Goal: Task Accomplishment & Management: Manage account settings

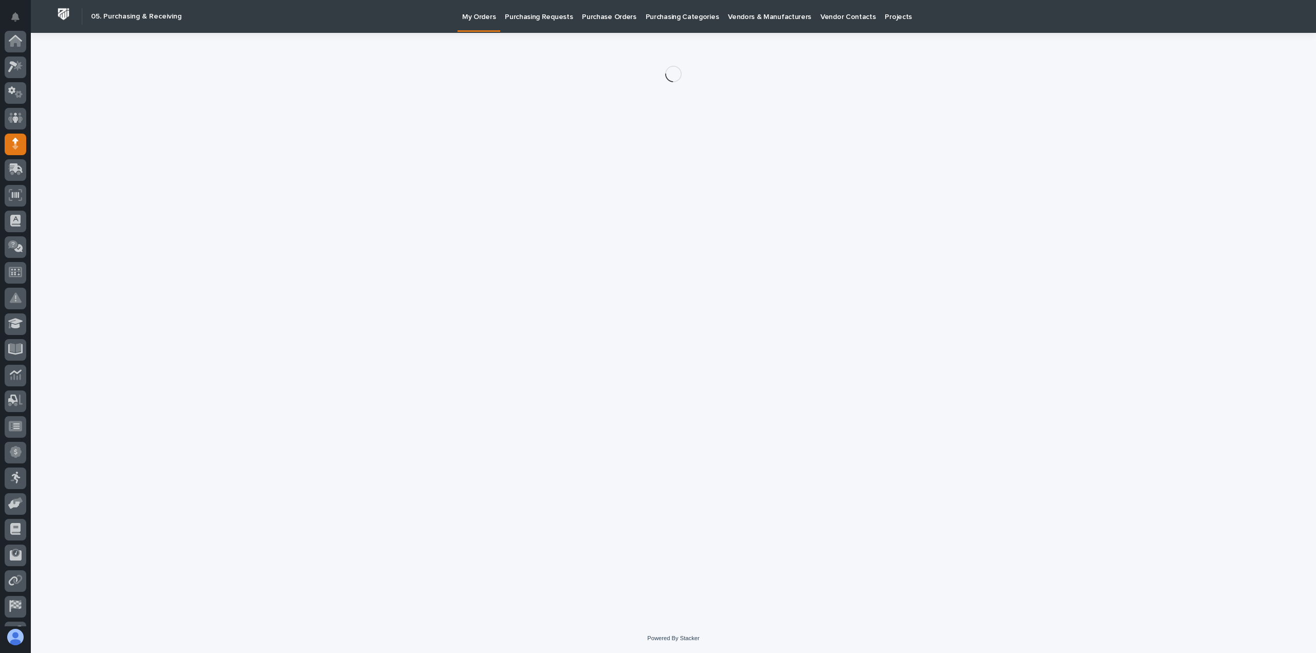
scroll to position [72, 0]
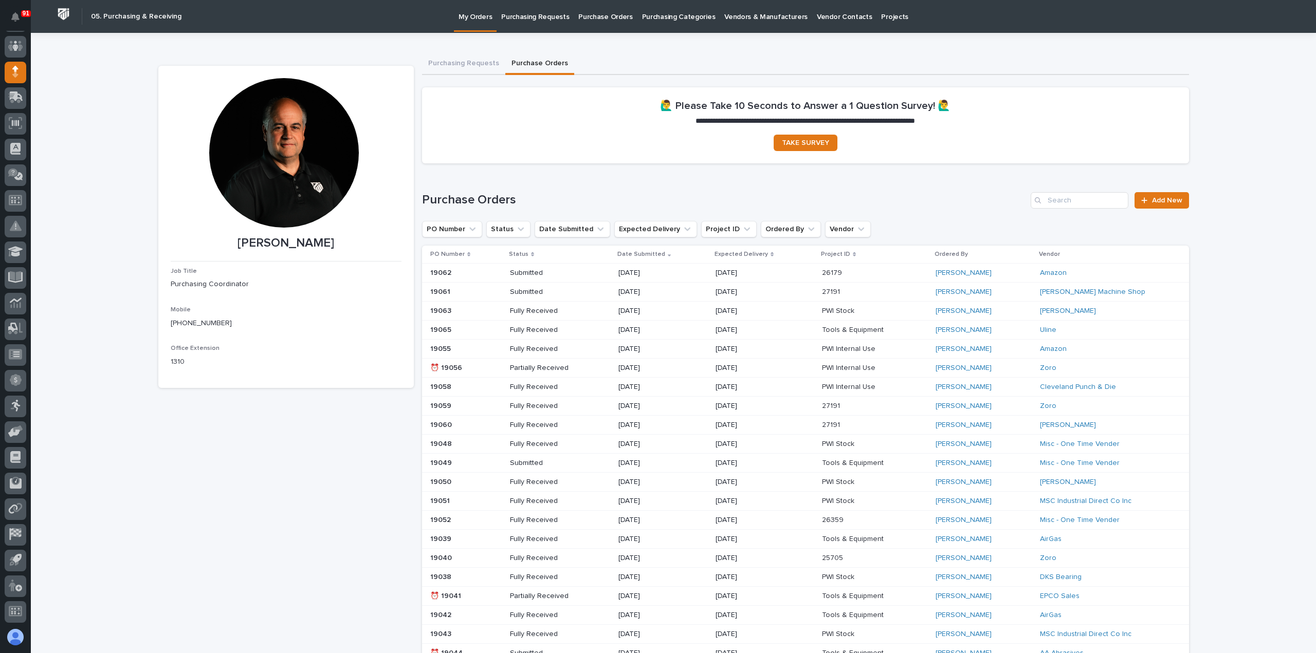
click at [545, 17] on p "Purchasing Requests" at bounding box center [535, 11] width 68 height 22
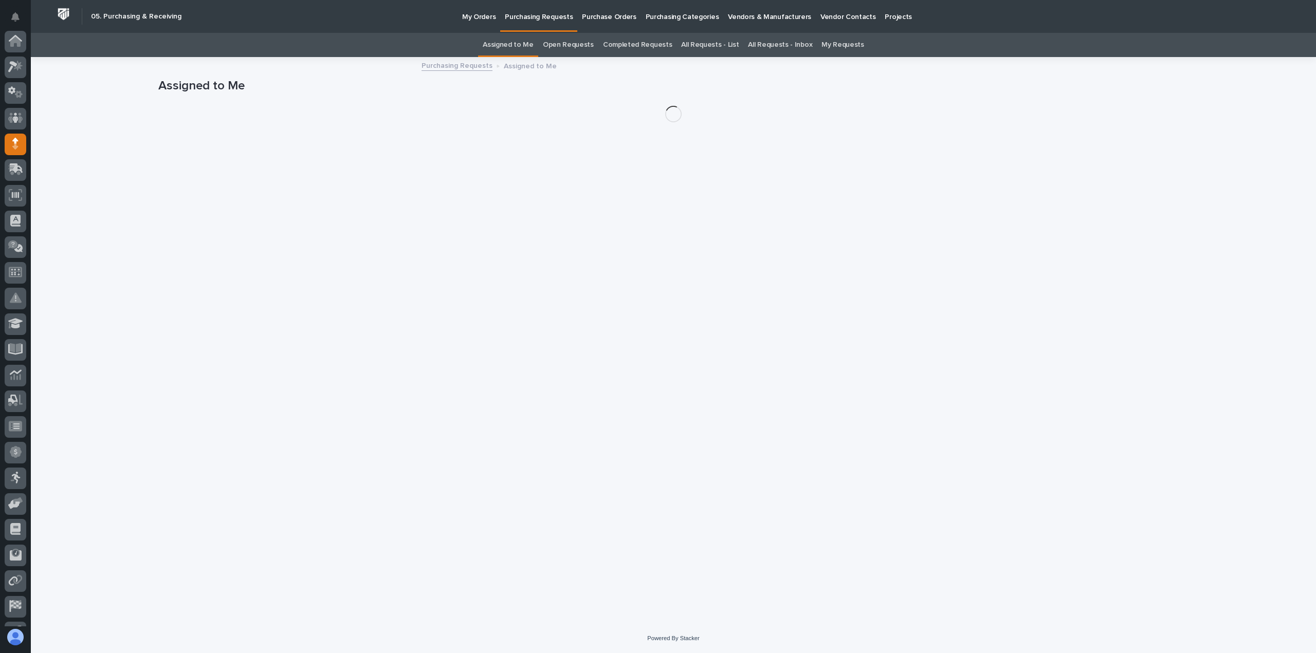
scroll to position [72, 0]
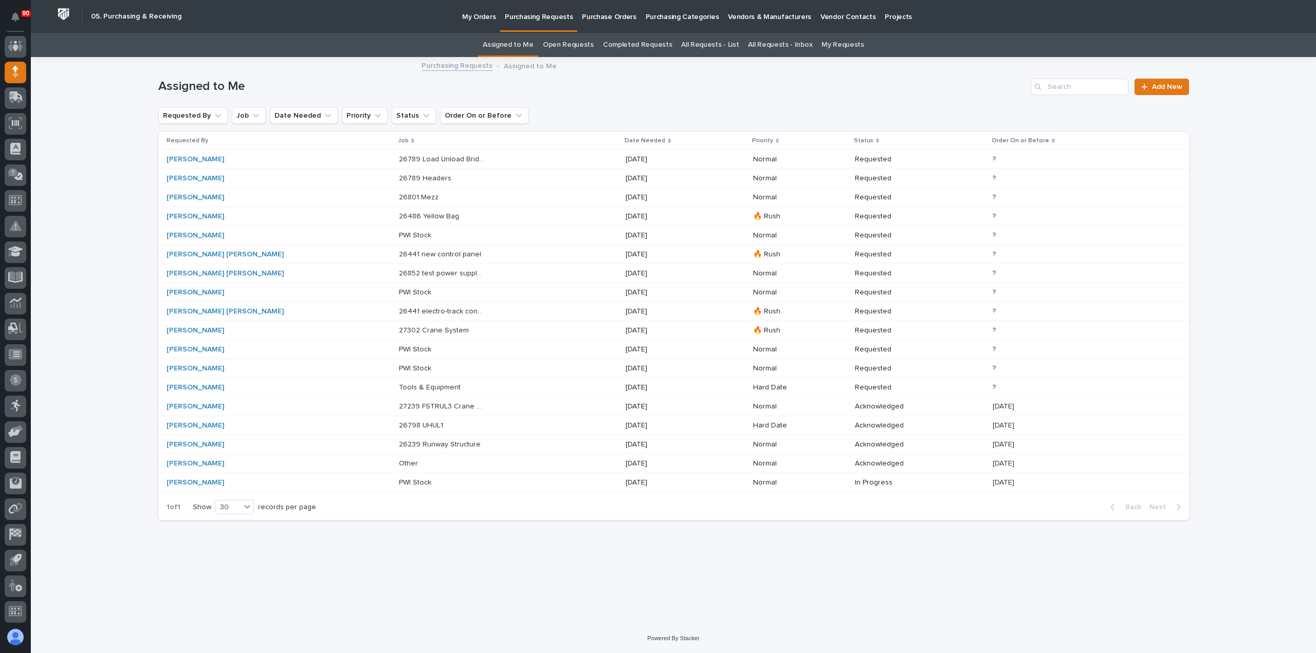
click at [409, 442] on p "26239 Runway Structure" at bounding box center [441, 443] width 84 height 11
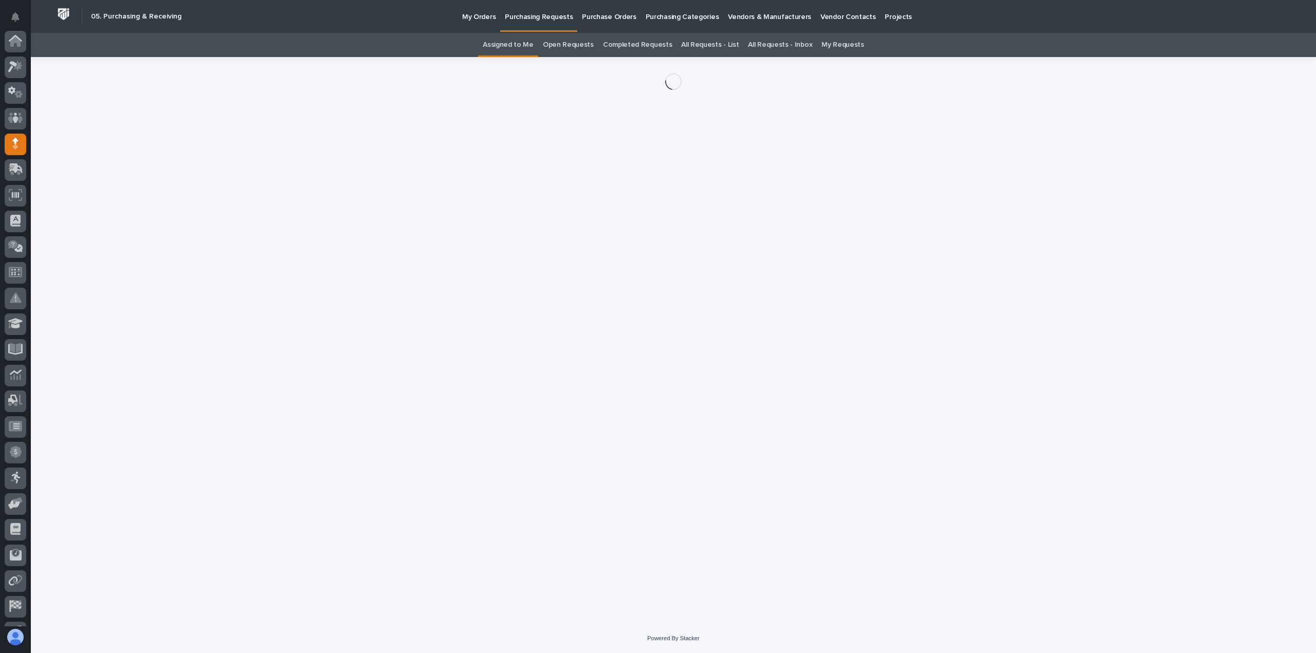
scroll to position [72, 0]
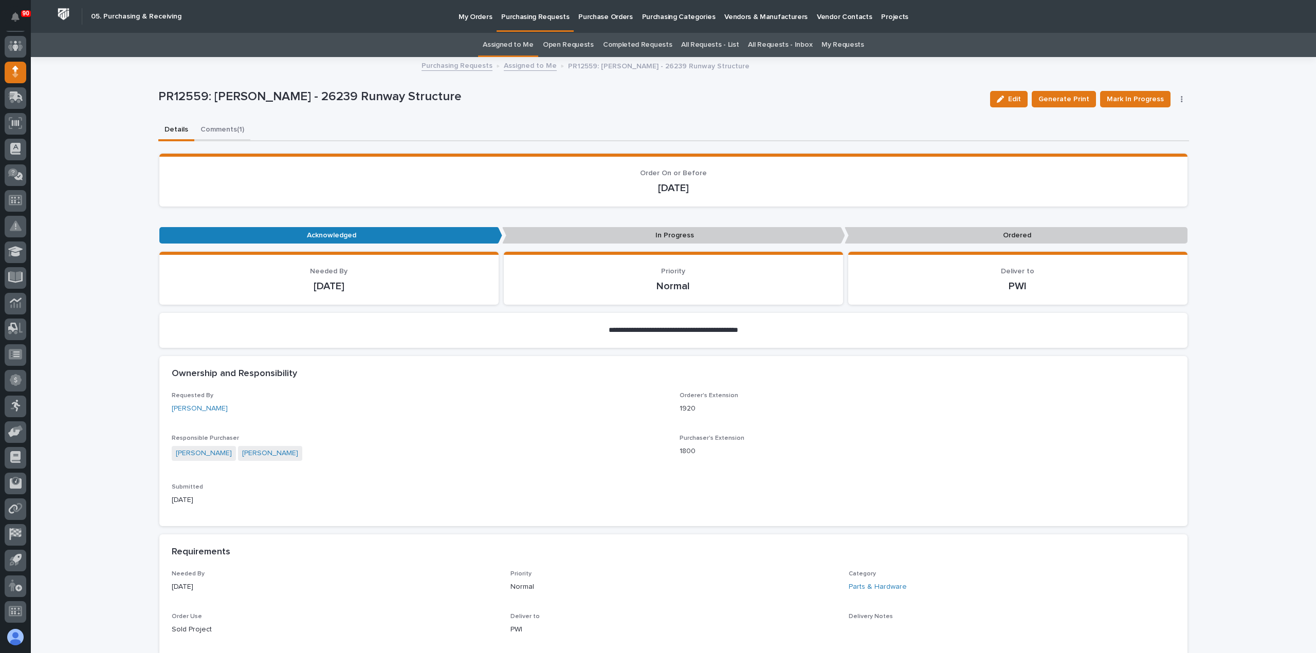
click at [223, 127] on button "Comments (1)" at bounding box center [222, 131] width 56 height 22
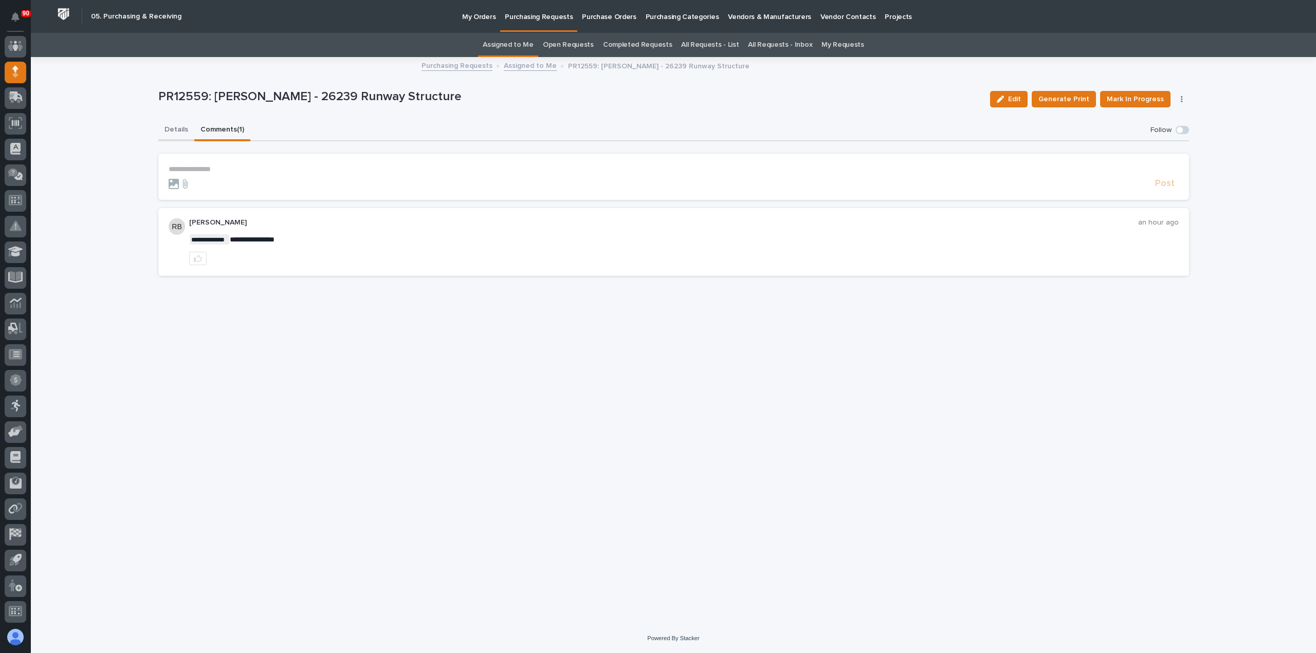
click at [162, 130] on button "Details" at bounding box center [176, 131] width 36 height 22
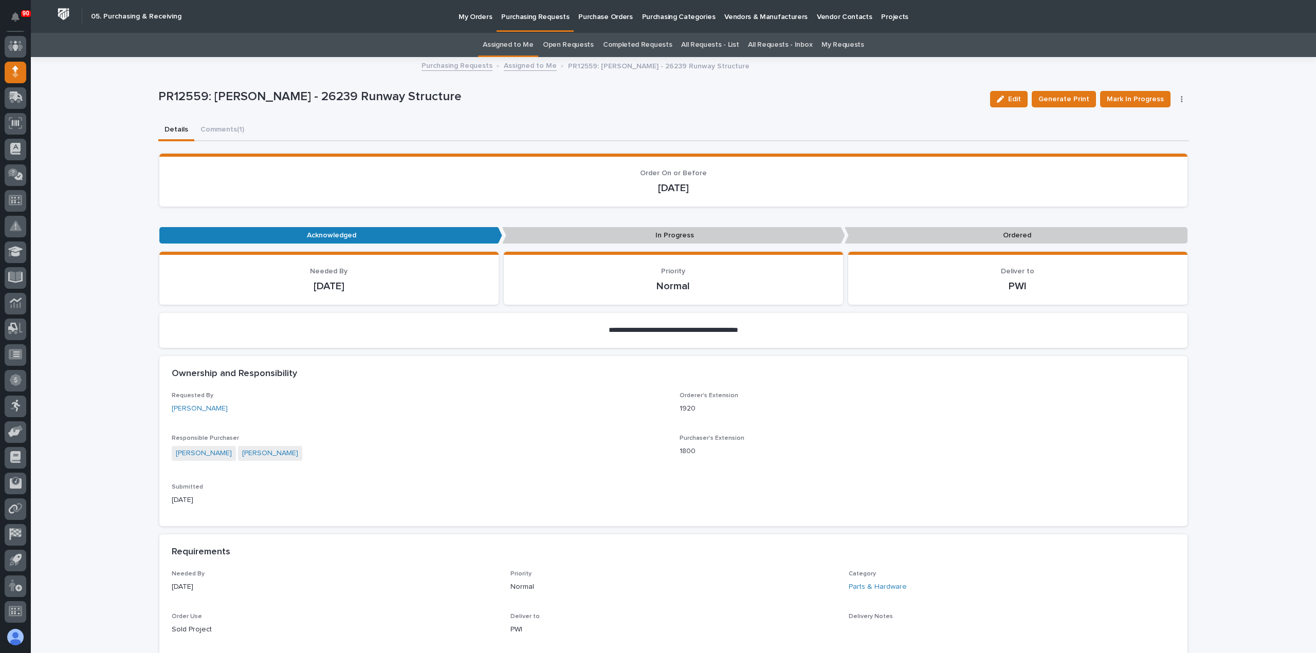
click at [169, 127] on button "Details" at bounding box center [176, 131] width 36 height 22
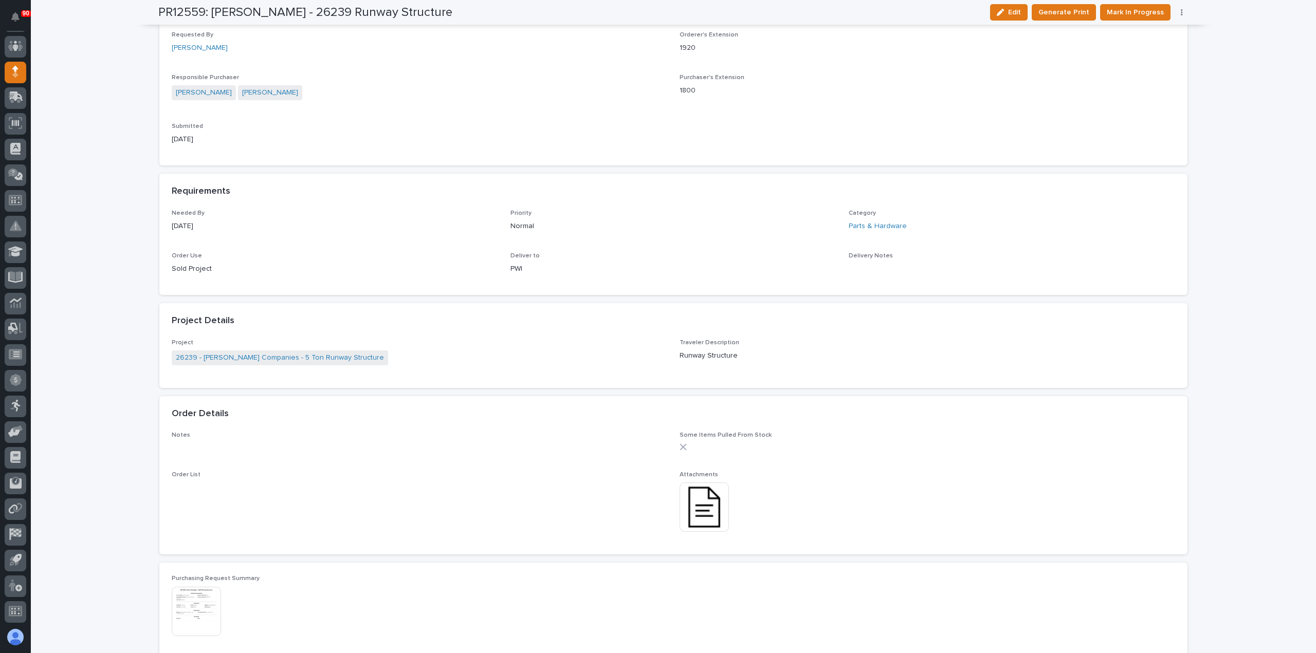
scroll to position [411, 0]
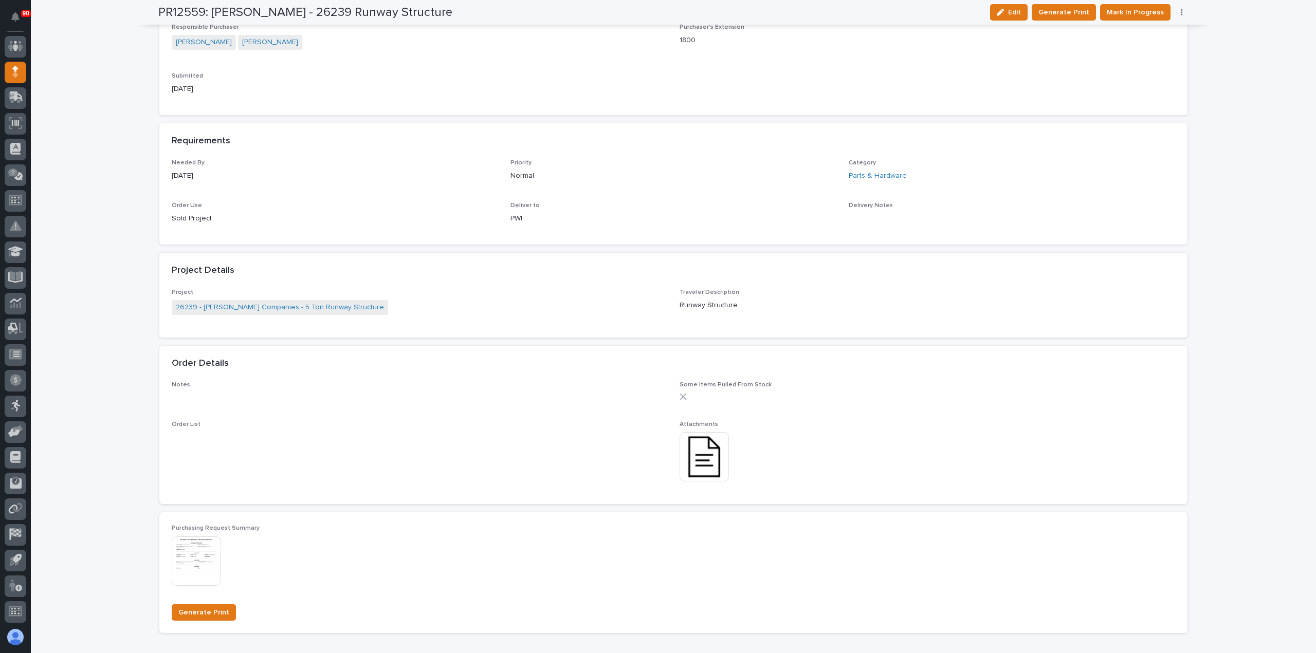
click at [691, 455] on img at bounding box center [704, 456] width 49 height 49
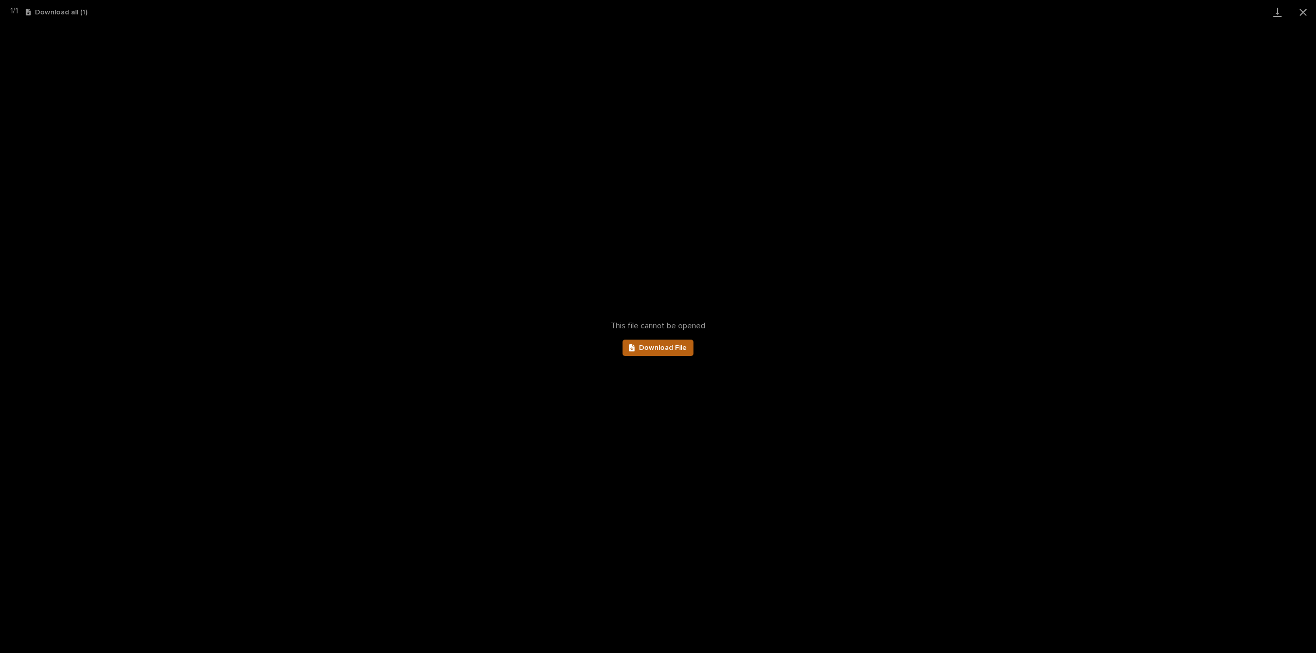
click at [659, 347] on span "Download File" at bounding box center [663, 347] width 48 height 7
click at [1304, 10] on button "Close gallery" at bounding box center [1303, 12] width 26 height 24
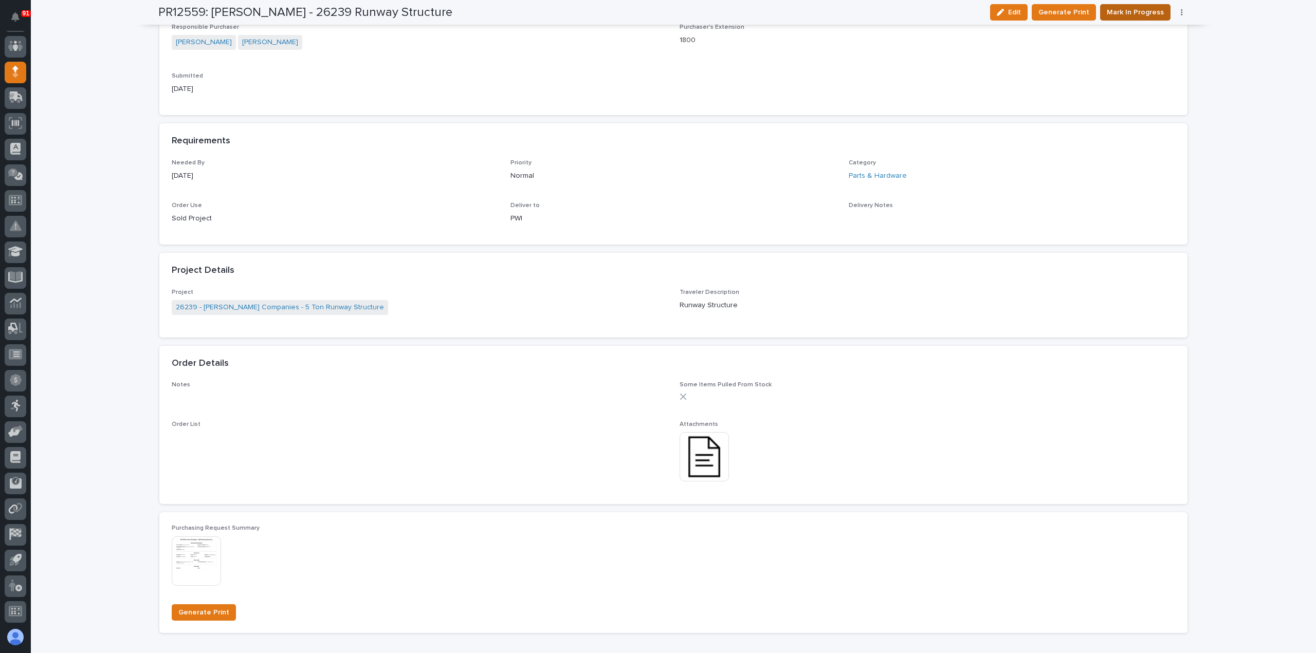
click at [1144, 11] on span "Mark In Progress" at bounding box center [1135, 12] width 57 height 12
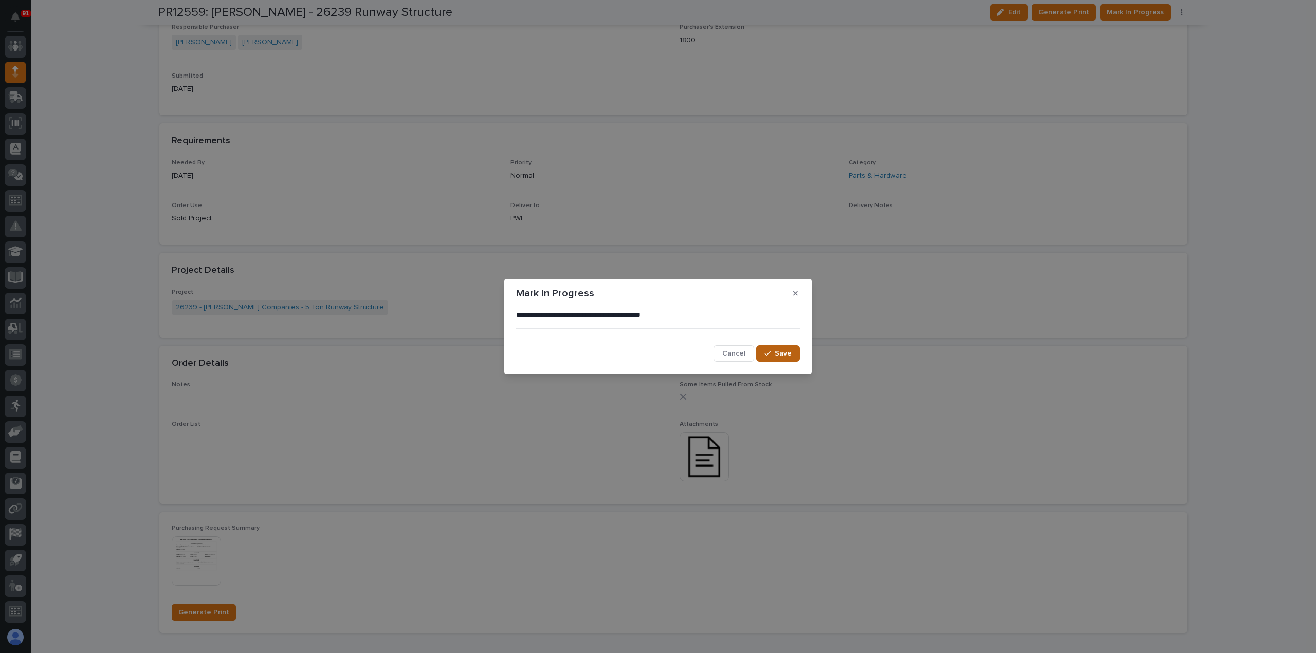
click at [767, 354] on icon "button" at bounding box center [767, 353] width 6 height 7
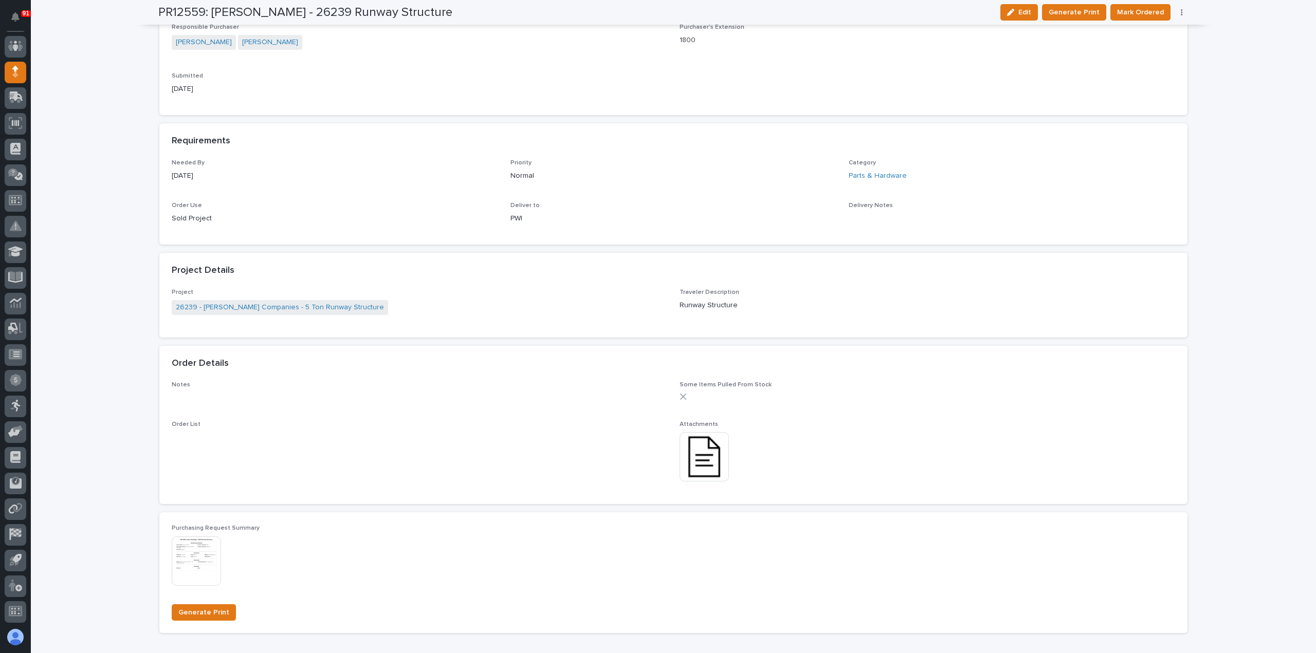
click at [1140, 11] on span "Mark Ordered" at bounding box center [1140, 12] width 47 height 12
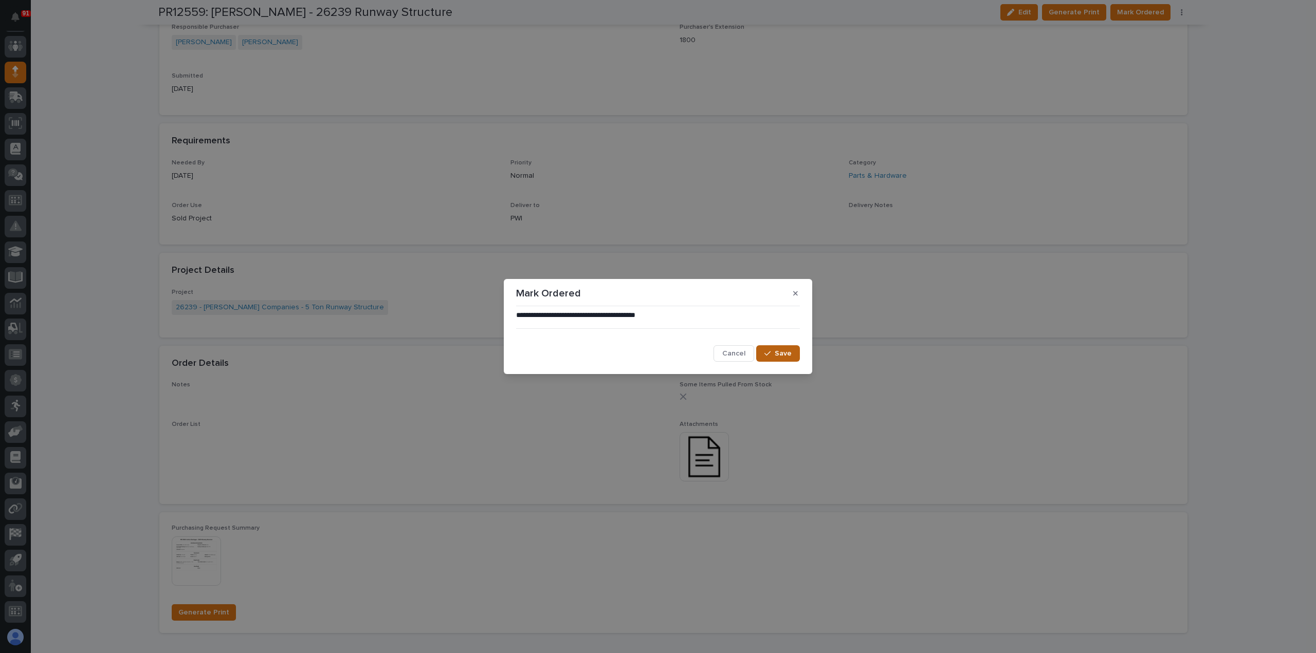
click at [778, 354] on span "Save" at bounding box center [783, 353] width 17 height 9
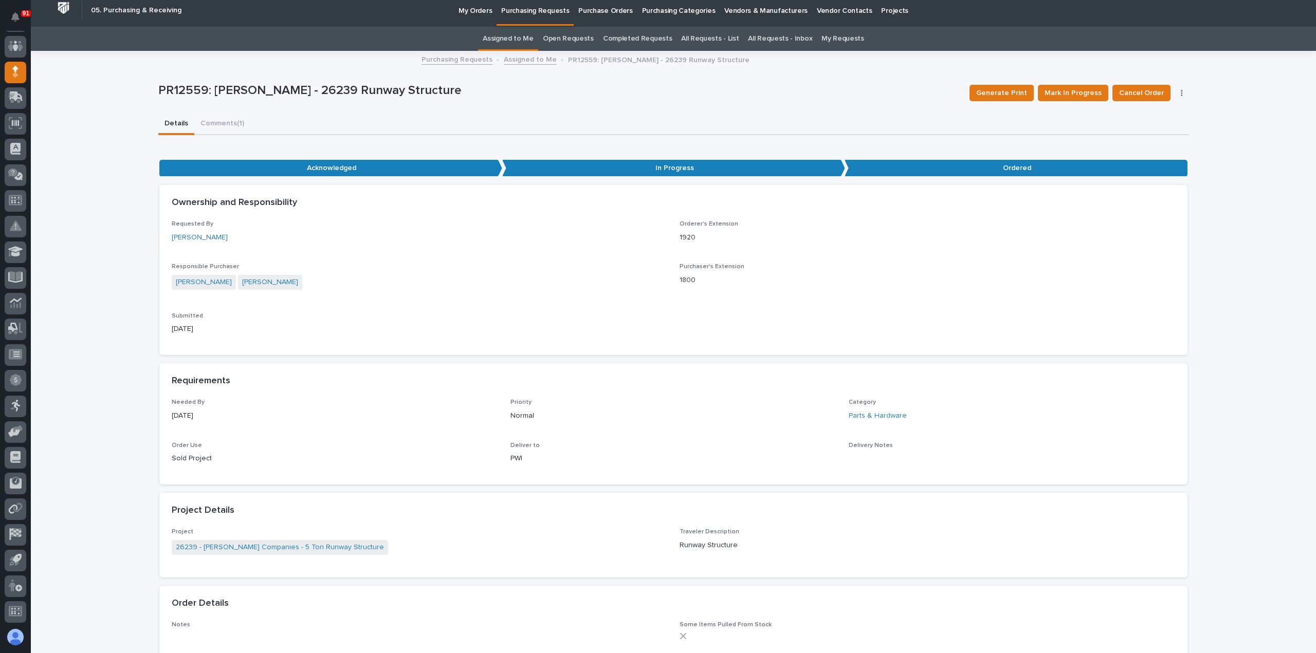
scroll to position [0, 0]
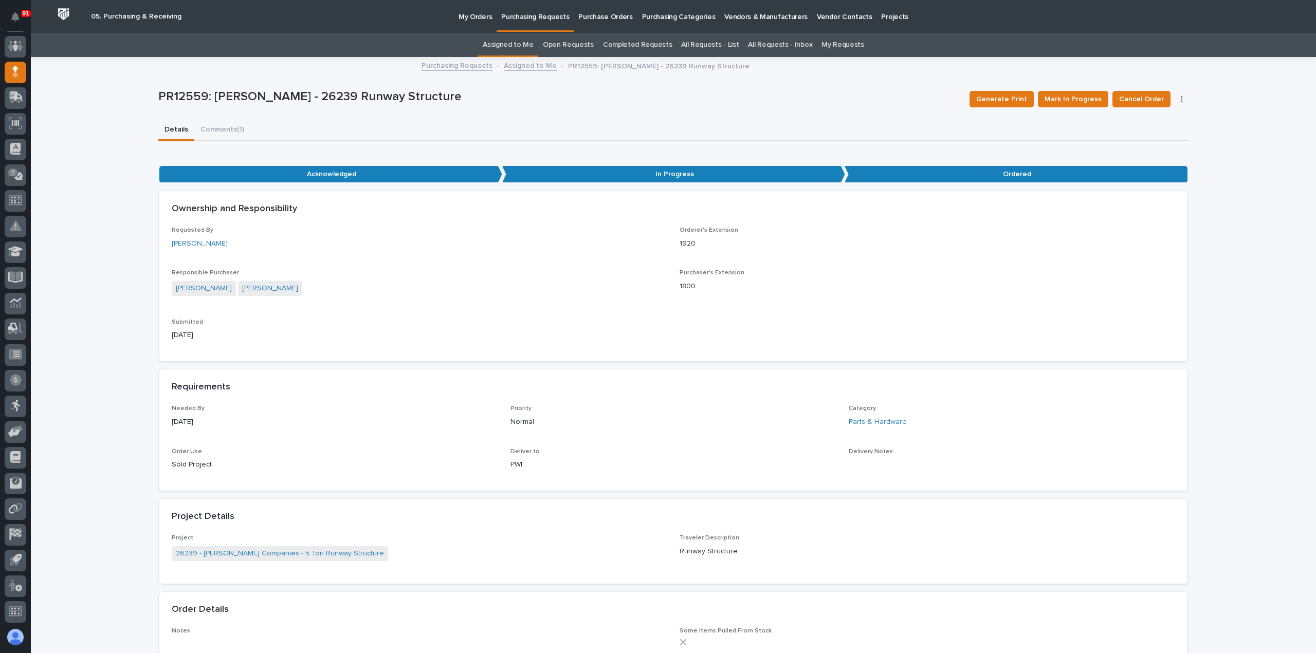
click at [537, 19] on p "Purchasing Requests" at bounding box center [535, 11] width 68 height 22
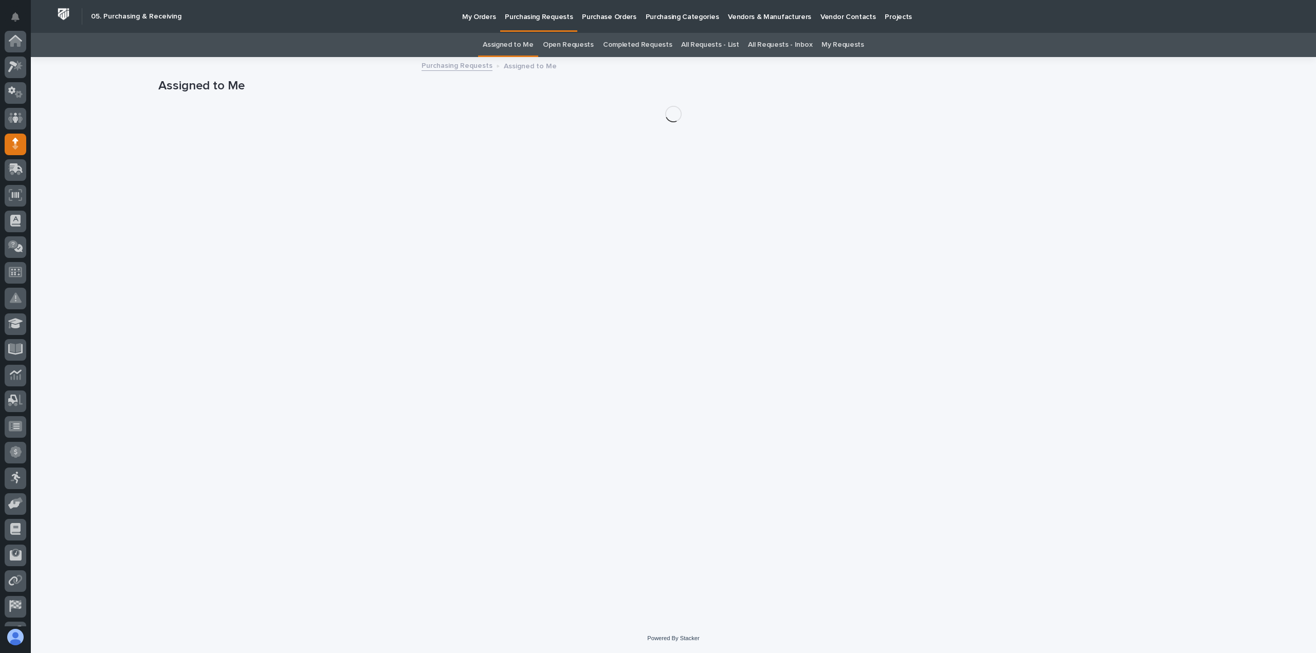
scroll to position [72, 0]
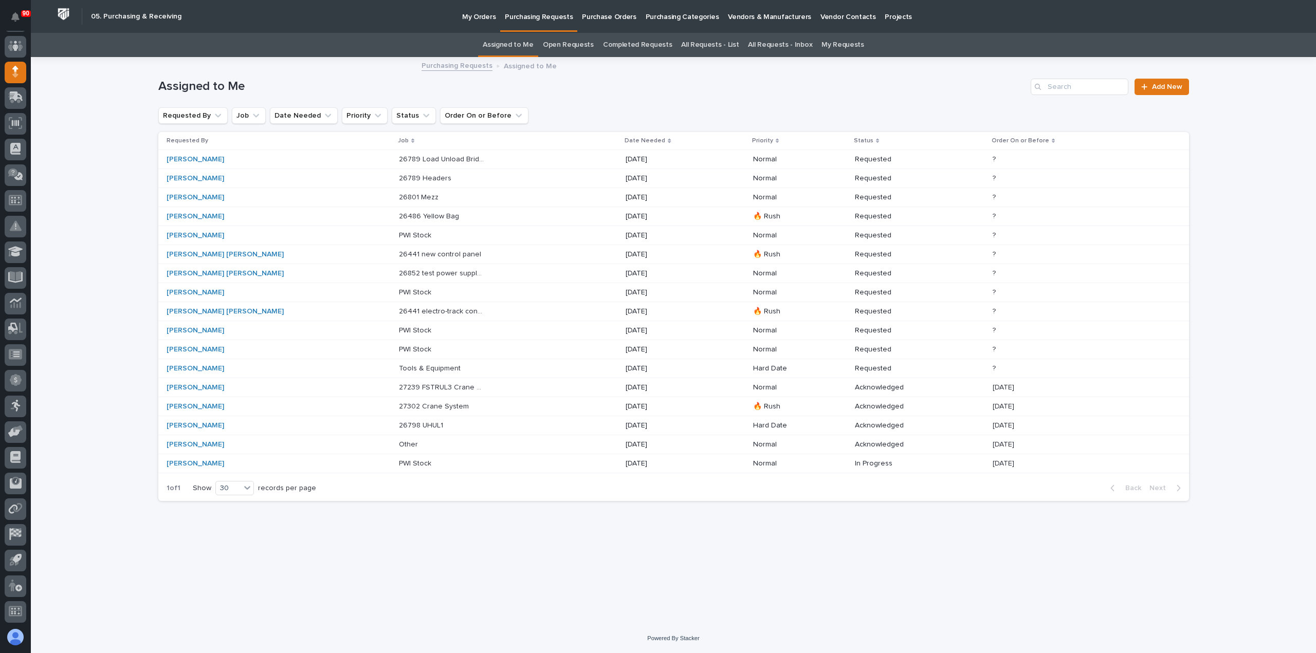
click at [399, 404] on p "27302 Crane System" at bounding box center [435, 405] width 72 height 11
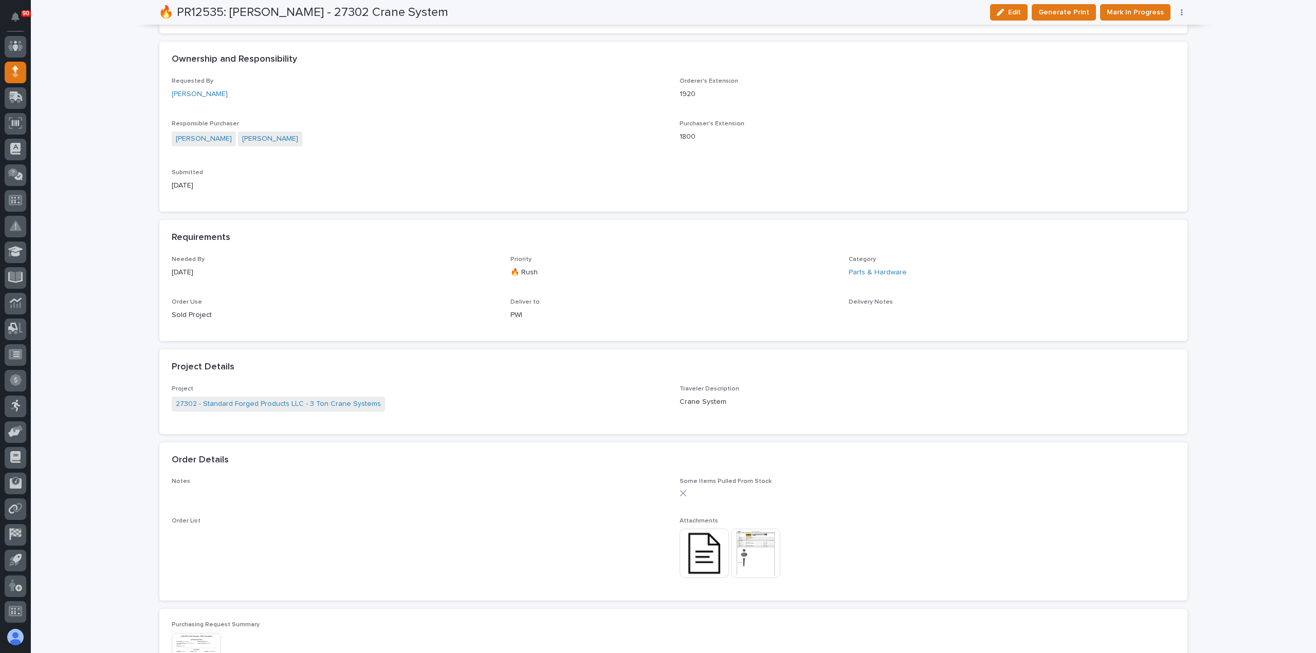
scroll to position [411, 0]
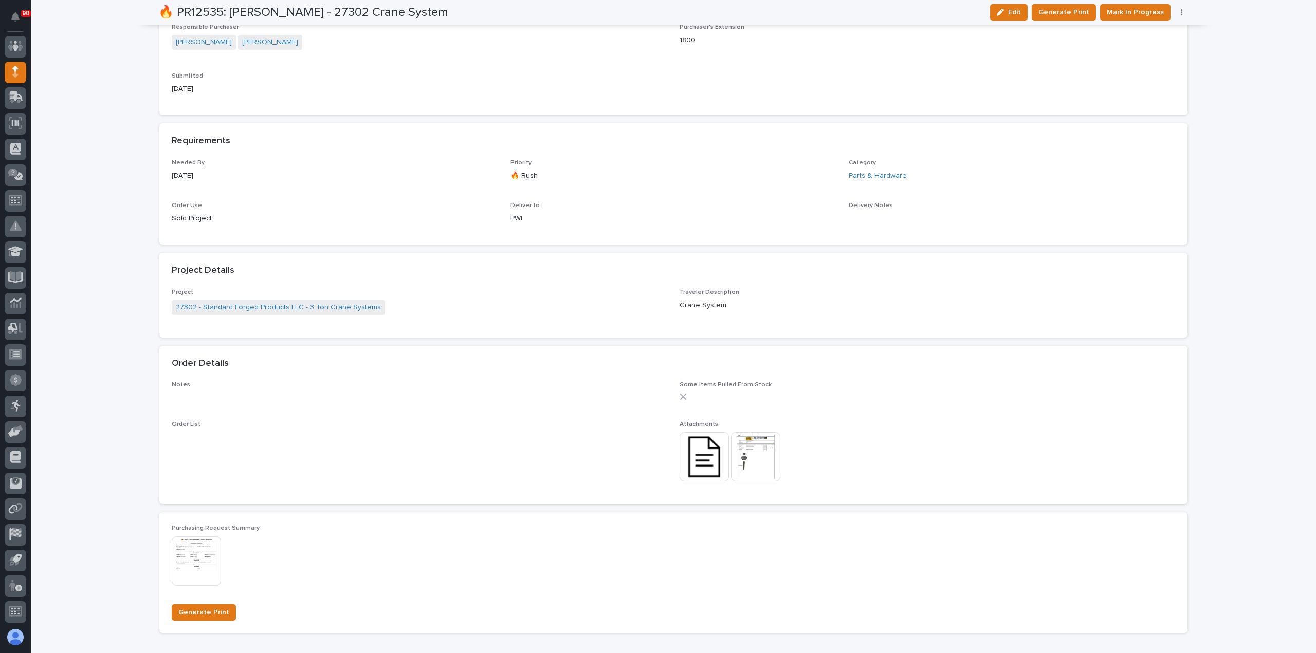
click at [699, 456] on img at bounding box center [704, 456] width 49 height 49
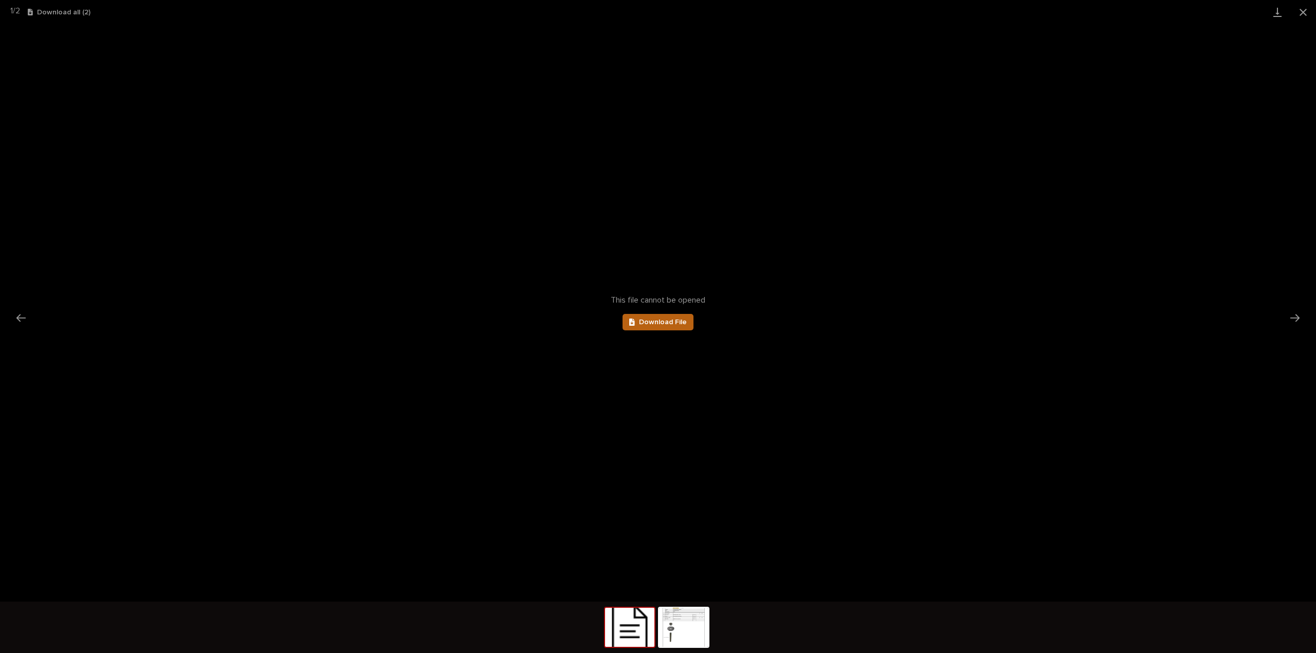
scroll to position [0, 0]
click at [676, 321] on span "Download File" at bounding box center [663, 322] width 48 height 7
click at [1302, 9] on button "Close gallery" at bounding box center [1303, 12] width 26 height 24
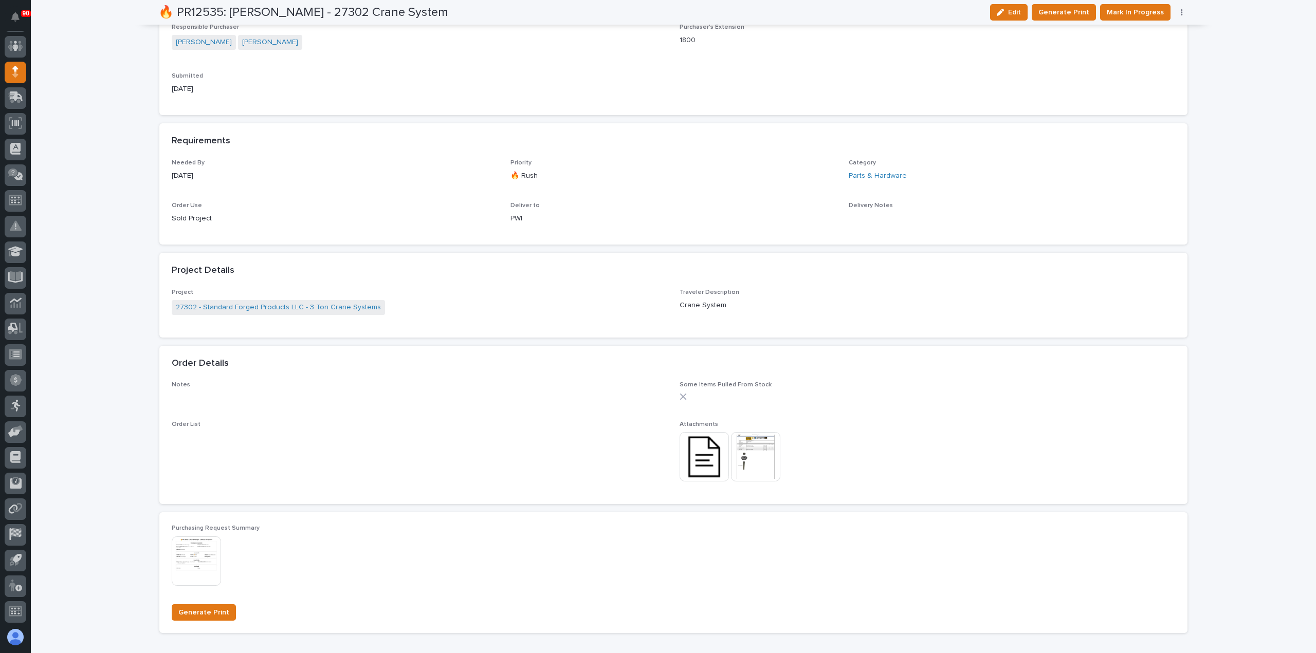
click at [747, 453] on img at bounding box center [755, 456] width 49 height 49
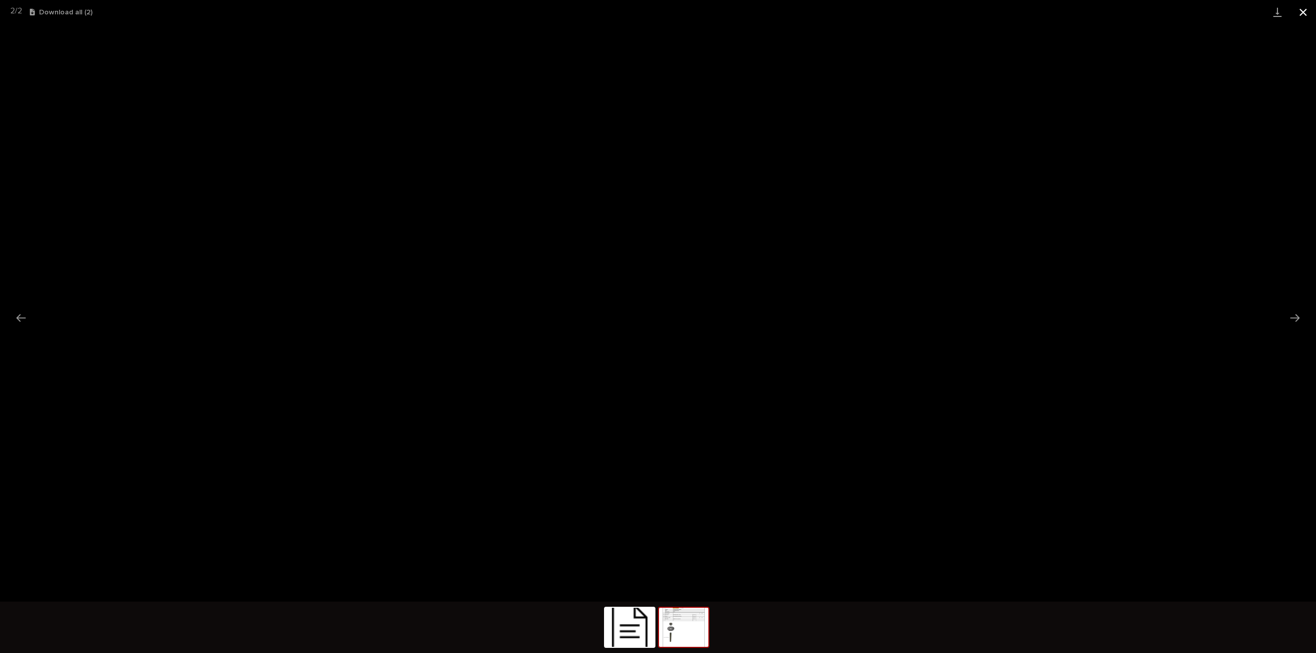
click at [1304, 10] on button "Close gallery" at bounding box center [1303, 12] width 26 height 24
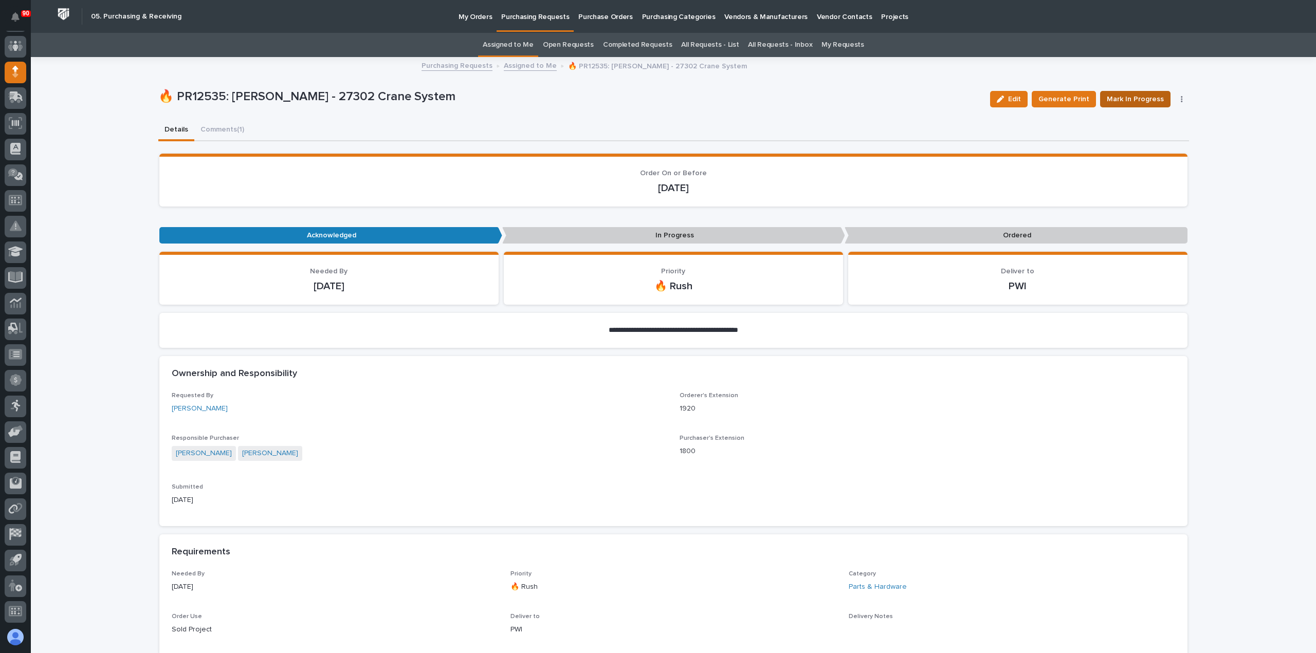
click at [1145, 98] on span "Mark In Progress" at bounding box center [1135, 99] width 57 height 12
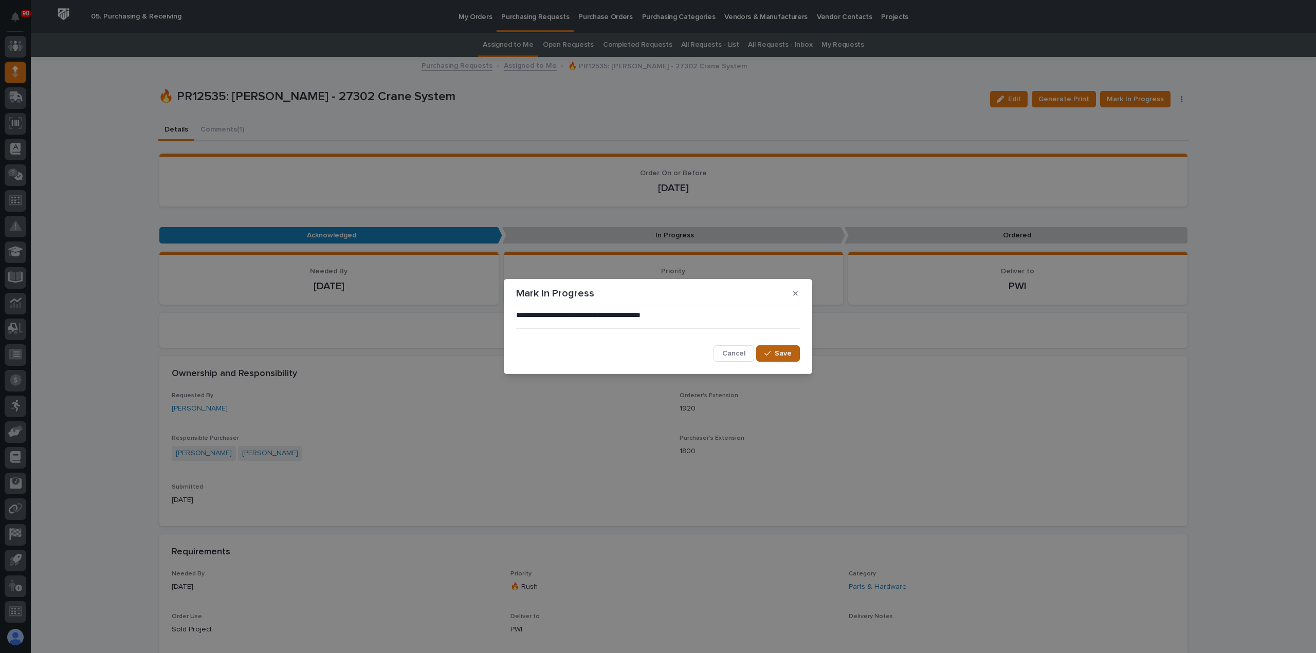
click at [777, 351] on span "Save" at bounding box center [783, 353] width 17 height 9
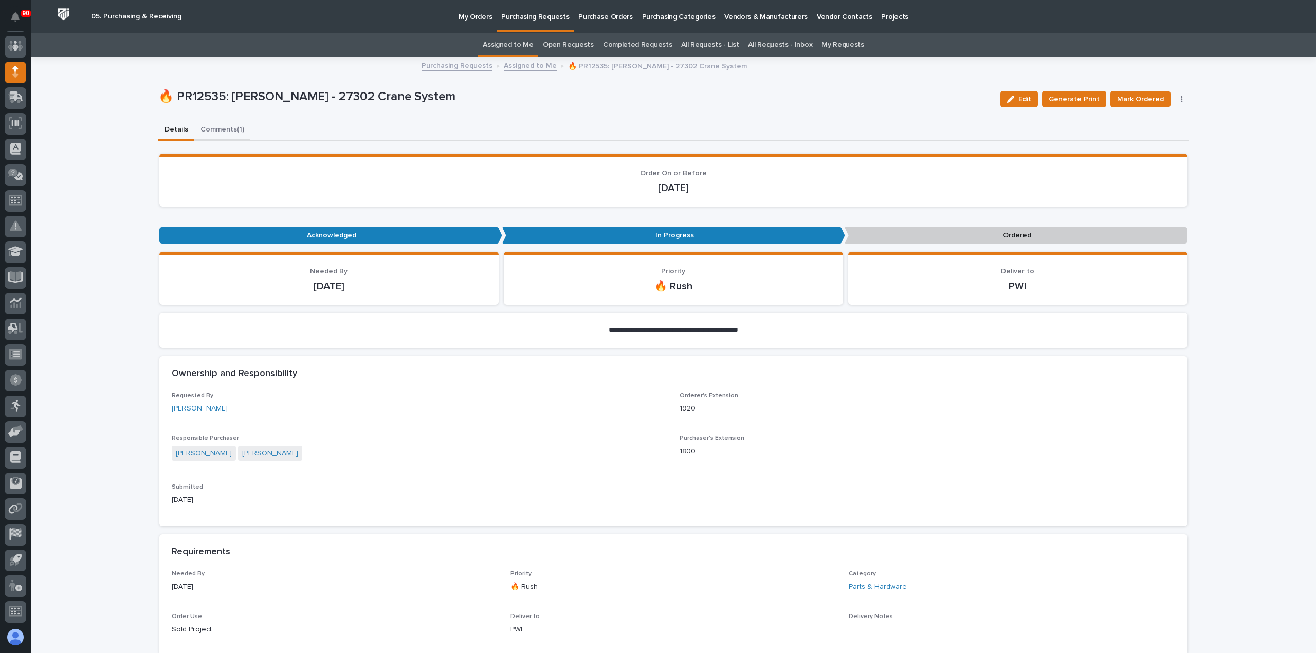
click at [213, 129] on button "Comments (1)" at bounding box center [222, 131] width 56 height 22
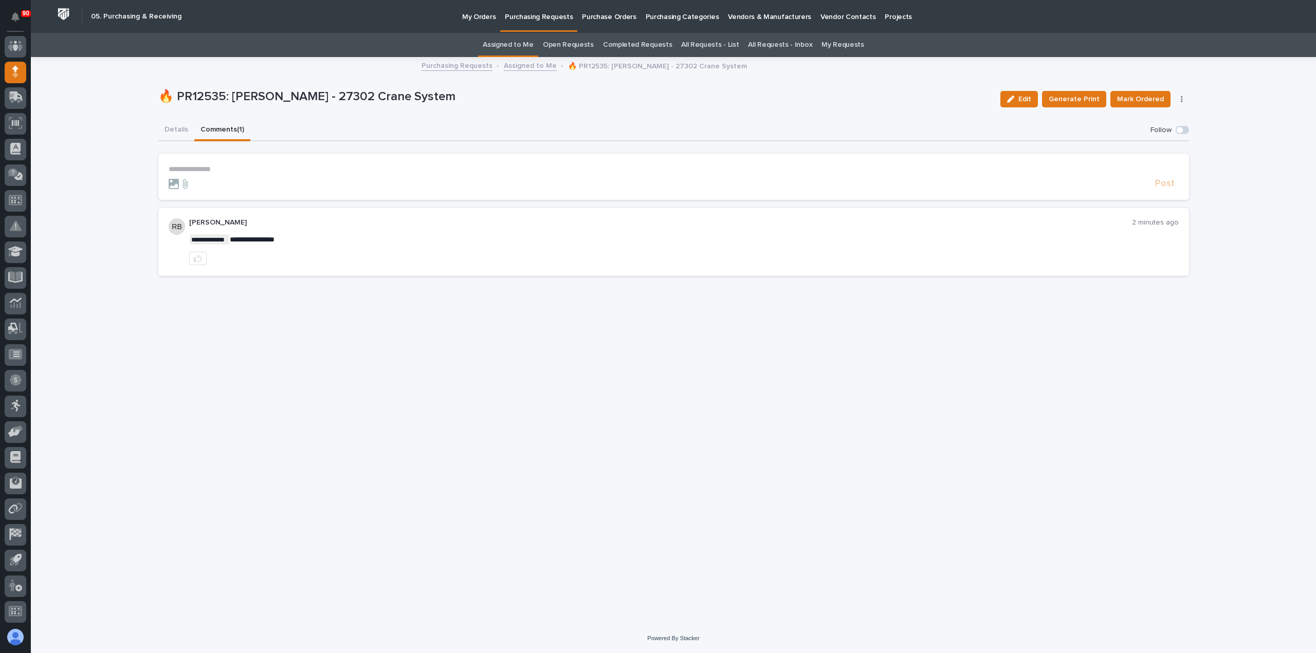
click at [176, 130] on button "Details" at bounding box center [176, 131] width 36 height 22
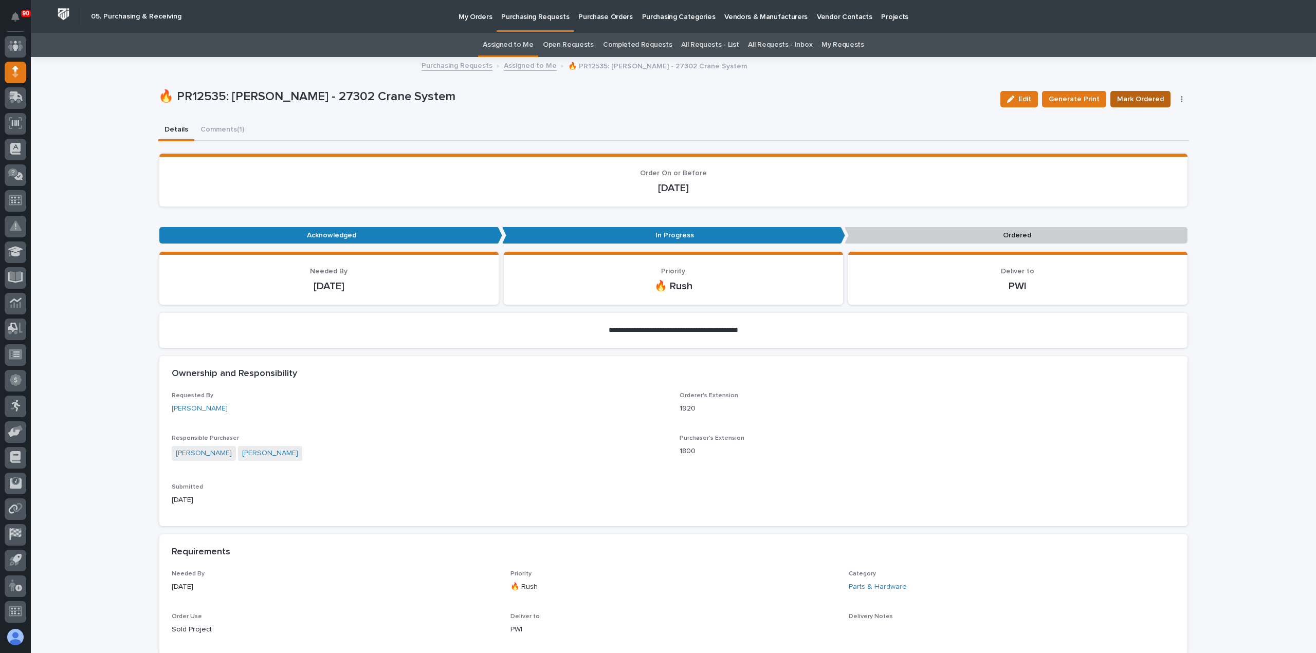
click at [1135, 98] on span "Mark Ordered" at bounding box center [1140, 99] width 47 height 12
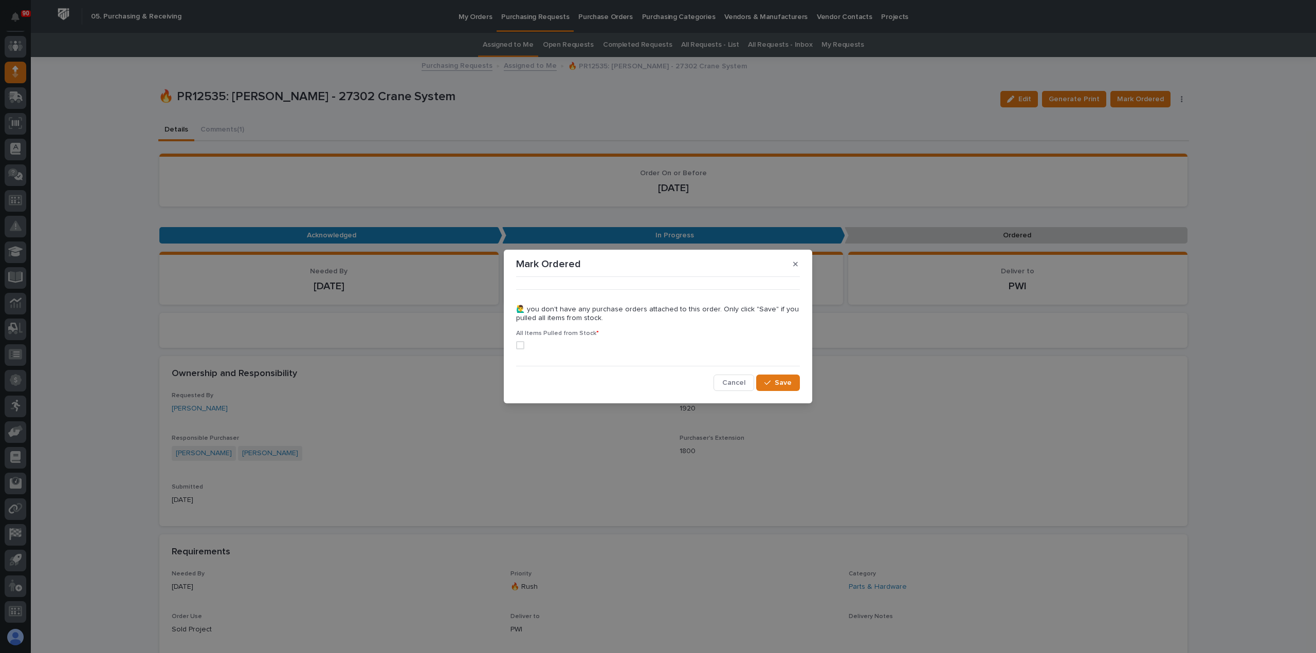
click at [521, 345] on span at bounding box center [520, 345] width 8 height 8
click at [774, 383] on div "button" at bounding box center [769, 382] width 10 height 7
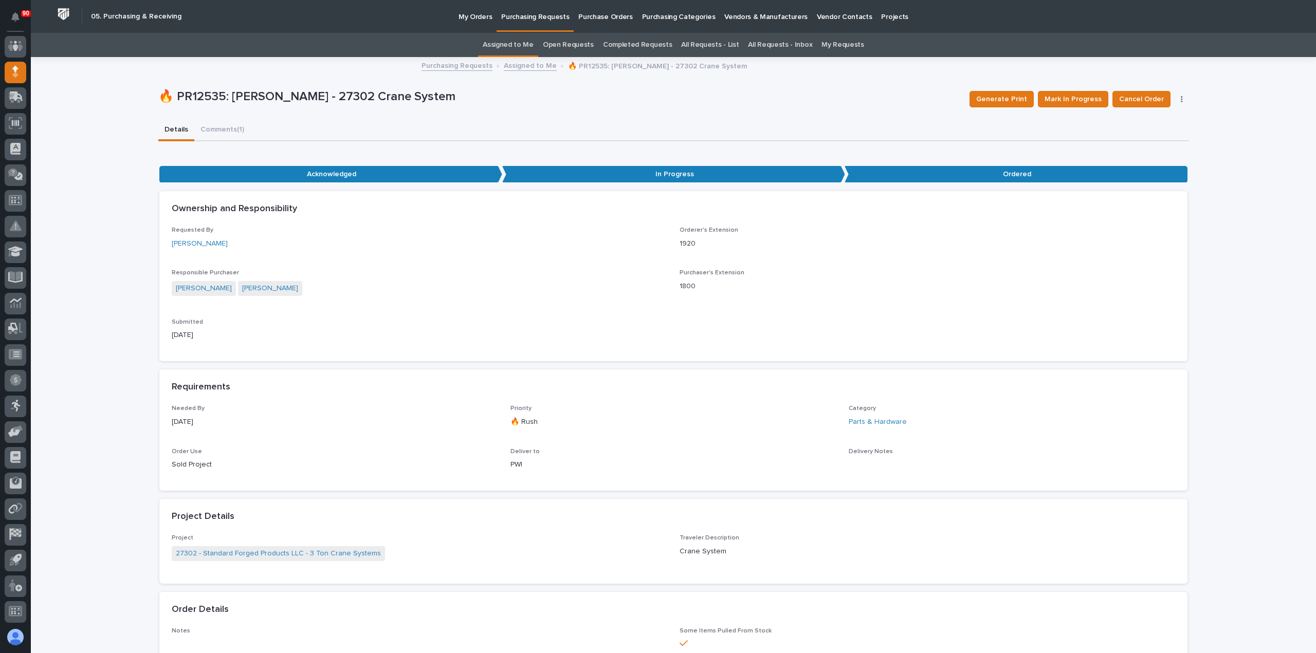
click at [541, 15] on p "Purchasing Requests" at bounding box center [535, 11] width 68 height 22
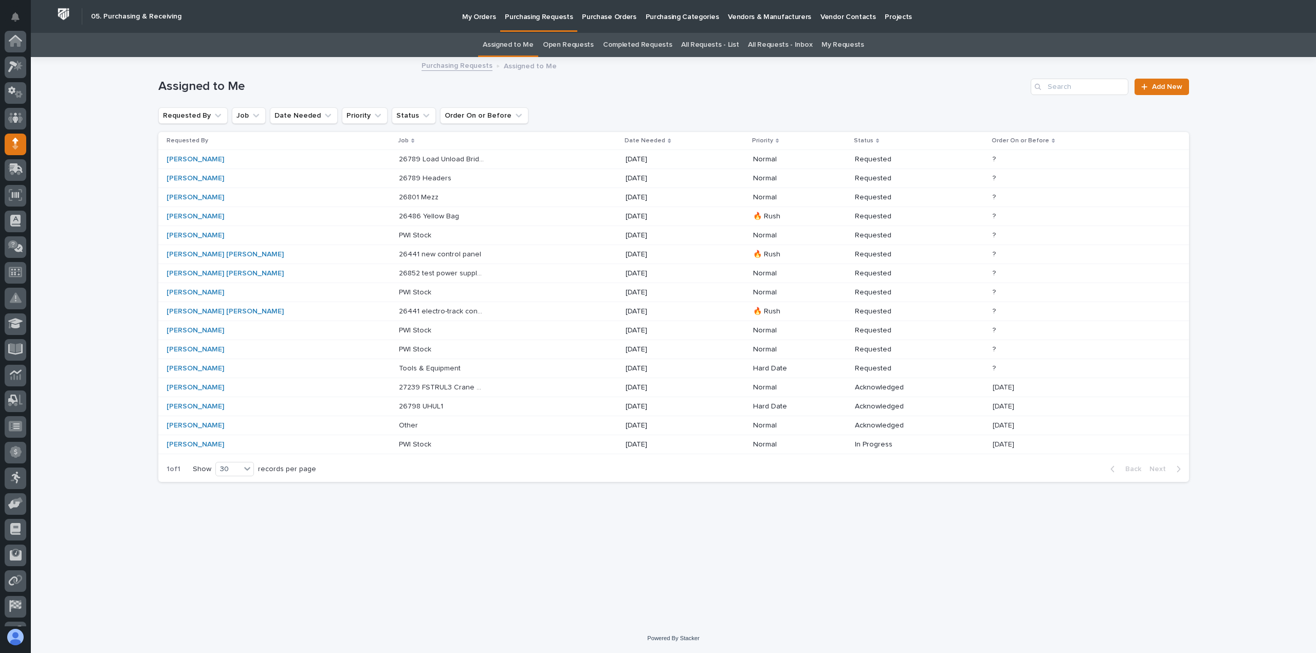
scroll to position [72, 0]
click at [399, 405] on p "26798 UHUL1" at bounding box center [422, 405] width 46 height 11
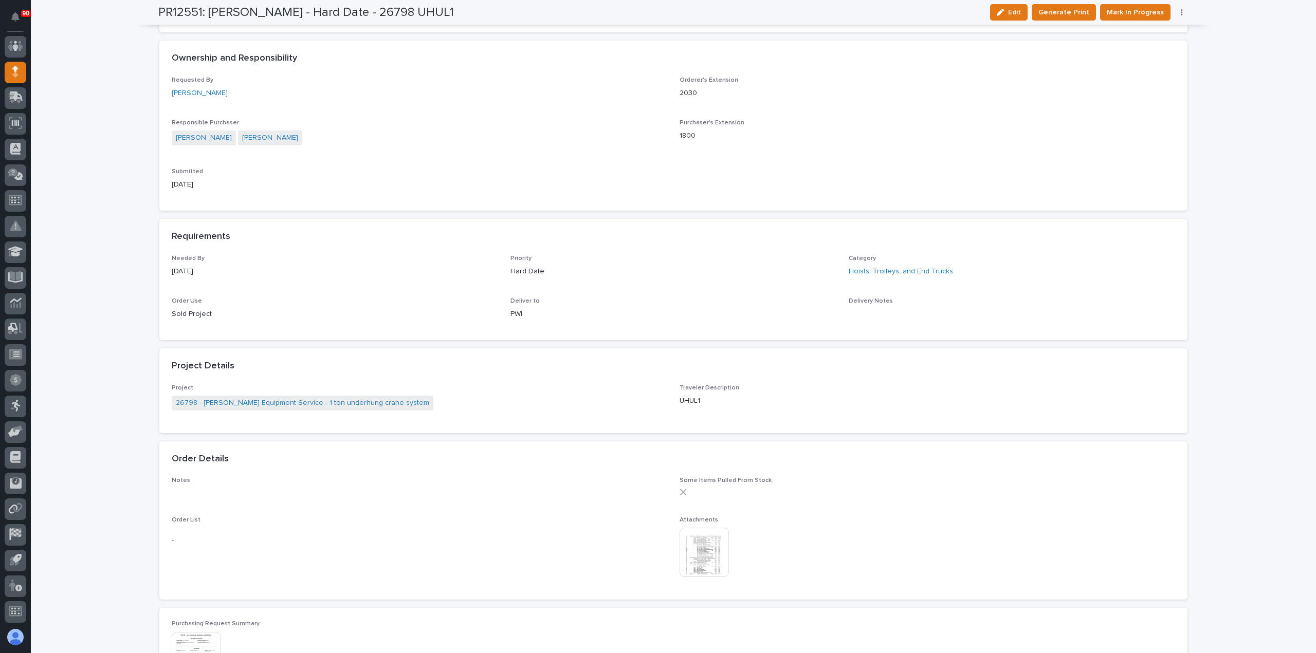
scroll to position [360, 0]
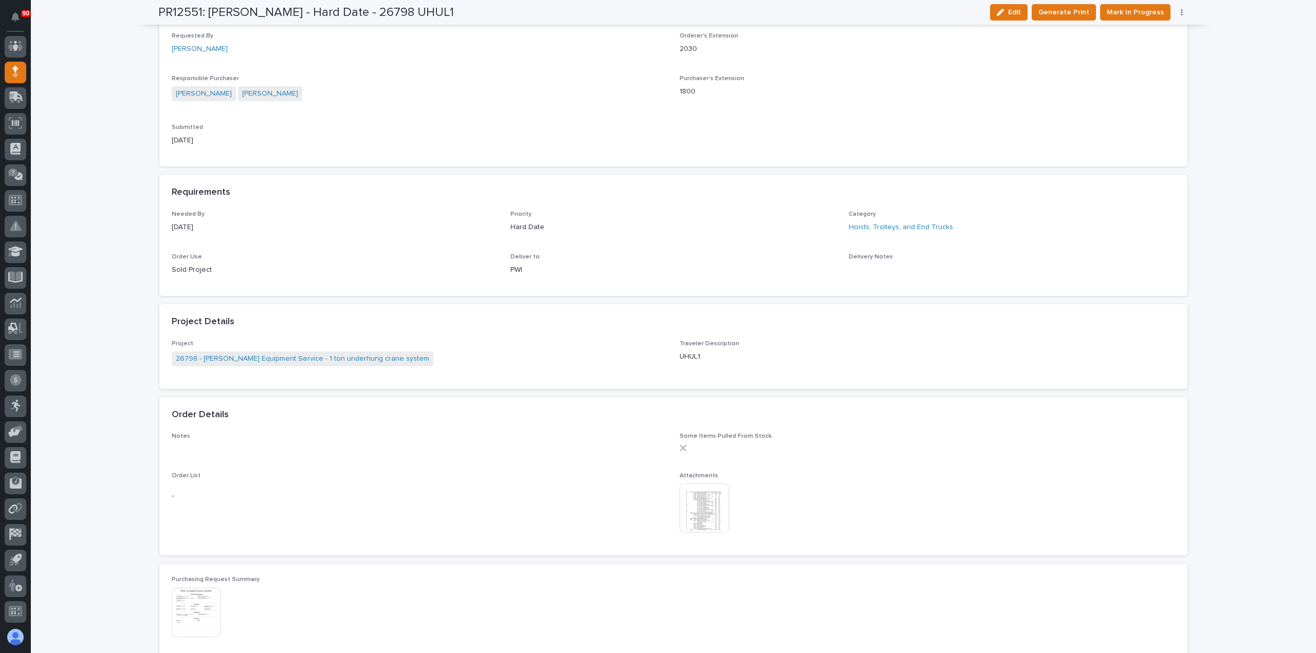
click at [699, 502] on img at bounding box center [704, 508] width 49 height 49
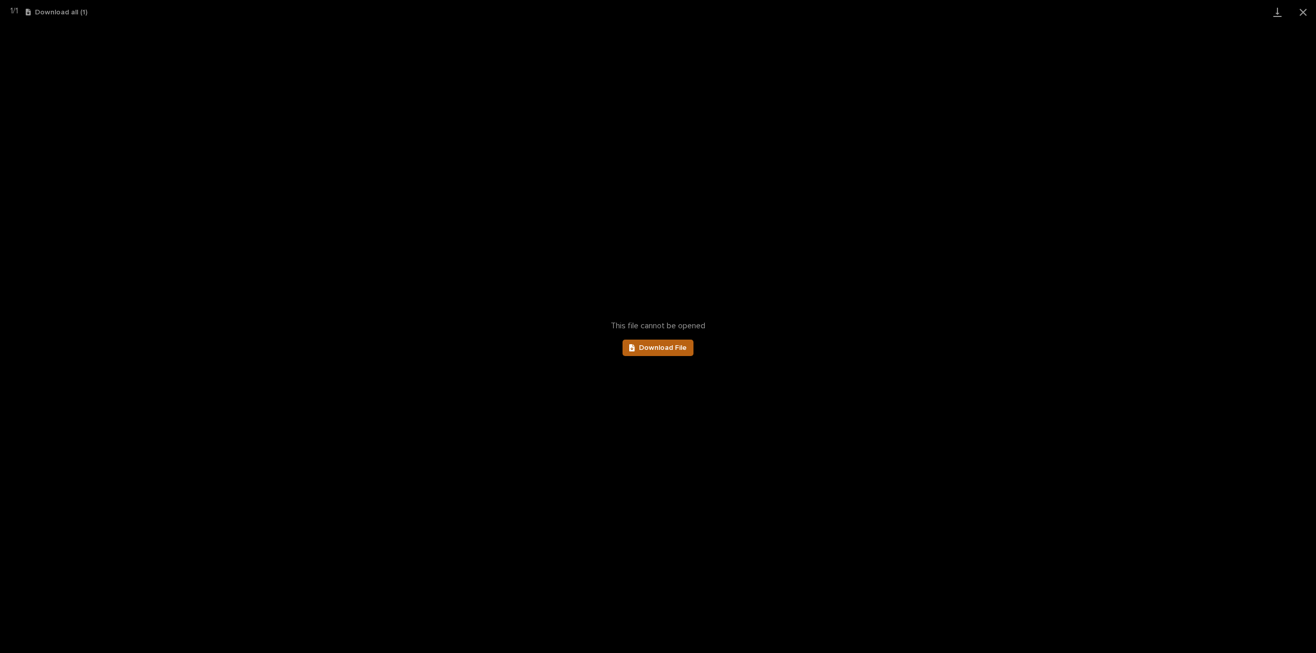
click at [647, 344] on link "Download File" at bounding box center [657, 348] width 71 height 16
click at [1304, 9] on button "Close gallery" at bounding box center [1303, 12] width 26 height 24
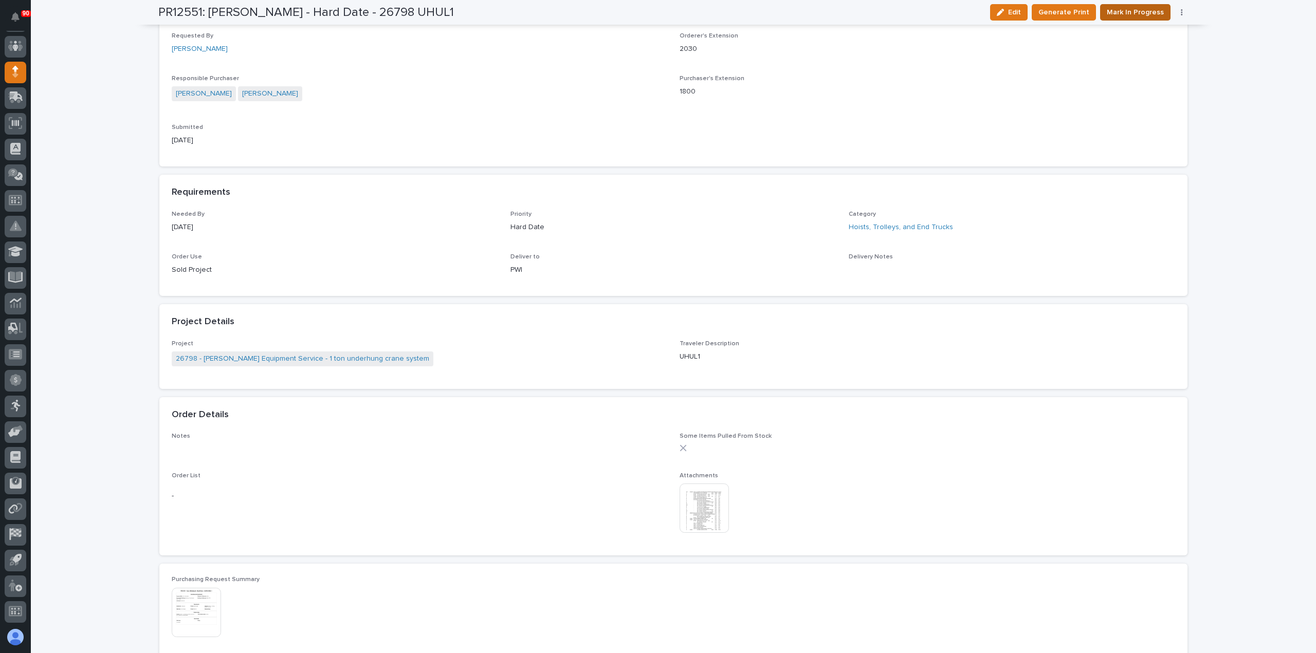
click at [1141, 10] on span "Mark In Progress" at bounding box center [1135, 12] width 57 height 12
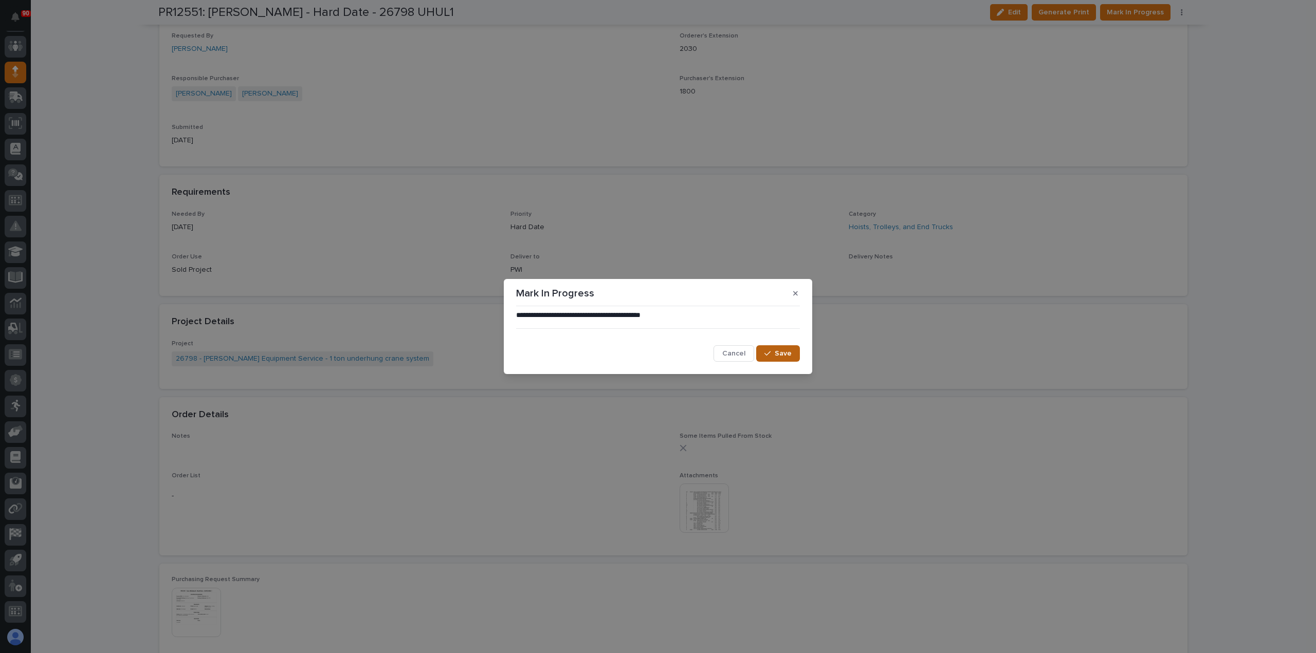
click at [779, 353] on span "Save" at bounding box center [783, 353] width 17 height 9
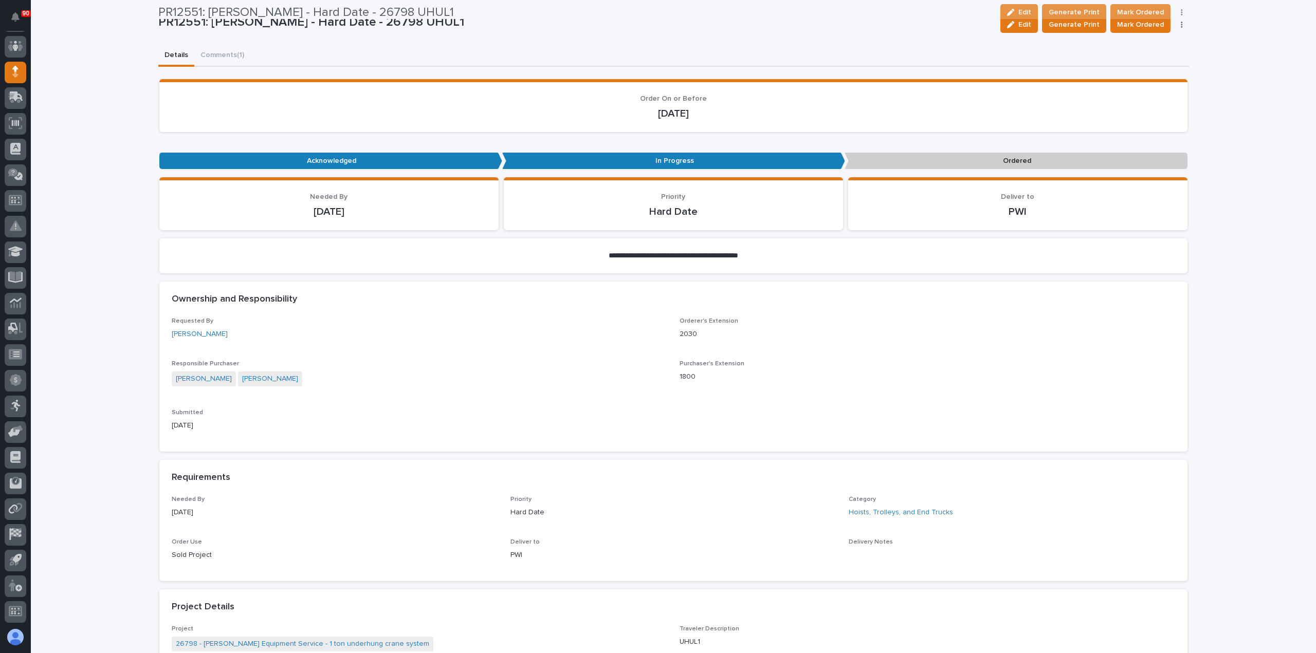
scroll to position [51, 0]
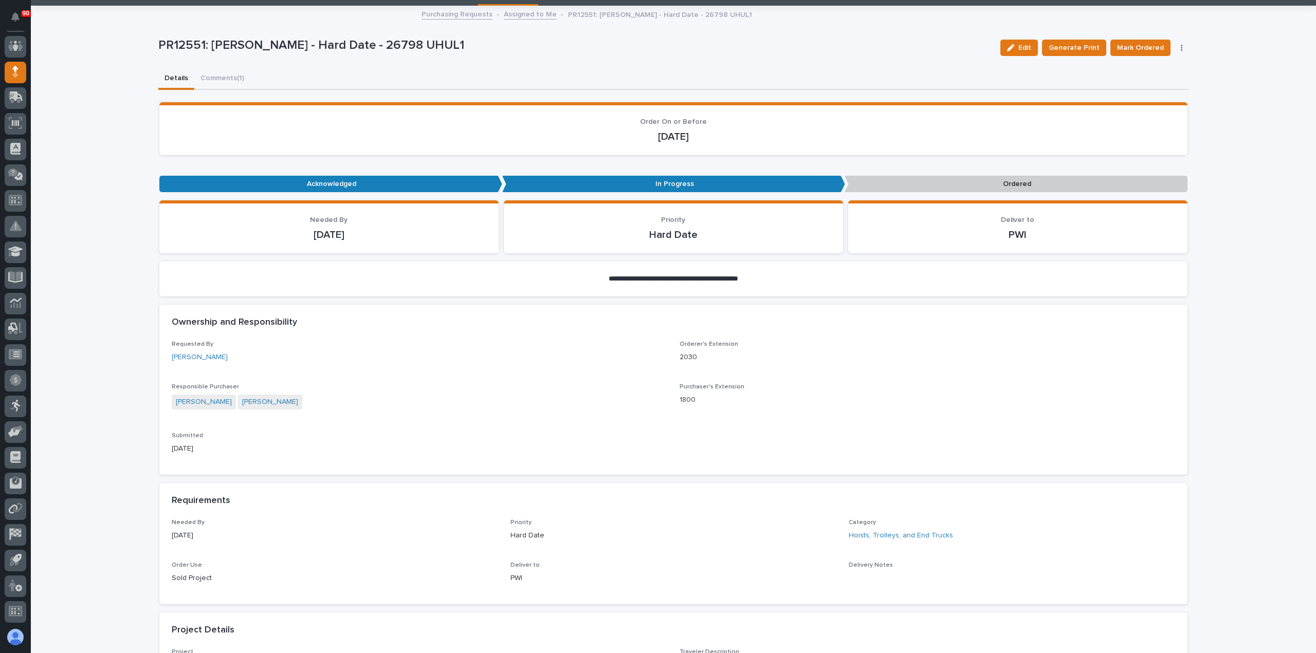
click at [213, 77] on div "**********" at bounding box center [673, 618] width 1031 height 1222
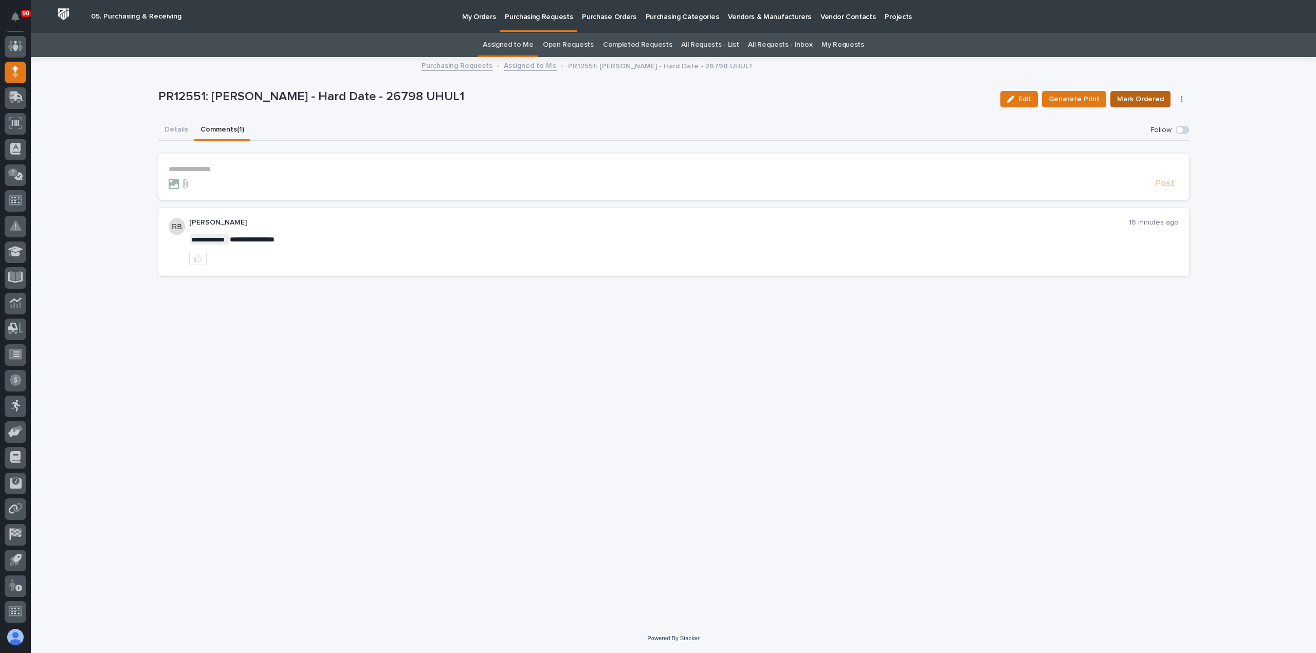
click at [1144, 97] on span "Mark Ordered" at bounding box center [1140, 99] width 47 height 12
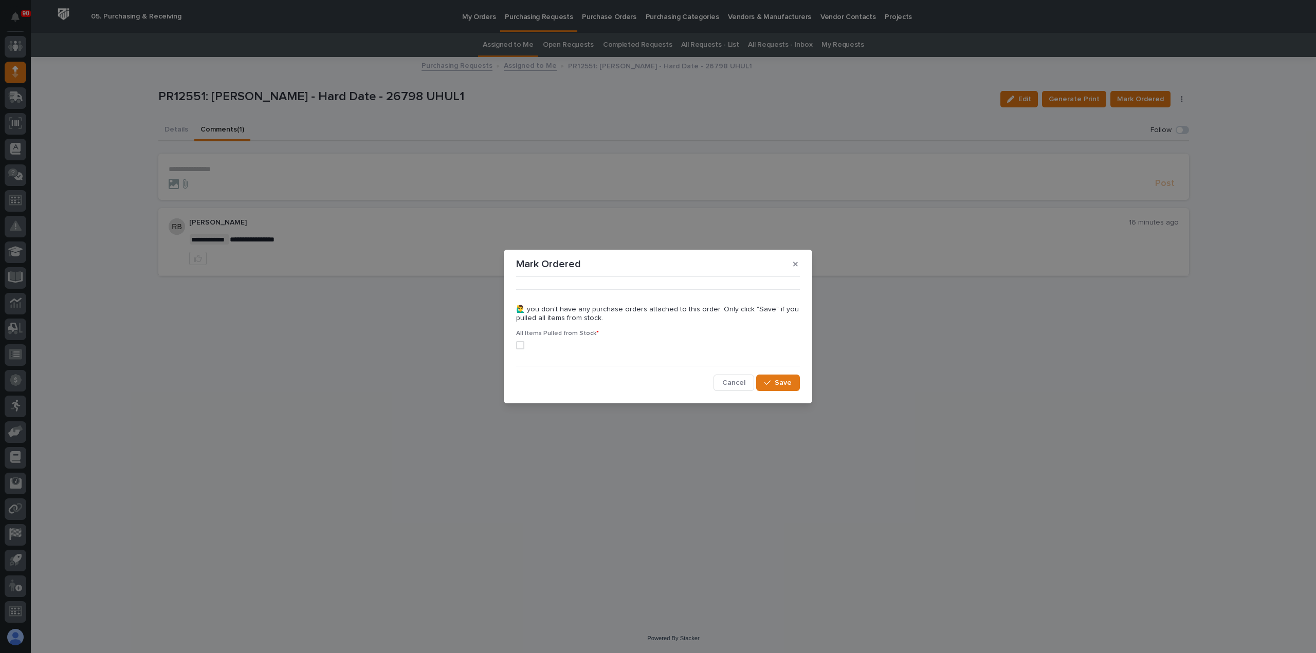
click at [520, 345] on span at bounding box center [520, 345] width 8 height 8
click at [774, 384] on div "button" at bounding box center [769, 382] width 10 height 7
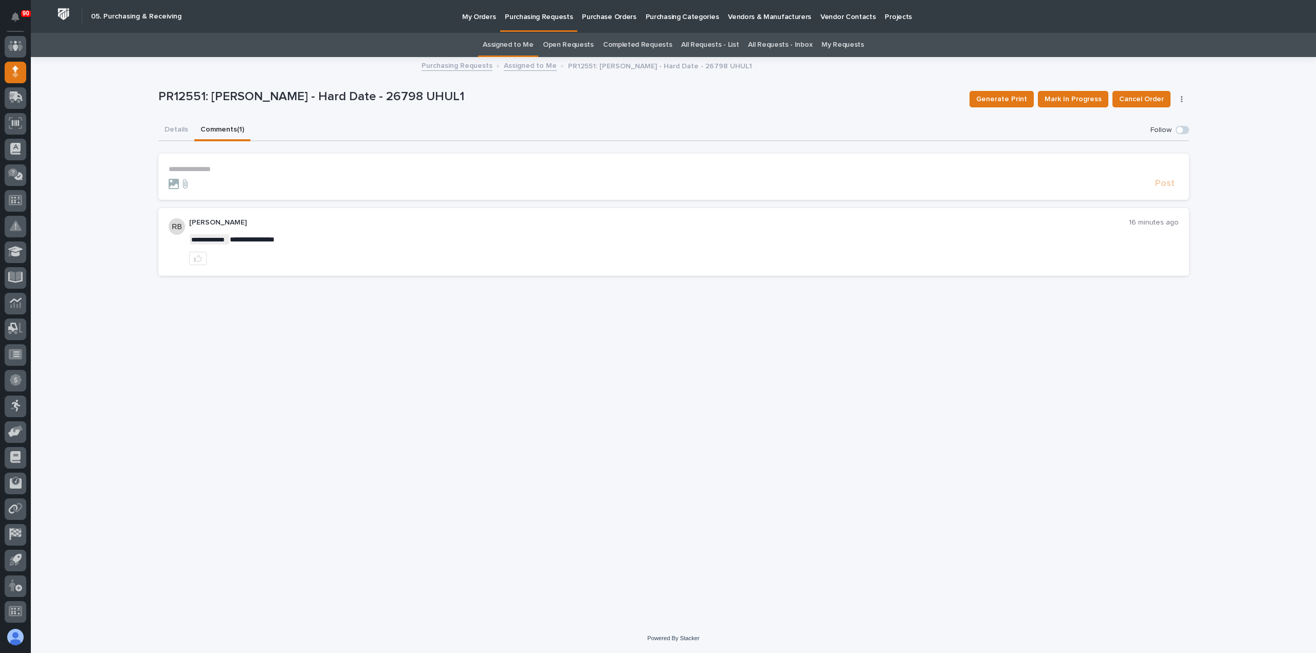
click at [526, 17] on p "Purchasing Requests" at bounding box center [539, 11] width 68 height 22
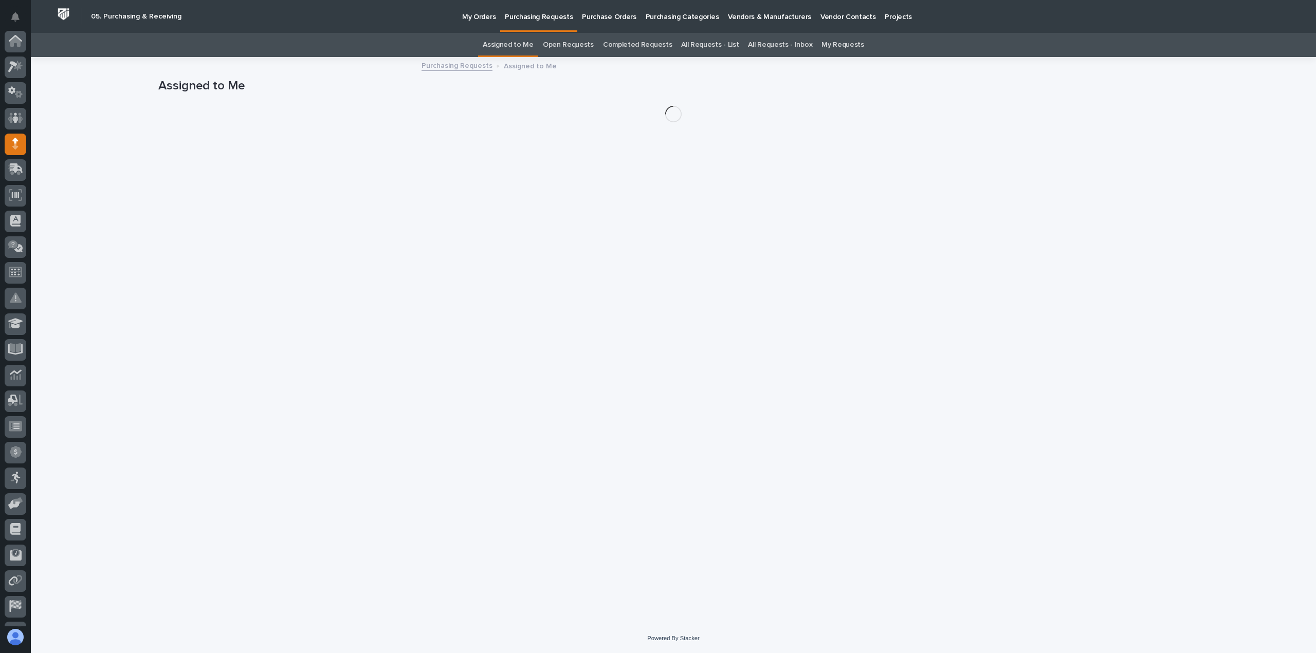
scroll to position [72, 0]
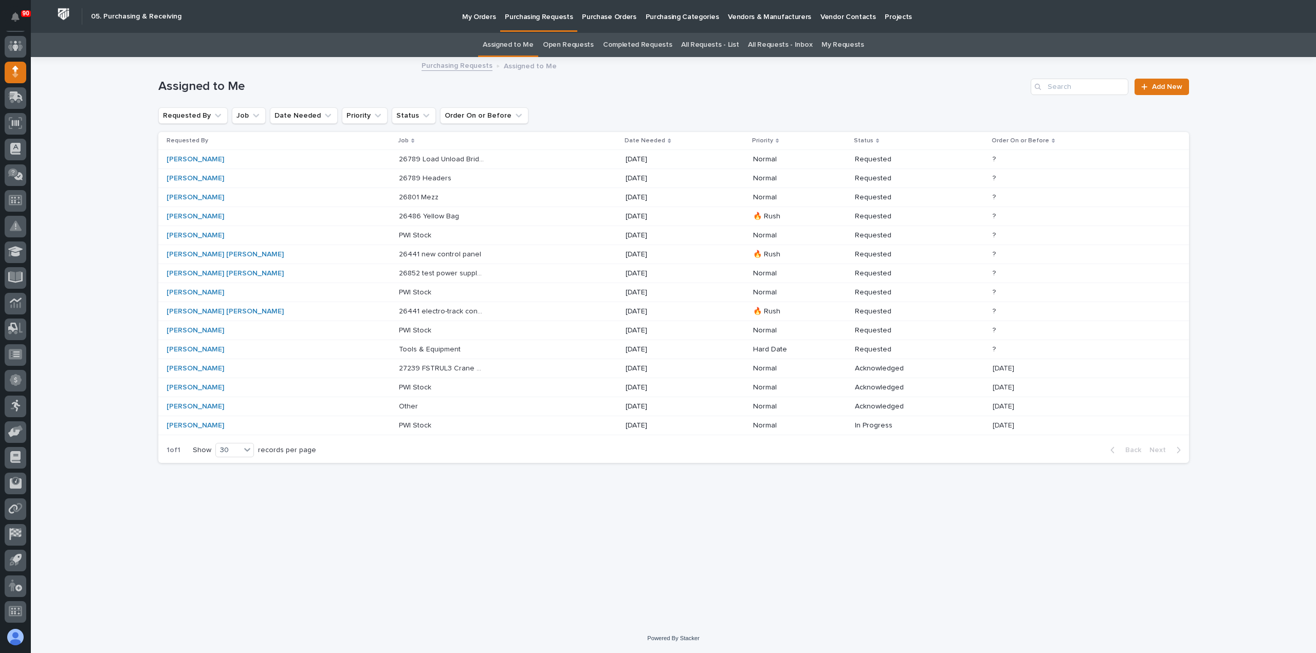
click at [399, 385] on p "PWI Stock" at bounding box center [416, 386] width 34 height 11
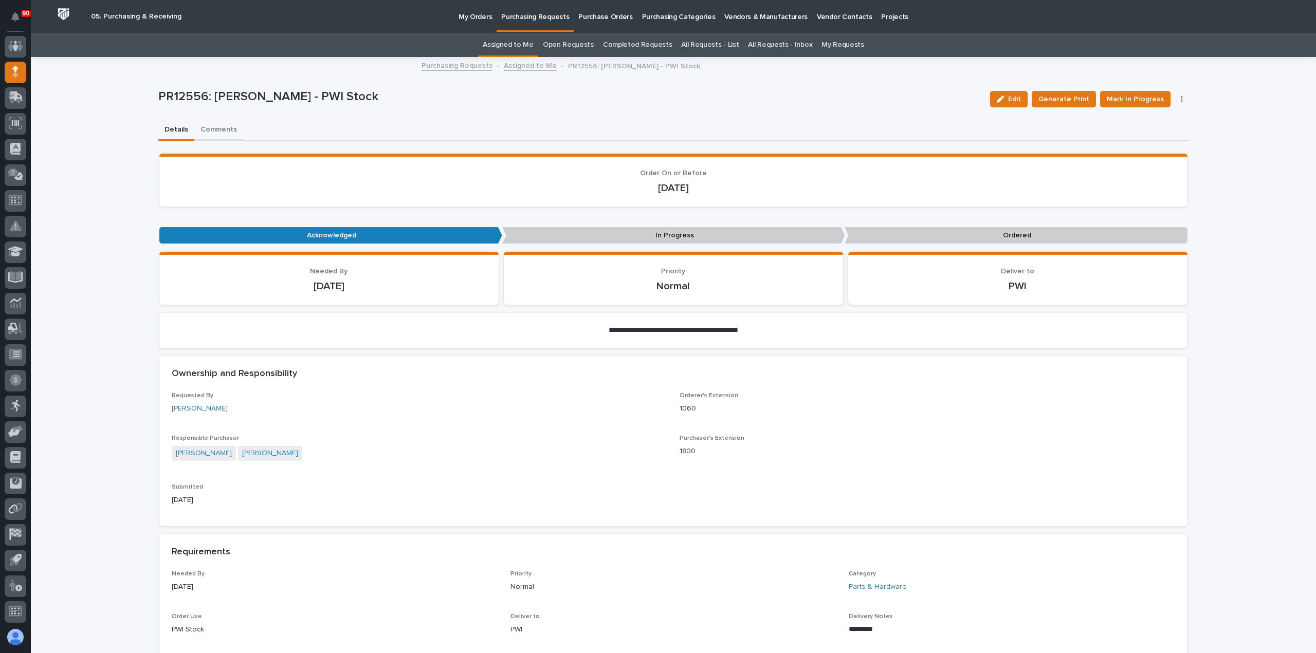
click at [219, 129] on button "Comments" at bounding box center [218, 131] width 49 height 22
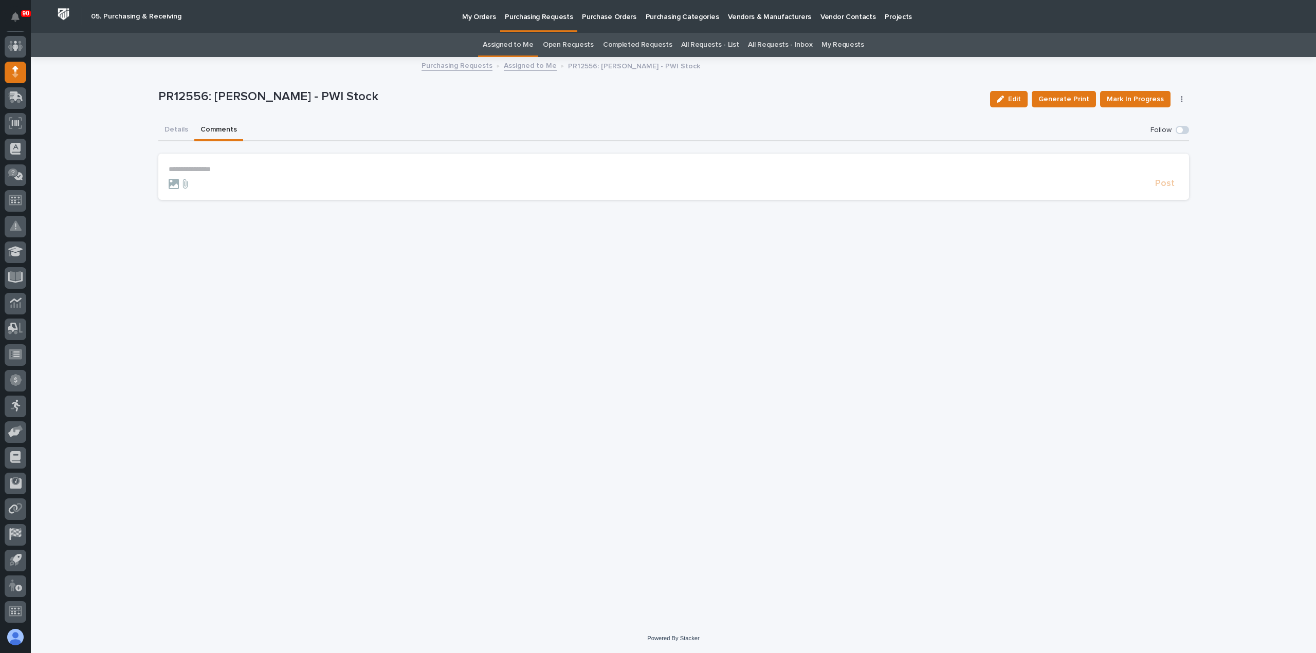
click at [175, 163] on section "**********" at bounding box center [673, 177] width 1031 height 46
click at [176, 168] on p "**********" at bounding box center [674, 169] width 1010 height 9
click at [1169, 188] on span "Post" at bounding box center [1165, 188] width 20 height 12
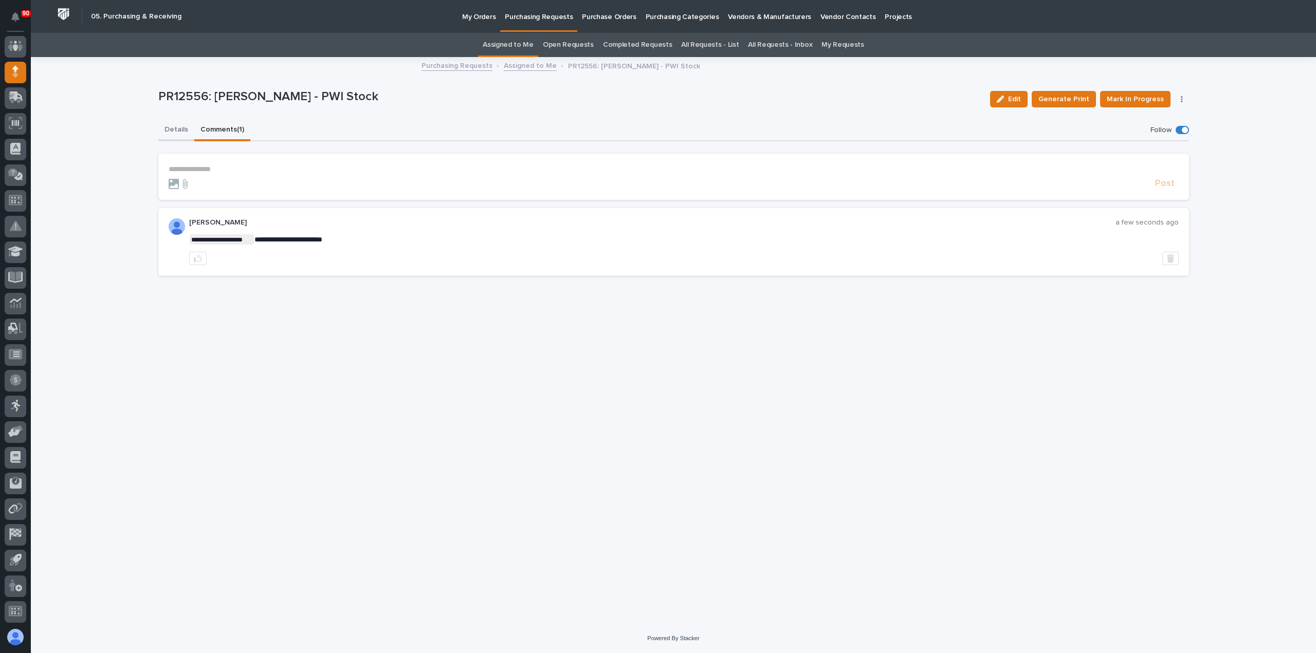
click at [173, 128] on button "Details" at bounding box center [176, 131] width 36 height 22
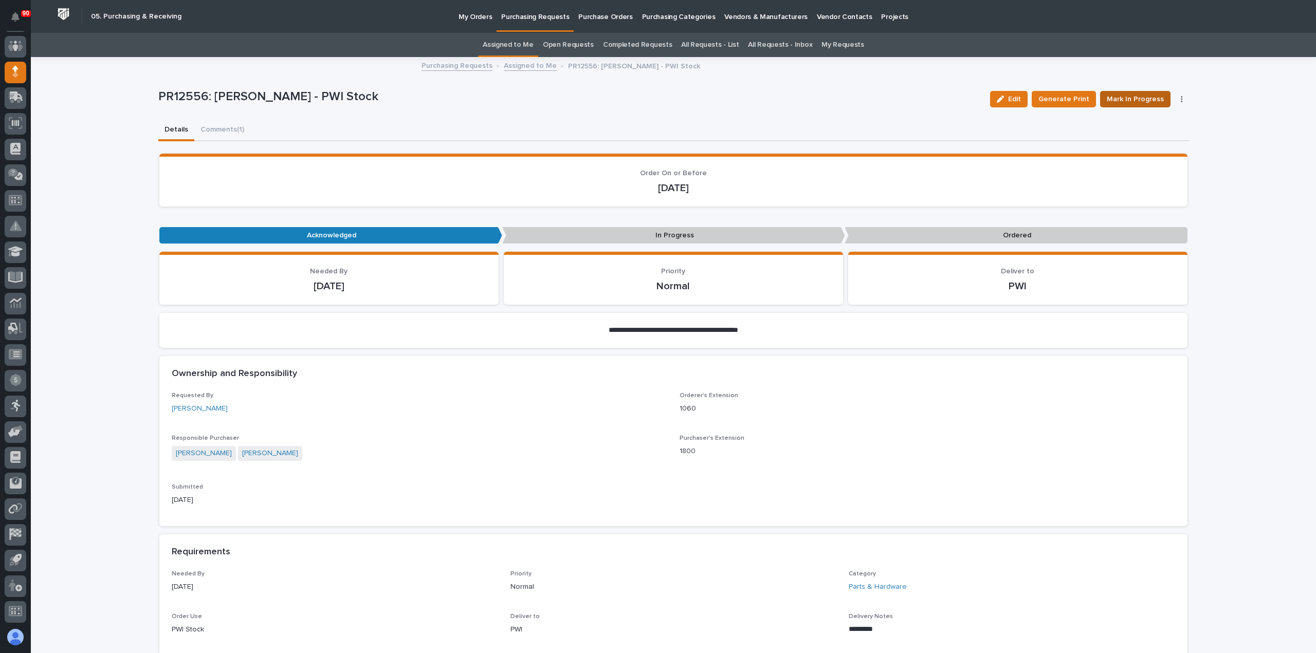
click at [1130, 100] on span "Mark In Progress" at bounding box center [1135, 99] width 57 height 12
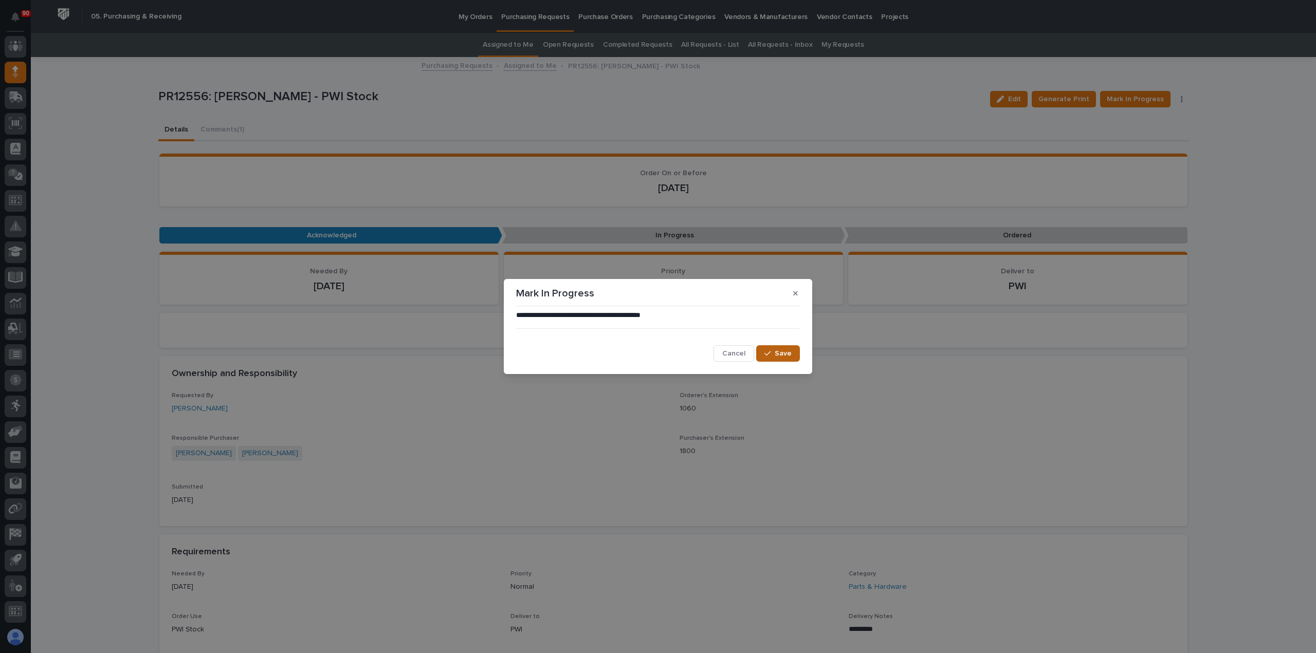
click at [782, 351] on span "Save" at bounding box center [783, 353] width 17 height 9
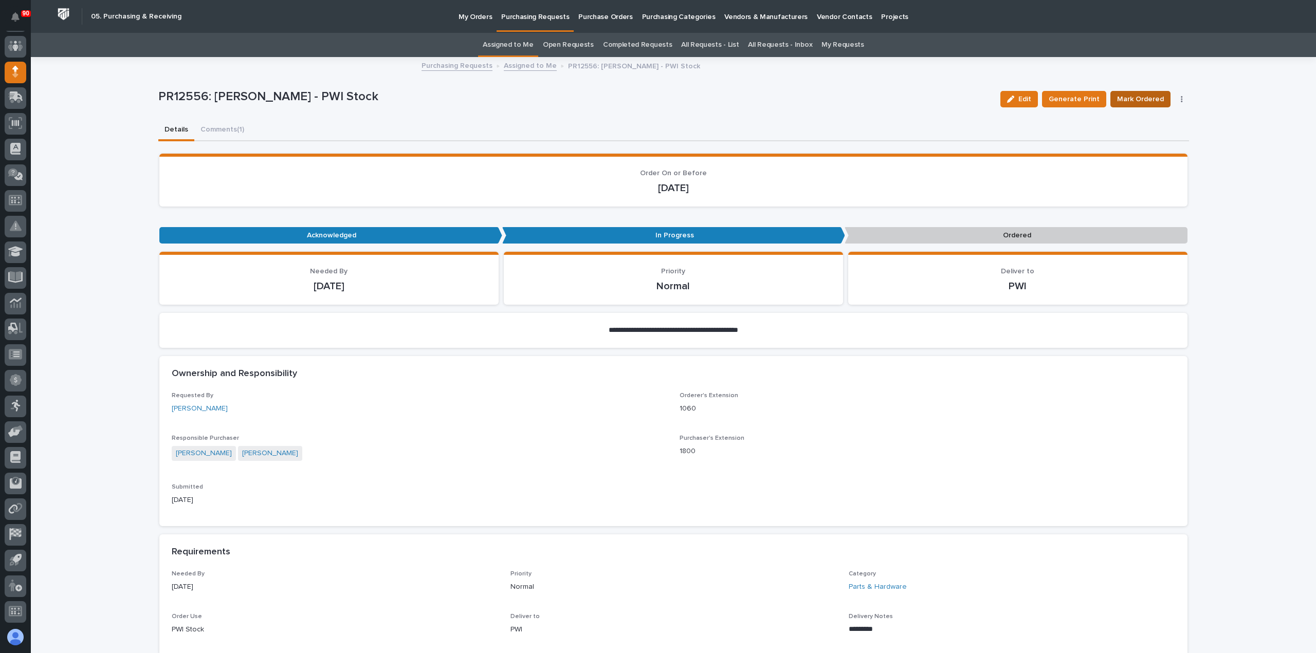
click at [1140, 98] on span "Mark Ordered" at bounding box center [1140, 99] width 47 height 12
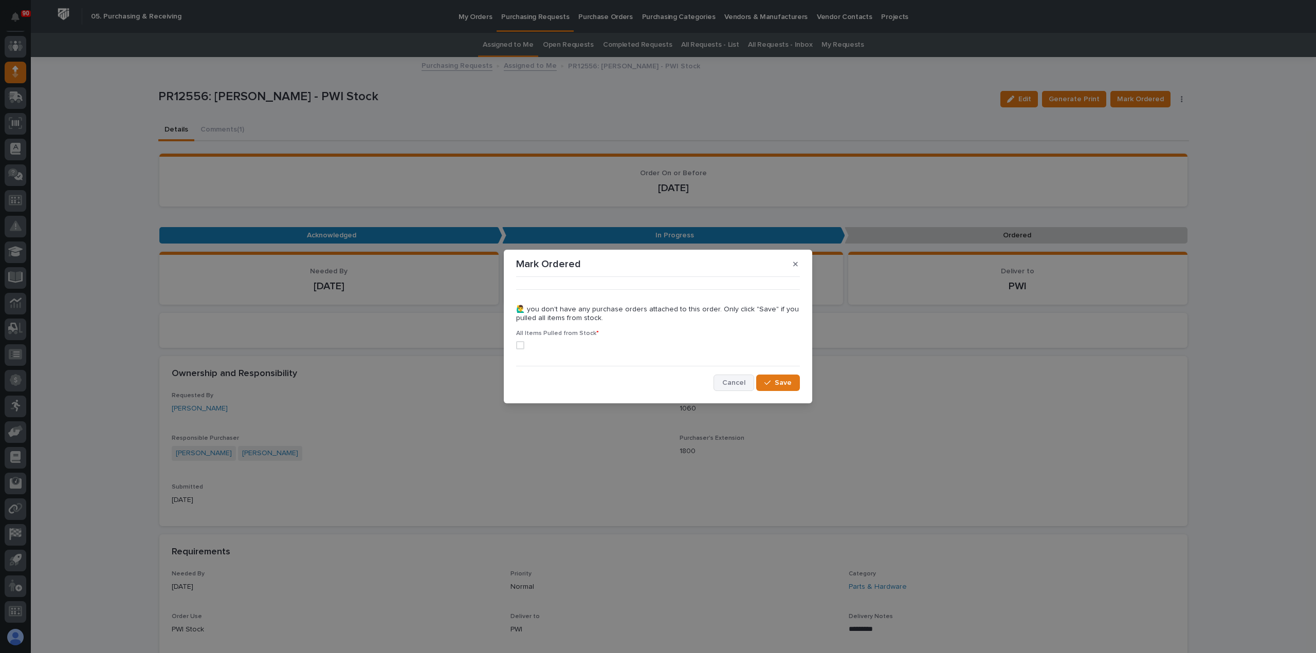
click at [736, 381] on span "Cancel" at bounding box center [733, 382] width 23 height 9
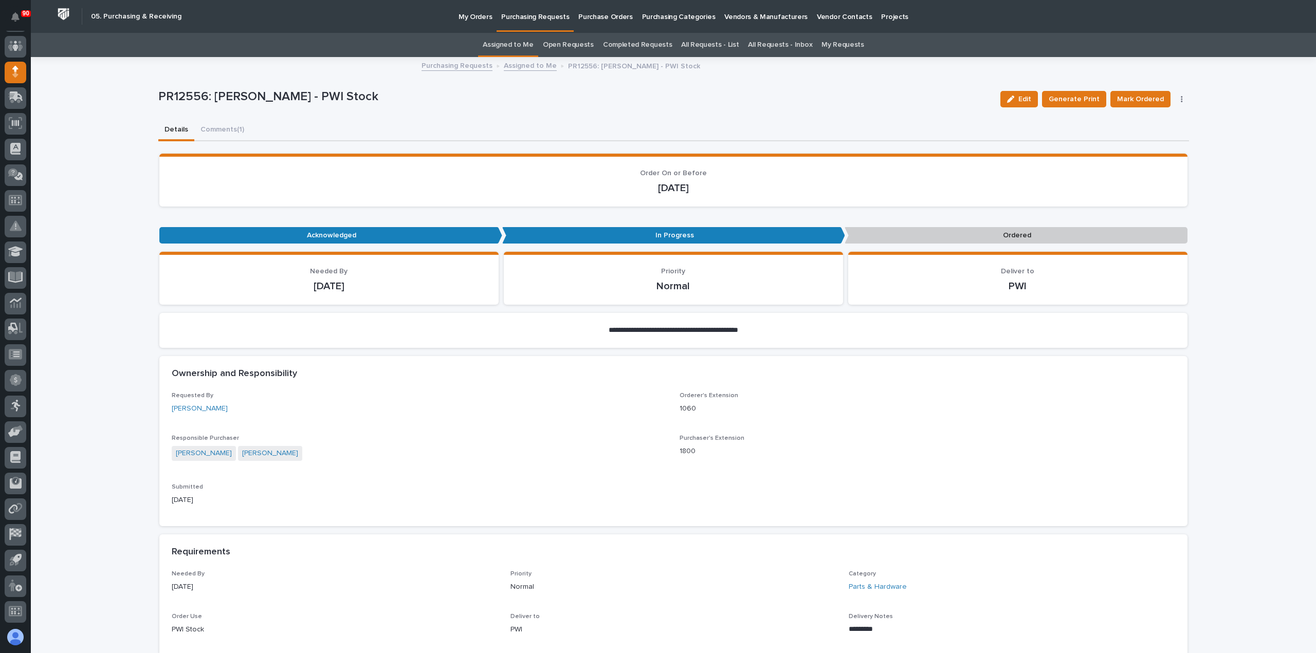
click at [519, 16] on p "Purchasing Requests" at bounding box center [535, 11] width 68 height 22
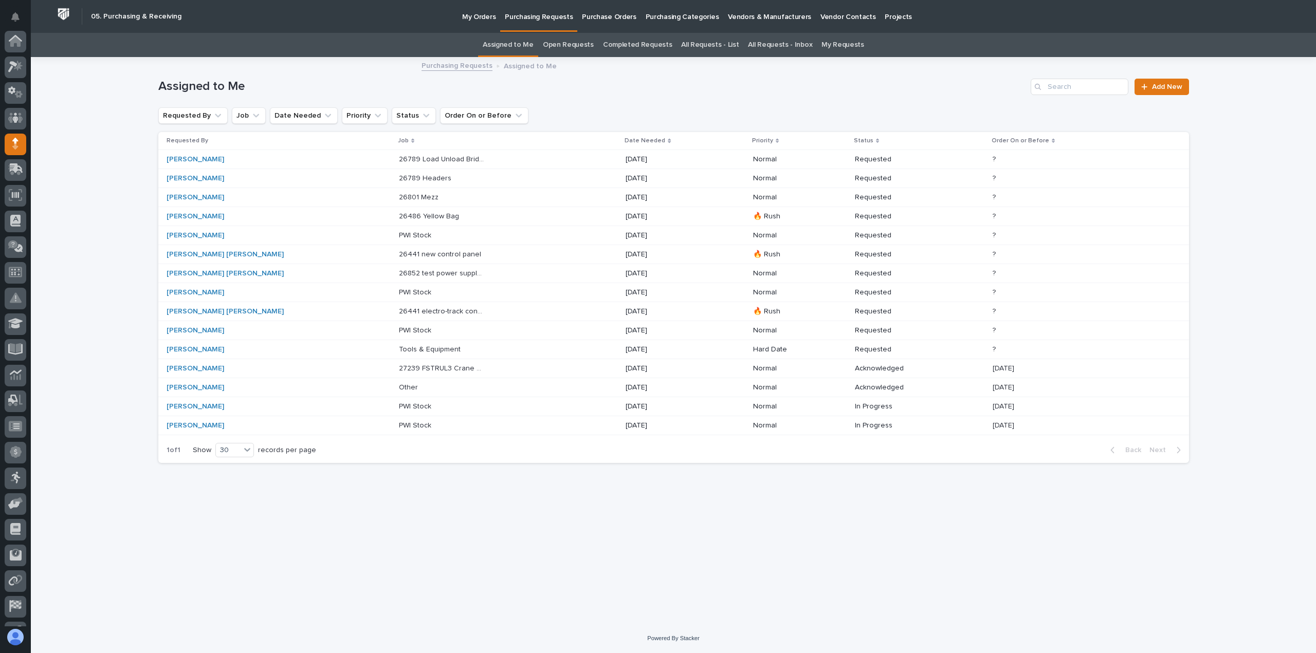
scroll to position [72, 0]
click at [399, 366] on p "27239 FSTRUL3 Crane System" at bounding box center [443, 367] width 88 height 11
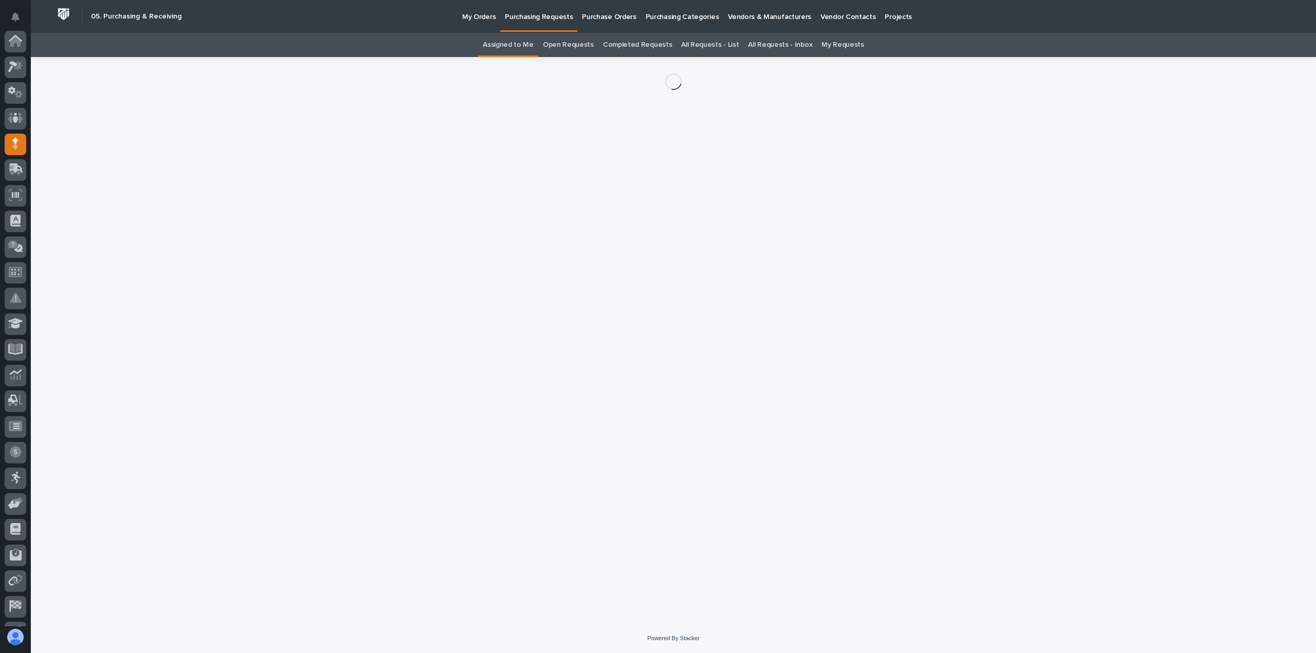
scroll to position [72, 0]
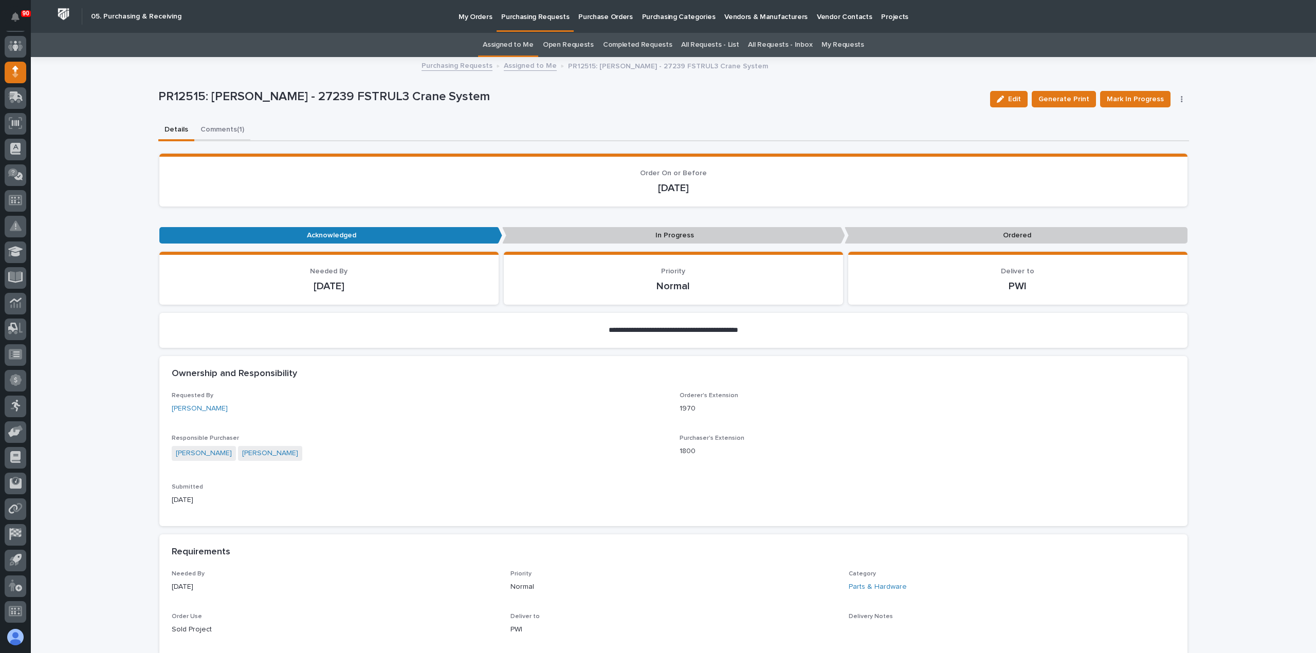
click at [217, 128] on button "Comments (1)" at bounding box center [222, 131] width 56 height 22
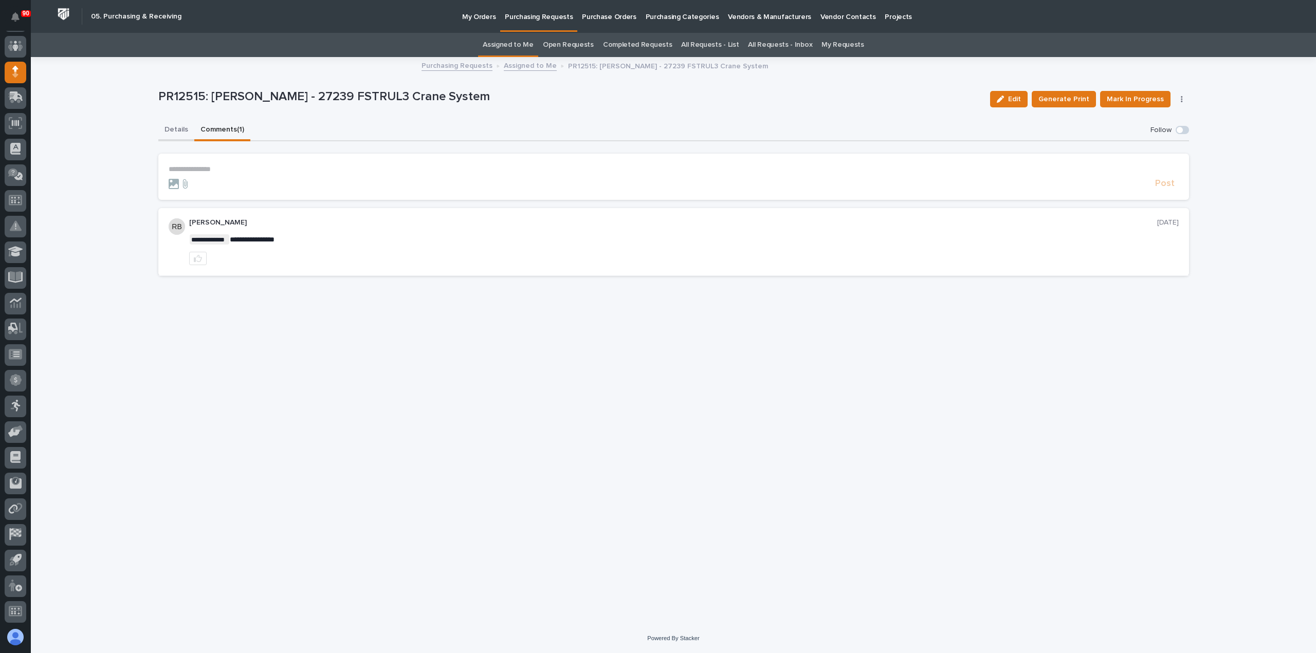
click at [175, 127] on button "Details" at bounding box center [176, 131] width 36 height 22
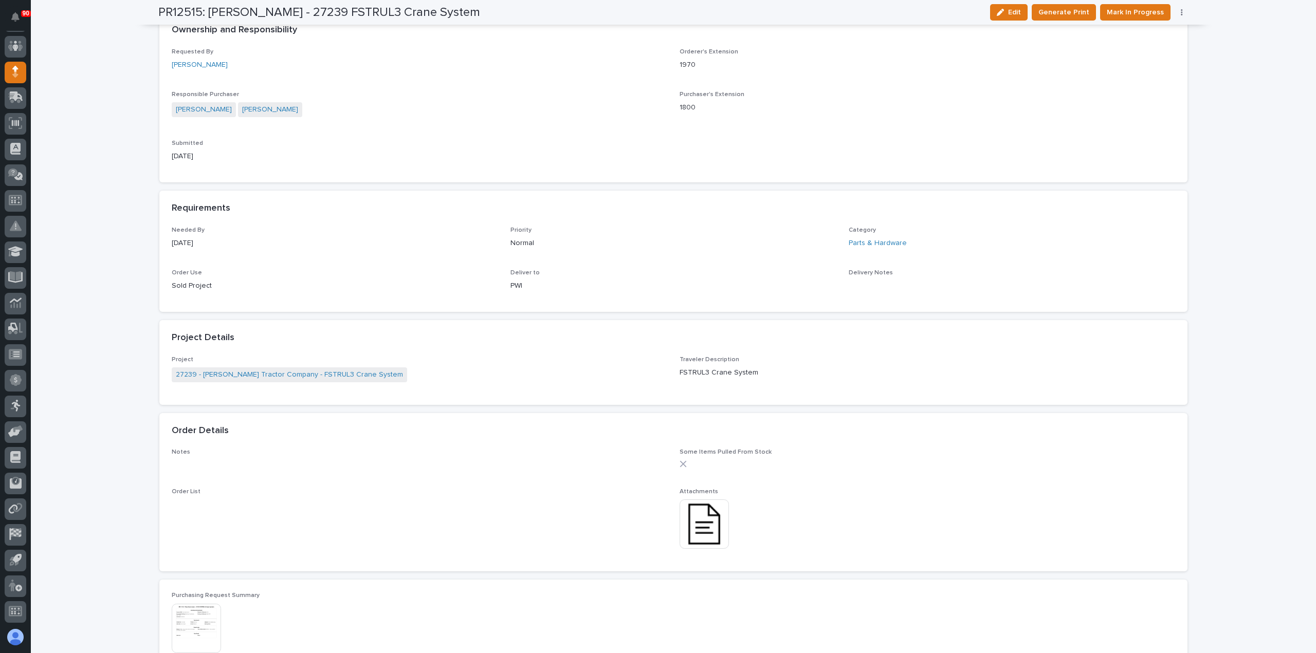
scroll to position [360, 0]
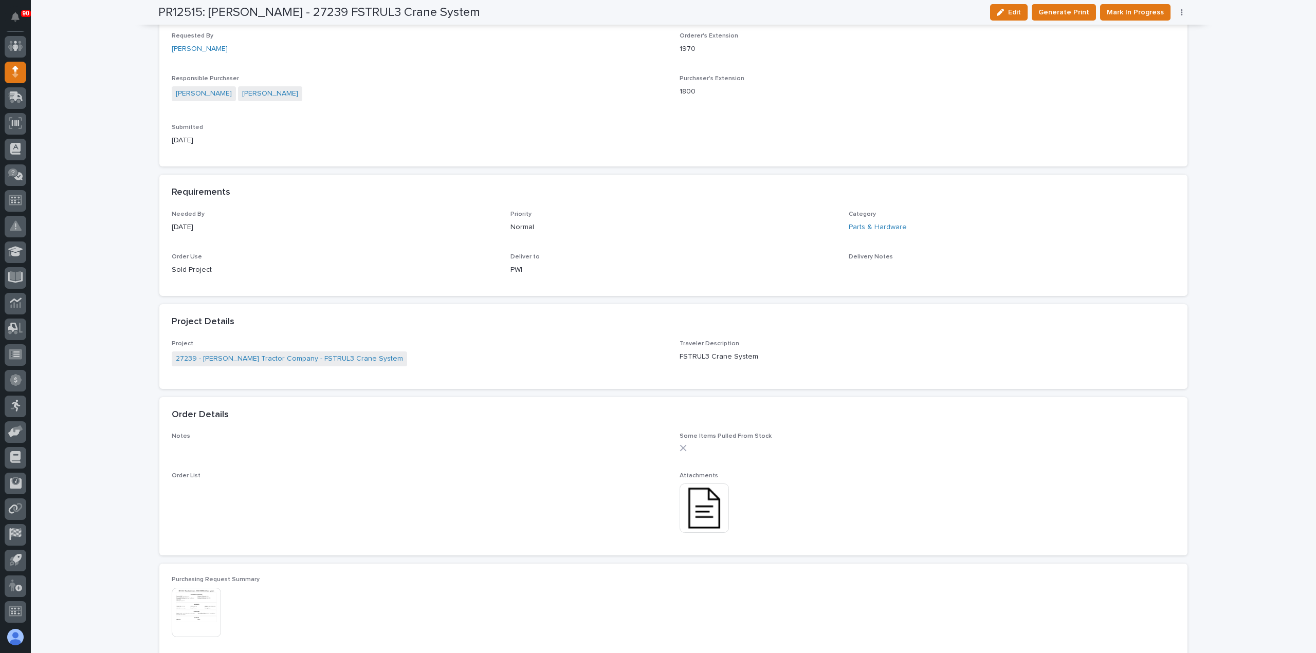
click at [693, 502] on img at bounding box center [704, 508] width 49 height 49
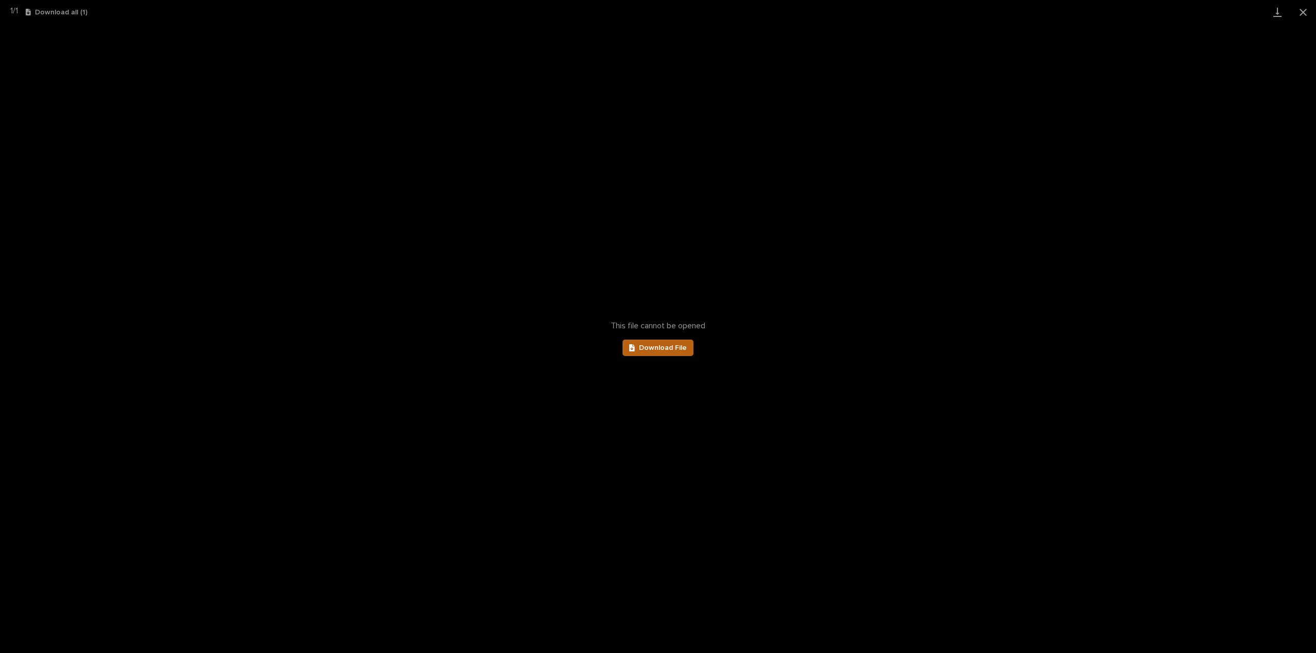
click at [660, 345] on span "Download File" at bounding box center [663, 347] width 48 height 7
click at [1300, 9] on button "Close gallery" at bounding box center [1303, 12] width 26 height 24
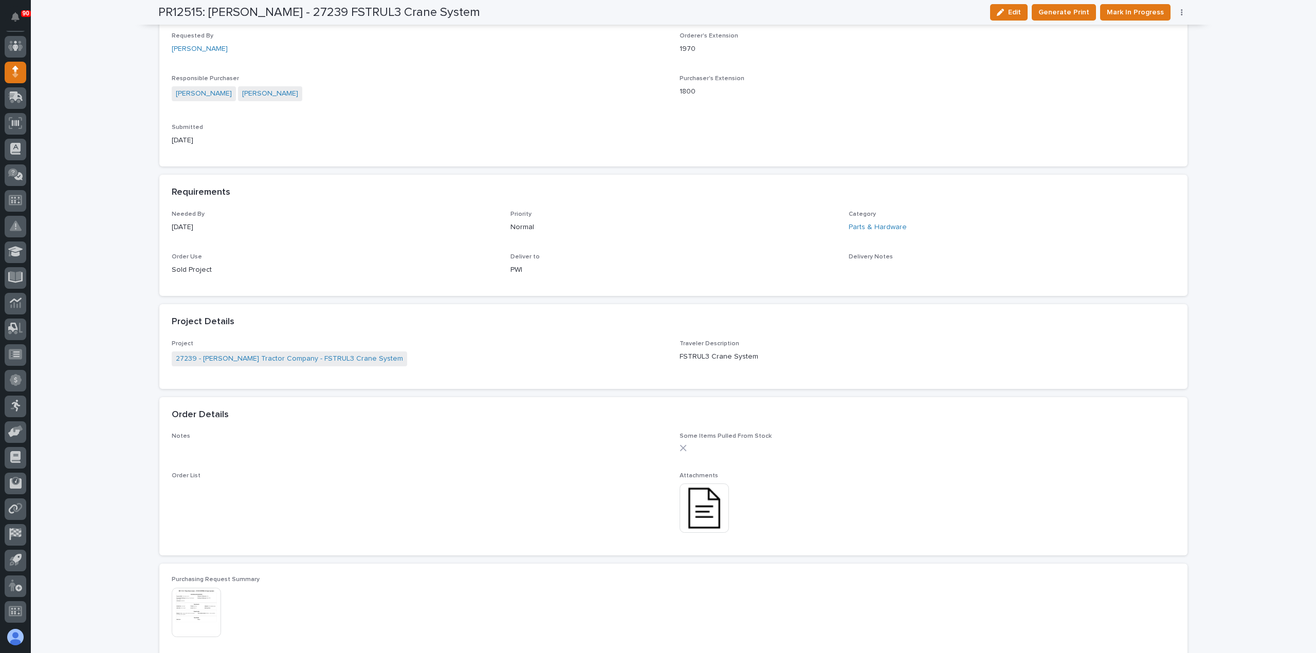
scroll to position [463, 0]
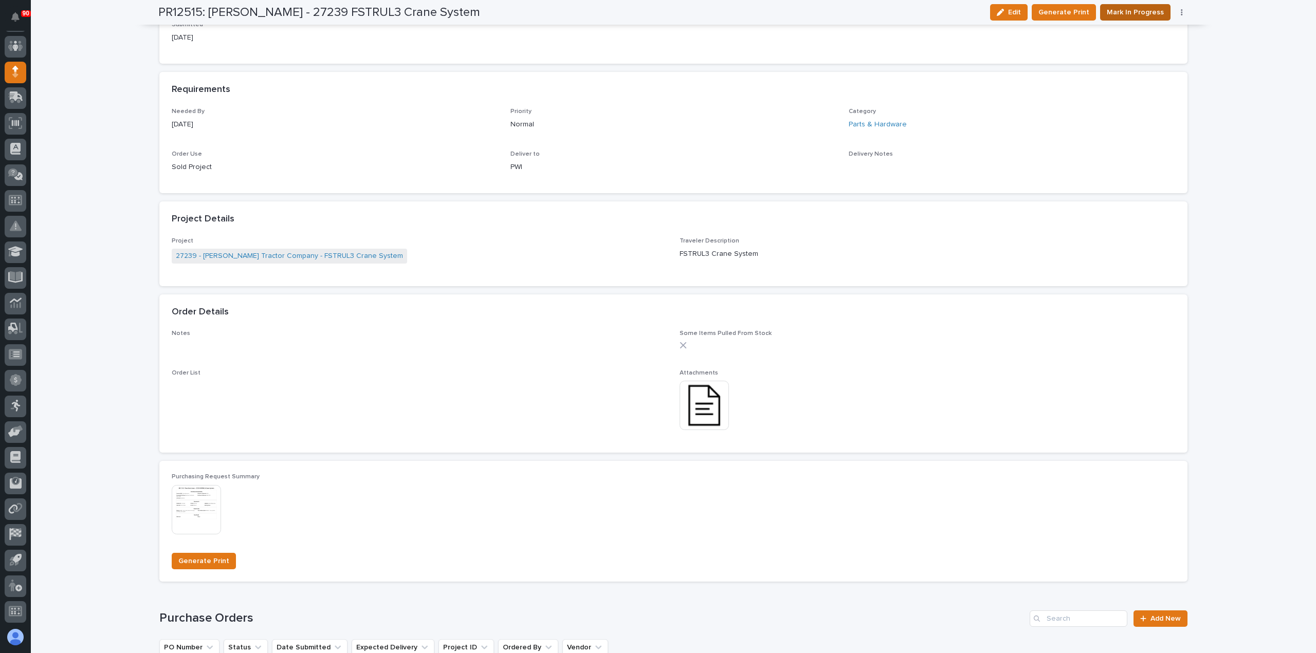
click at [1130, 12] on span "Mark In Progress" at bounding box center [1135, 12] width 57 height 12
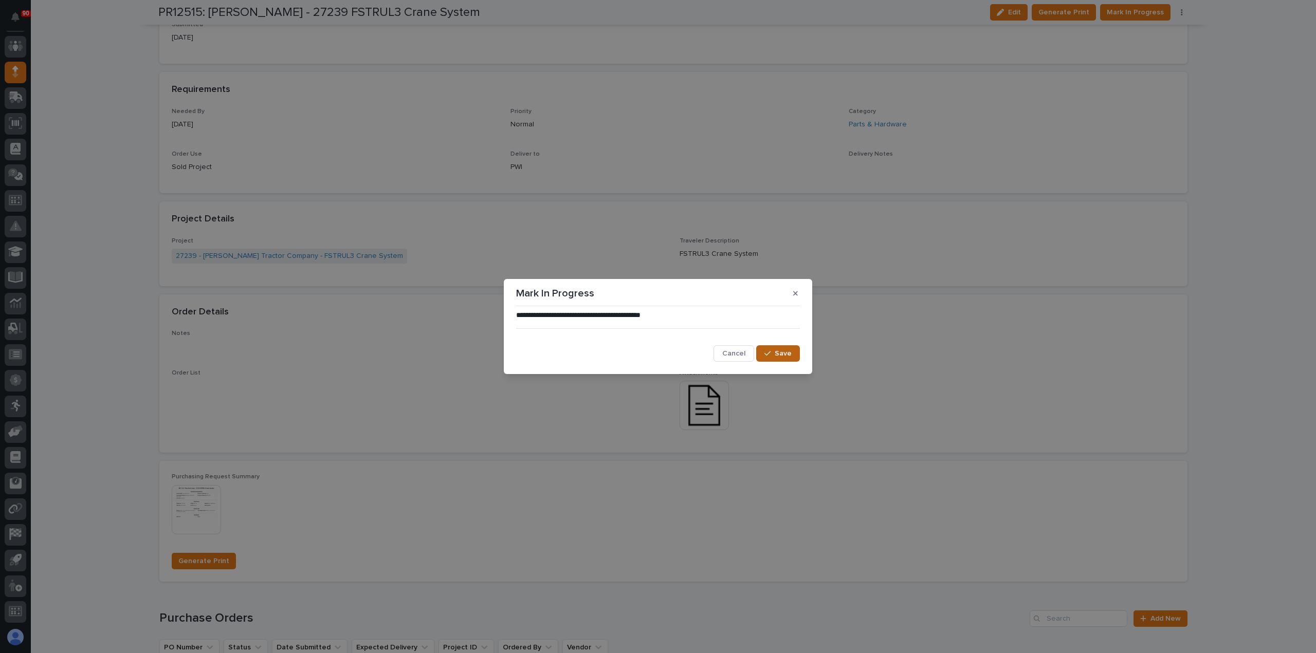
click at [780, 350] on span "Save" at bounding box center [783, 353] width 17 height 9
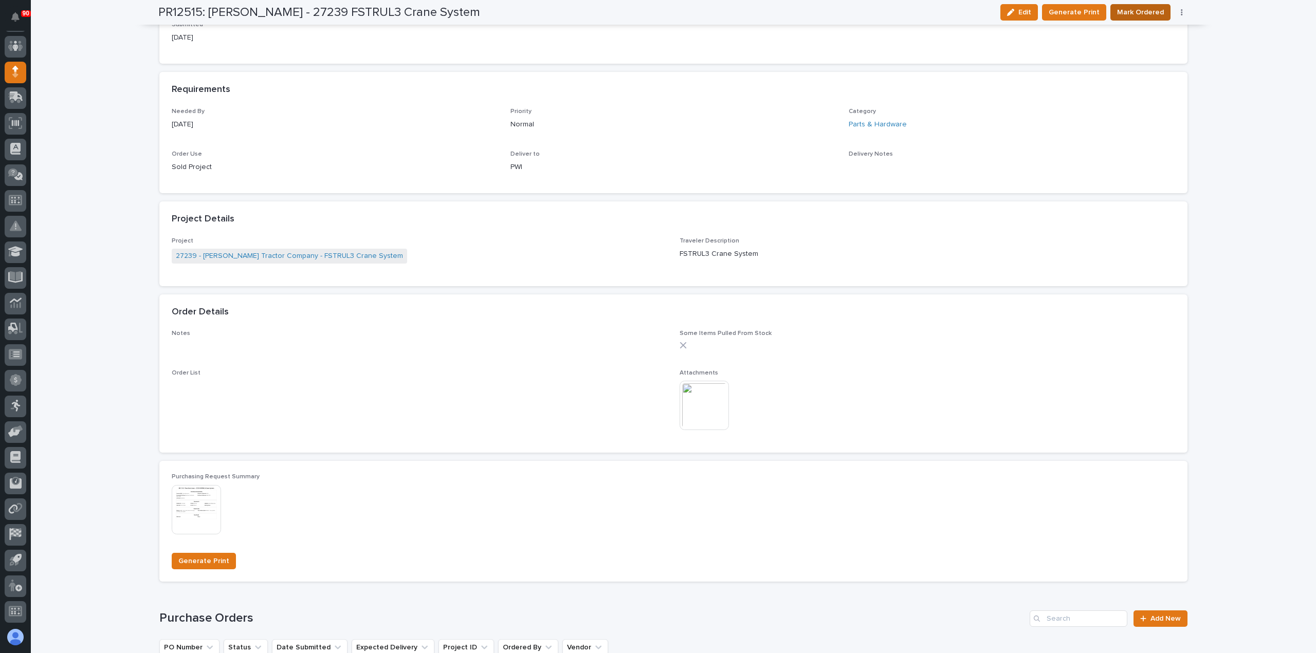
click at [1143, 11] on span "Mark Ordered" at bounding box center [1140, 12] width 47 height 12
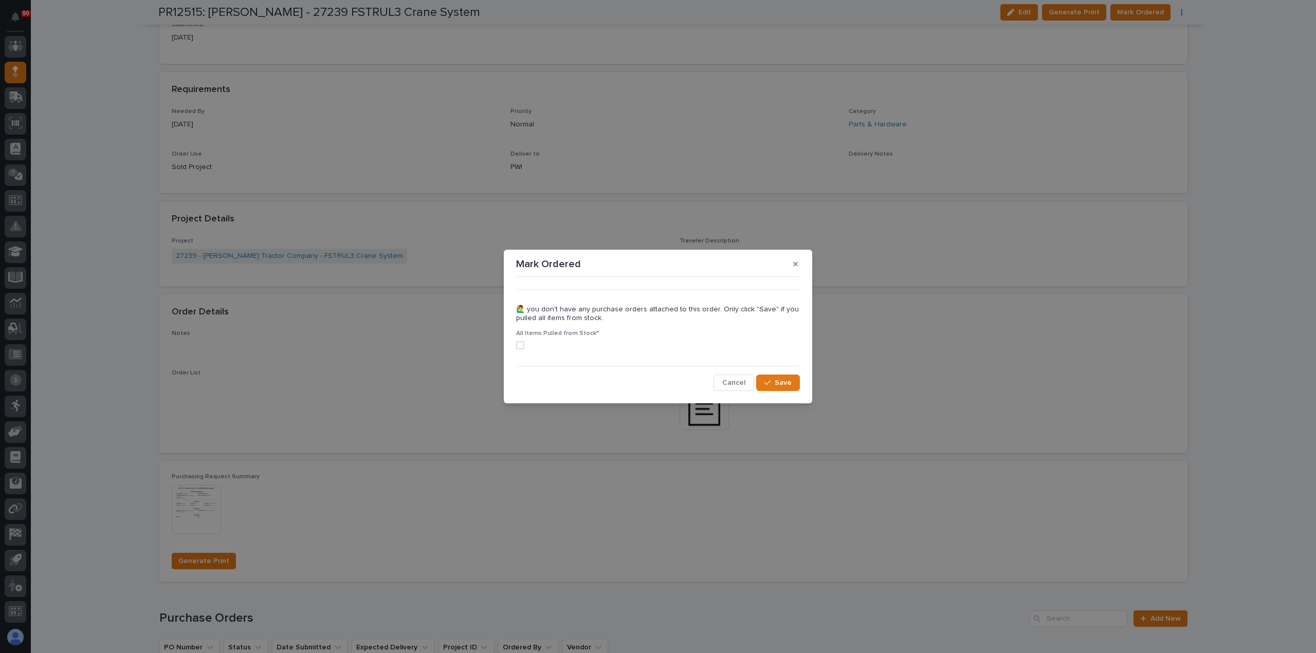
click at [521, 343] on span at bounding box center [520, 345] width 8 height 8
click at [780, 382] on span "Save" at bounding box center [783, 382] width 17 height 9
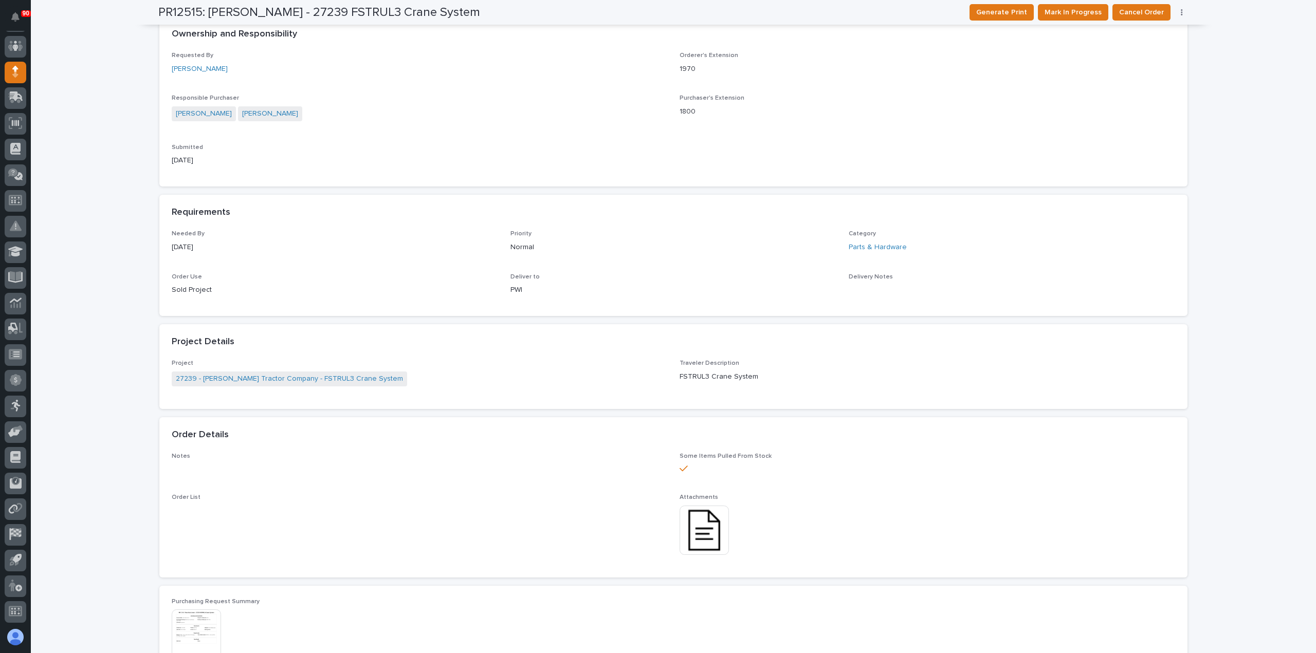
scroll to position [0, 0]
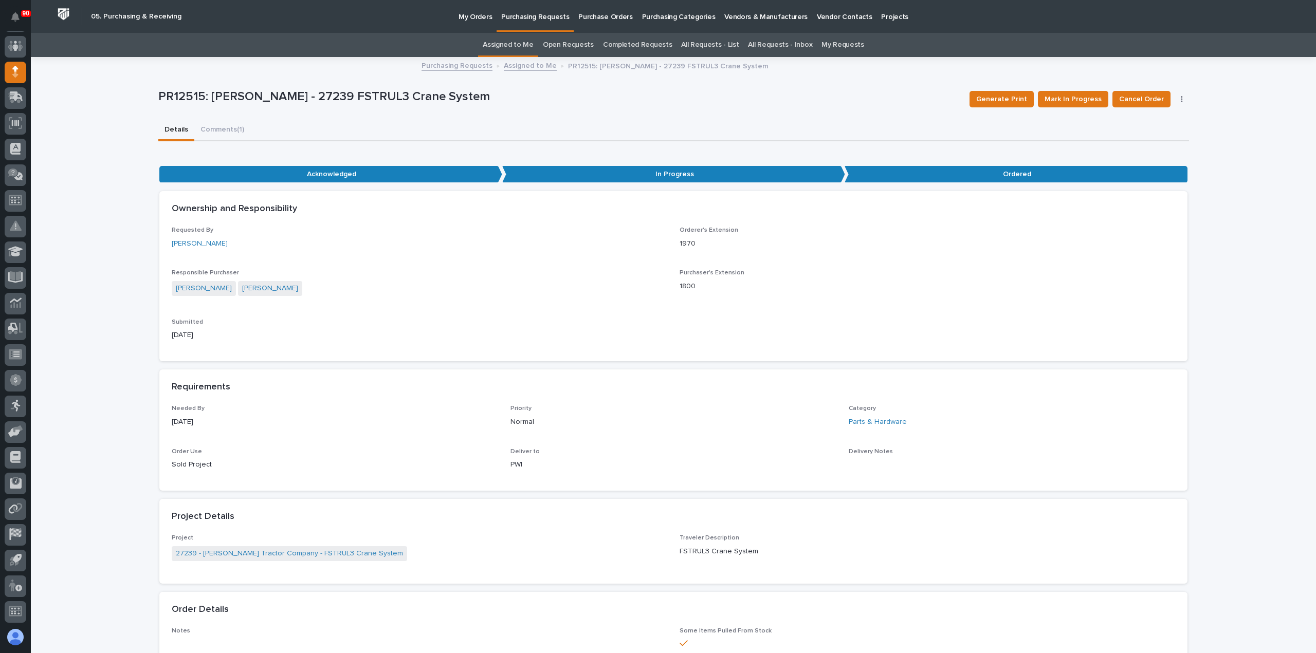
click at [539, 16] on p "Purchasing Requests" at bounding box center [535, 11] width 68 height 22
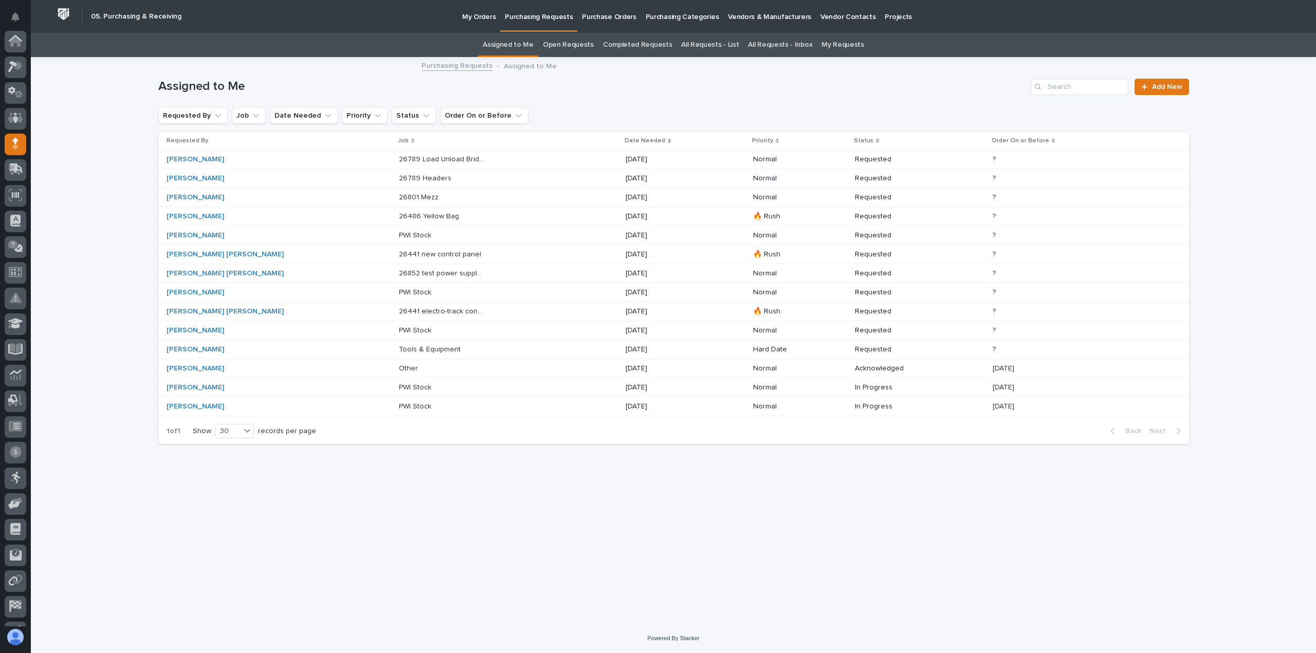
scroll to position [72, 0]
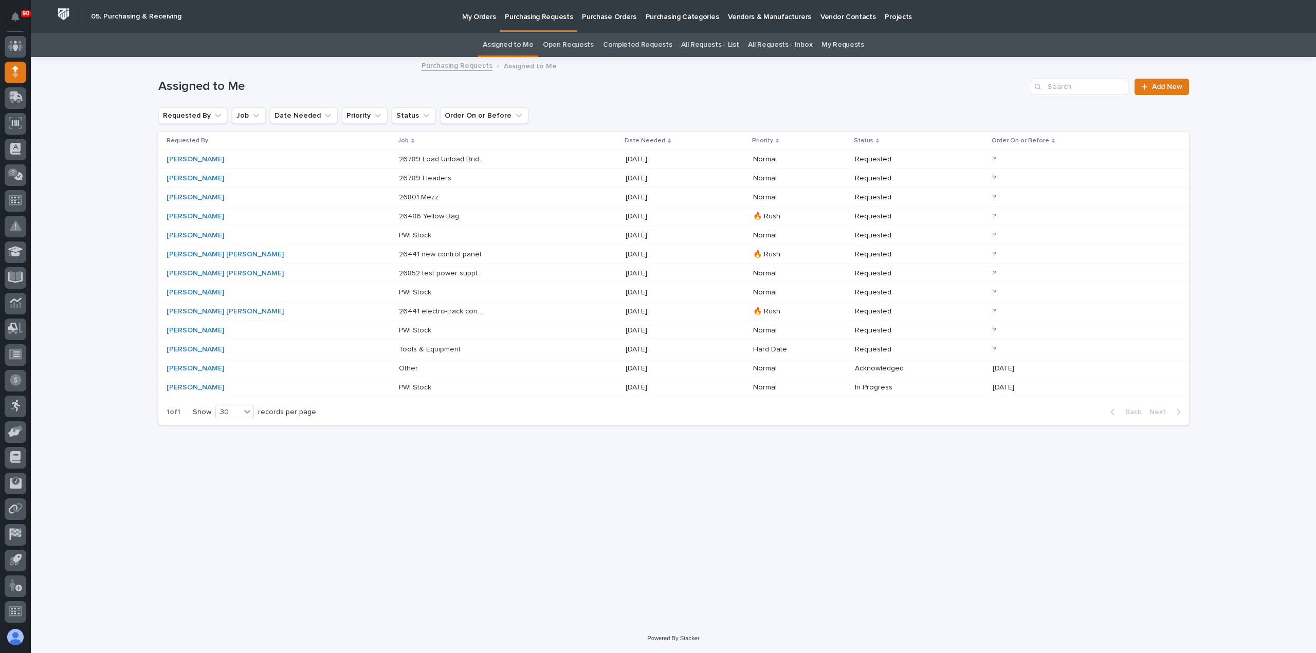
click at [399, 347] on p "Tools & Equipment" at bounding box center [431, 348] width 64 height 11
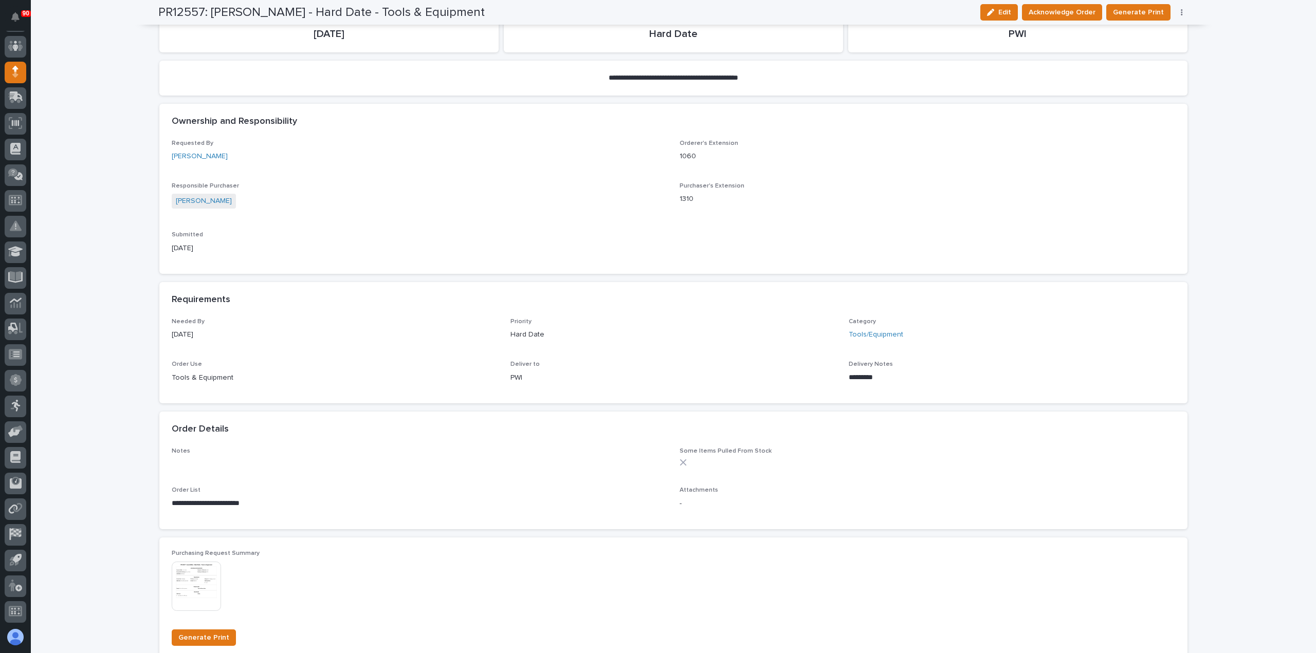
scroll to position [206, 0]
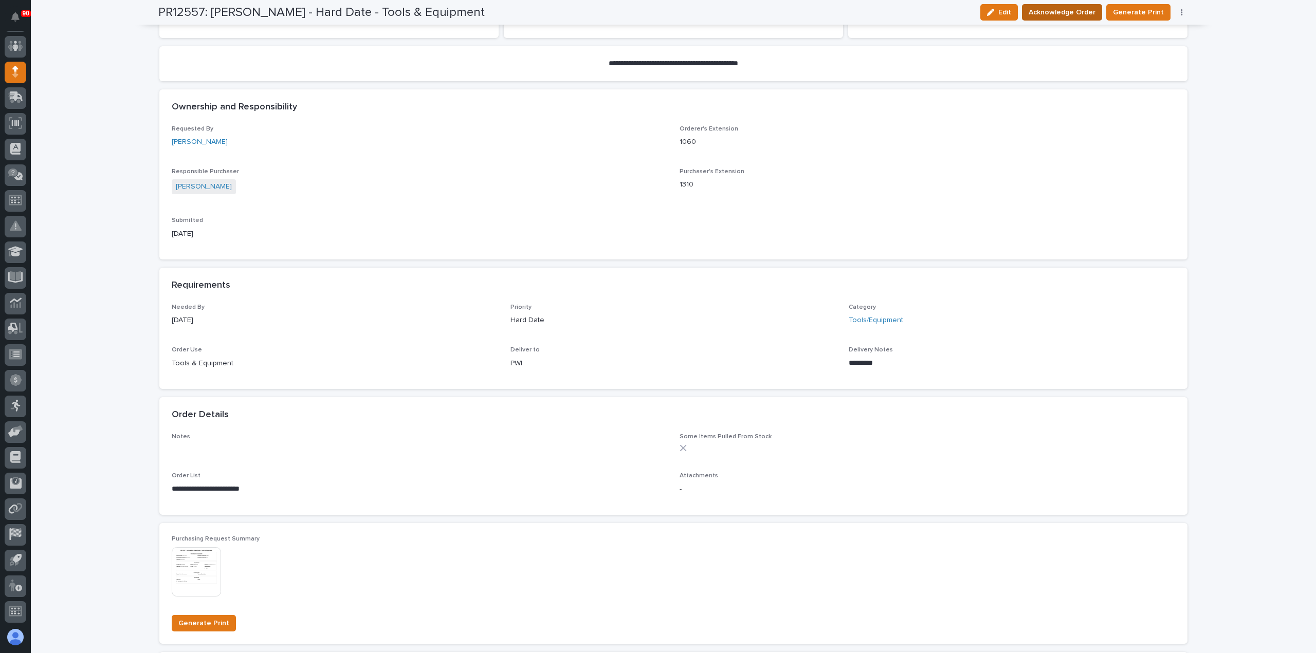
click at [1076, 10] on span "Acknowledge Order" at bounding box center [1062, 12] width 67 height 12
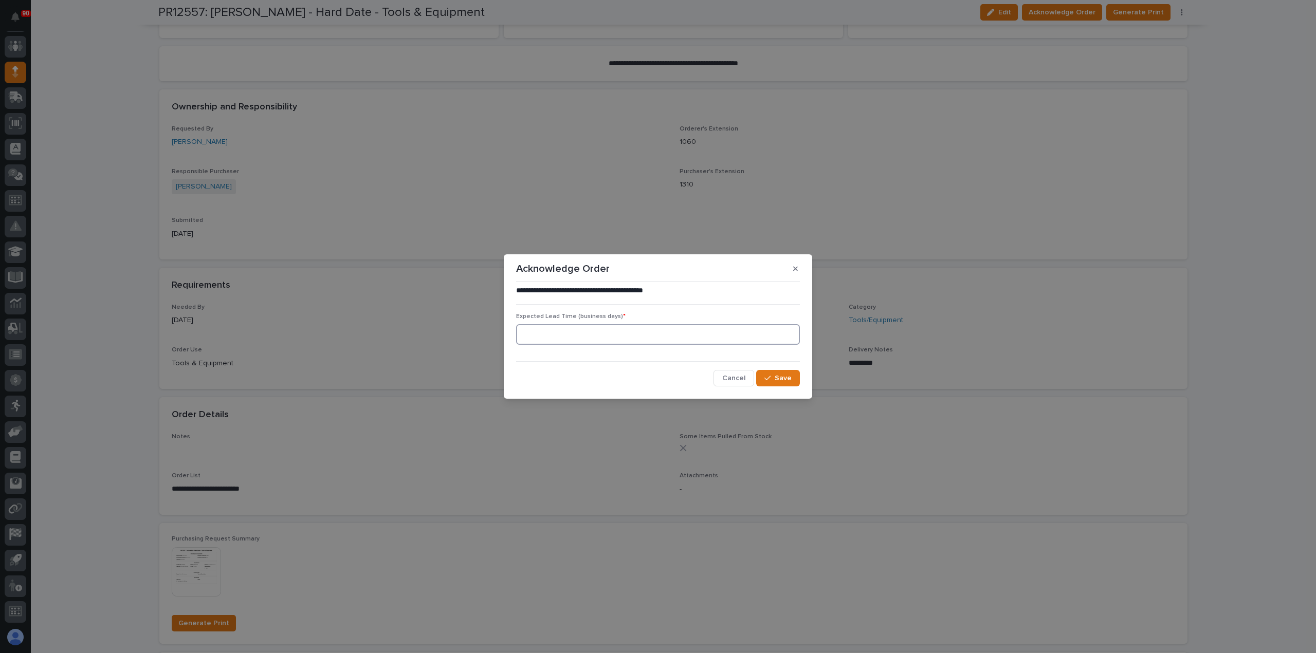
click at [653, 335] on input at bounding box center [658, 334] width 284 height 21
type input "5"
click at [793, 381] on button "Save" at bounding box center [778, 378] width 44 height 16
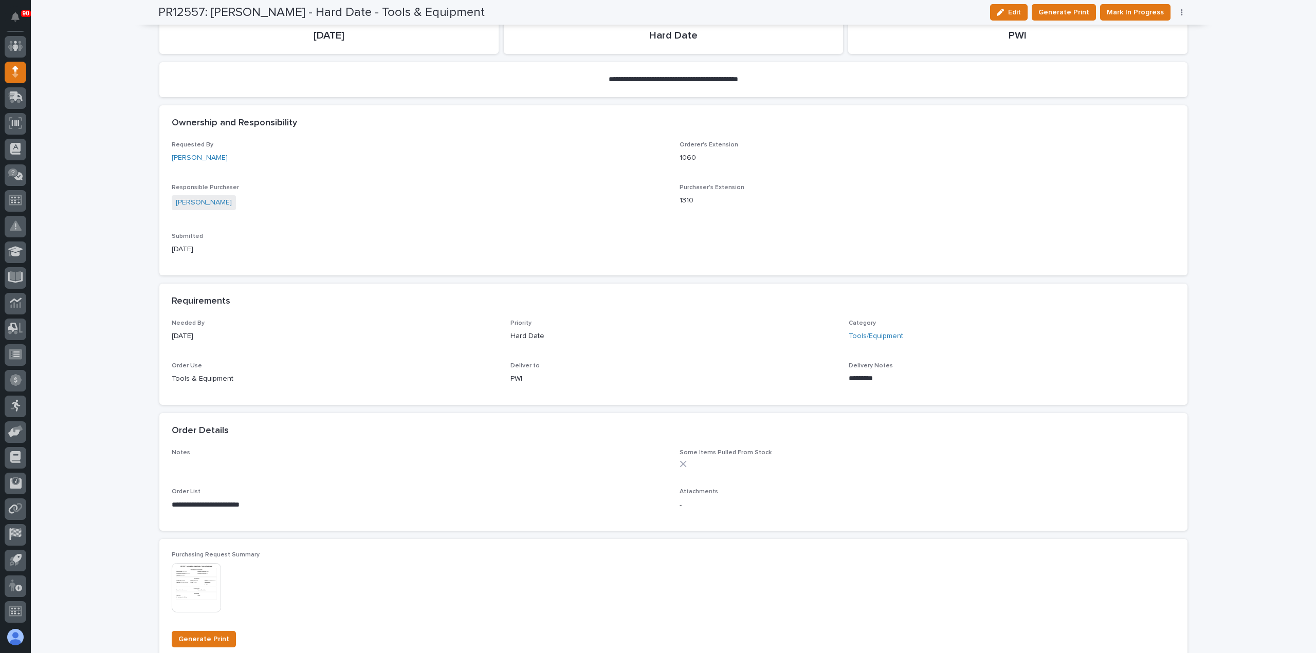
scroll to position [294, 0]
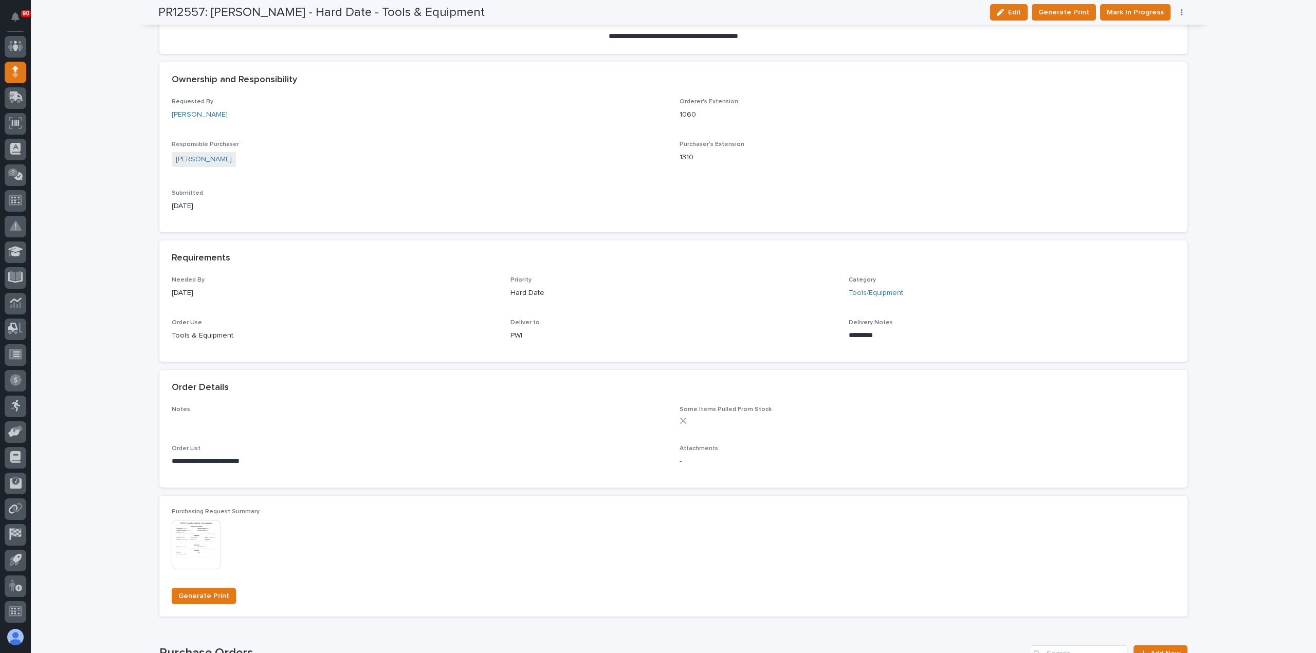
click at [1181, 12] on icon "button" at bounding box center [1182, 12] width 2 height 7
click at [1138, 48] on span "Edit Linked PO's" at bounding box center [1149, 49] width 52 height 12
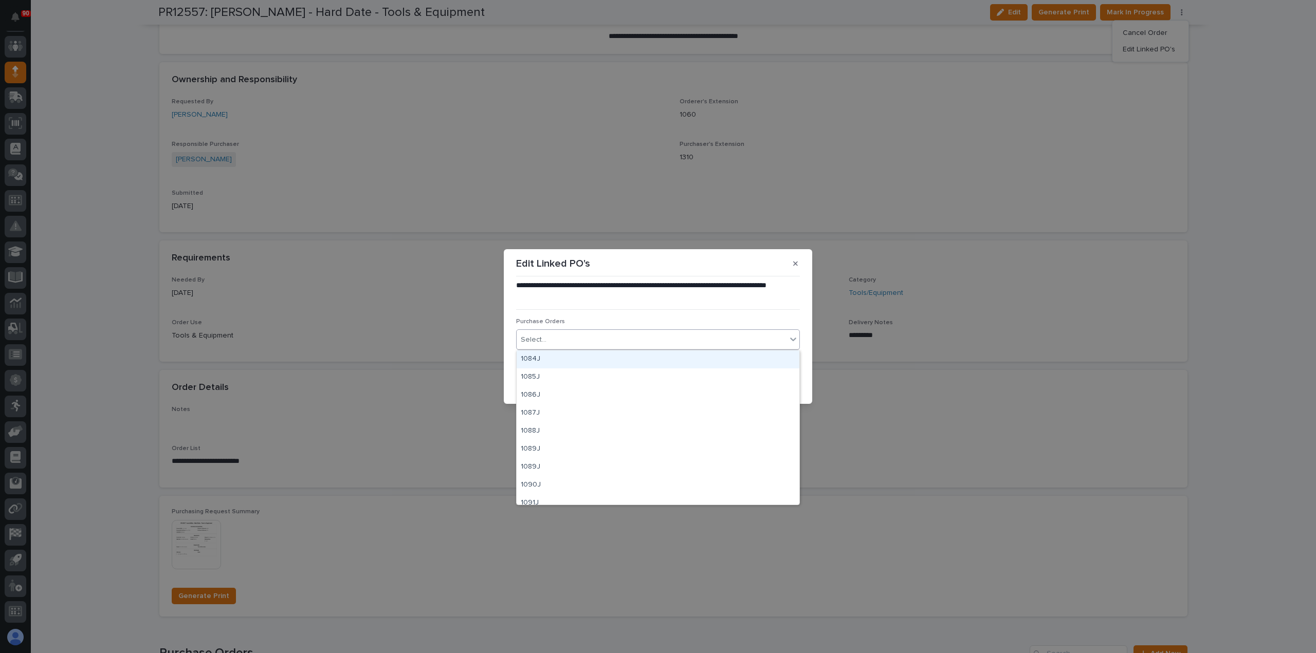
click at [654, 337] on div "Select..." at bounding box center [652, 340] width 270 height 17
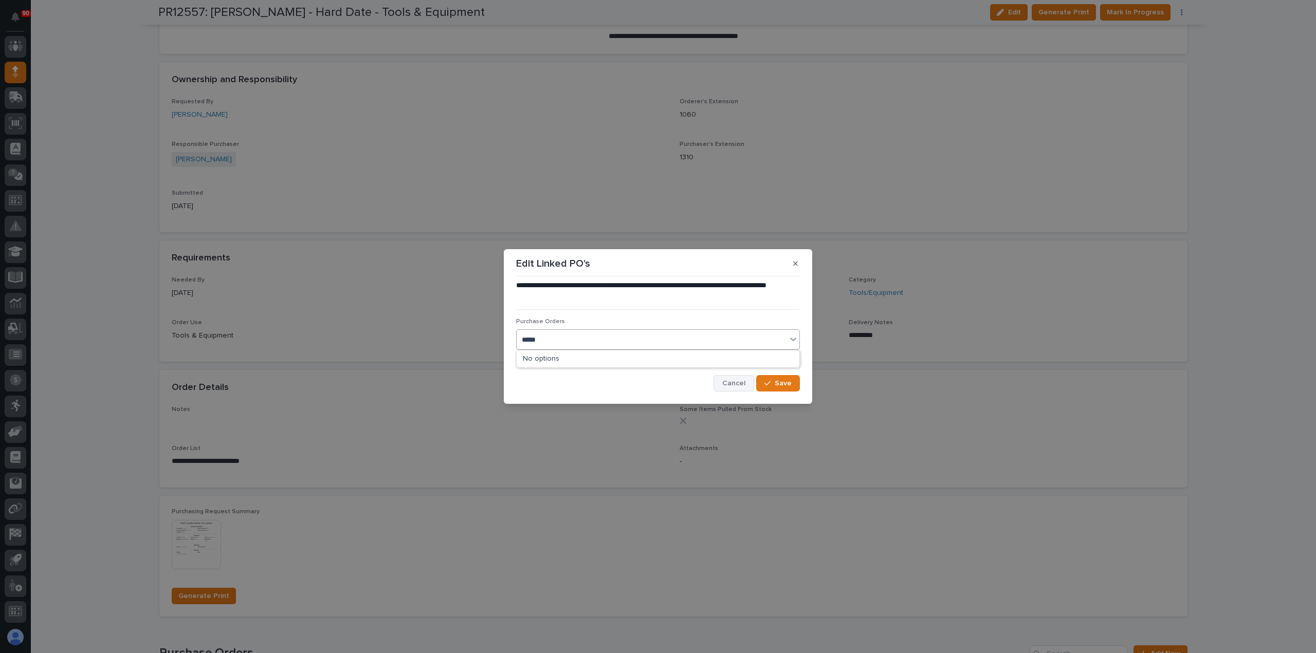
type input "*****"
click at [731, 383] on span "Cancel" at bounding box center [733, 383] width 23 height 9
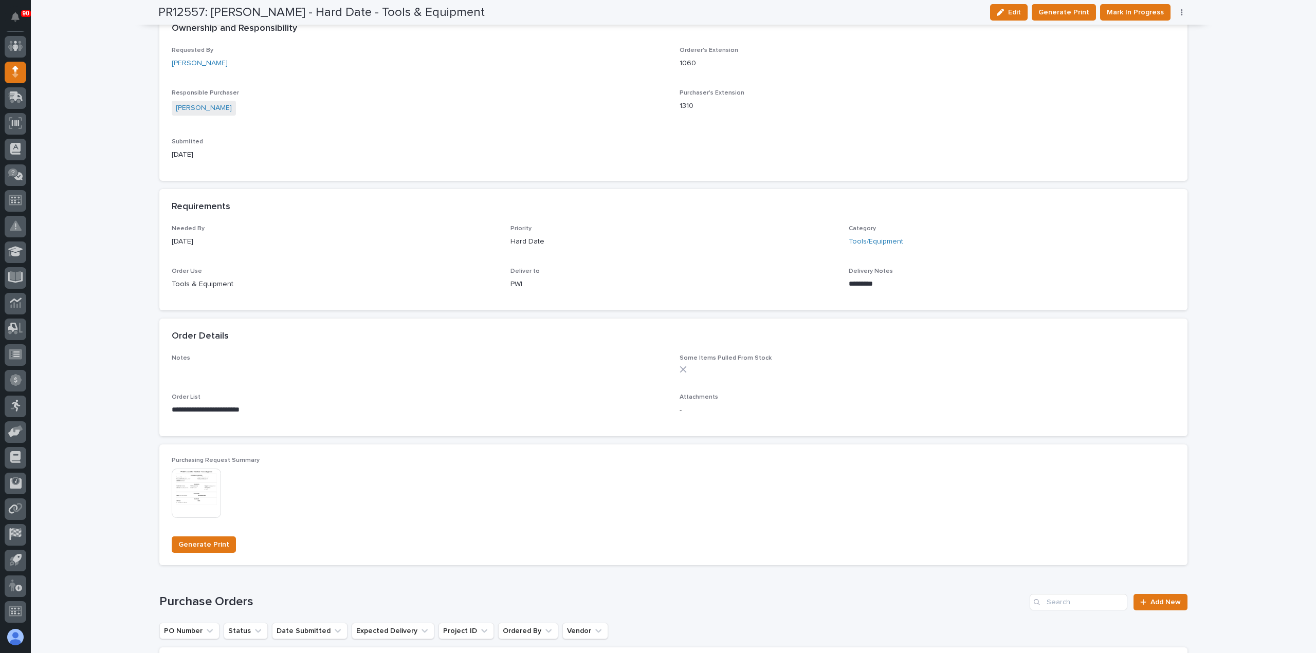
scroll to position [448, 0]
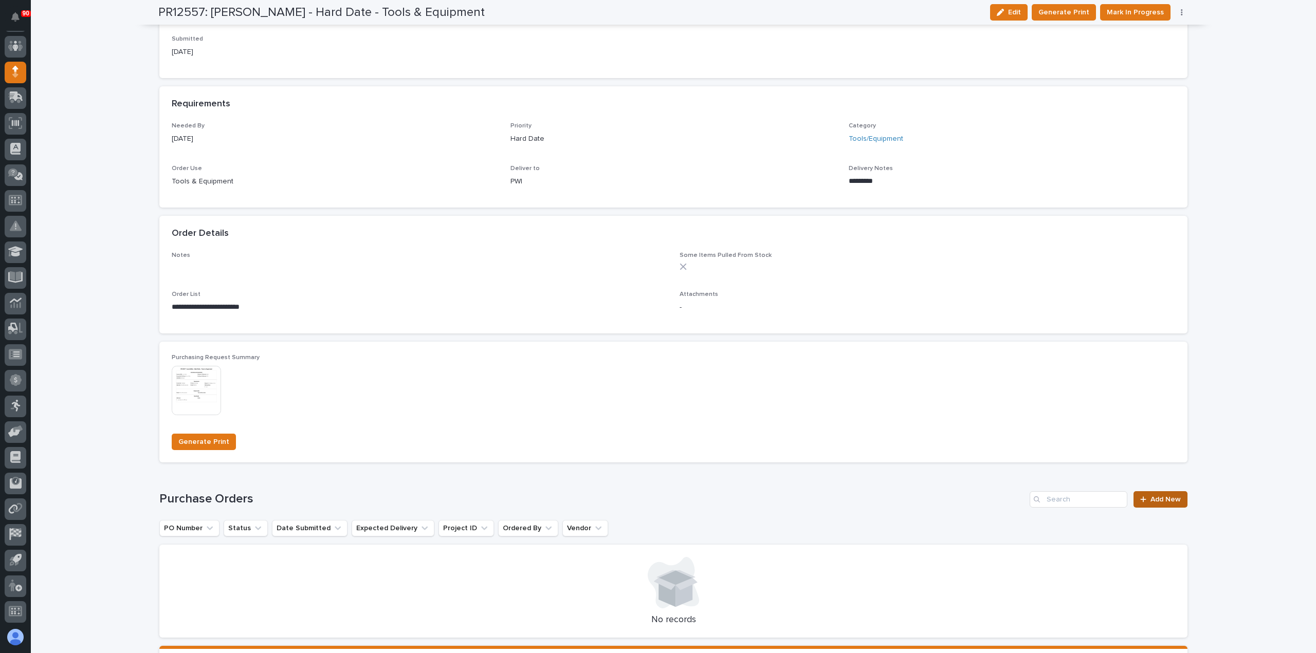
click at [1157, 500] on span "Add New" at bounding box center [1165, 499] width 30 height 7
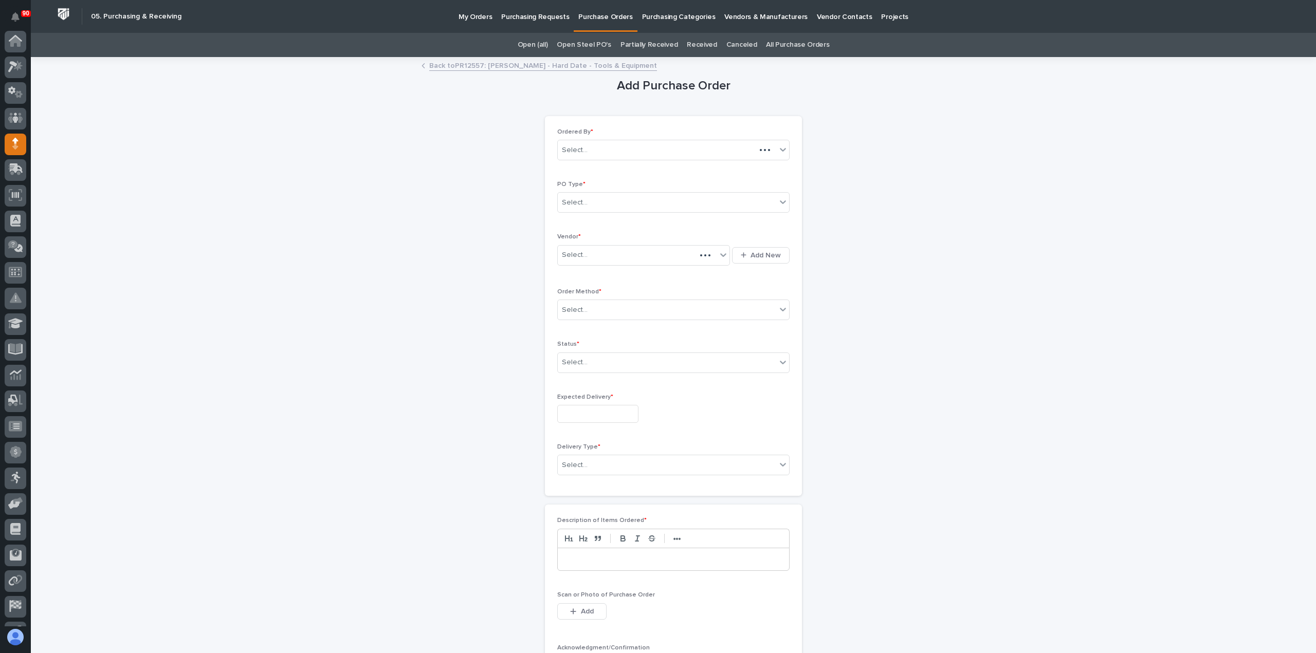
scroll to position [72, 0]
drag, startPoint x: 613, startPoint y: 193, endPoint x: 614, endPoint y: 208, distance: 14.4
click at [613, 195] on div "Select..." at bounding box center [667, 202] width 218 height 17
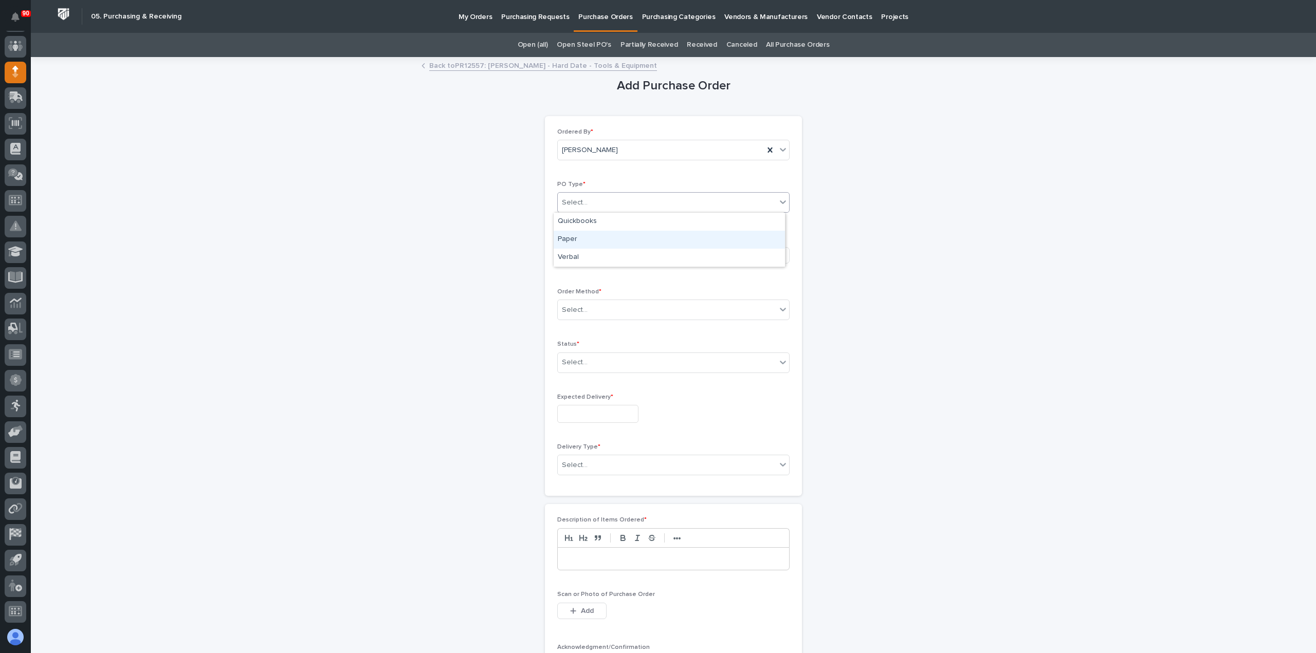
click at [590, 242] on div "Paper" at bounding box center [669, 240] width 231 height 18
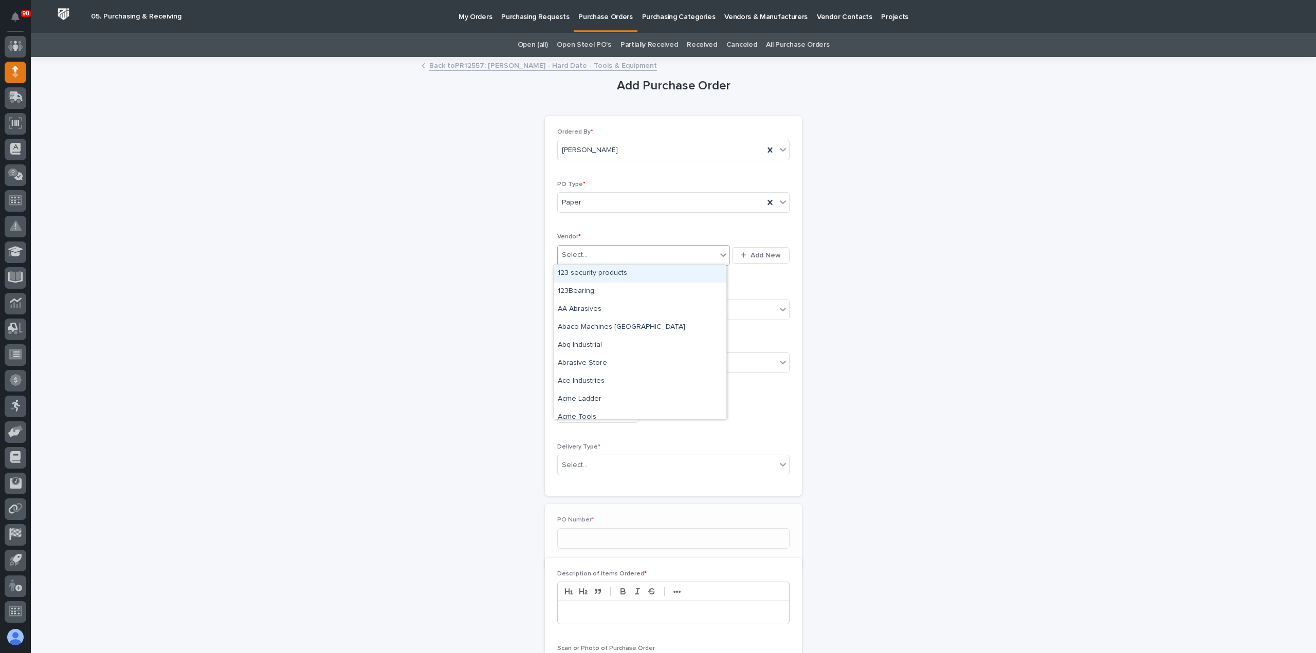
click at [592, 250] on div "Select..." at bounding box center [637, 255] width 159 height 17
type input "*****"
click at [591, 273] on div "Mahar Tools" at bounding box center [640, 274] width 173 height 18
click at [596, 302] on div "Select..." at bounding box center [667, 310] width 218 height 17
click at [574, 344] on div "Email" at bounding box center [669, 346] width 231 height 18
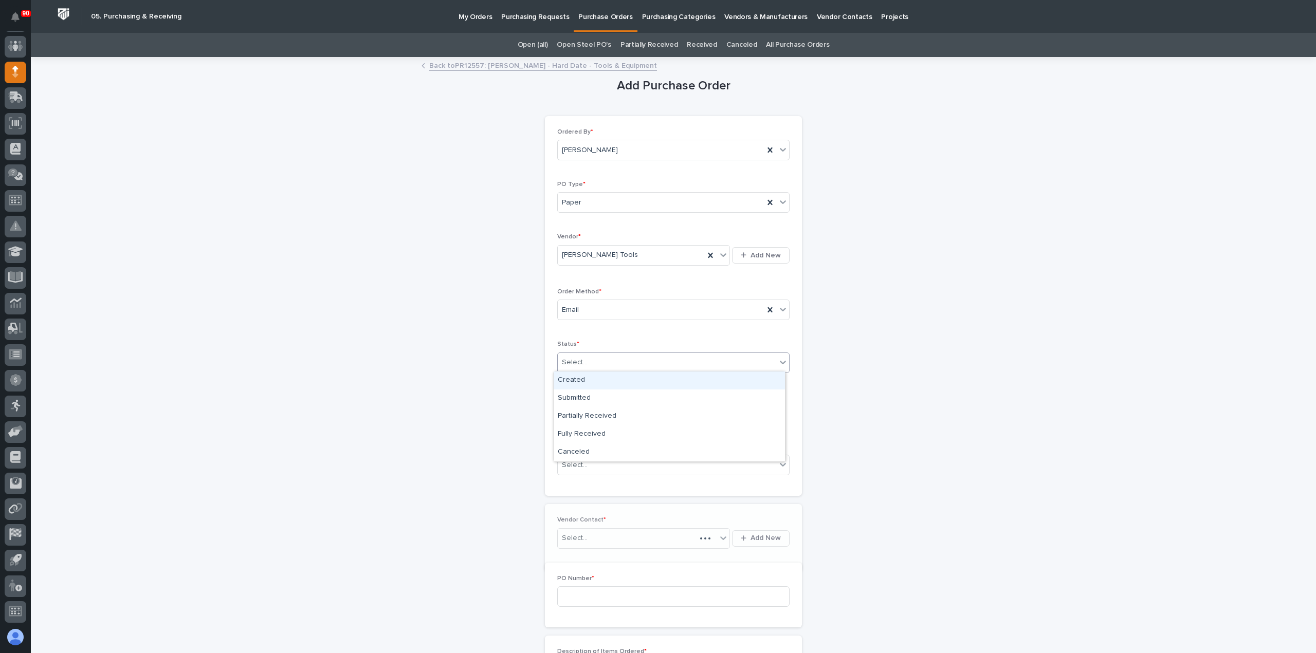
click at [589, 357] on div "Select..." at bounding box center [667, 362] width 218 height 17
click at [581, 392] on div "Submitted" at bounding box center [669, 399] width 231 height 18
click at [587, 407] on input "text" at bounding box center [597, 414] width 81 height 18
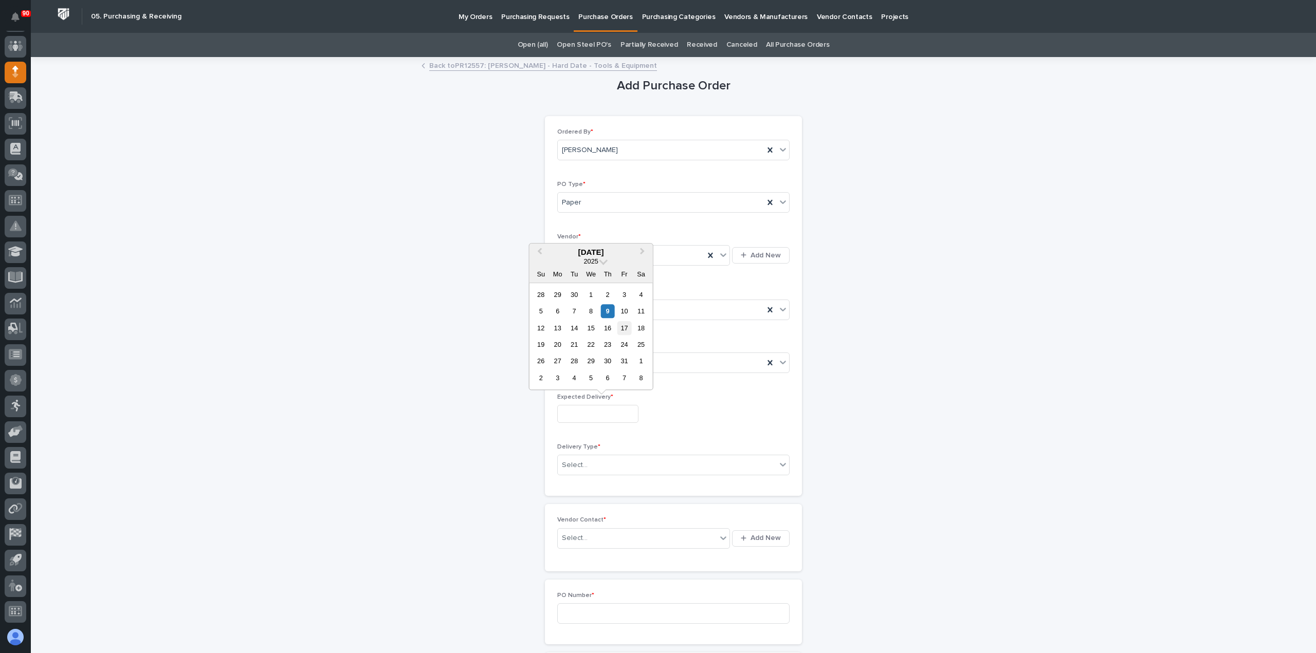
click at [623, 325] on div "17" at bounding box center [624, 328] width 14 height 14
type input "**********"
drag, startPoint x: 603, startPoint y: 459, endPoint x: 604, endPoint y: 468, distance: 9.4
click at [602, 460] on div "Select..." at bounding box center [667, 465] width 218 height 17
click at [594, 482] on div "Deliver to PWI" at bounding box center [669, 482] width 231 height 18
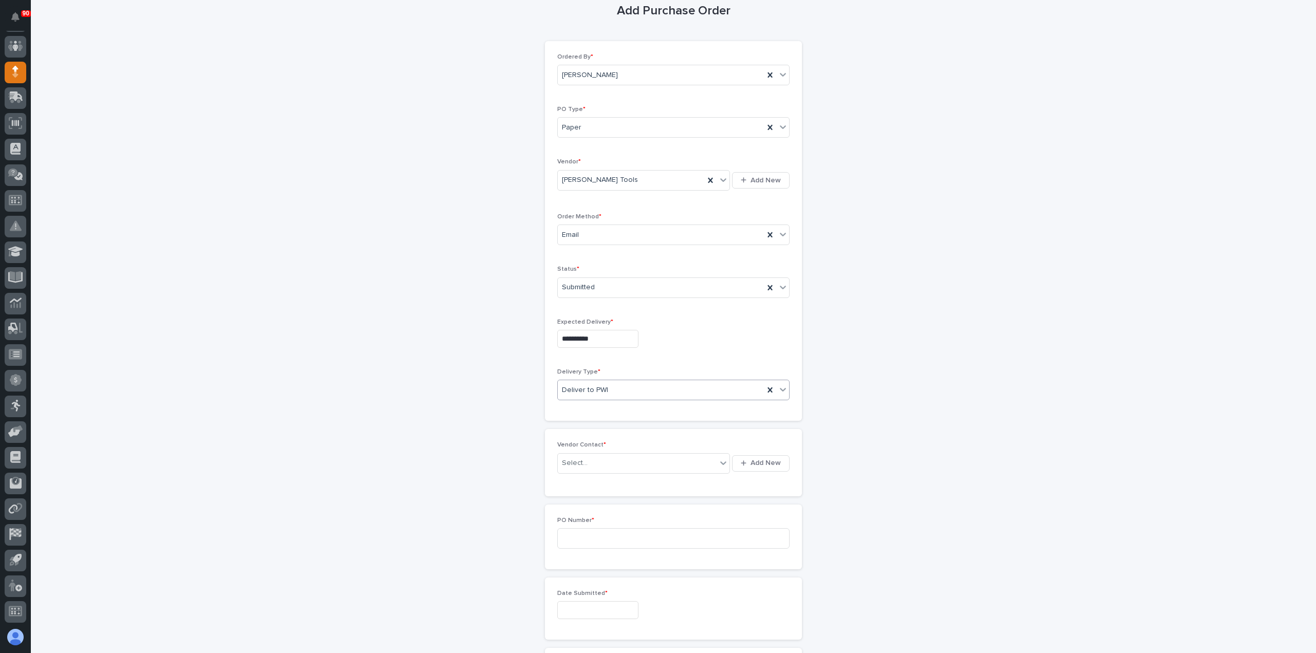
scroll to position [206, 0]
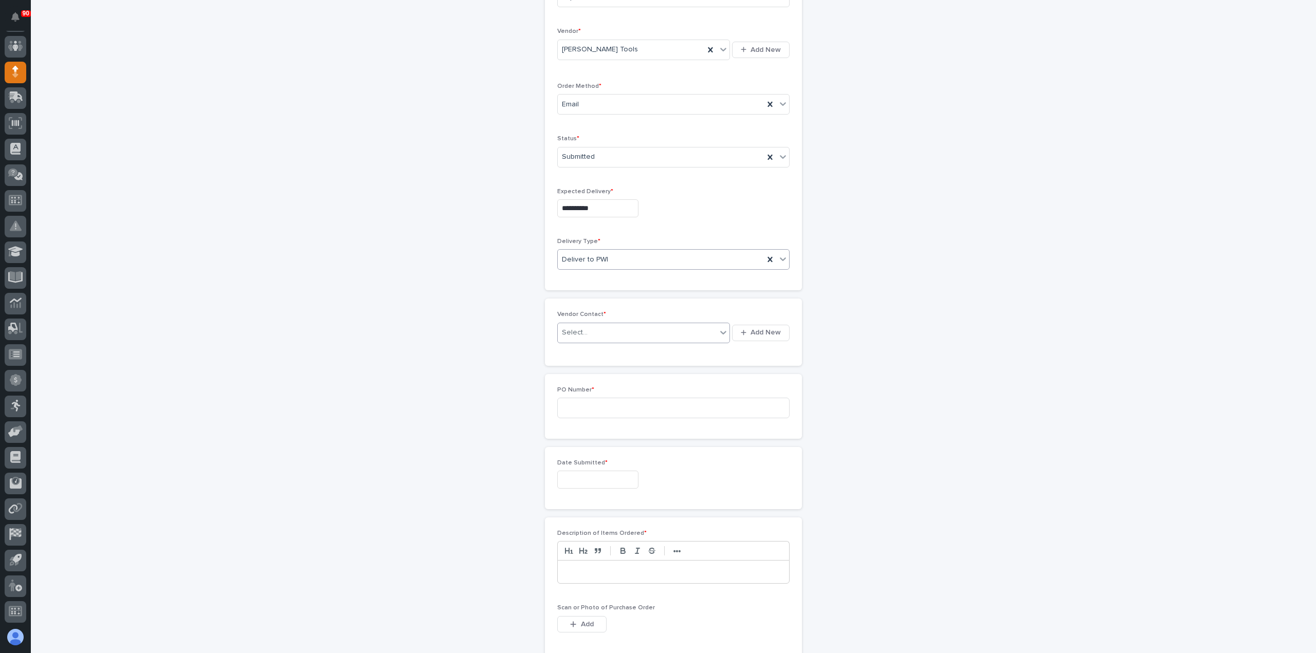
click at [608, 328] on div "Select..." at bounding box center [637, 332] width 159 height 17
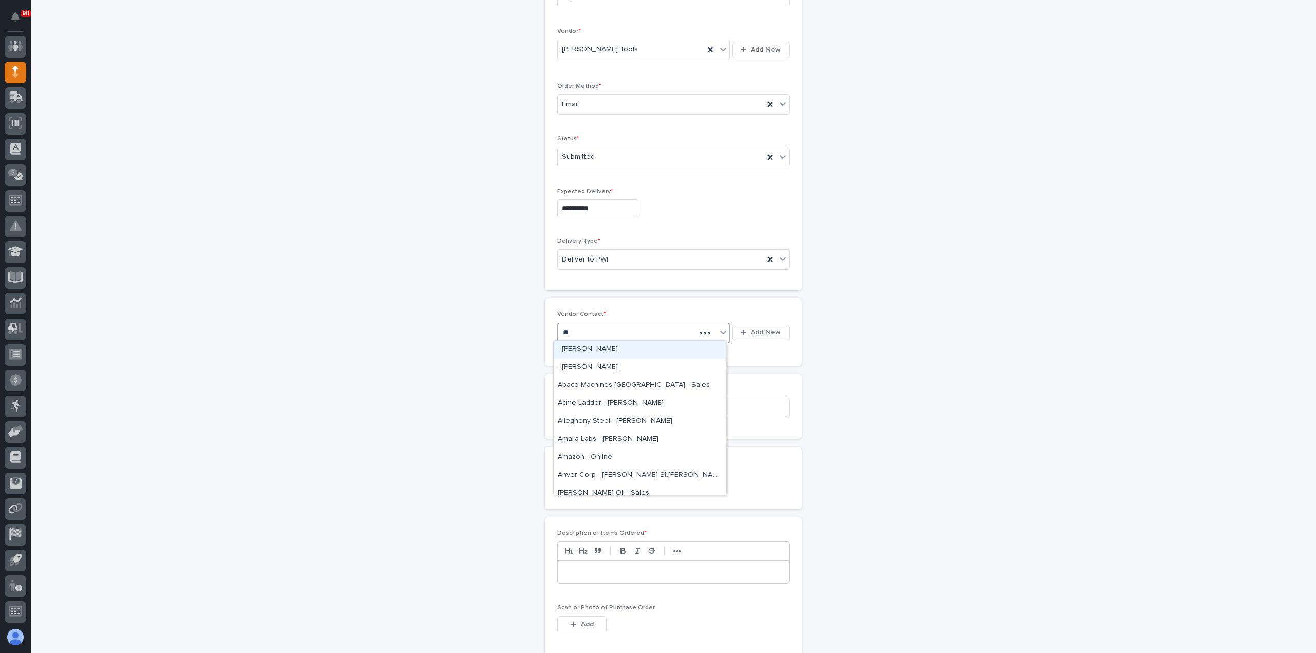
type input "***"
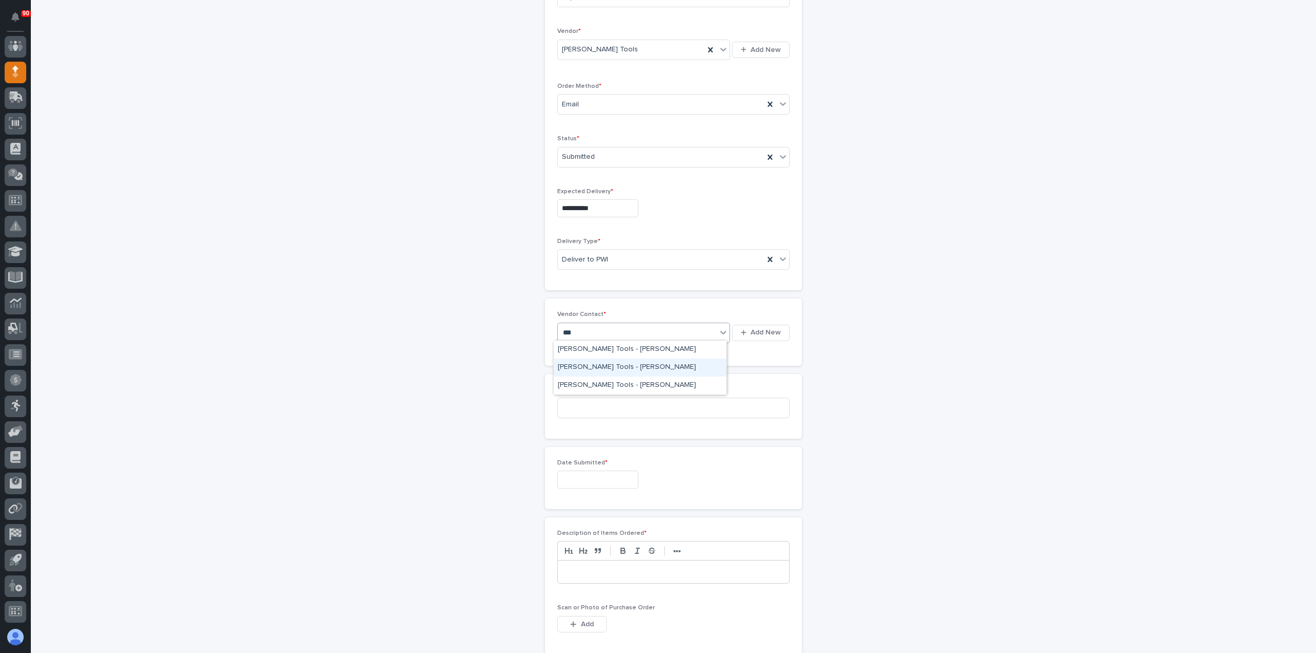
click at [607, 364] on div "Mahar Tools - Dan Cole" at bounding box center [640, 368] width 173 height 18
click at [606, 416] on input at bounding box center [673, 426] width 232 height 21
type input "19067"
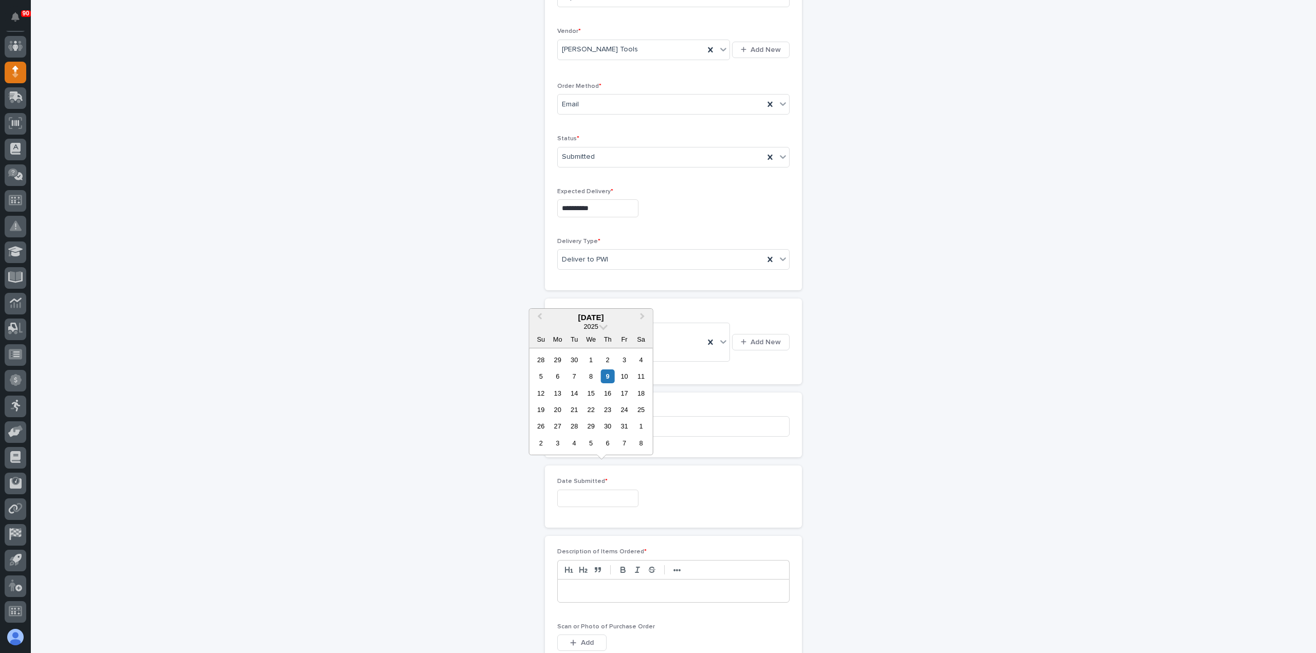
click at [593, 490] on input "text" at bounding box center [597, 499] width 81 height 18
click at [593, 376] on div "8" at bounding box center [591, 377] width 14 height 14
type input "**********"
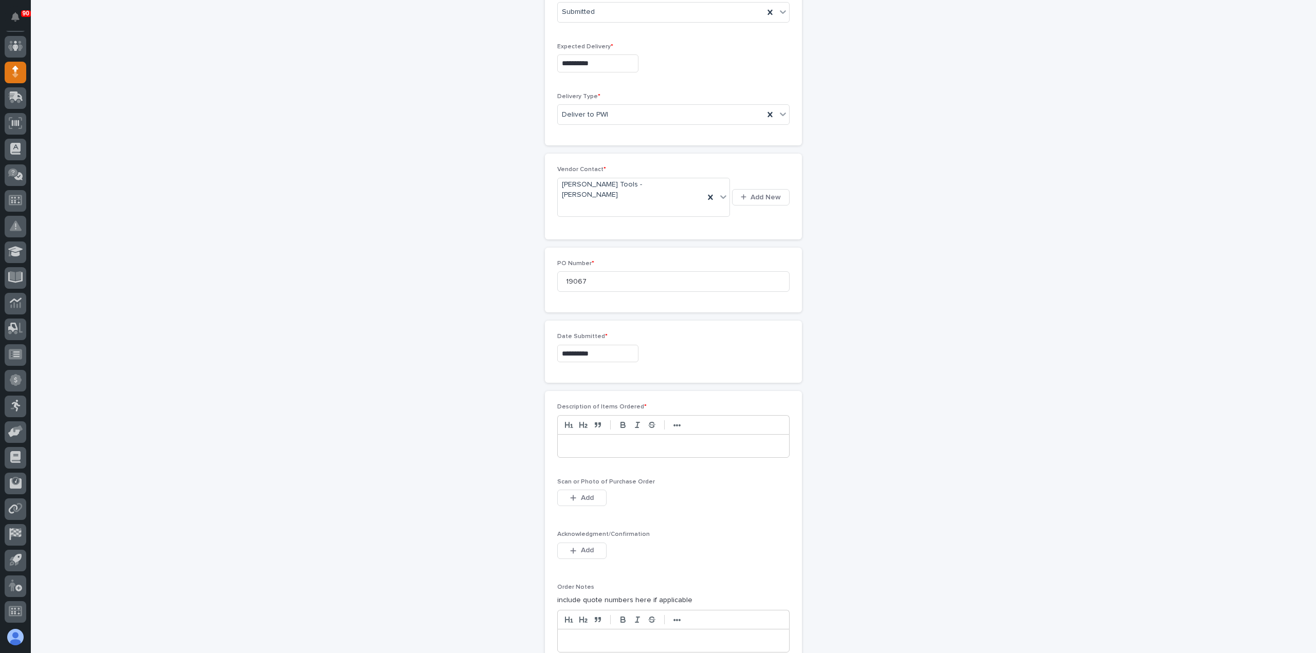
scroll to position [360, 0]
click at [604, 432] on p at bounding box center [673, 437] width 216 height 10
click at [585, 484] on span "Add" at bounding box center [587, 488] width 13 height 9
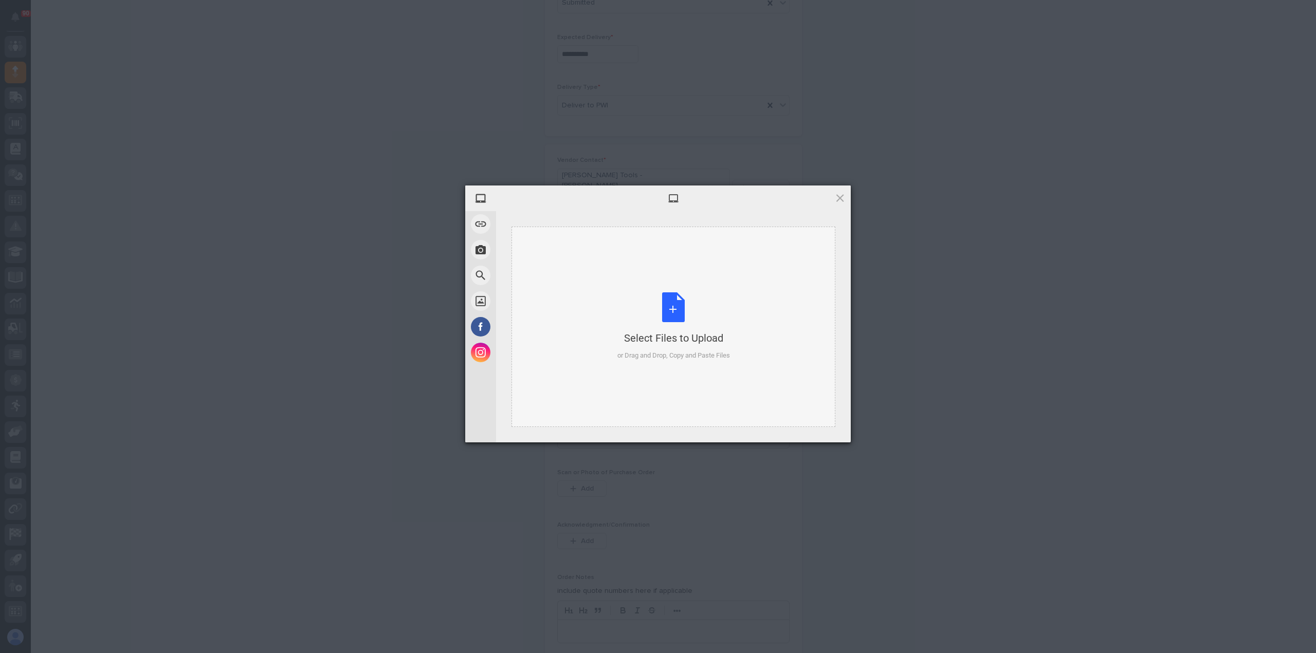
click at [669, 313] on div "Select Files to Upload or Drag and Drop, Copy and Paste Files" at bounding box center [673, 326] width 113 height 68
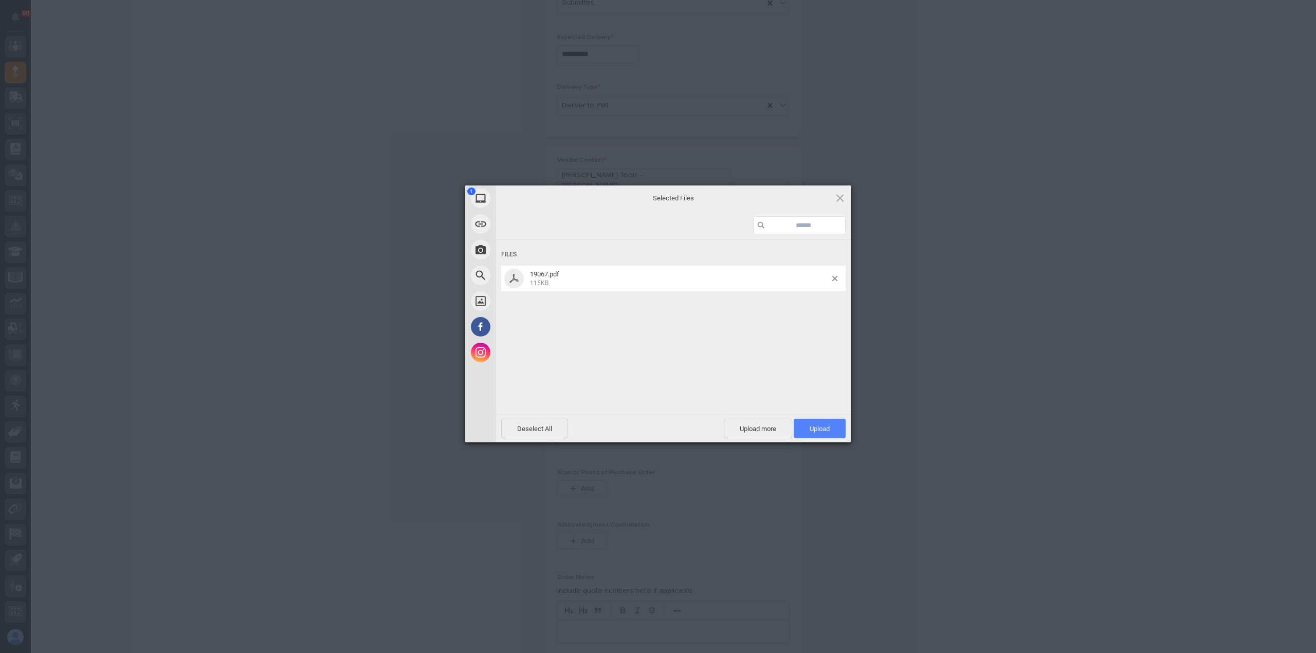
click at [810, 427] on span "Upload 1" at bounding box center [820, 429] width 20 height 8
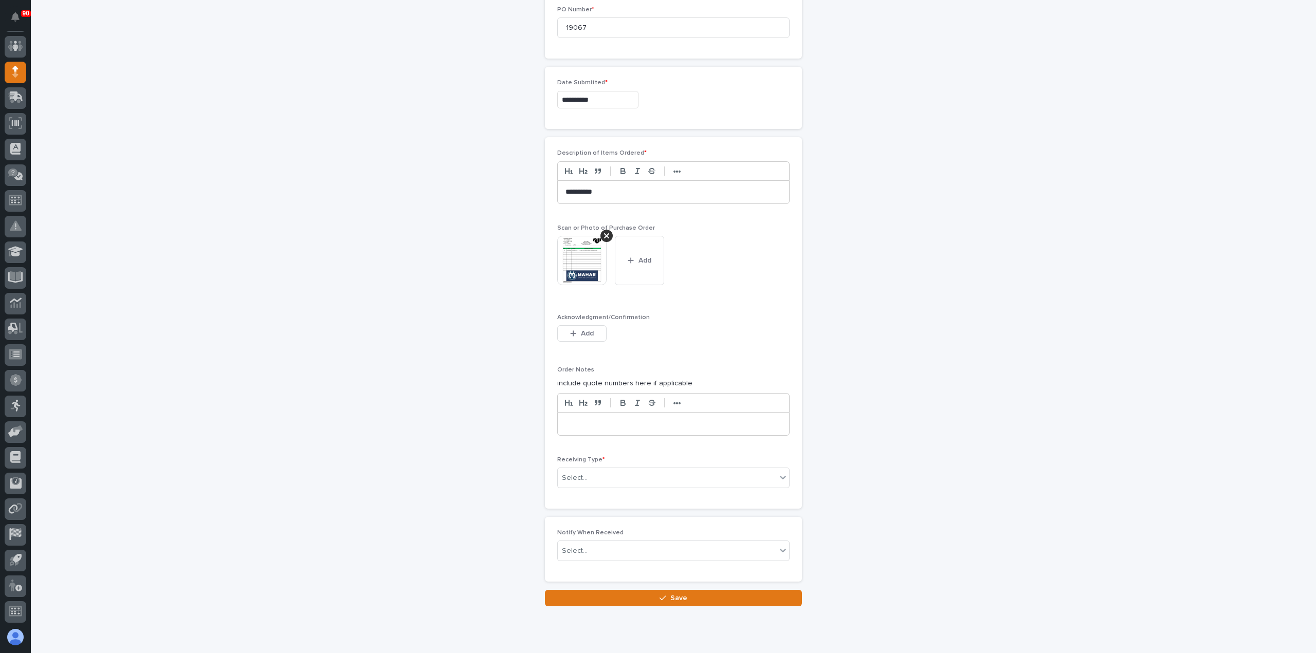
scroll to position [615, 0]
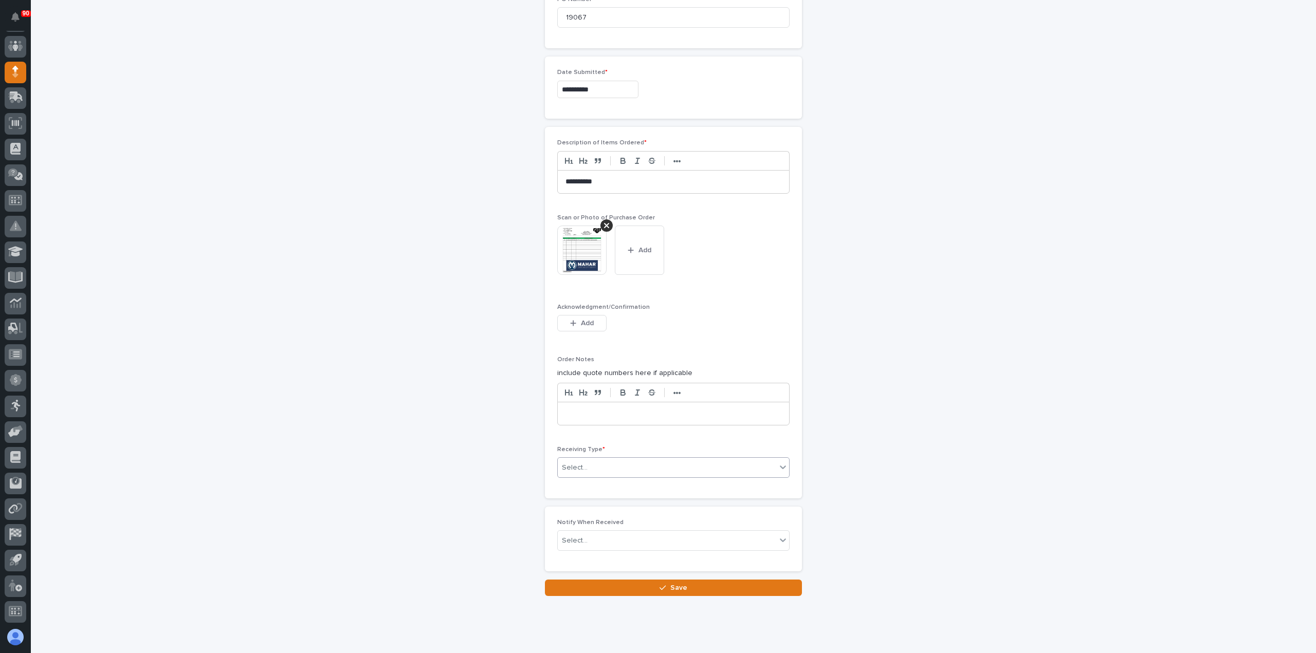
click at [619, 460] on div "Select..." at bounding box center [667, 468] width 218 height 17
click at [592, 512] on div "Deliver to" at bounding box center [669, 518] width 231 height 18
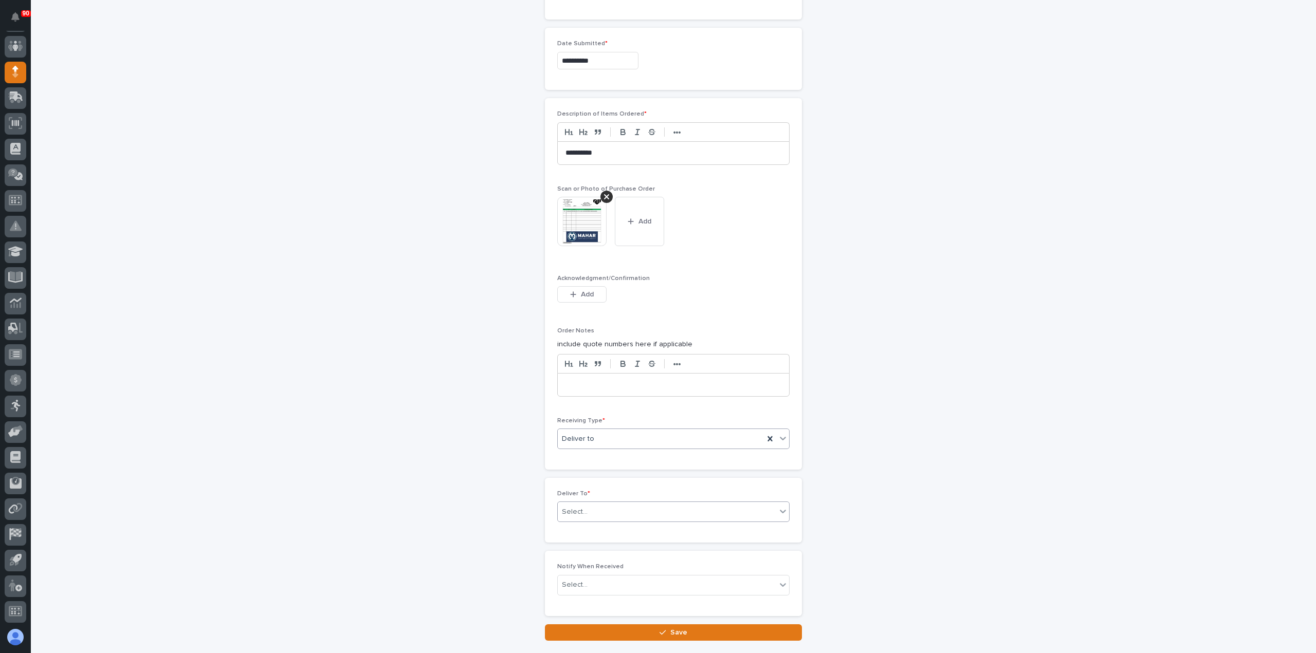
scroll to position [651, 0]
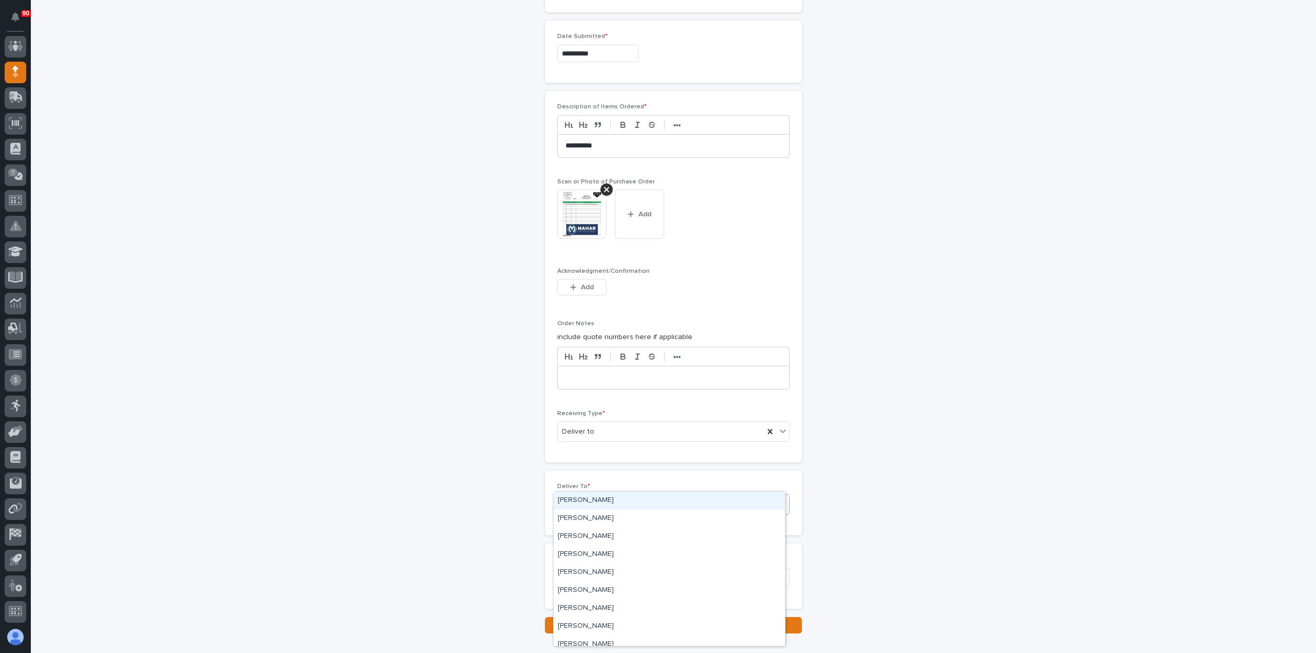
click at [601, 497] on div "Select..." at bounding box center [667, 505] width 218 height 17
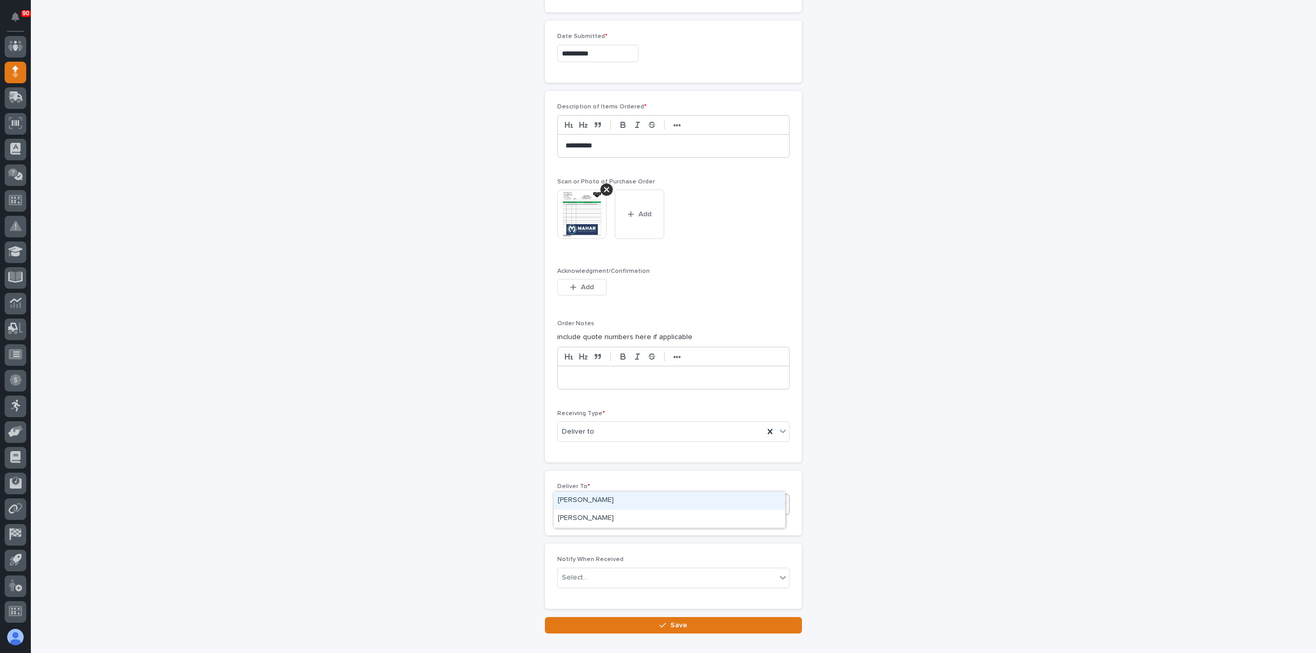
type input "****"
click at [585, 500] on div "[PERSON_NAME]" at bounding box center [669, 501] width 231 height 18
click at [664, 622] on div "button" at bounding box center [664, 625] width 10 height 7
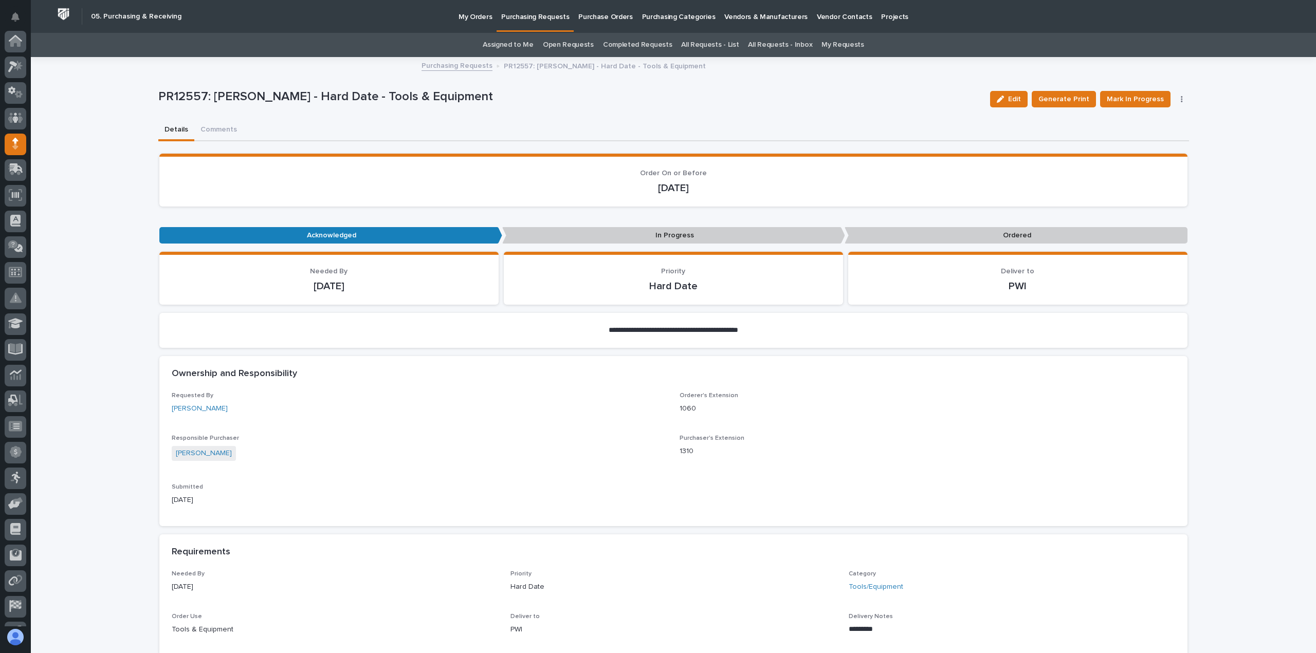
scroll to position [72, 0]
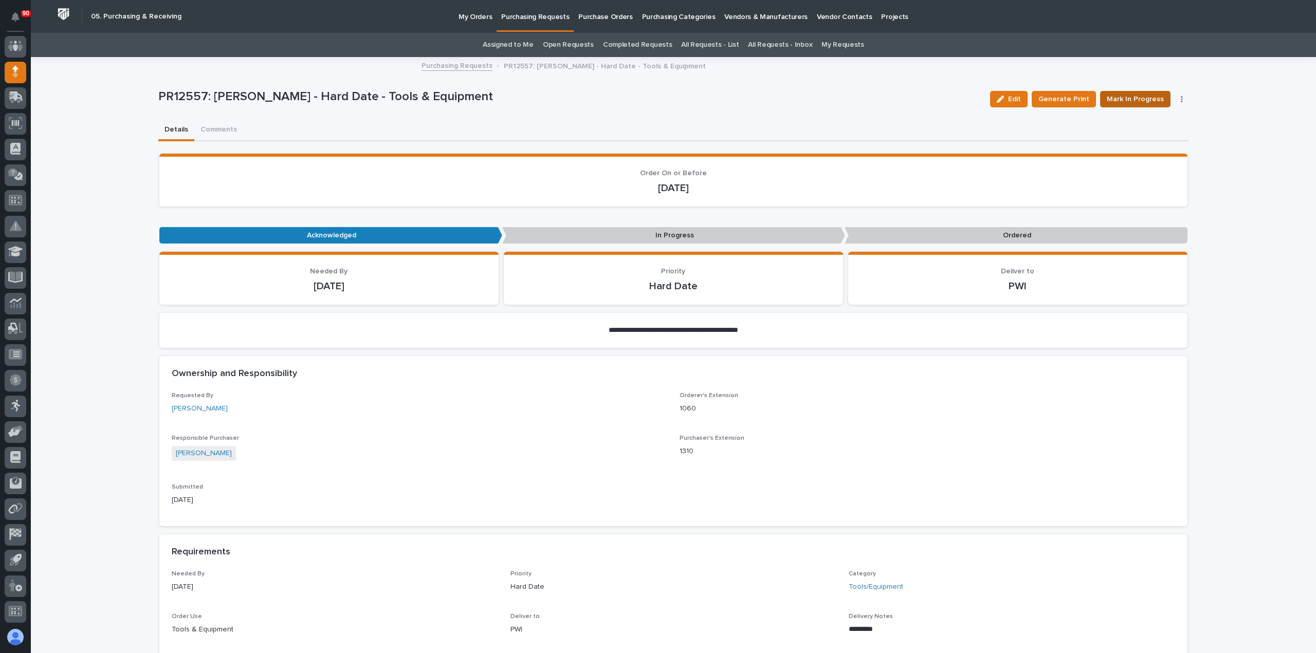
click at [1143, 98] on span "Mark In Progress" at bounding box center [1135, 99] width 57 height 12
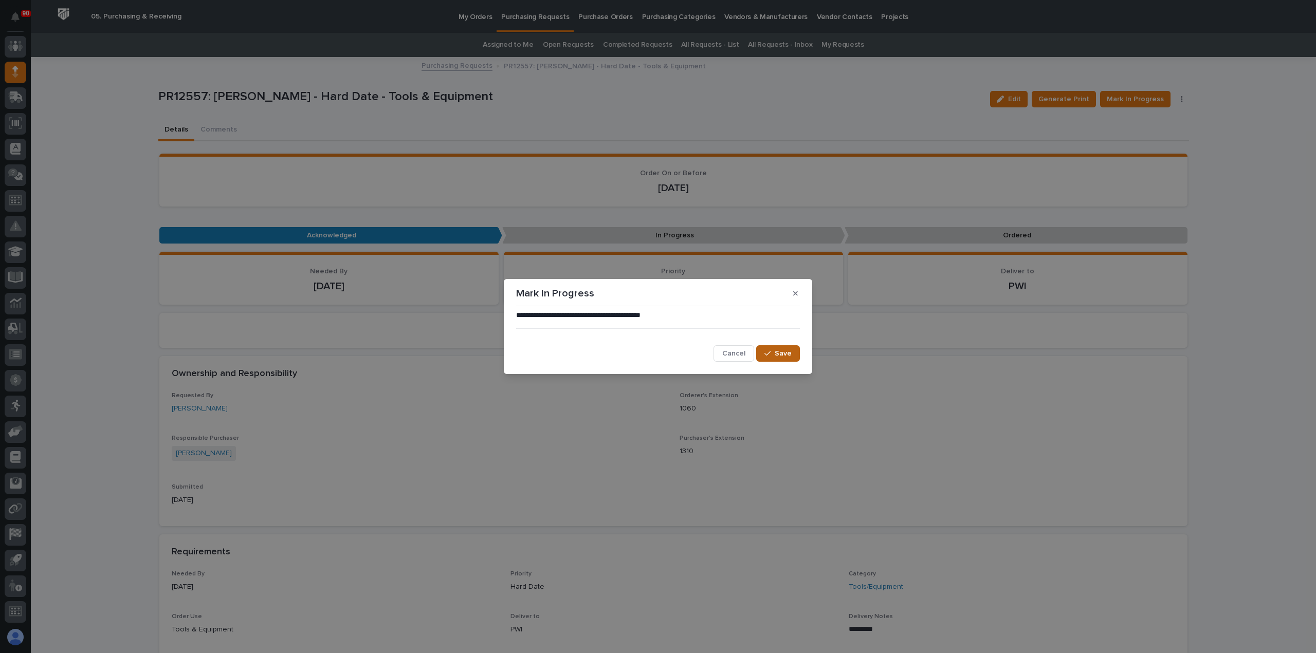
click at [774, 354] on div "button" at bounding box center [769, 353] width 10 height 7
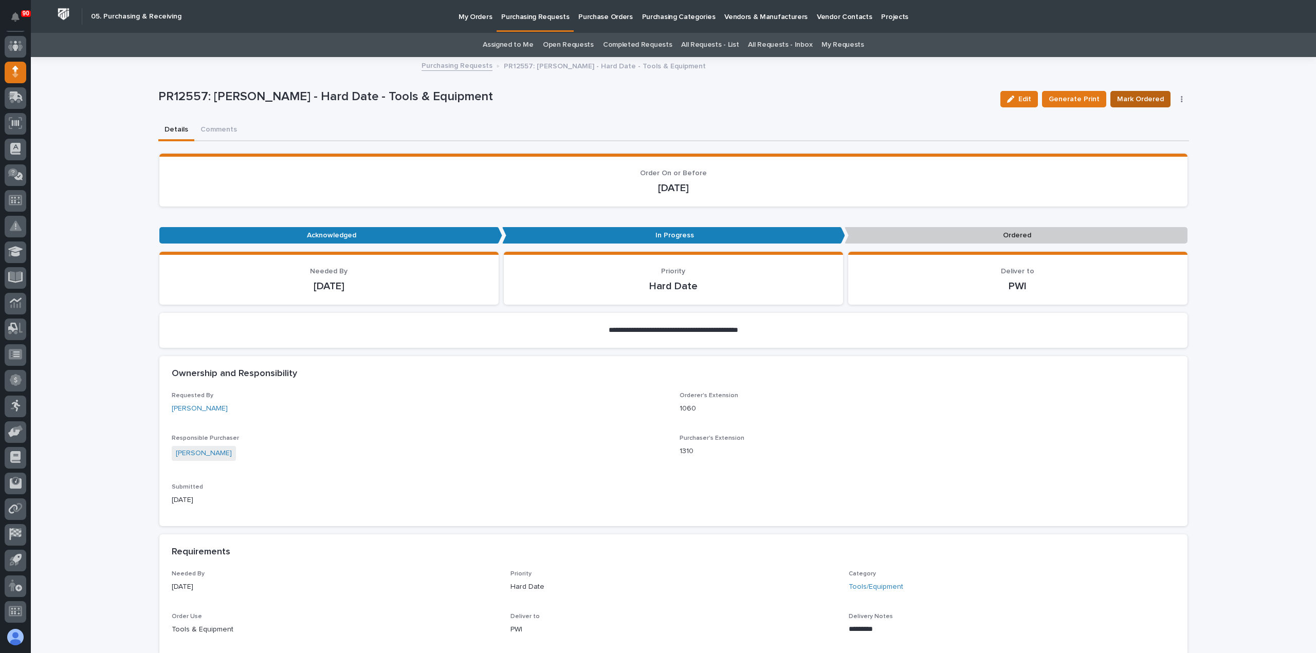
click at [1140, 98] on span "Mark Ordered" at bounding box center [1140, 99] width 47 height 12
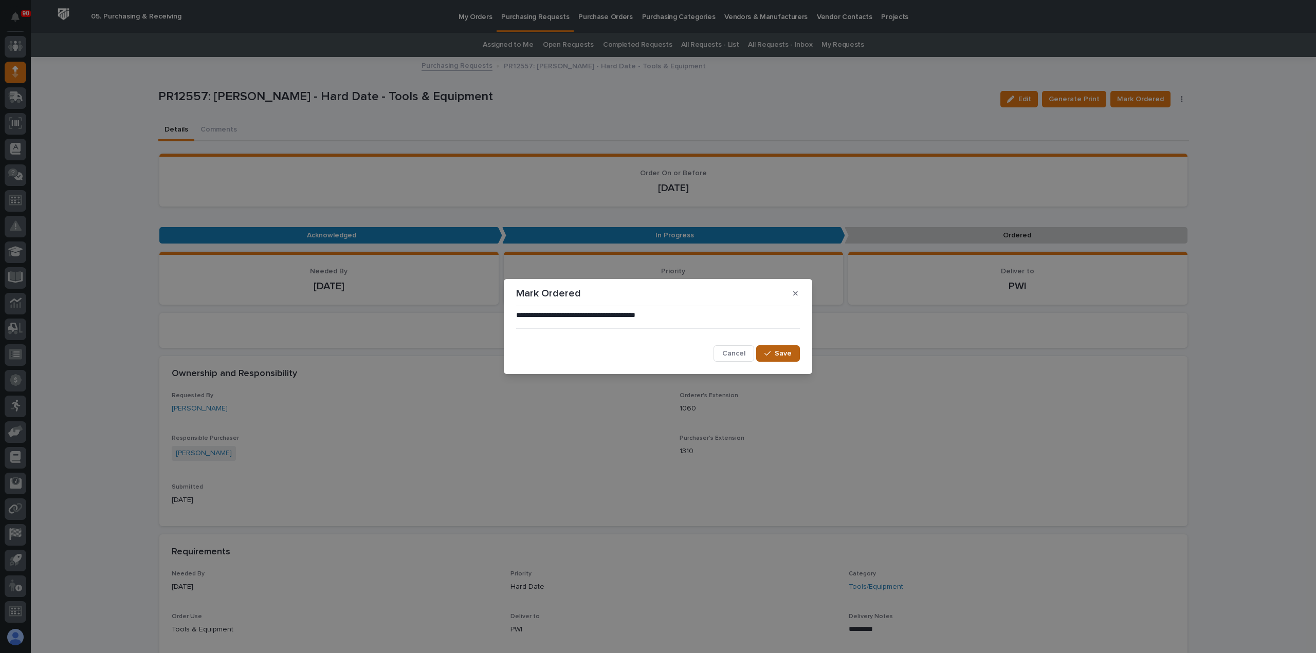
click at [778, 349] on span "Save" at bounding box center [783, 353] width 17 height 9
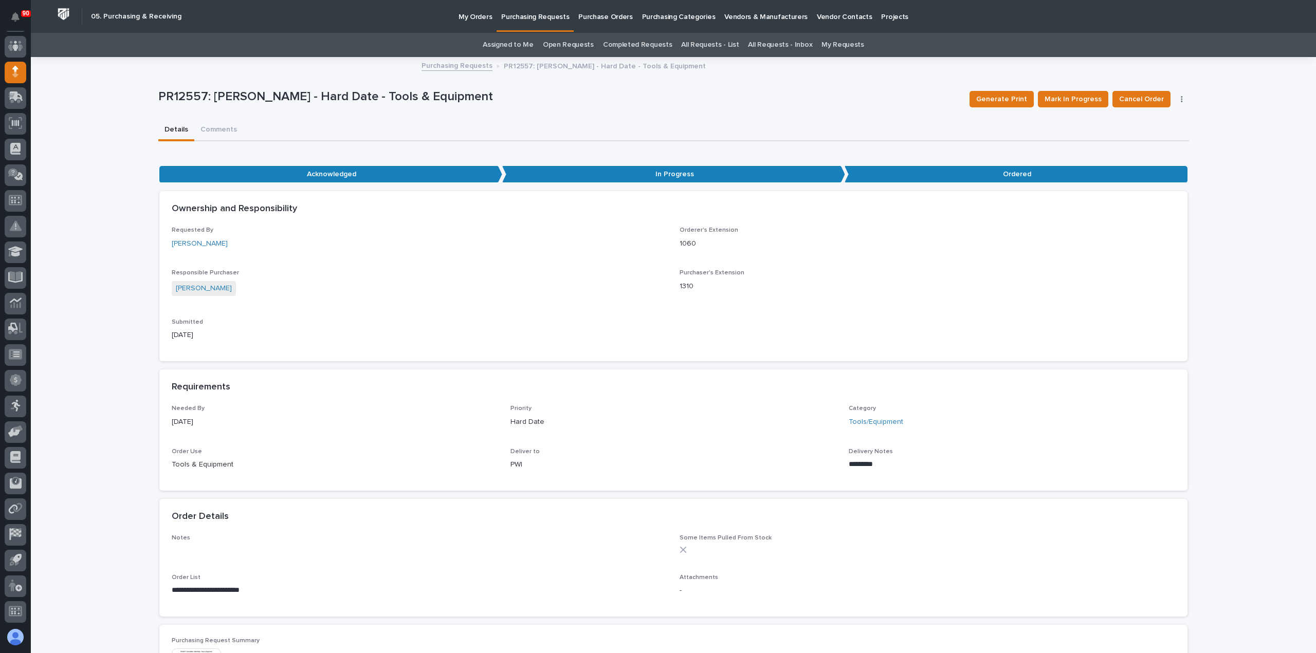
click at [541, 16] on p "Purchasing Requests" at bounding box center [535, 11] width 68 height 22
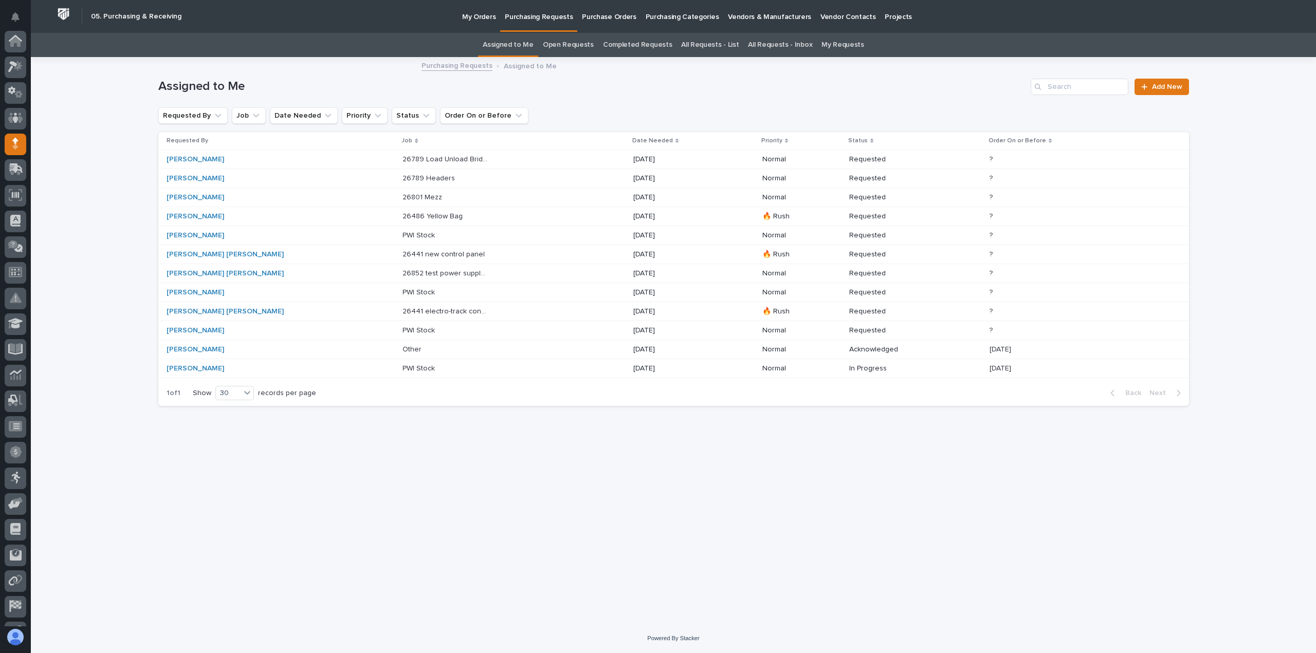
scroll to position [72, 0]
click at [402, 311] on p "26441 electro-track connections" at bounding box center [446, 310] width 88 height 11
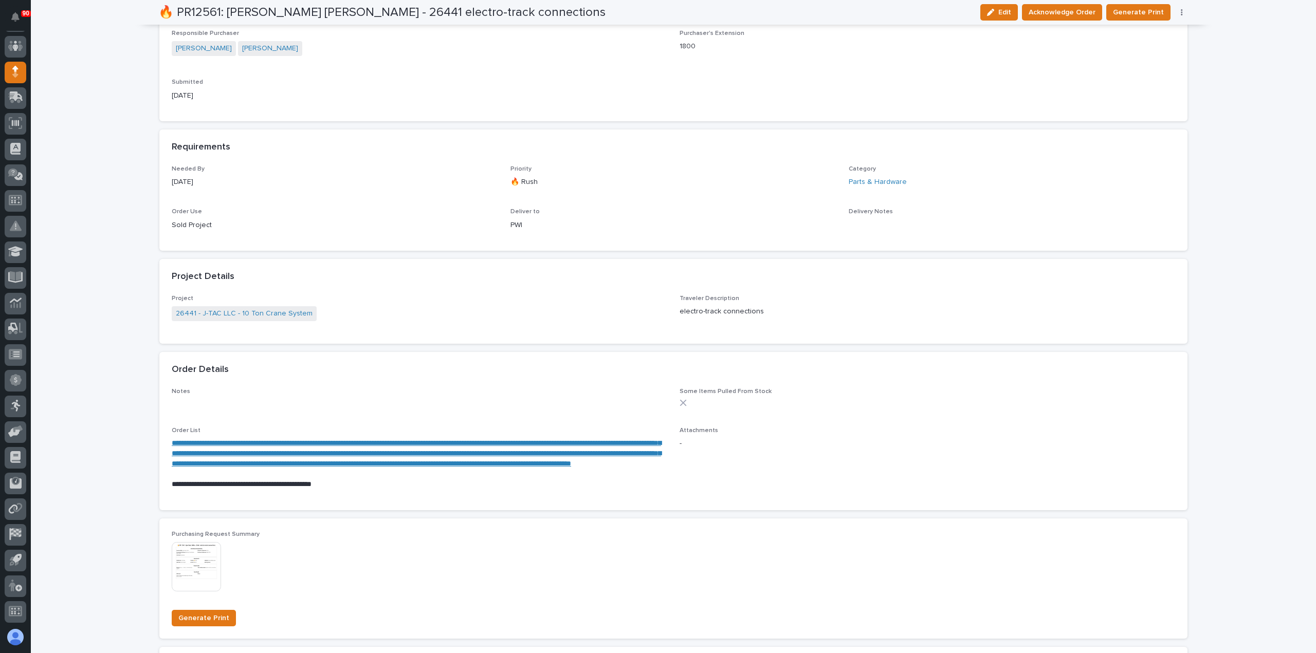
scroll to position [360, 0]
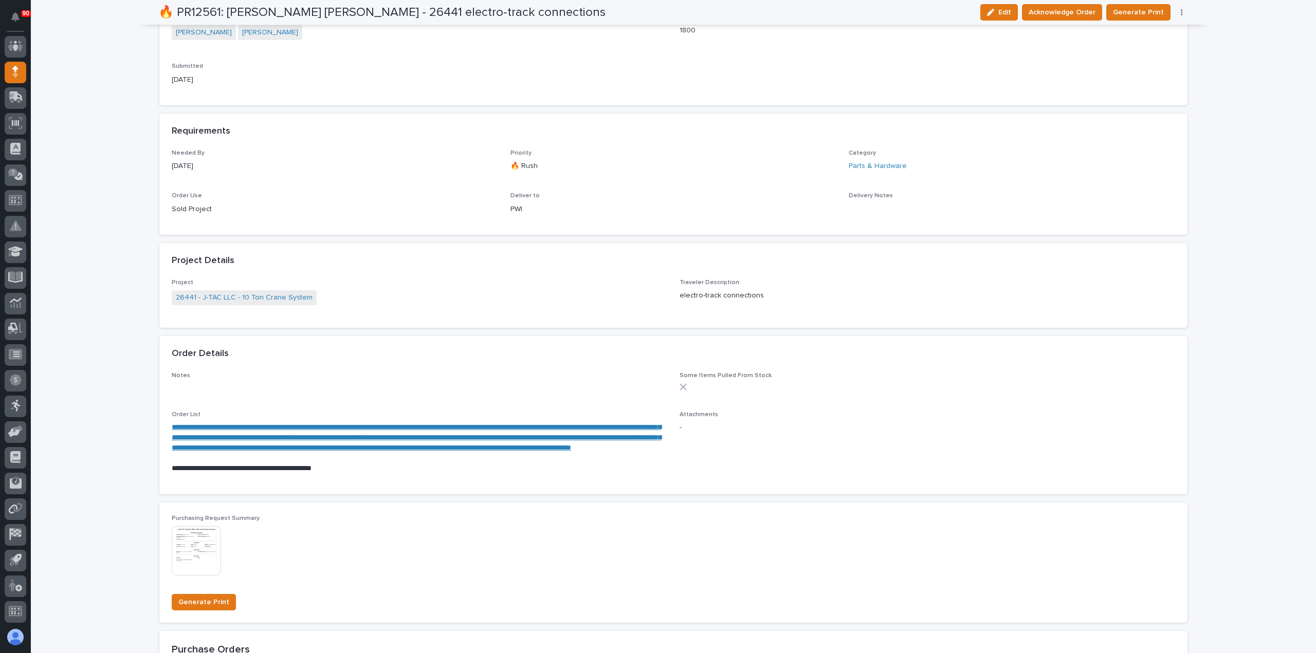
click at [268, 448] on link "**********" at bounding box center [416, 438] width 489 height 28
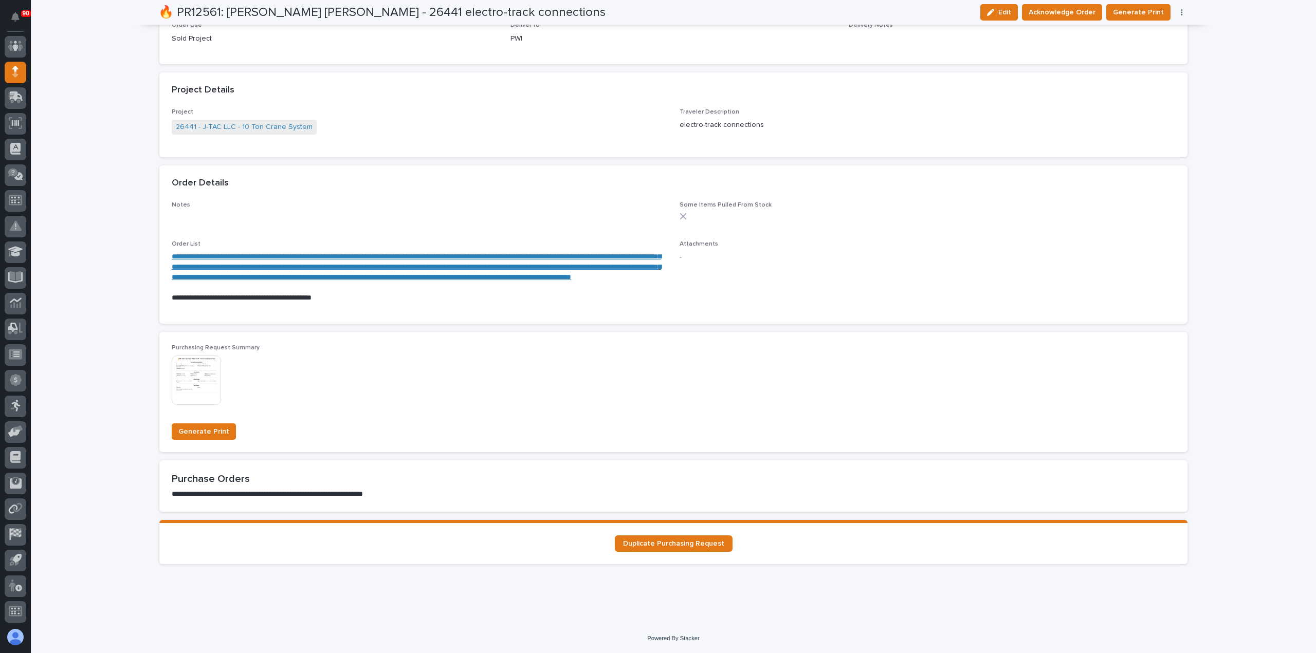
scroll to position [561, 0]
click at [1061, 11] on span "Acknowledge Order" at bounding box center [1062, 12] width 67 height 12
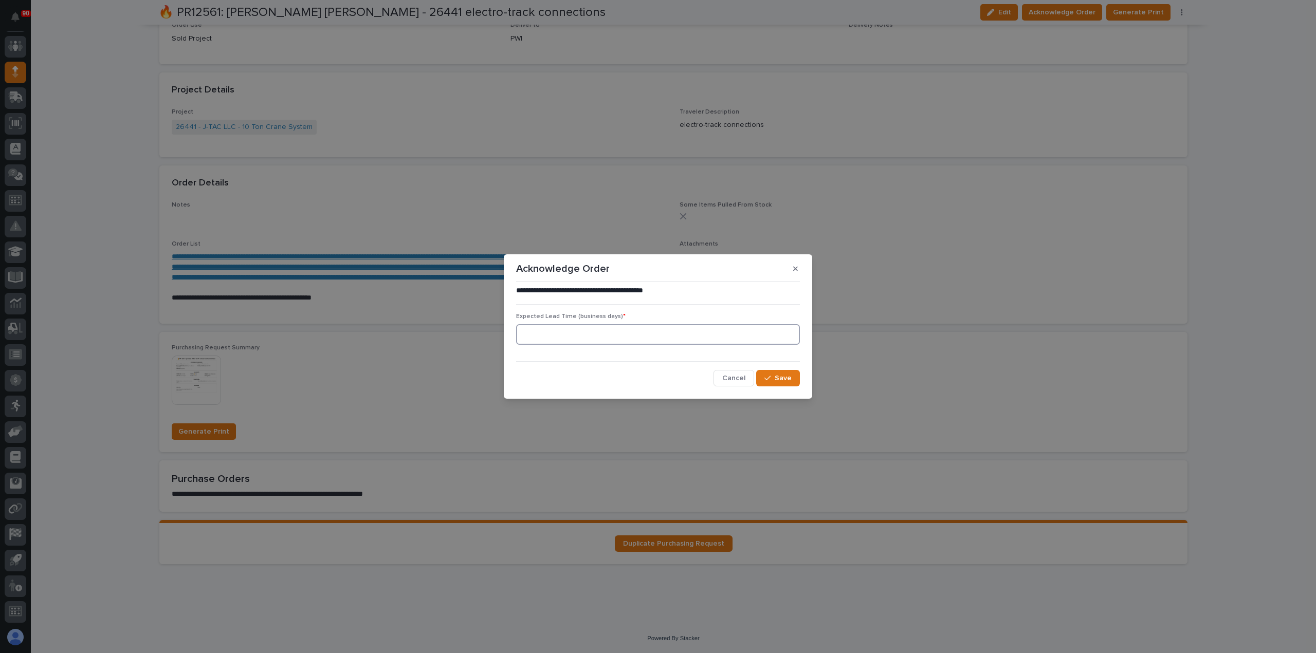
click at [628, 336] on input at bounding box center [658, 334] width 284 height 21
type input "5"
click at [784, 383] on span "Save" at bounding box center [783, 378] width 17 height 9
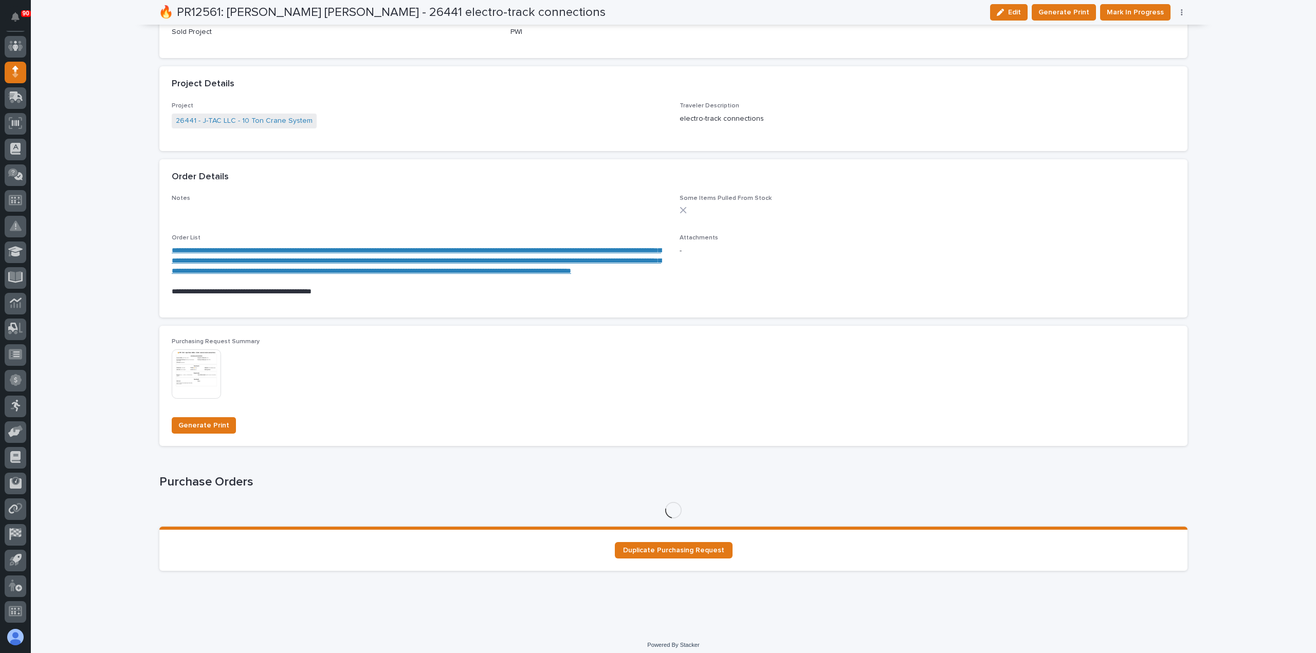
scroll to position [650, 0]
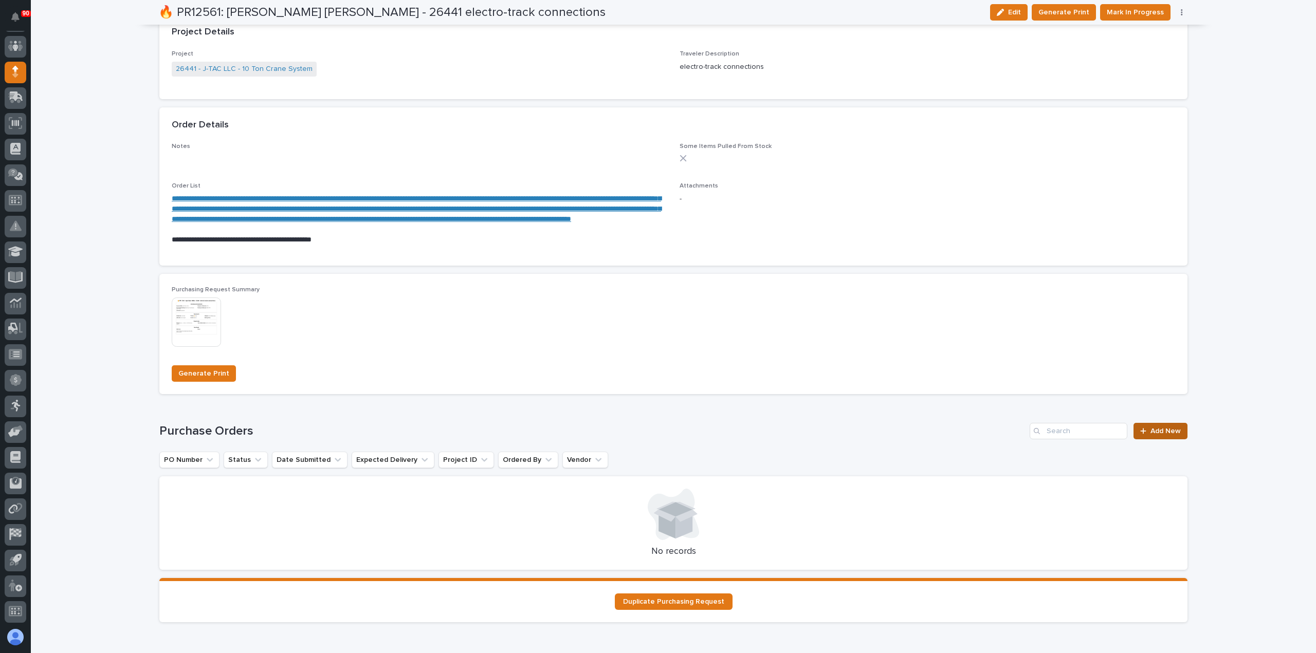
click at [1164, 439] on link "Add New" at bounding box center [1160, 431] width 54 height 16
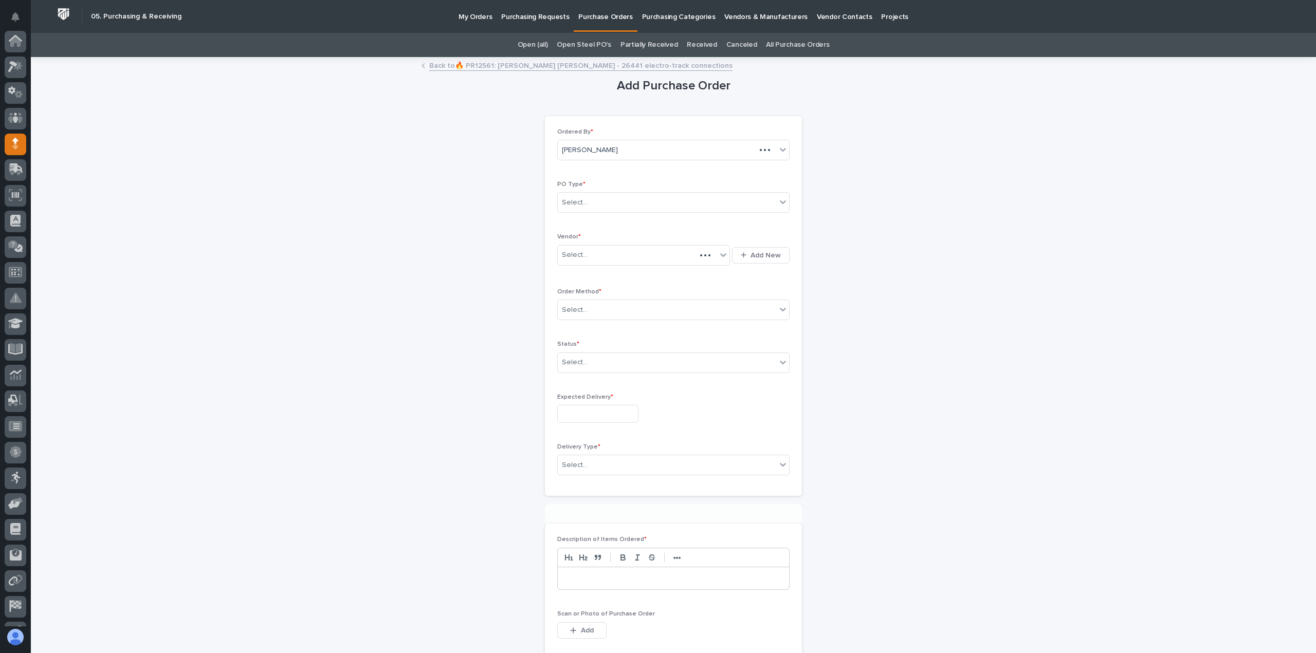
scroll to position [72, 0]
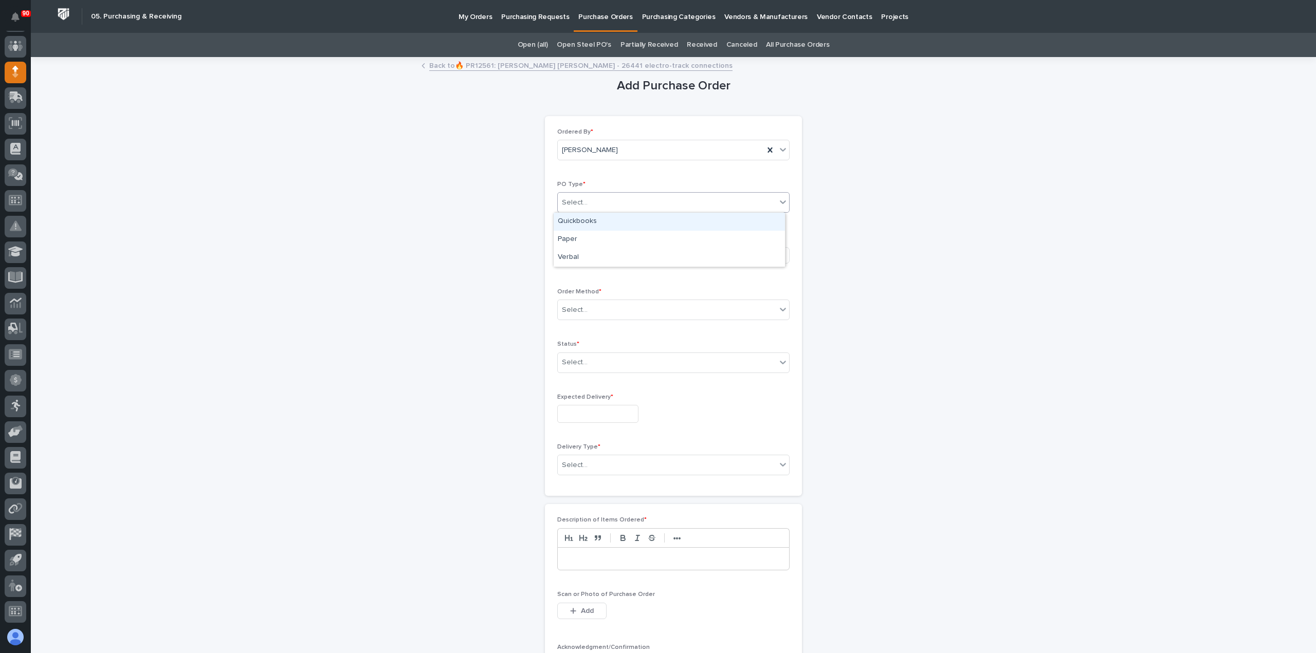
drag, startPoint x: 609, startPoint y: 199, endPoint x: 604, endPoint y: 226, distance: 26.7
click at [609, 207] on div "Select..." at bounding box center [667, 202] width 218 height 17
drag, startPoint x: 601, startPoint y: 230, endPoint x: 598, endPoint y: 241, distance: 11.6
click at [594, 240] on div "Paper" at bounding box center [669, 240] width 231 height 18
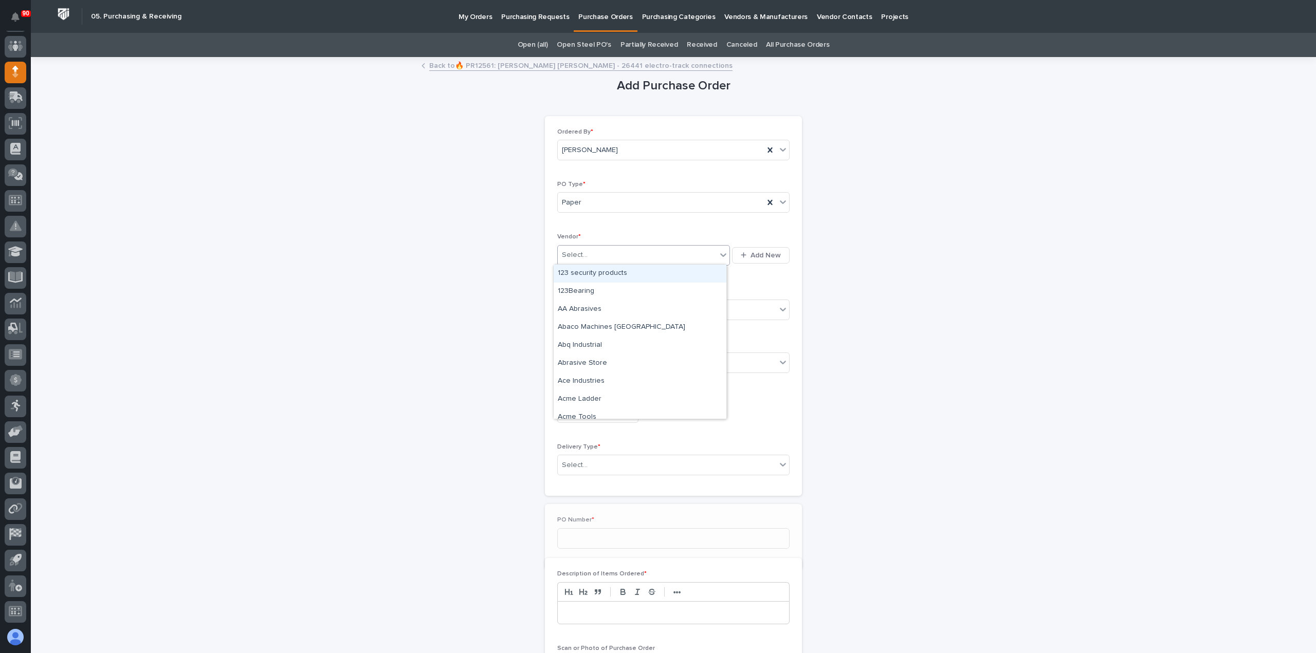
click at [596, 249] on div "Select..." at bounding box center [637, 255] width 159 height 17
type input "***"
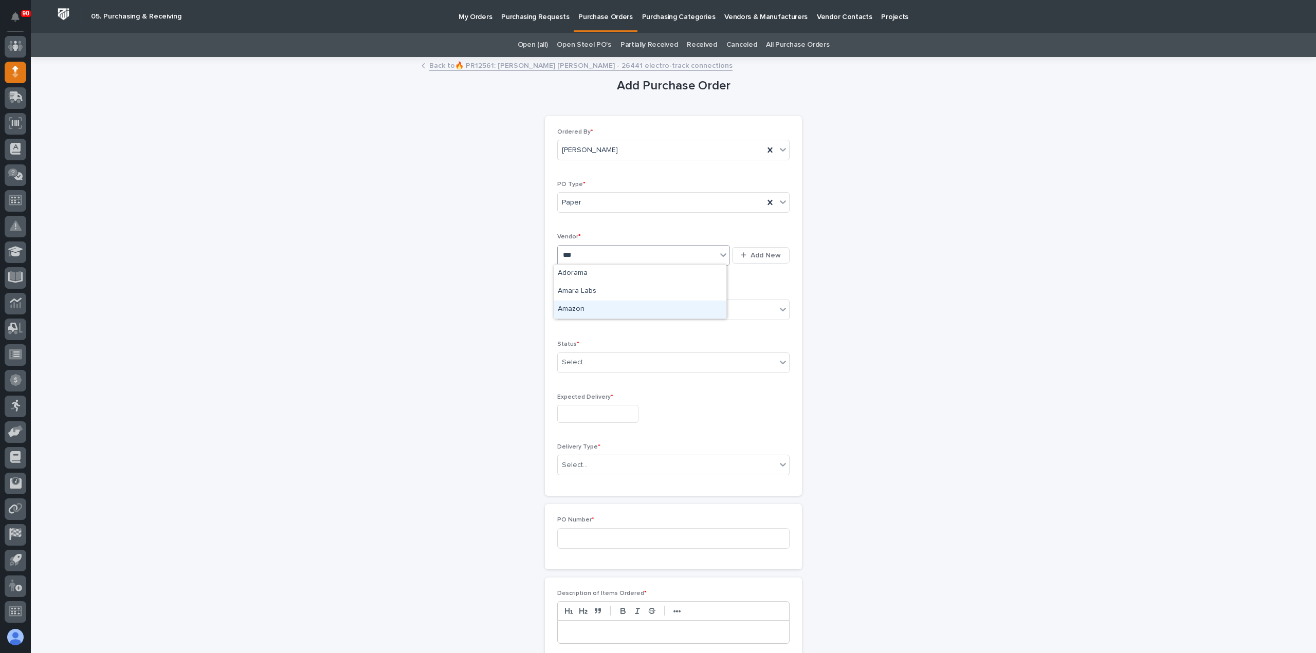
click at [574, 311] on div "Amazon" at bounding box center [640, 310] width 173 height 18
click at [614, 305] on div "Select..." at bounding box center [667, 310] width 218 height 17
click at [589, 327] on div "Online Order" at bounding box center [669, 328] width 231 height 18
click at [617, 364] on div "Select..." at bounding box center [667, 362] width 218 height 17
drag, startPoint x: 590, startPoint y: 388, endPoint x: 576, endPoint y: 398, distance: 16.6
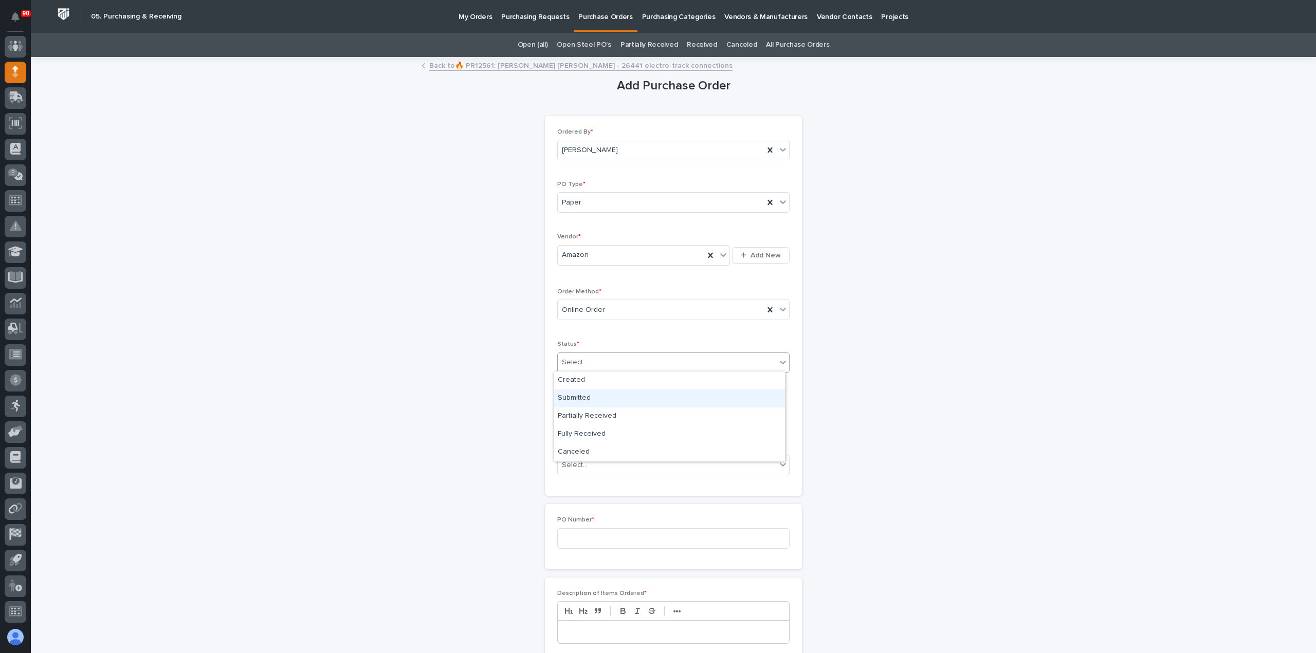
click at [576, 398] on div "Submitted" at bounding box center [669, 399] width 231 height 18
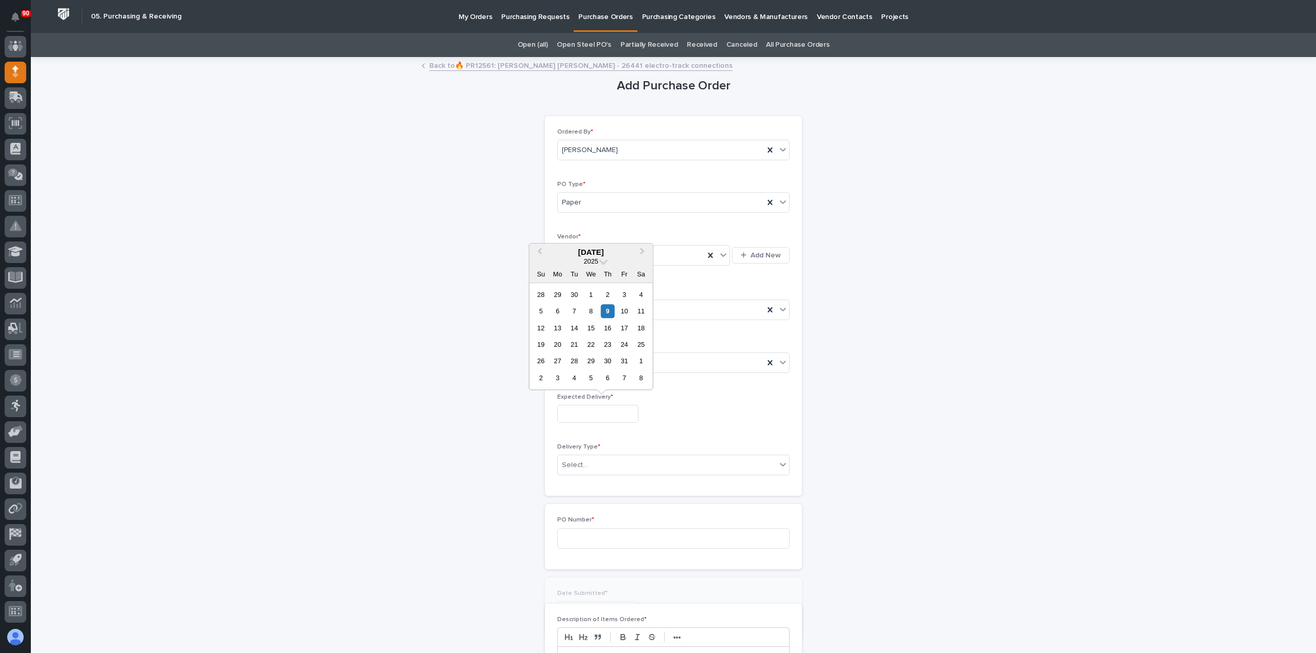
click at [604, 410] on input "text" at bounding box center [597, 414] width 81 height 18
click at [580, 327] on div "14" at bounding box center [574, 328] width 14 height 14
type input "**********"
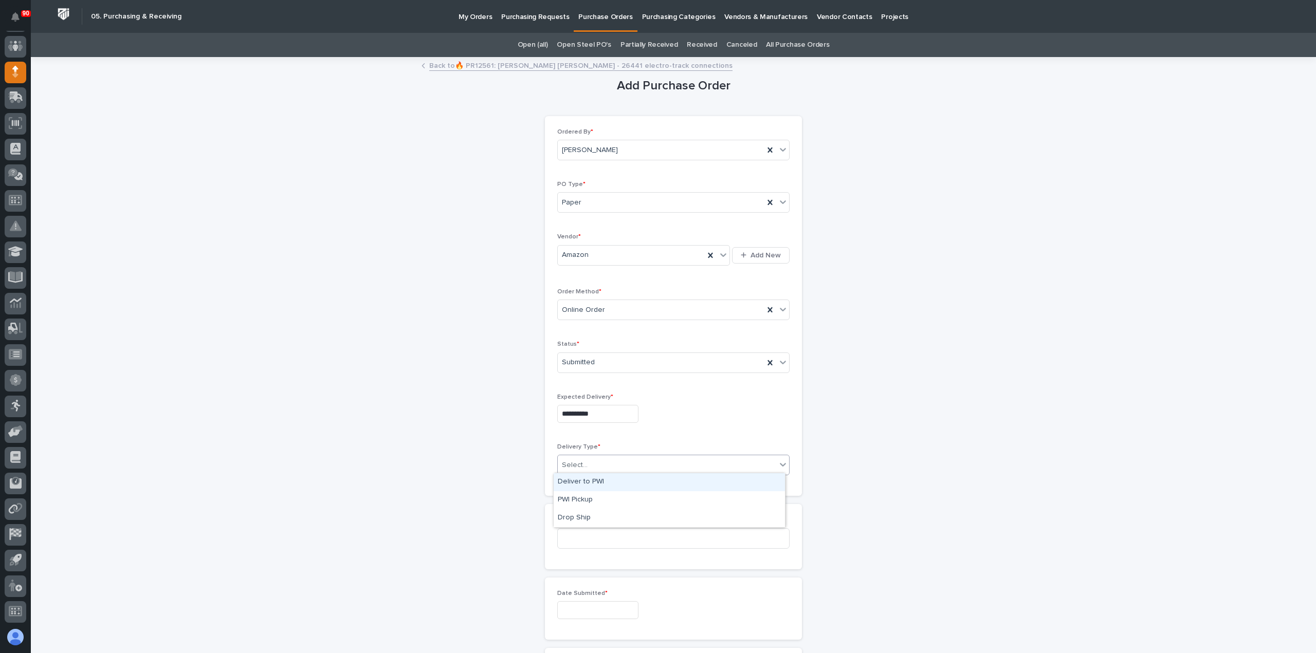
click at [633, 463] on div "Select..." at bounding box center [667, 465] width 218 height 17
click at [590, 482] on div "Deliver to PWI" at bounding box center [669, 482] width 231 height 18
click at [628, 543] on input at bounding box center [673, 538] width 232 height 21
type input "19079"
click at [586, 608] on input "text" at bounding box center [597, 610] width 81 height 18
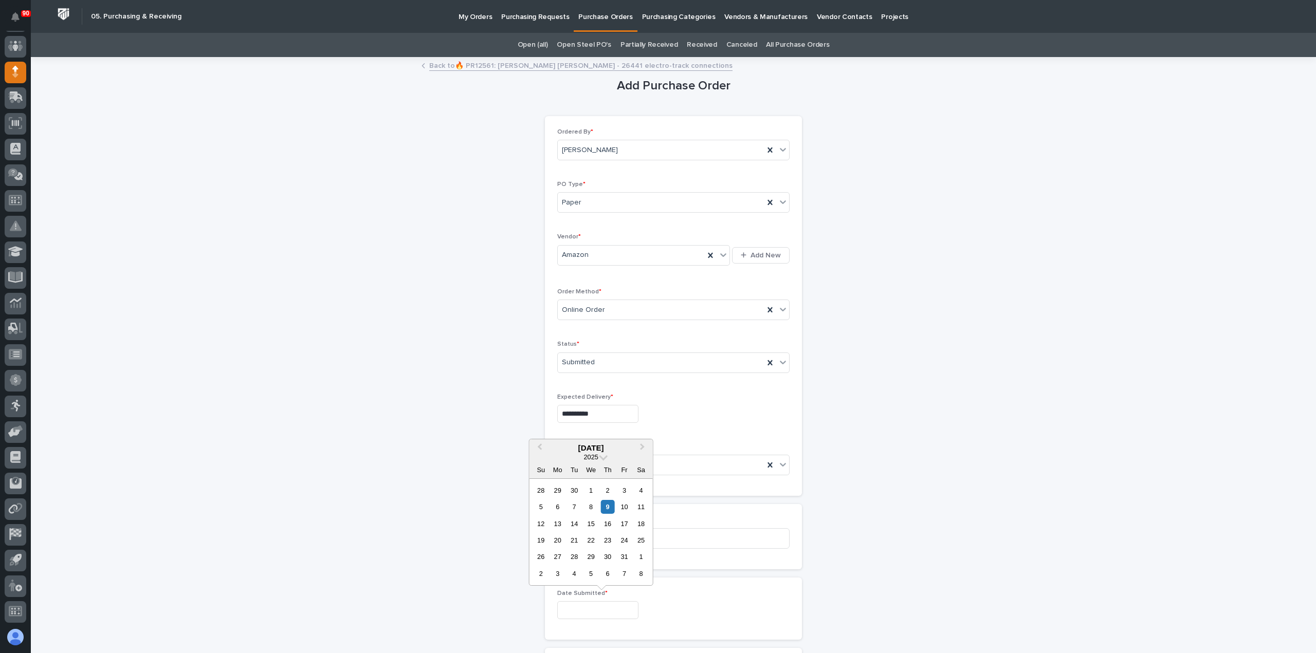
click at [606, 506] on div "9" at bounding box center [608, 507] width 14 height 14
type input "**********"
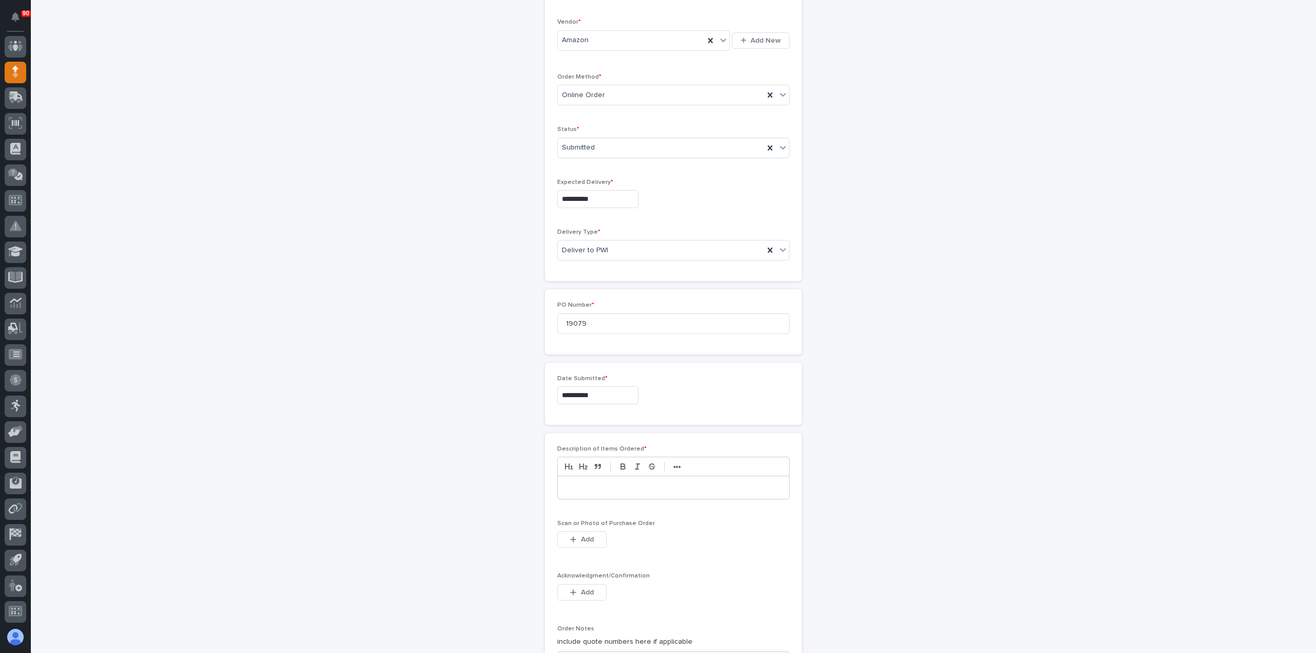
scroll to position [308, 0]
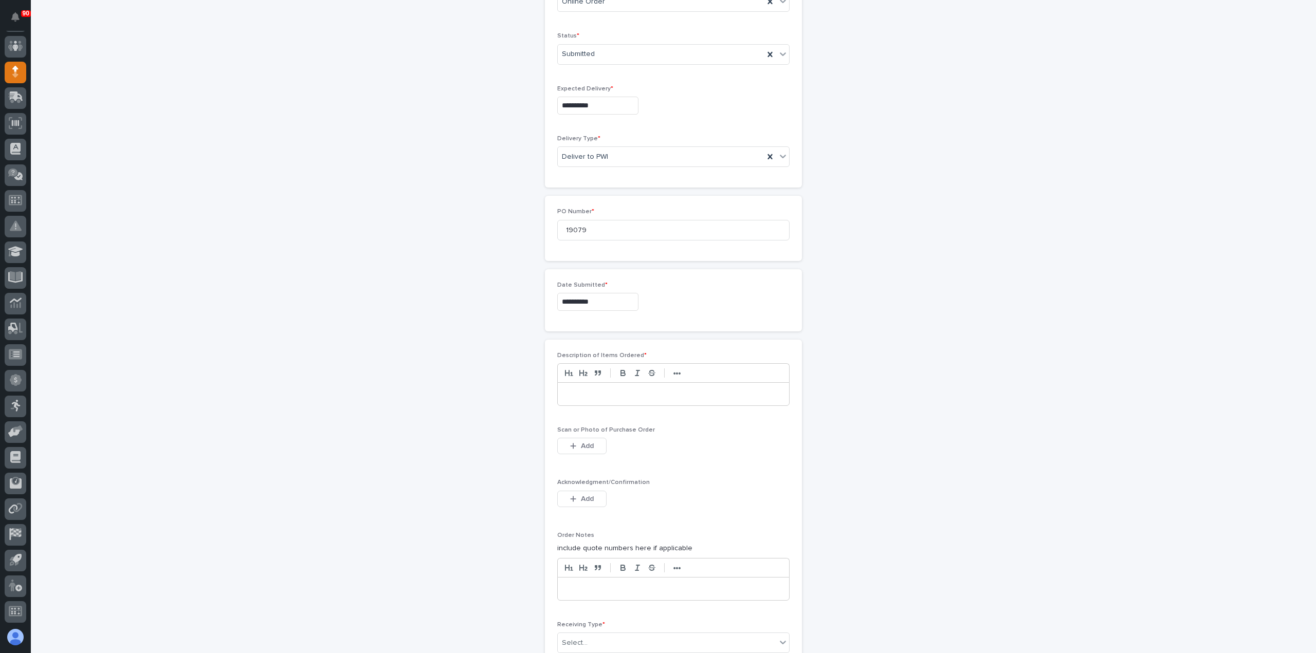
click at [610, 392] on p at bounding box center [673, 394] width 216 height 10
click at [590, 441] on button "Add" at bounding box center [581, 446] width 49 height 16
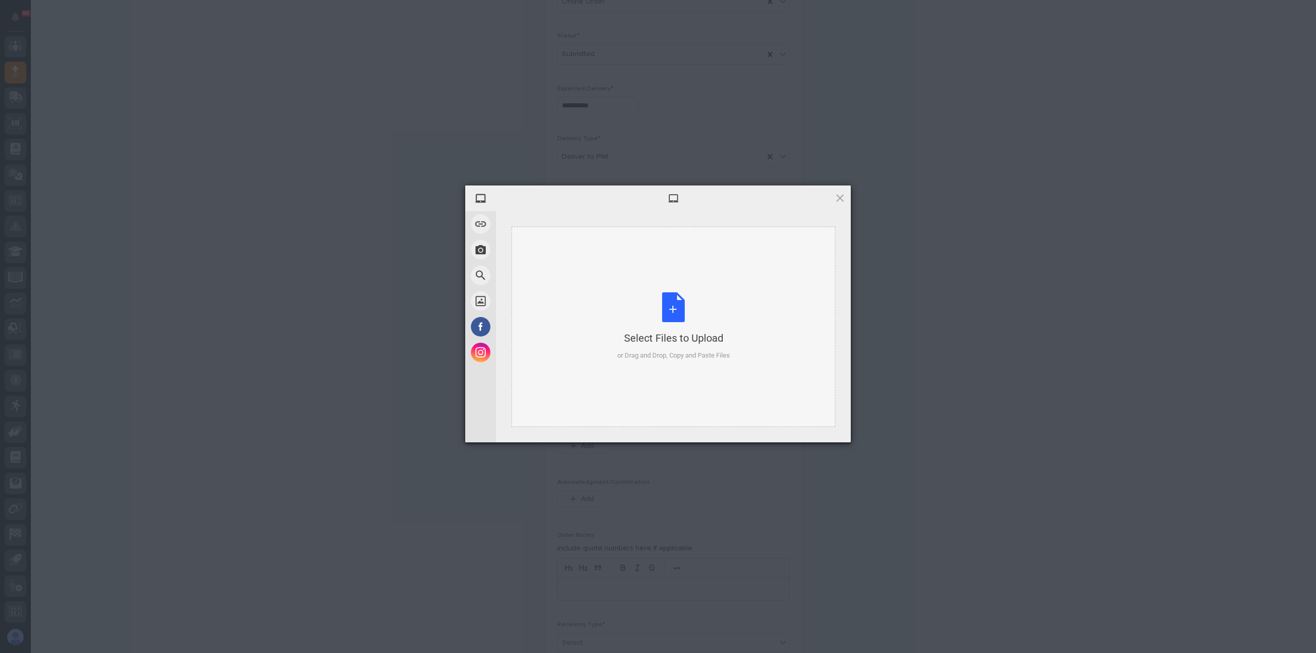
click at [668, 309] on div "Select Files to Upload or Drag and Drop, Copy and Paste Files" at bounding box center [673, 326] width 113 height 68
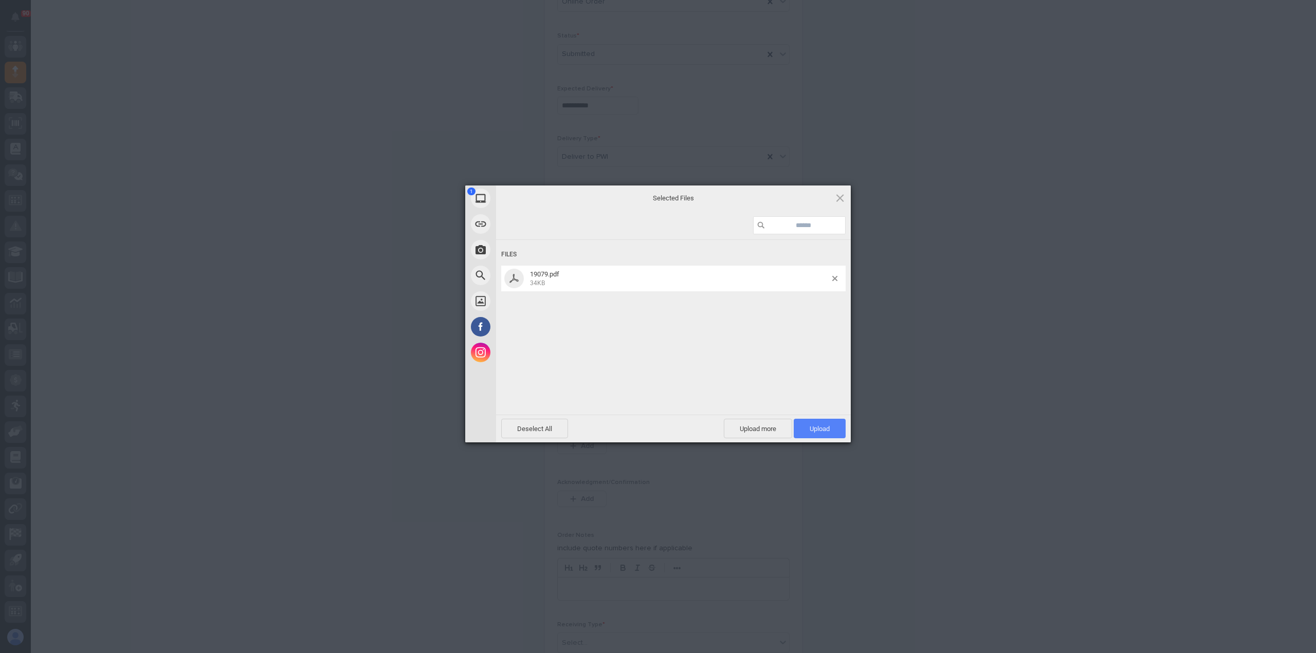
click at [826, 431] on span "Upload 1" at bounding box center [820, 429] width 20 height 8
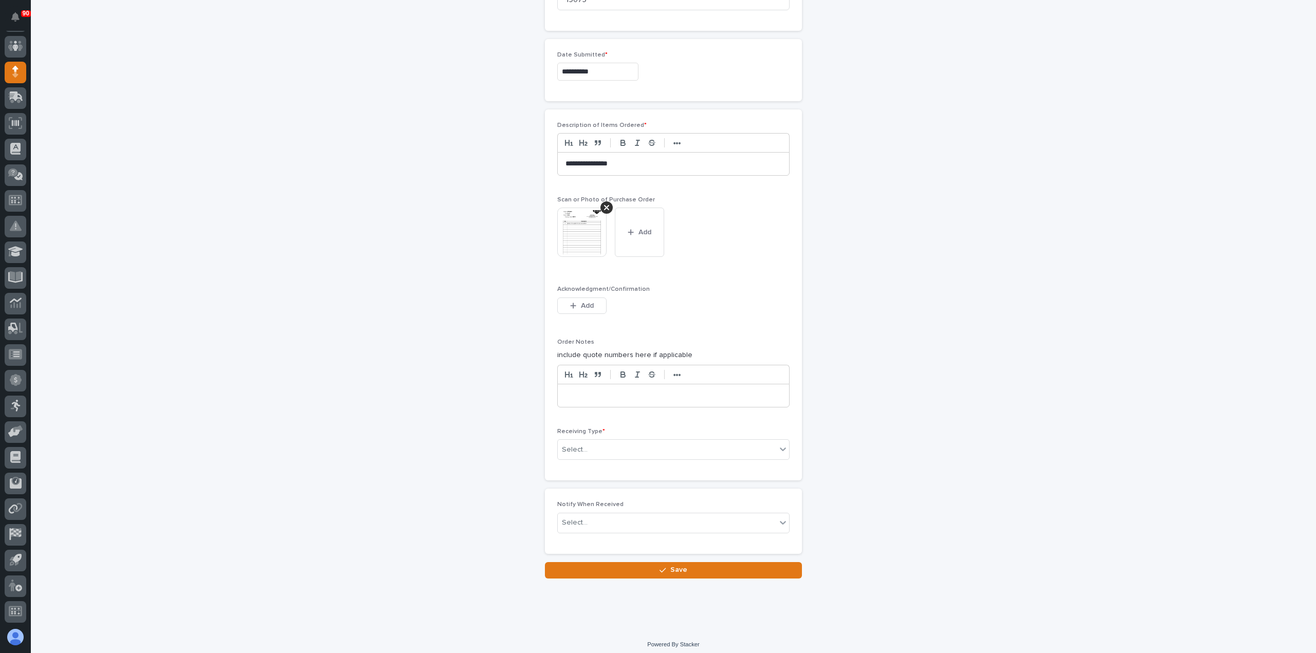
scroll to position [540, 0]
drag, startPoint x: 601, startPoint y: 442, endPoint x: 604, endPoint y: 446, distance: 5.3
click at [601, 442] on div "Select..." at bounding box center [667, 449] width 218 height 17
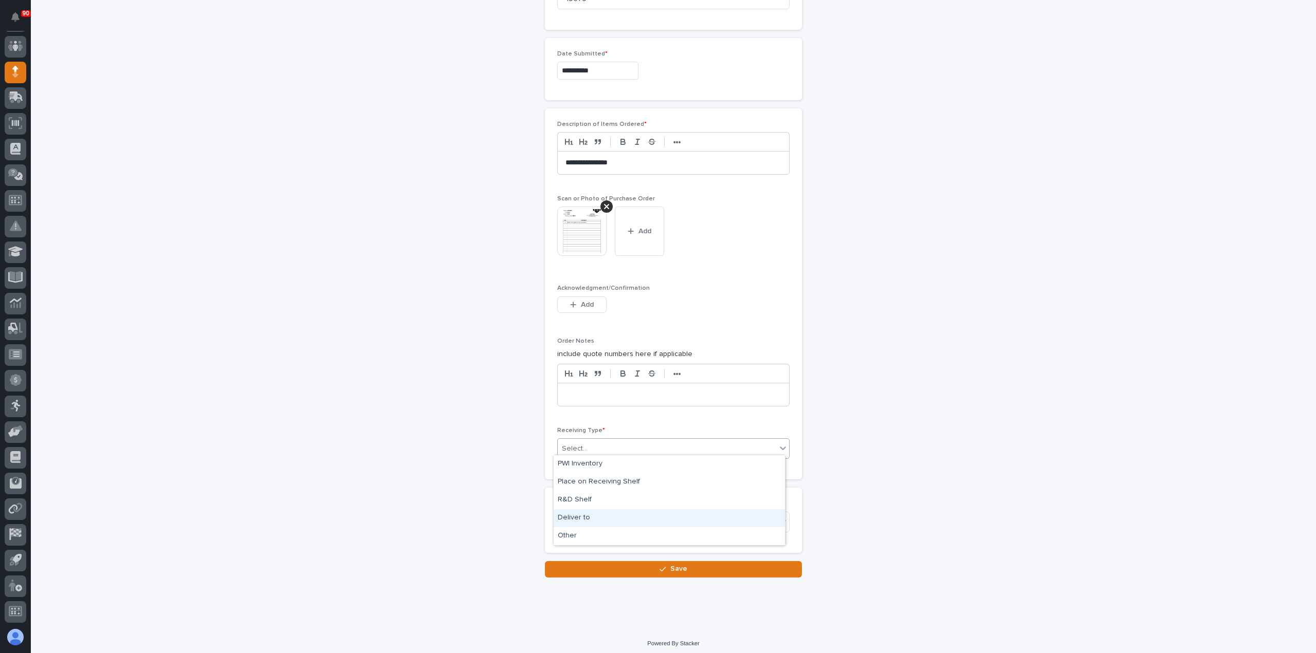
click at [581, 515] on div "Deliver to" at bounding box center [669, 518] width 231 height 18
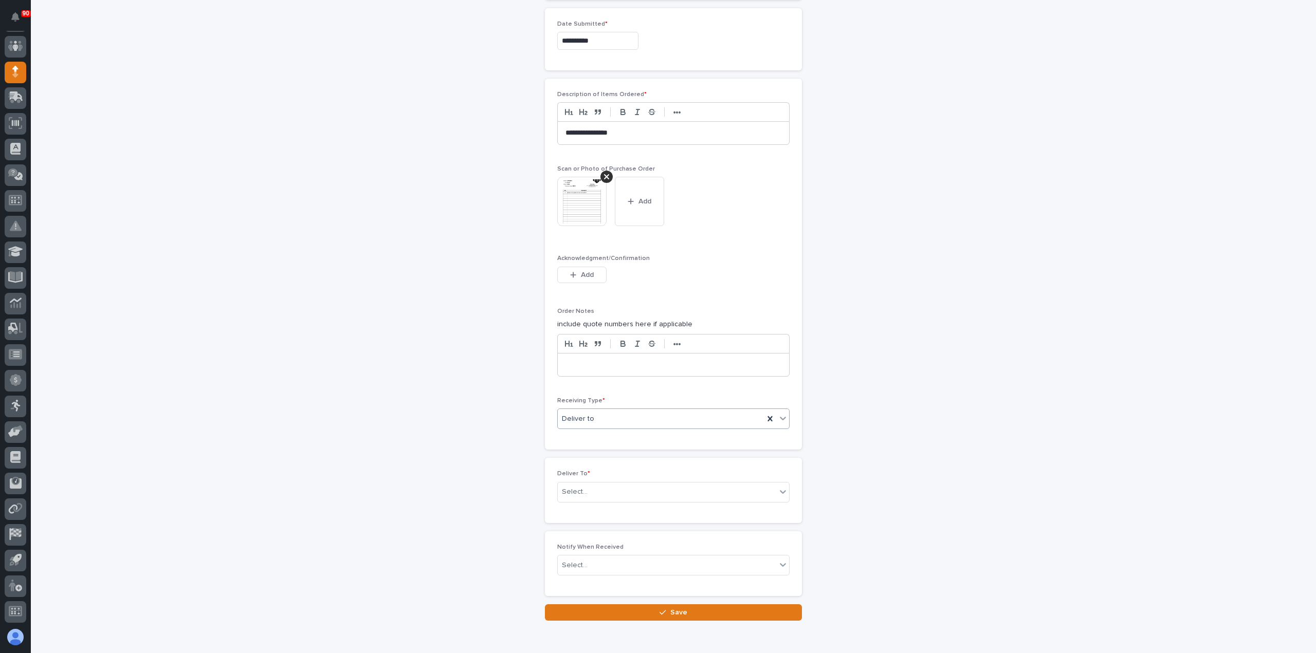
scroll to position [576, 0]
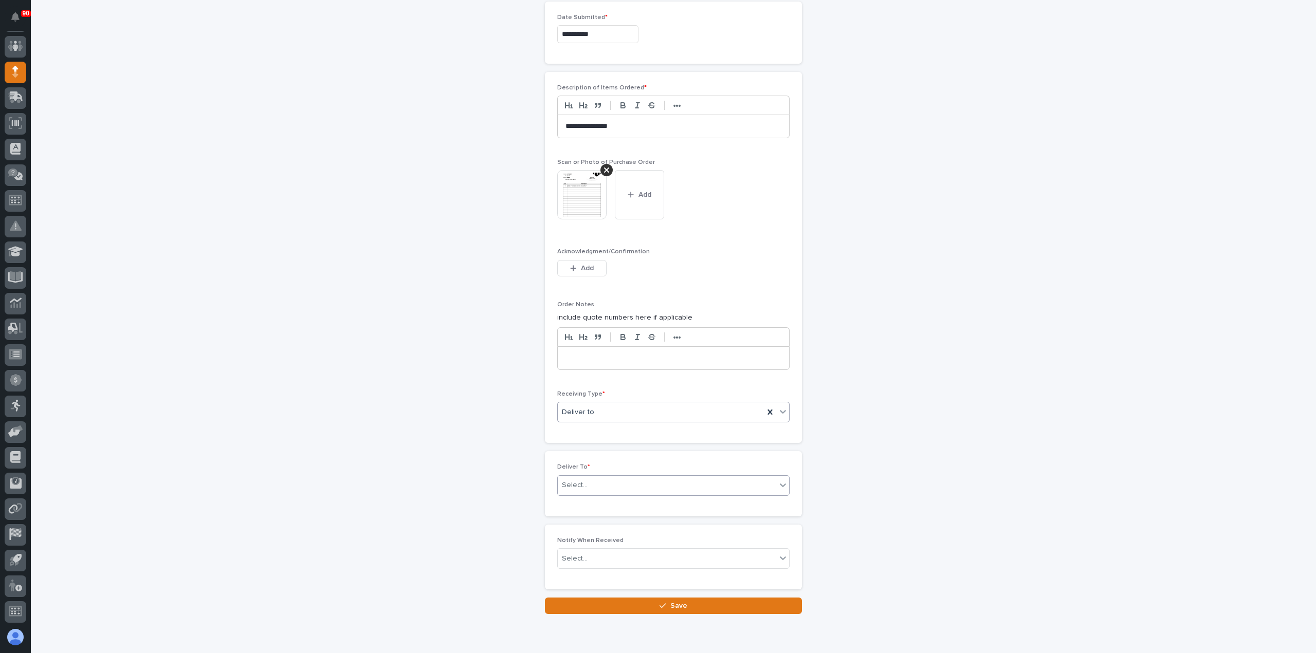
click at [589, 478] on div "Select..." at bounding box center [667, 485] width 218 height 17
type input "****"
click at [599, 518] on div "[PERSON_NAME] [PERSON_NAME]" at bounding box center [669, 518] width 231 height 18
click at [680, 601] on span "Save" at bounding box center [678, 605] width 17 height 9
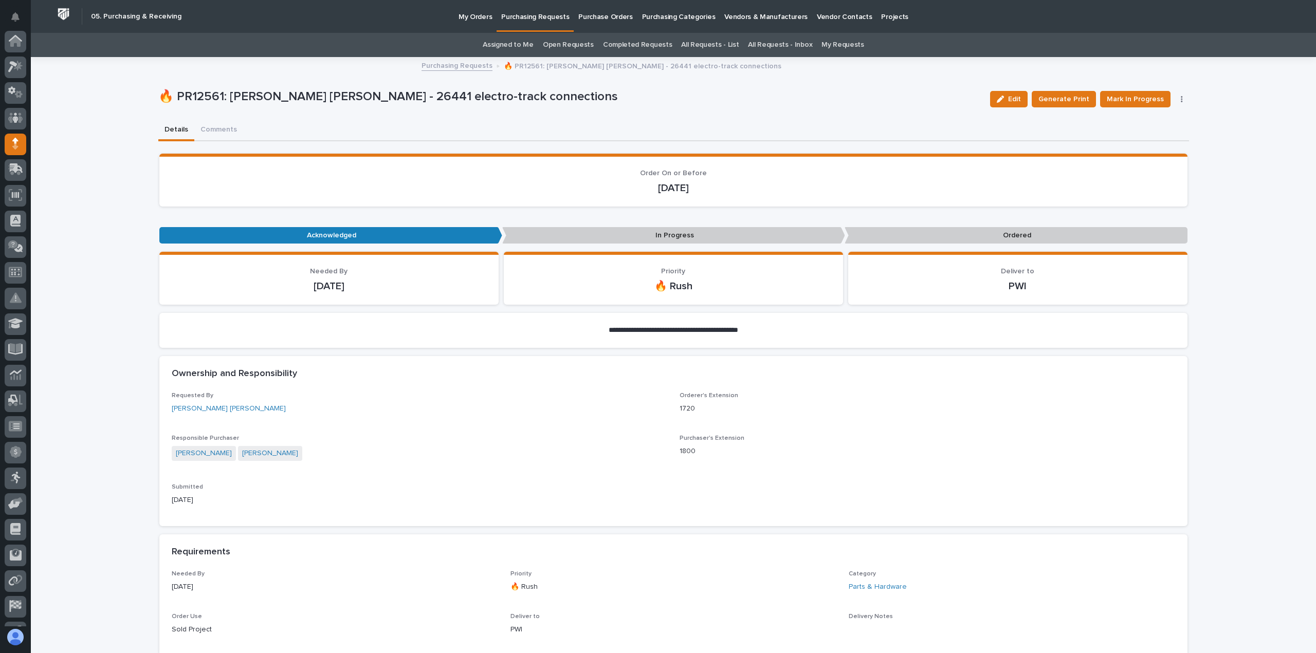
scroll to position [72, 0]
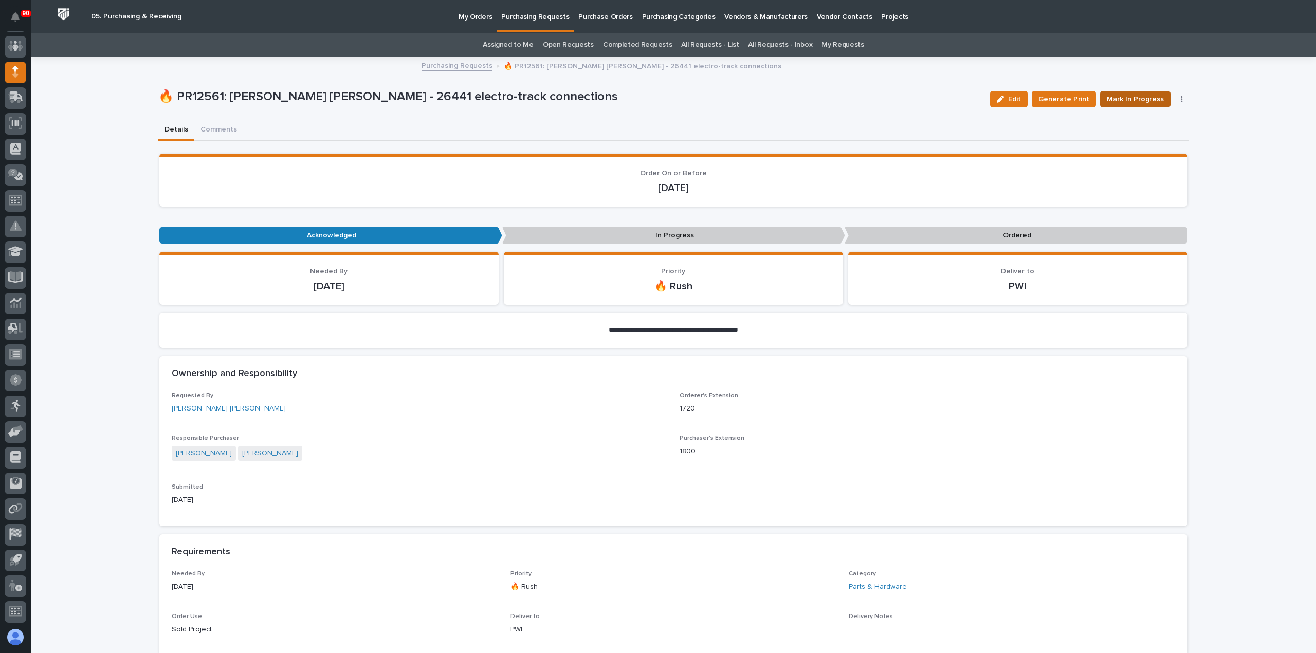
click at [1136, 97] on span "Mark In Progress" at bounding box center [1135, 99] width 57 height 12
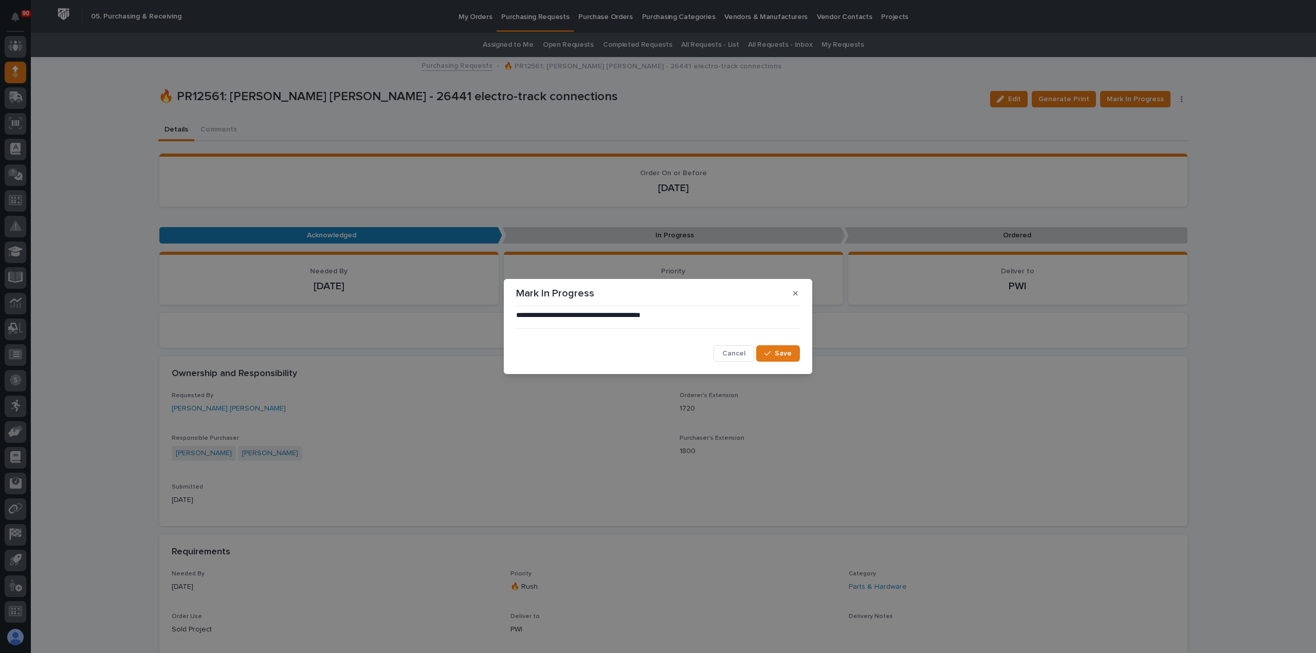
drag, startPoint x: 784, startPoint y: 353, endPoint x: 812, endPoint y: 333, distance: 34.5
click at [784, 352] on span "Save" at bounding box center [783, 353] width 17 height 9
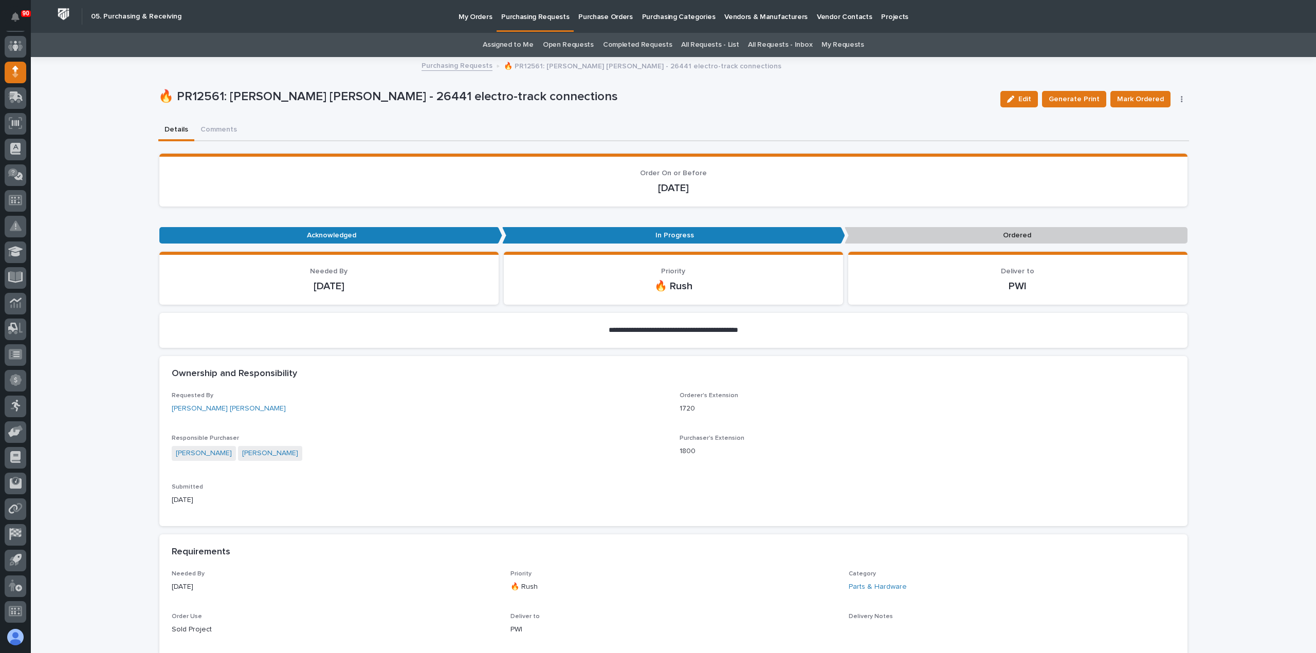
click at [1133, 96] on span "Mark Ordered" at bounding box center [1140, 99] width 47 height 12
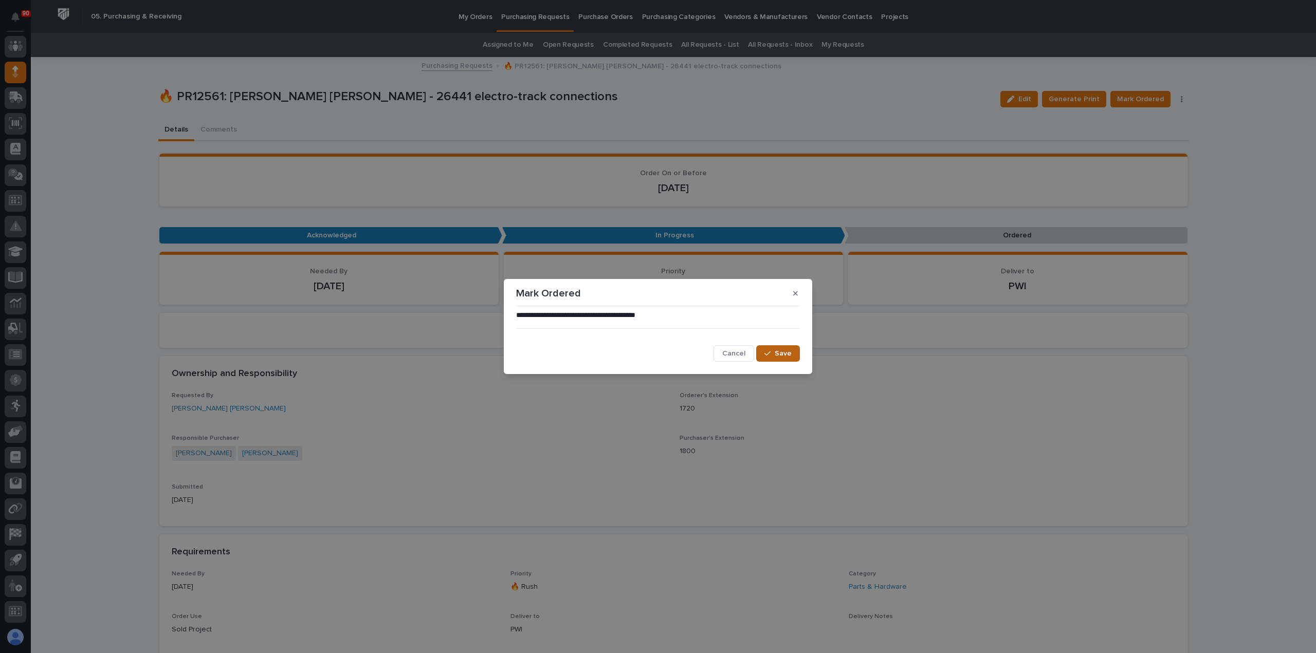
click at [782, 359] on button "Save" at bounding box center [778, 353] width 44 height 16
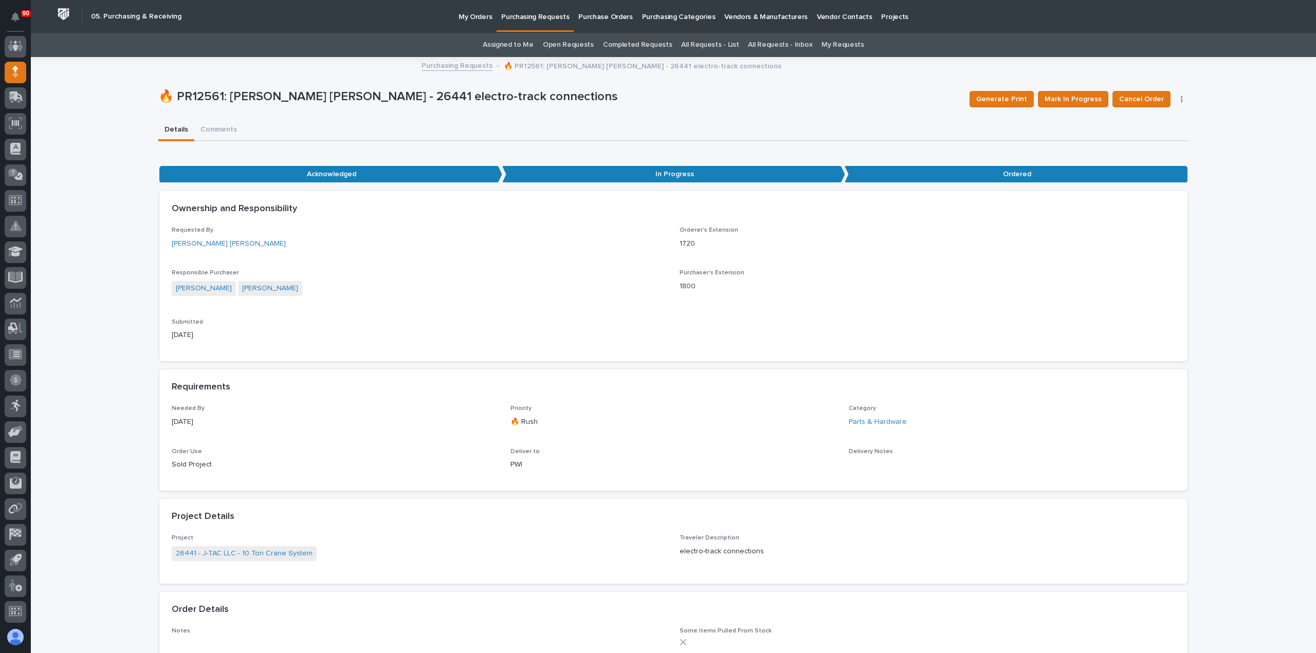
click at [526, 16] on p "Purchasing Requests" at bounding box center [535, 11] width 68 height 22
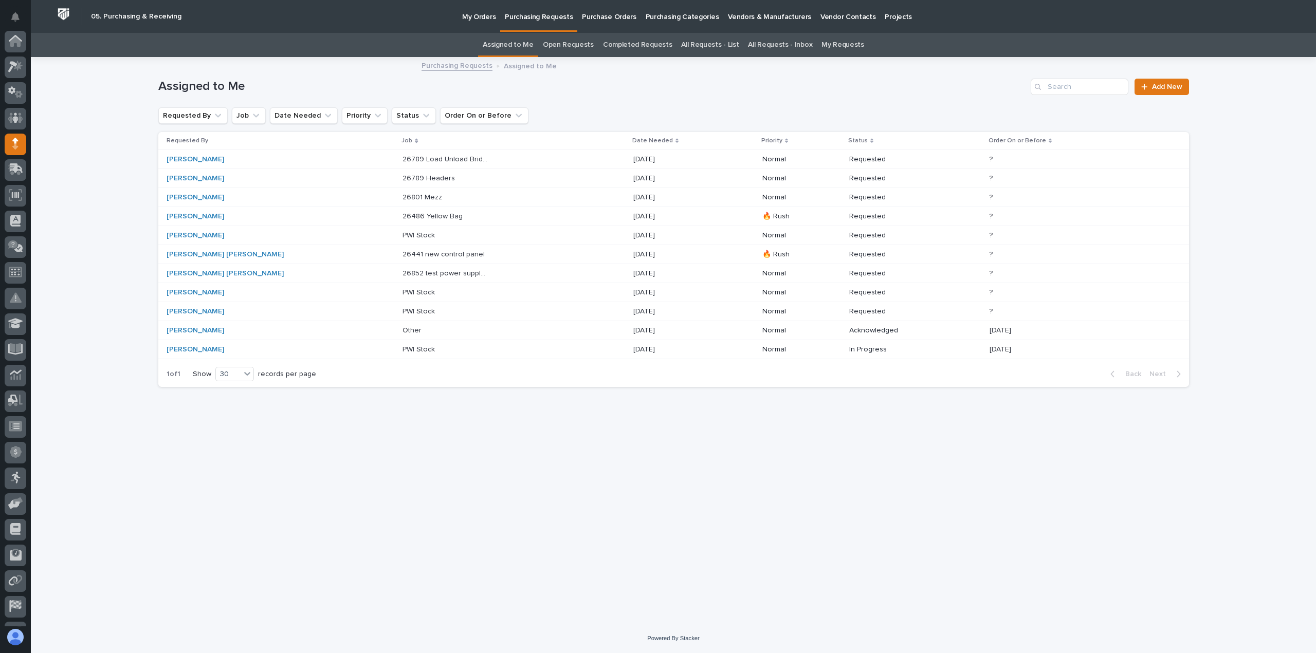
scroll to position [72, 0]
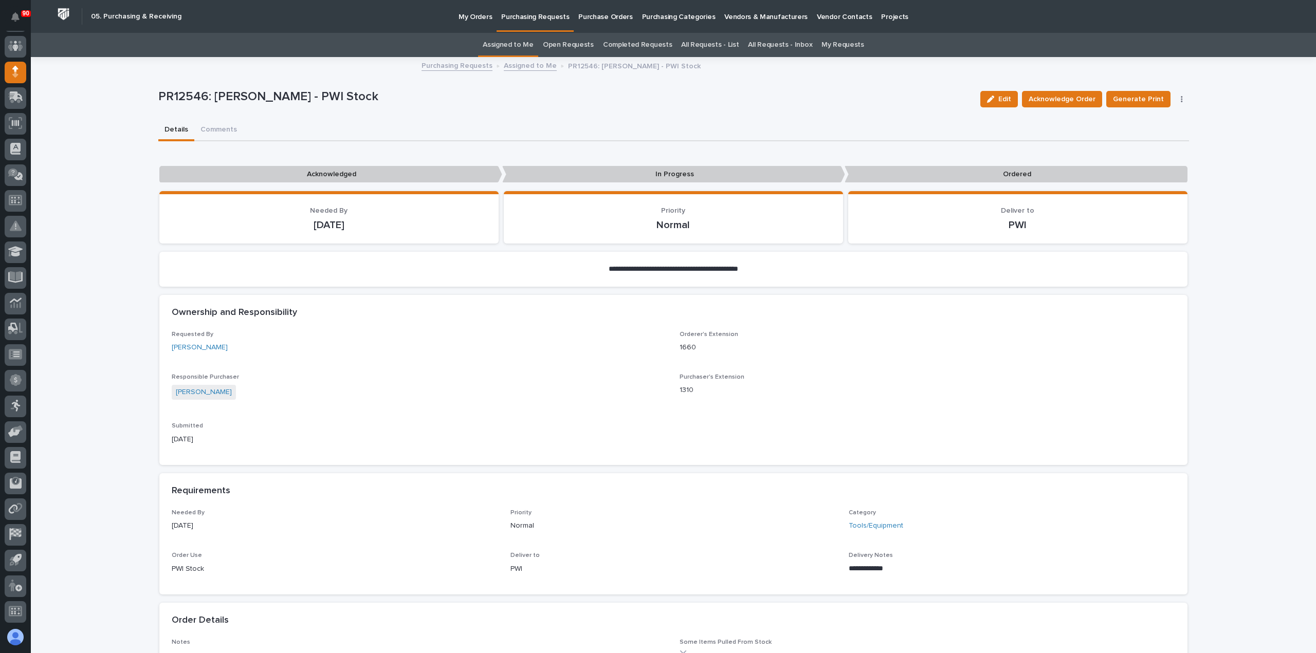
click at [546, 17] on p "Purchasing Requests" at bounding box center [535, 11] width 68 height 22
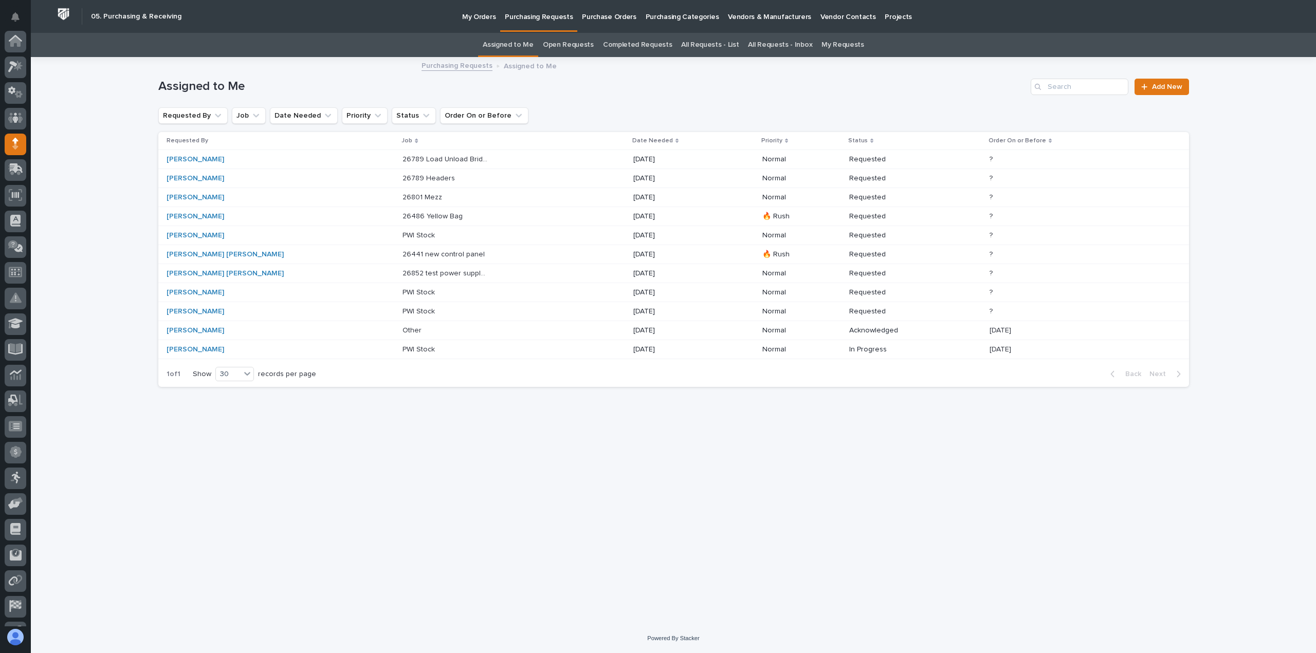
scroll to position [72, 0]
click at [402, 271] on p "26852 test power supply for the lazer" at bounding box center [446, 272] width 88 height 11
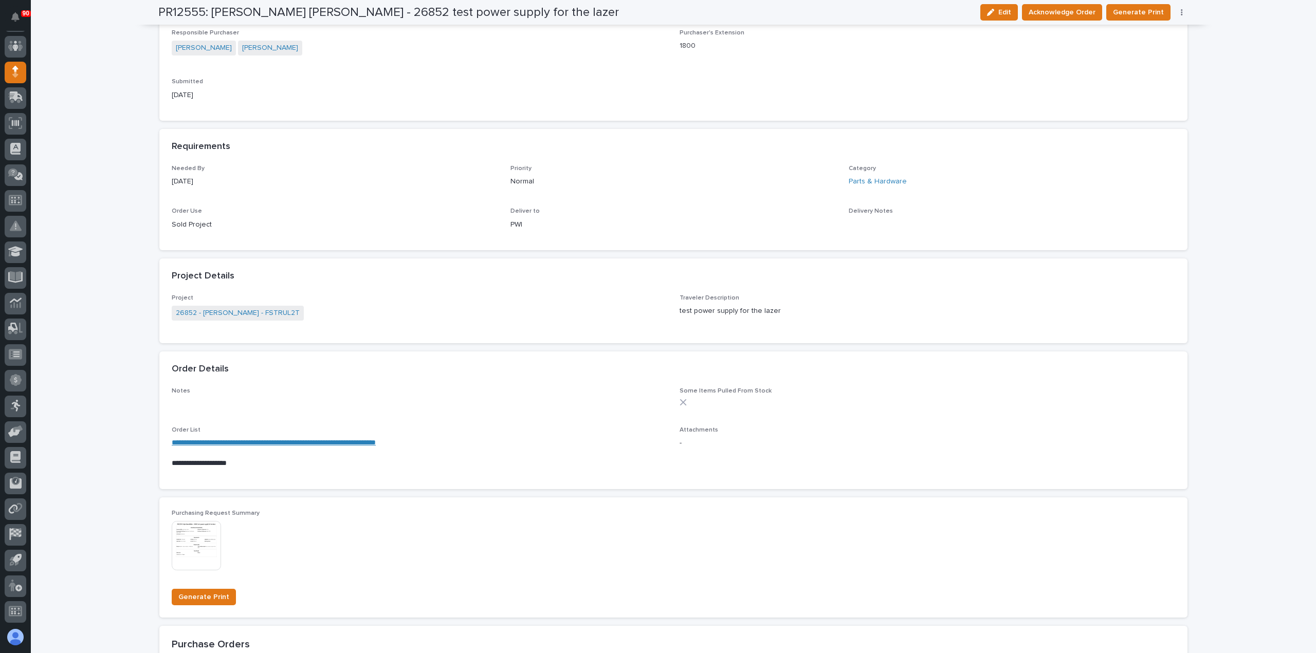
scroll to position [360, 0]
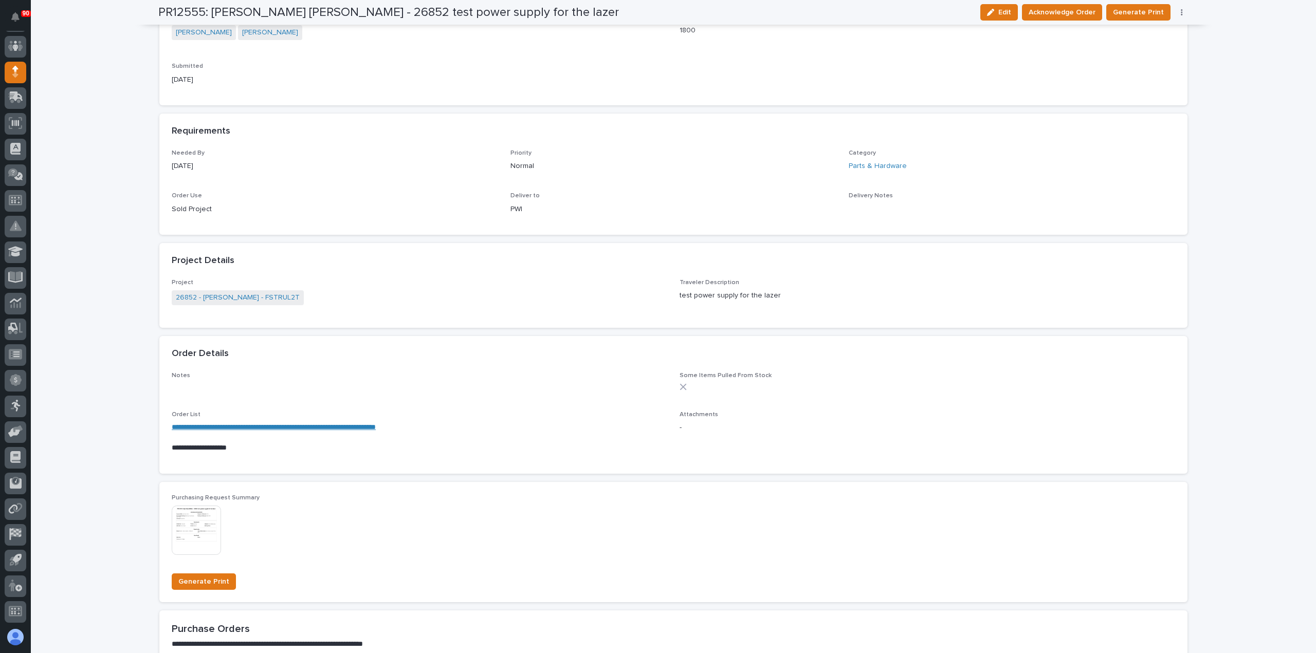
click at [305, 428] on link "**********" at bounding box center [274, 427] width 204 height 7
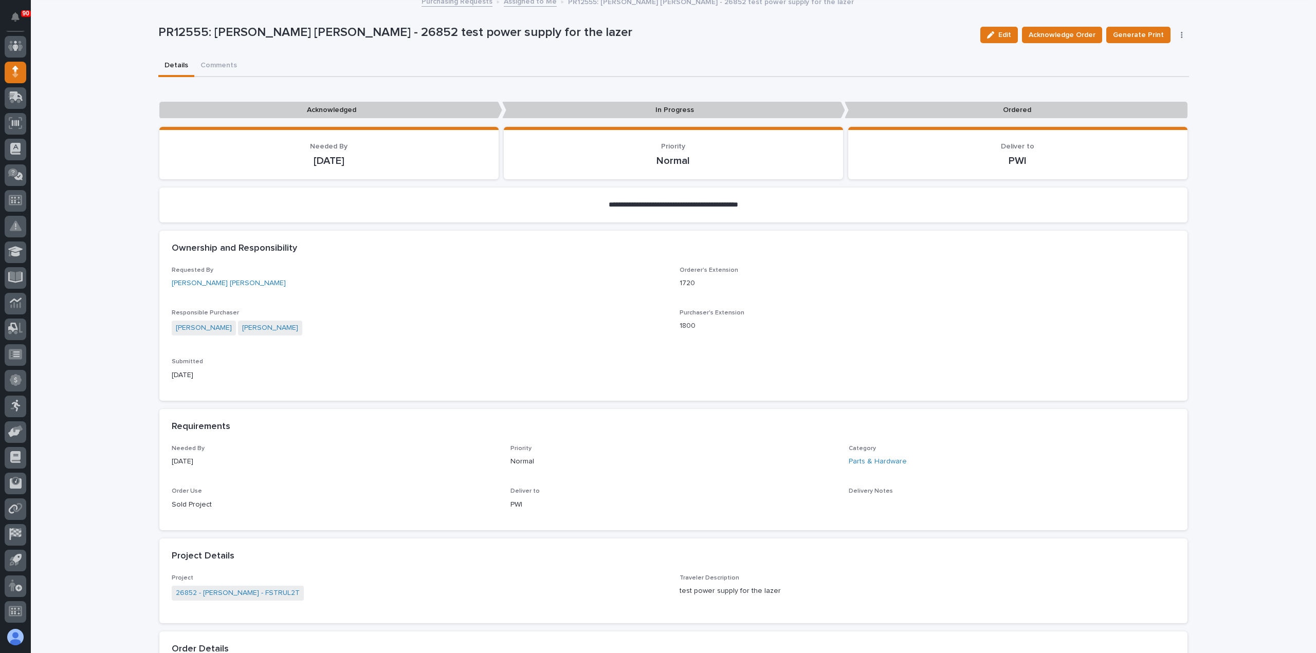
scroll to position [51, 0]
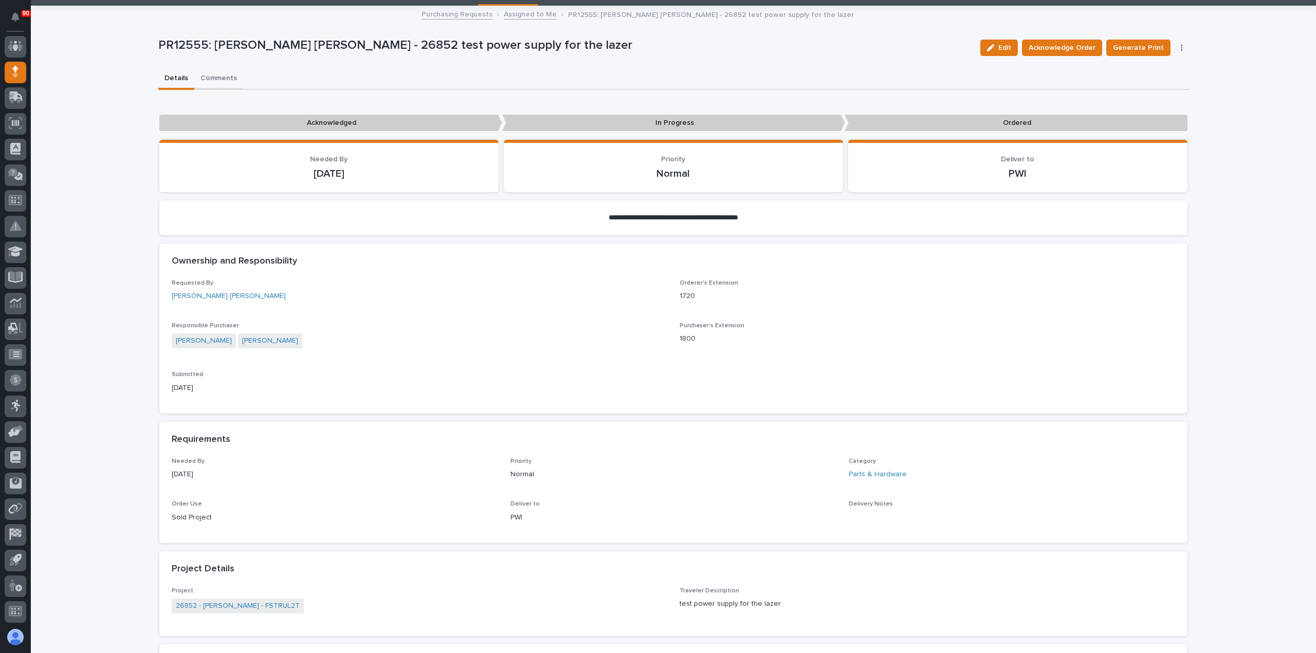
click at [209, 77] on div "**********" at bounding box center [673, 519] width 1031 height 1024
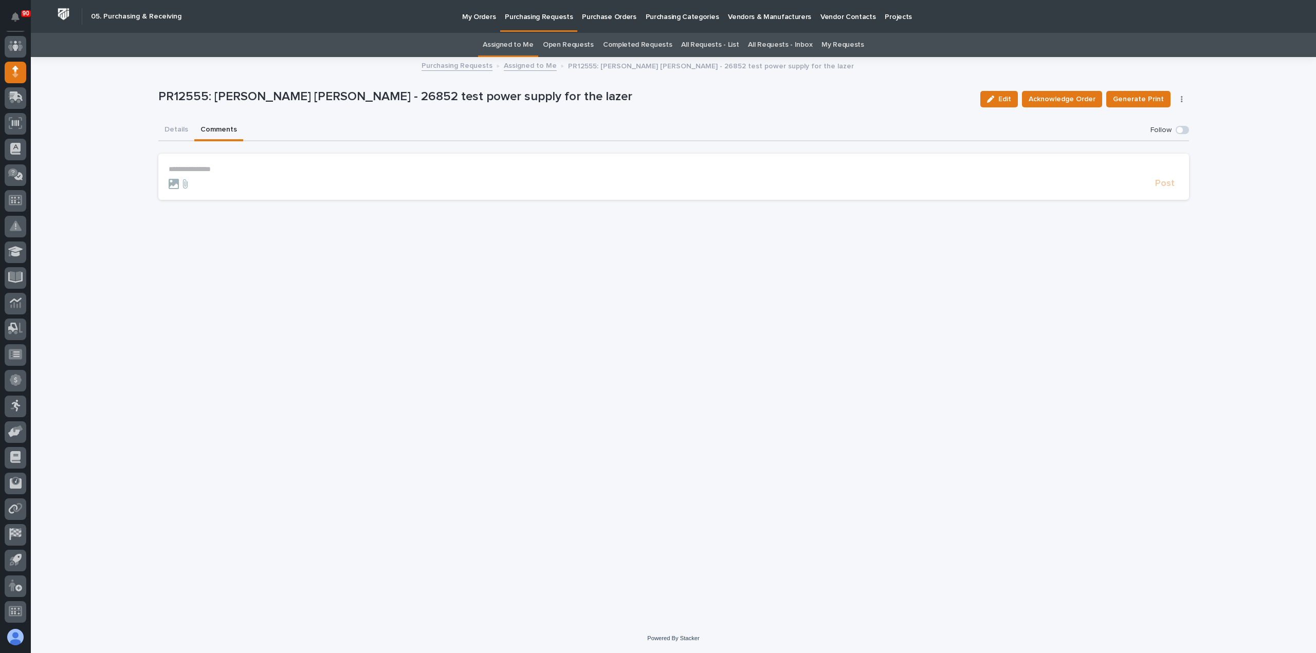
click at [205, 165] on p "**********" at bounding box center [674, 169] width 1010 height 9
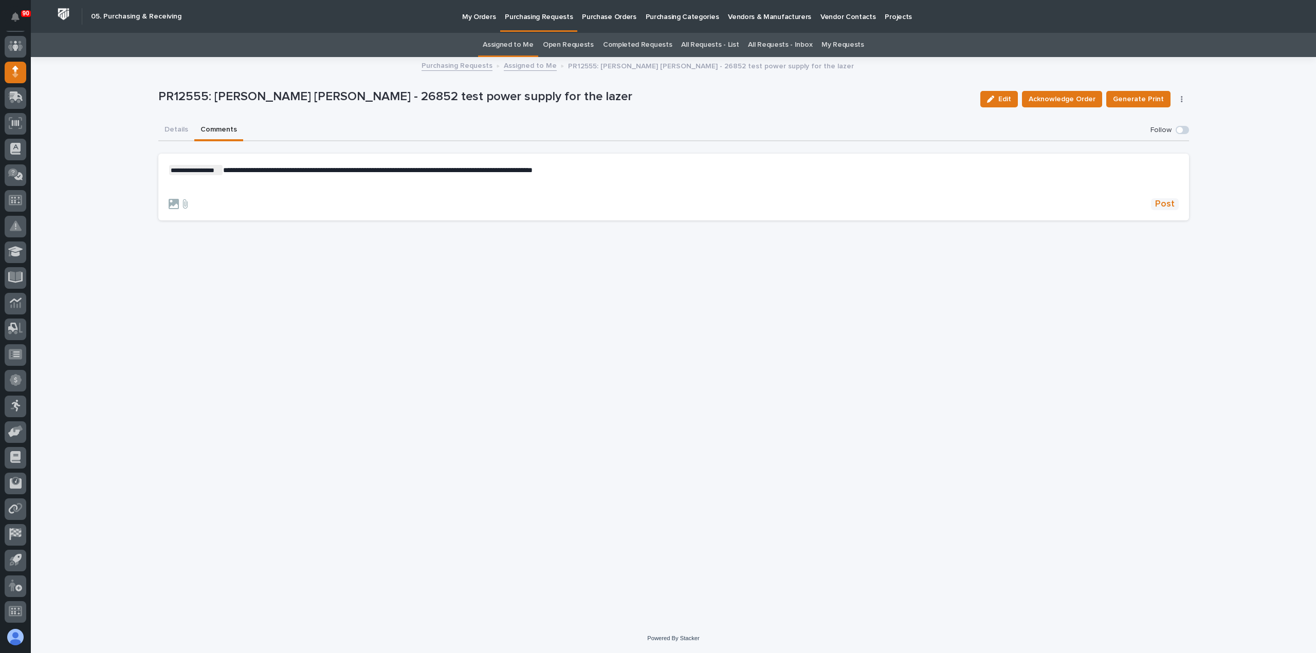
click at [1162, 203] on span "Post" at bounding box center [1165, 204] width 20 height 12
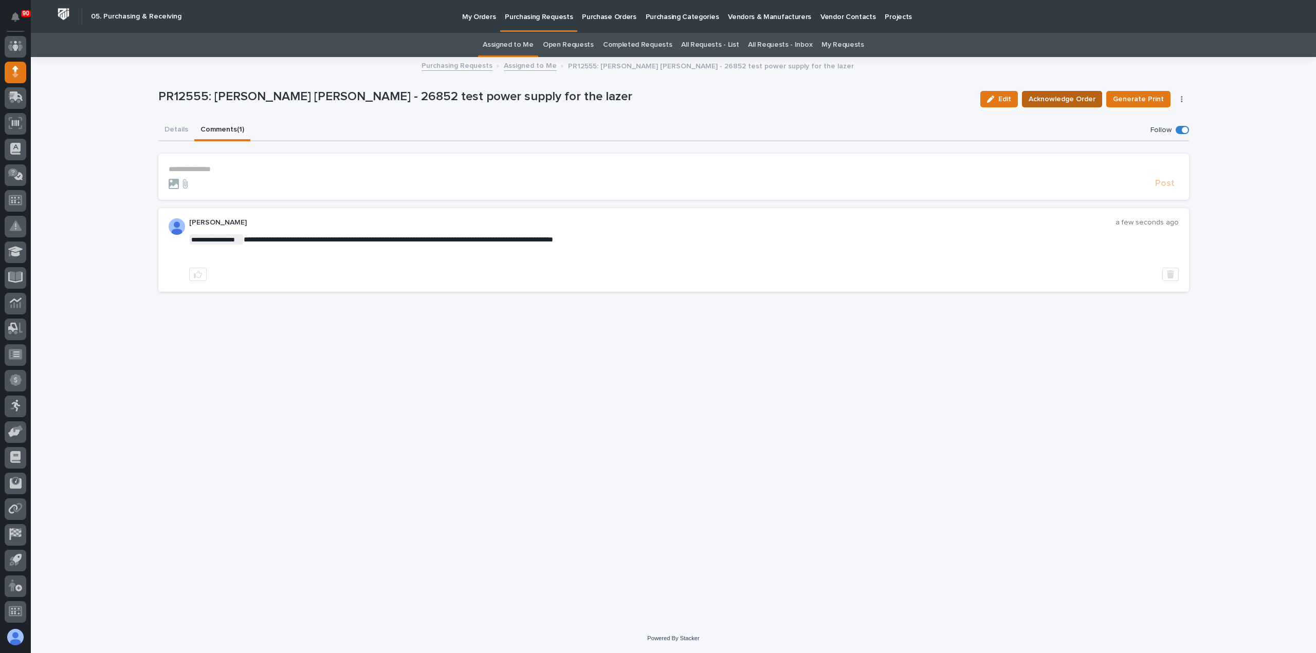
click at [1061, 99] on span "Acknowledge Order" at bounding box center [1062, 99] width 67 height 12
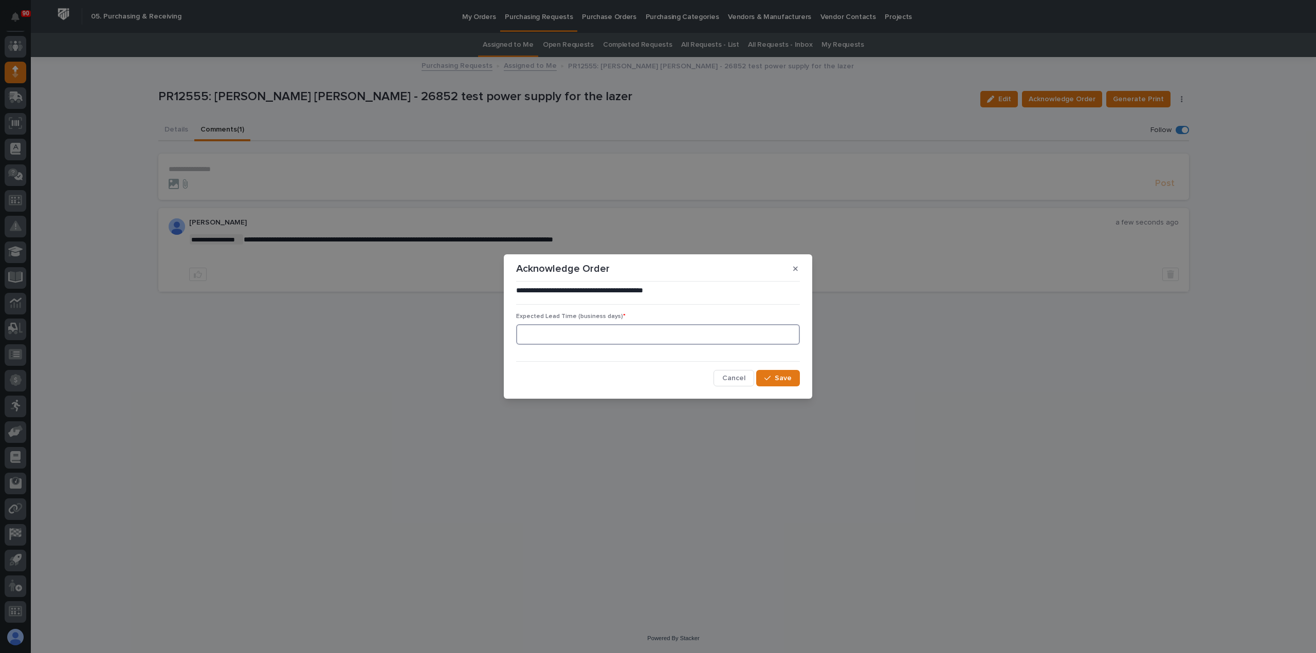
click at [587, 337] on input at bounding box center [658, 334] width 284 height 21
click at [784, 377] on span "Save" at bounding box center [783, 378] width 17 height 9
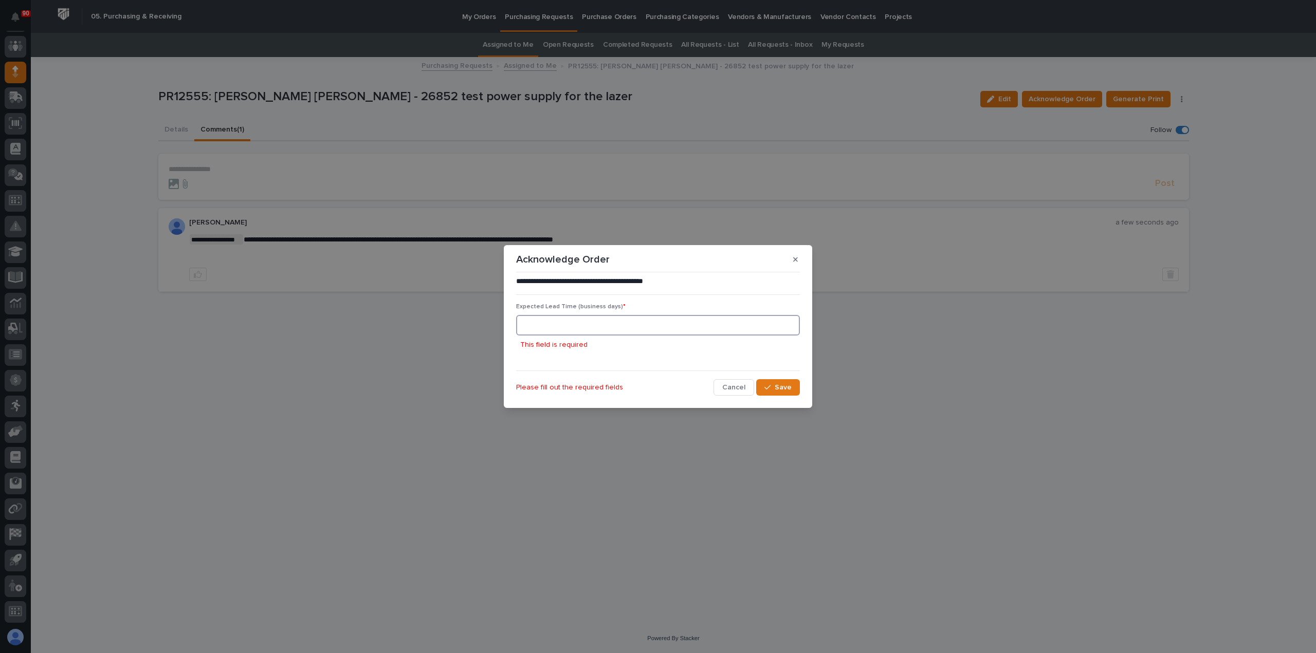
click at [678, 322] on input at bounding box center [658, 325] width 284 height 21
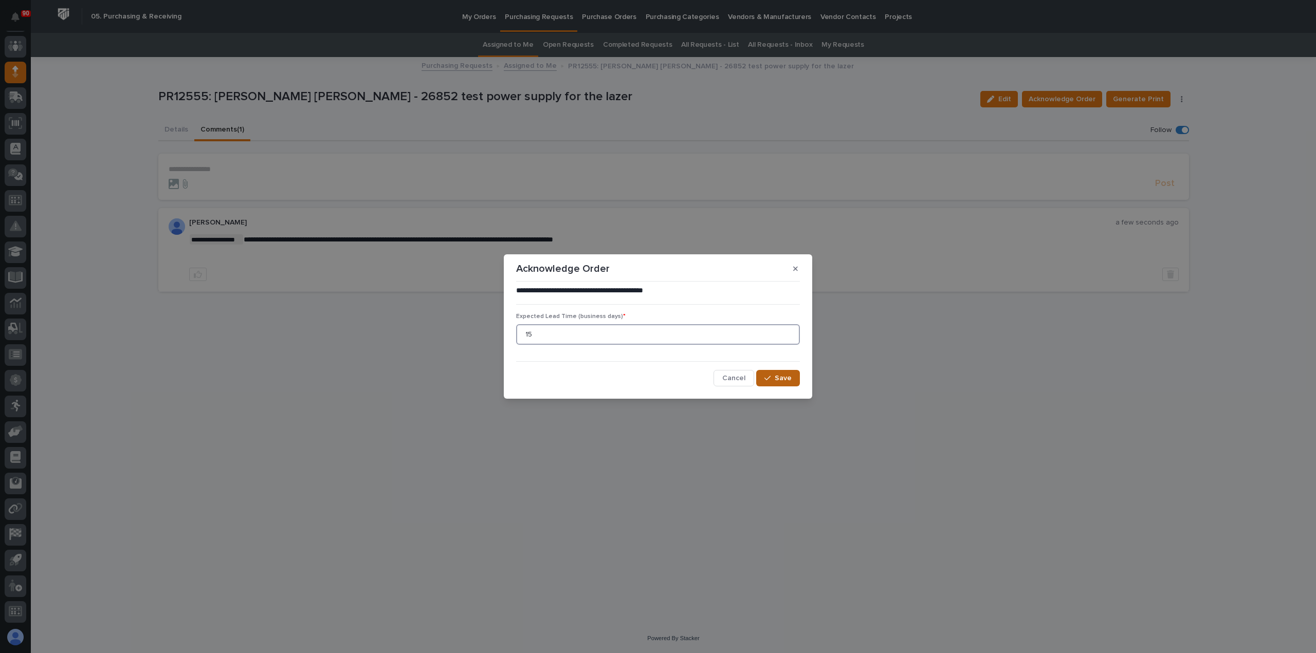
type input "15"
click at [775, 375] on button "Save" at bounding box center [778, 378] width 44 height 16
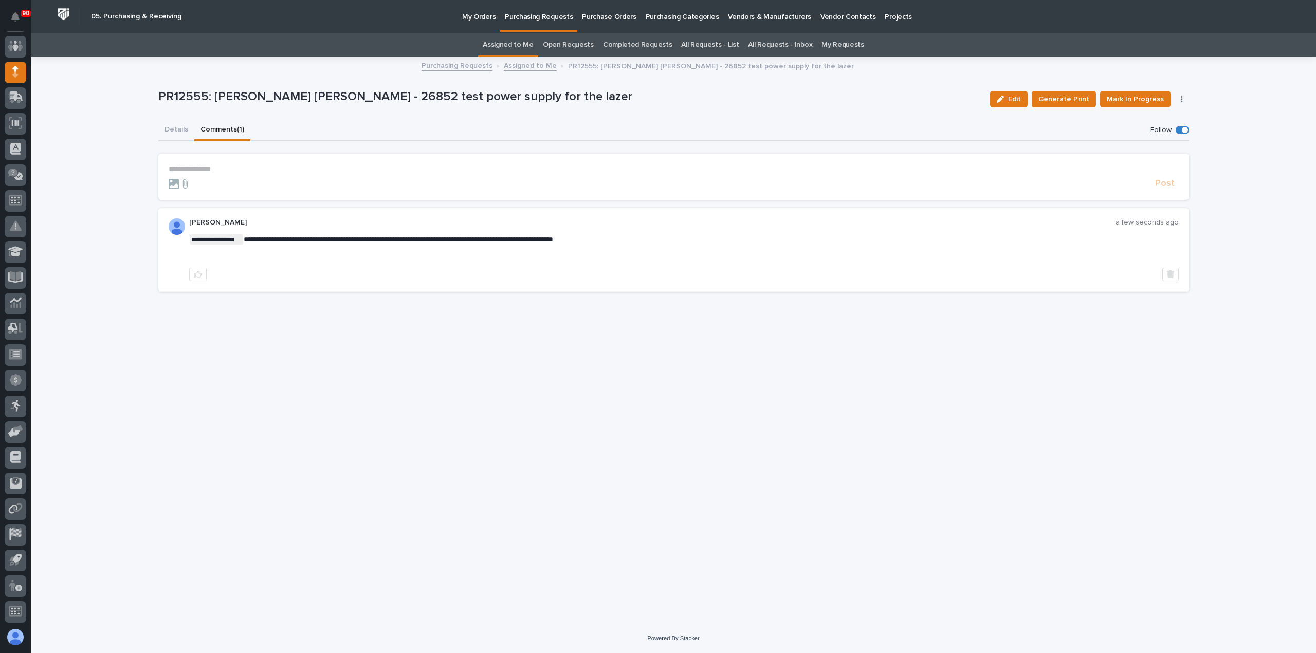
click at [542, 14] on p "Purchasing Requests" at bounding box center [539, 11] width 68 height 22
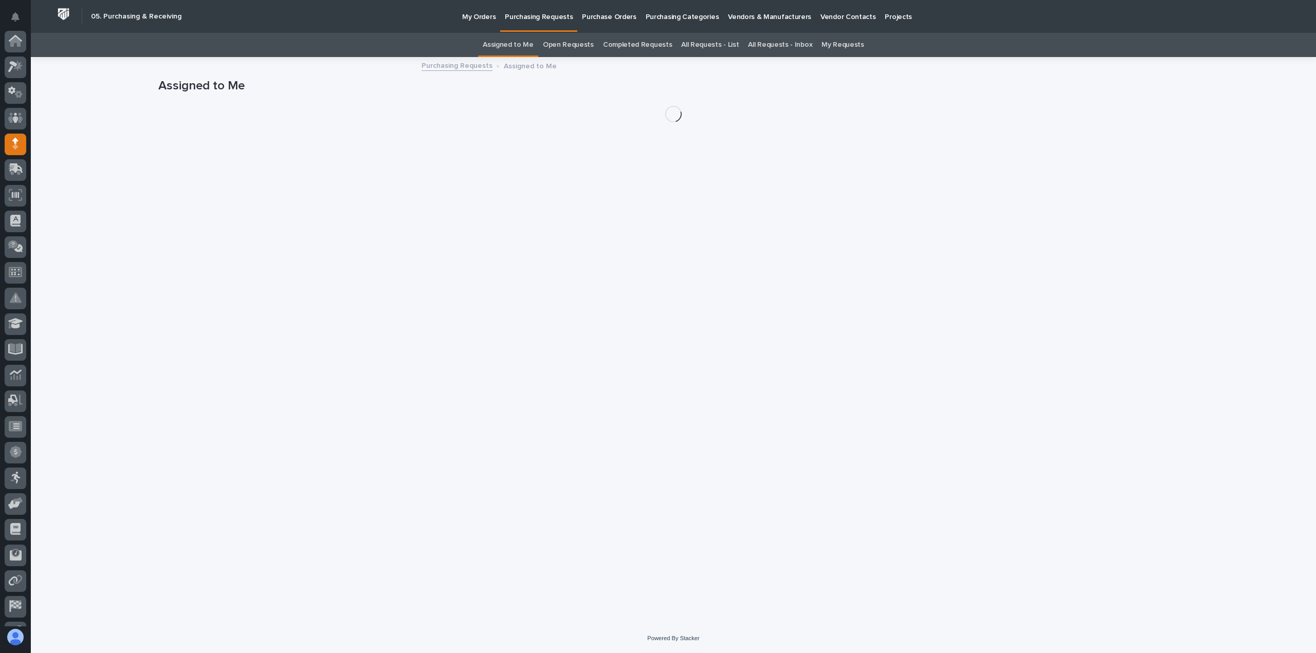
scroll to position [72, 0]
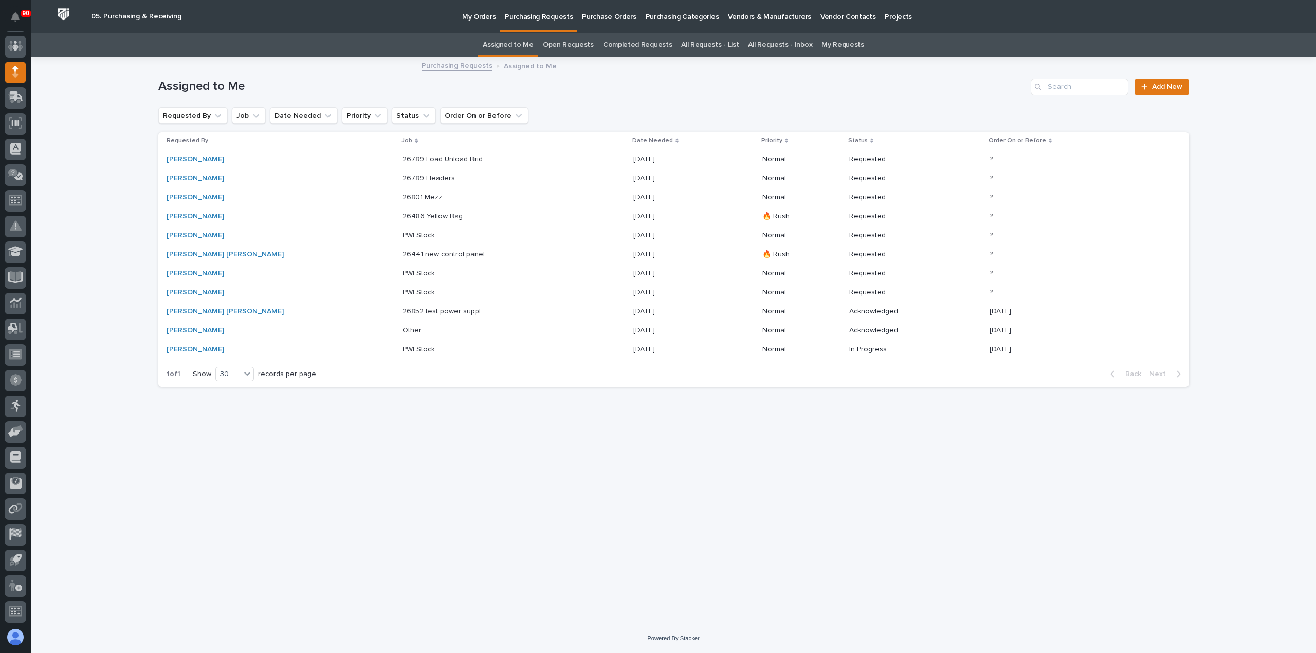
click at [402, 252] on p "26441 new control panel" at bounding box center [444, 253] width 84 height 11
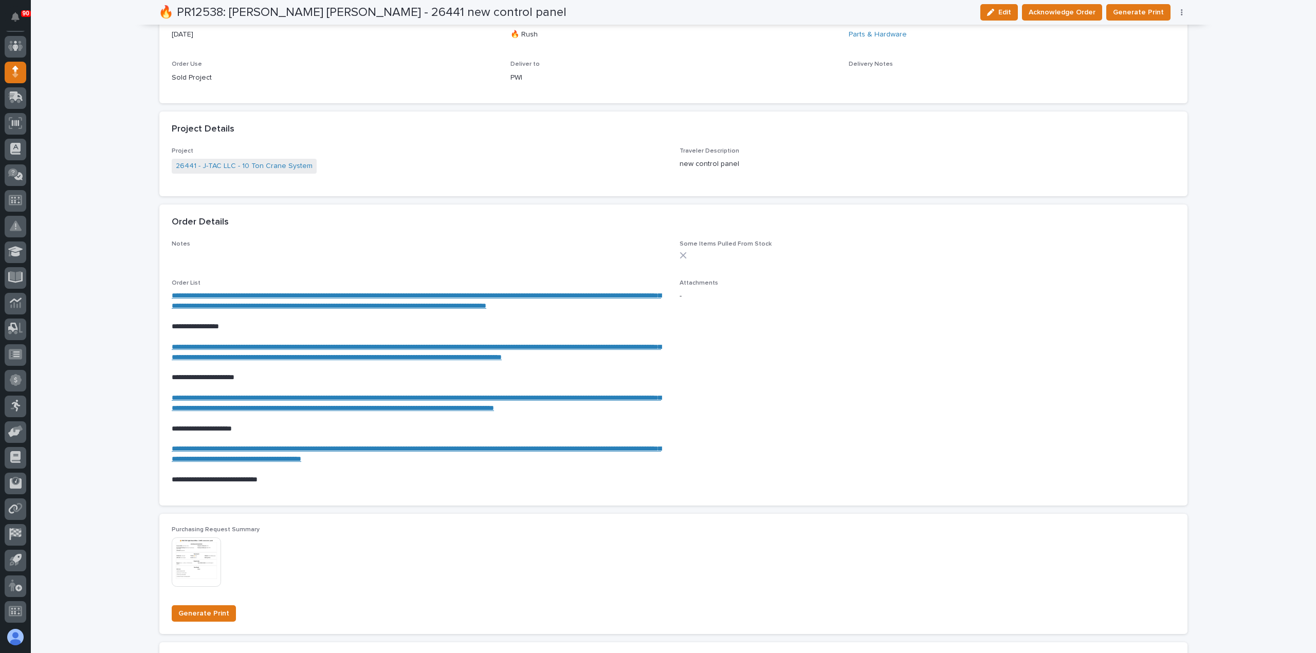
scroll to position [514, 0]
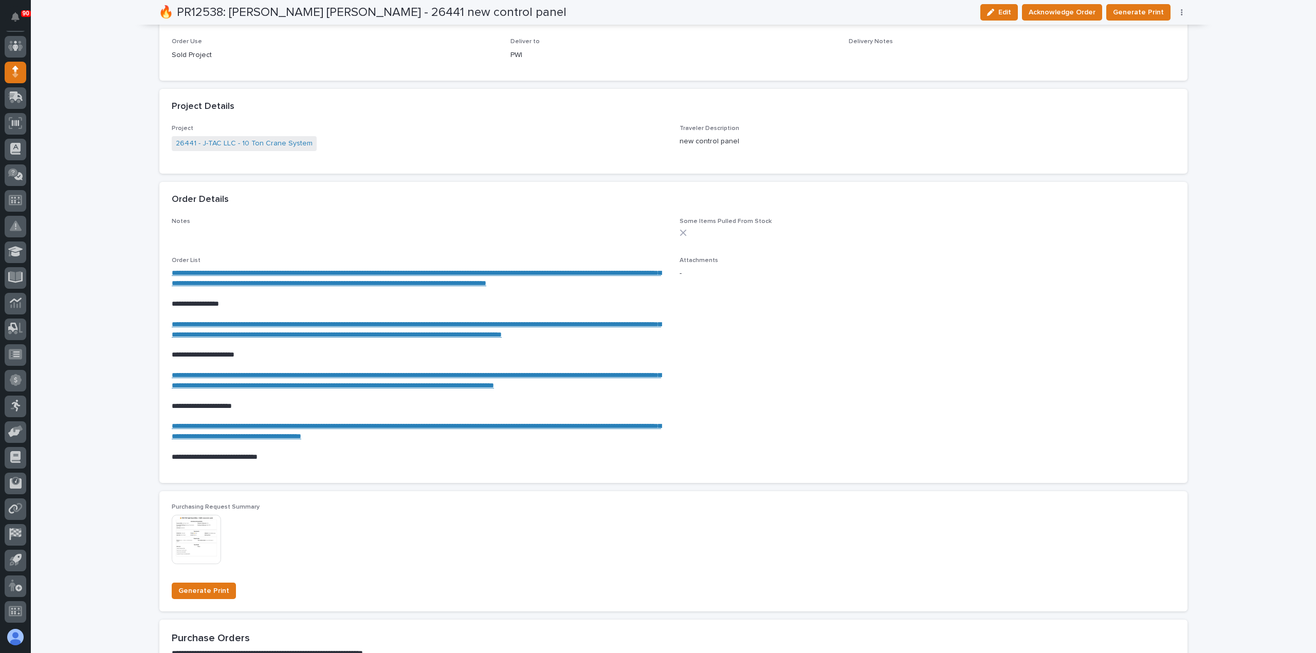
click at [304, 280] on link "**********" at bounding box center [416, 277] width 489 height 17
click at [276, 335] on link "**********" at bounding box center [416, 329] width 489 height 17
click at [299, 389] on link "**********" at bounding box center [416, 380] width 489 height 17
click at [307, 440] on link "**********" at bounding box center [416, 431] width 489 height 17
click at [1073, 10] on span "Acknowledge Order" at bounding box center [1062, 12] width 67 height 12
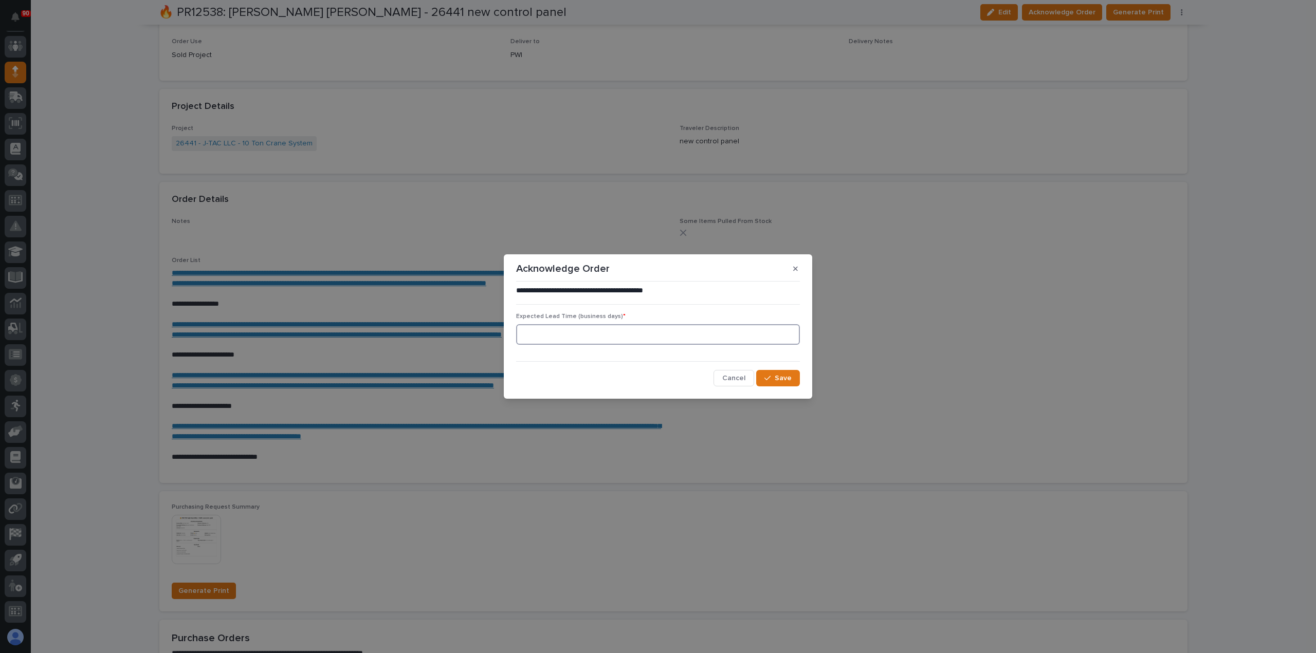
click at [644, 335] on input at bounding box center [658, 334] width 284 height 21
type input "2"
click at [774, 373] on button "Save" at bounding box center [778, 378] width 44 height 16
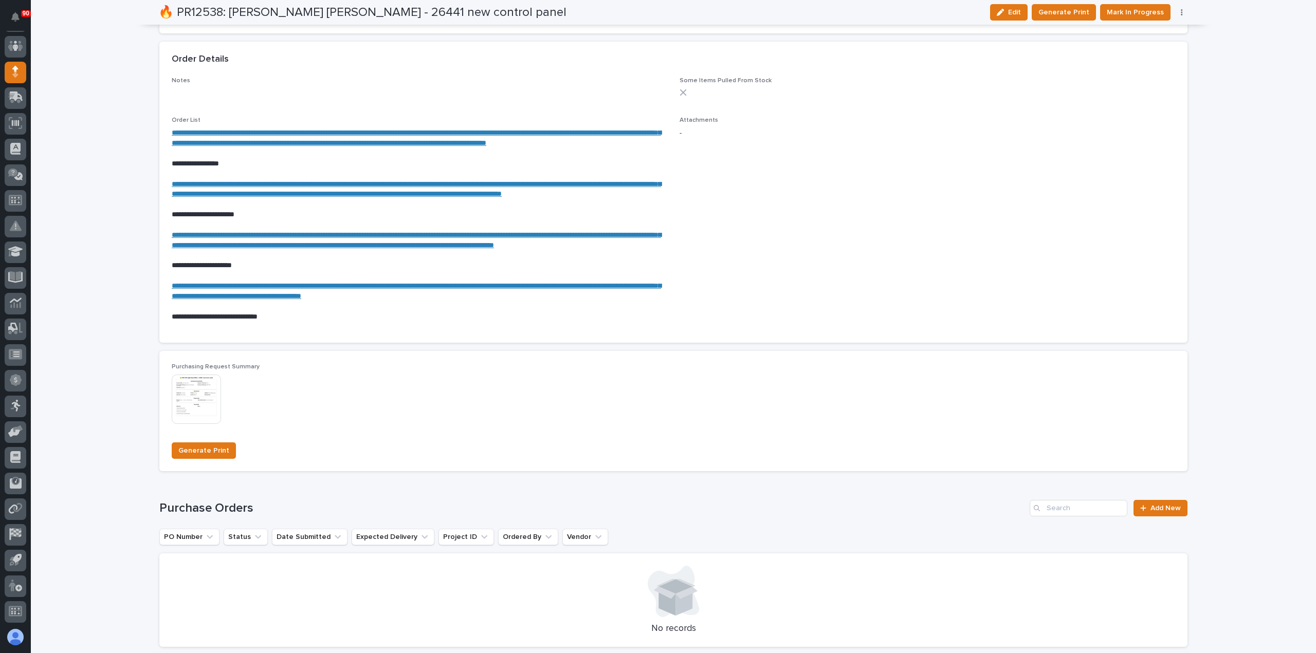
scroll to position [808, 0]
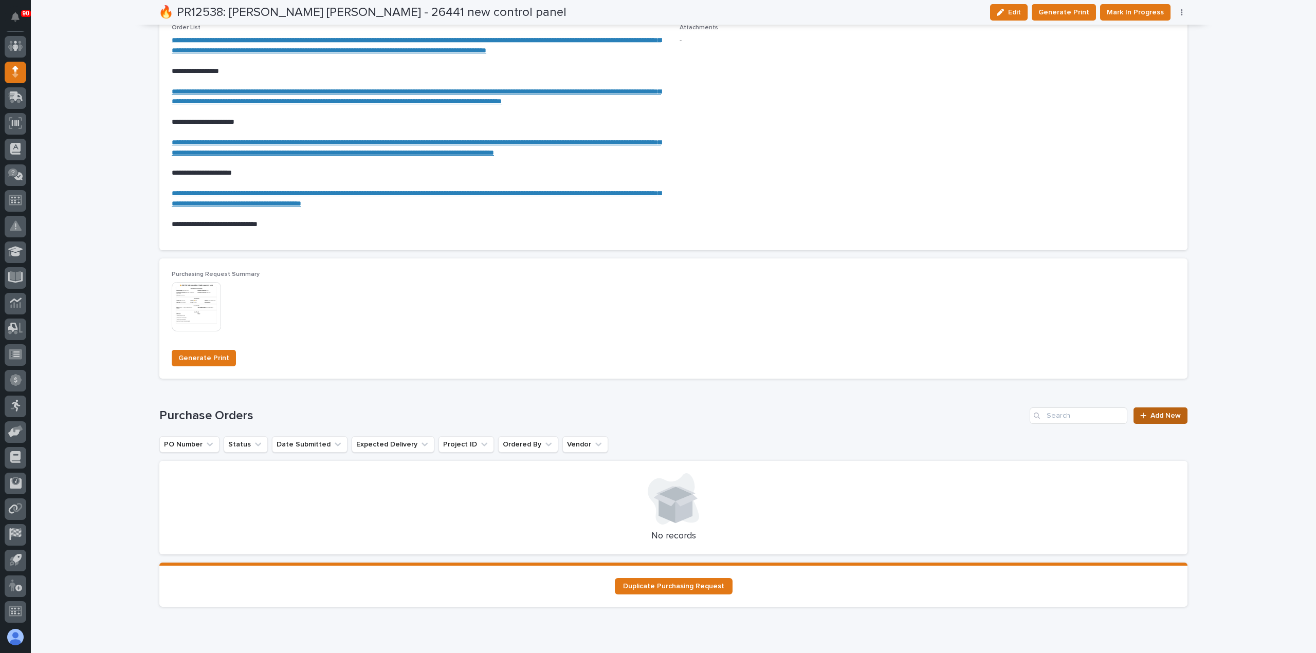
click at [1165, 419] on span "Add New" at bounding box center [1165, 415] width 30 height 7
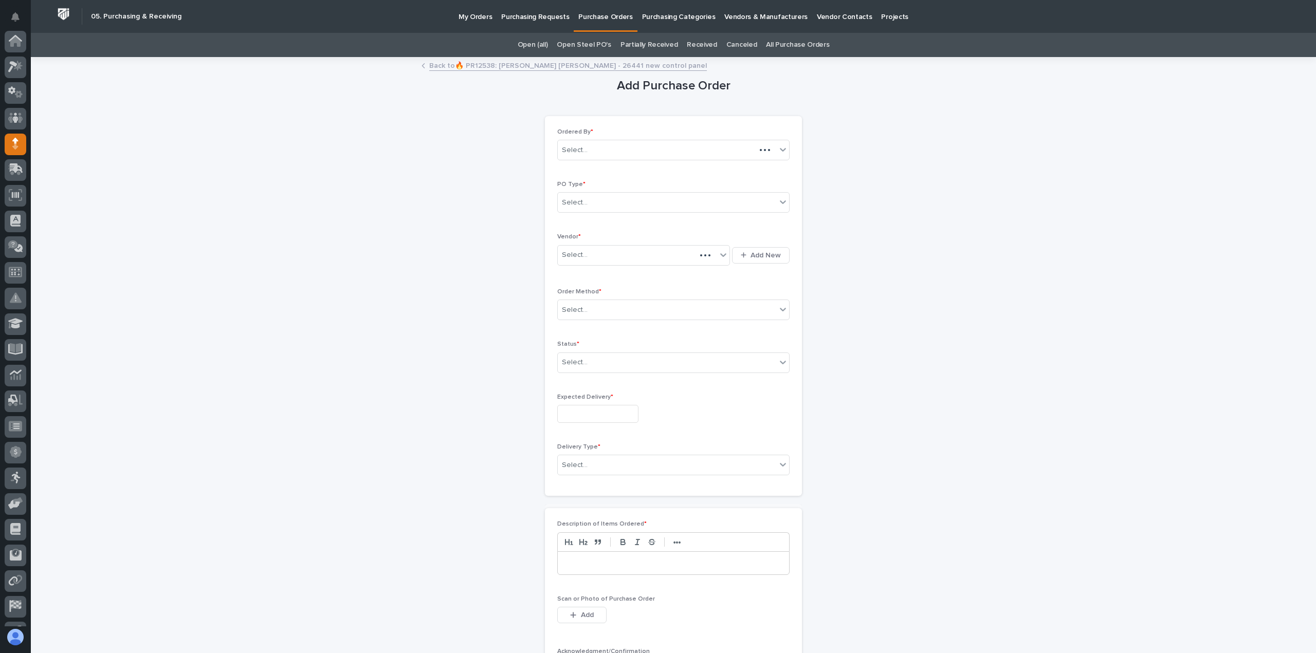
scroll to position [72, 0]
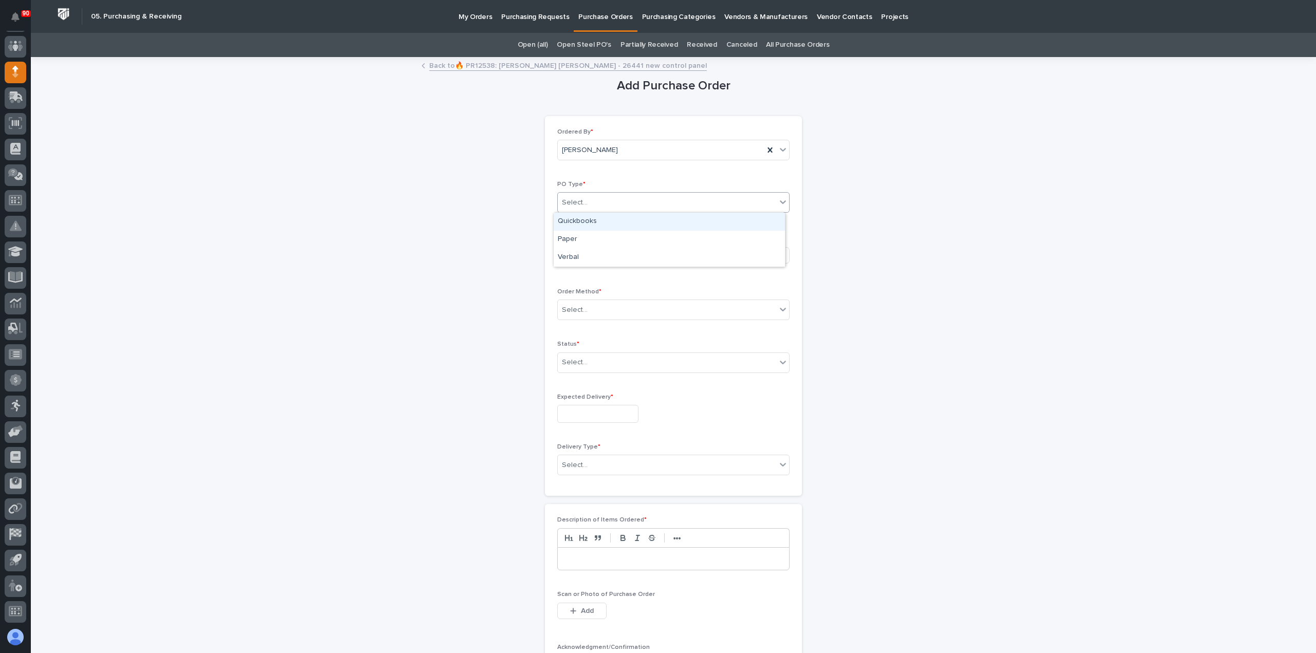
click at [610, 197] on div "Select..." at bounding box center [667, 202] width 218 height 17
click at [592, 236] on div "Paper" at bounding box center [669, 240] width 231 height 18
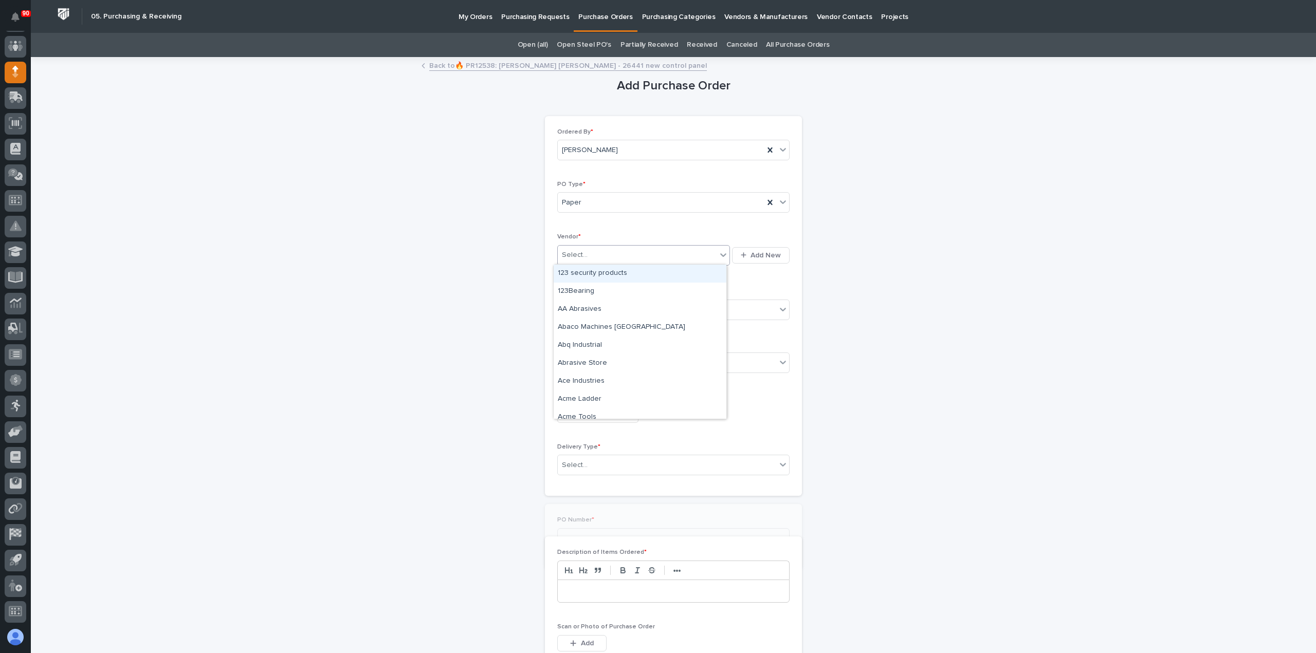
click at [600, 251] on div "Select..." at bounding box center [637, 255] width 159 height 17
type input "******"
click at [627, 287] on div "Automation Direct Inc" at bounding box center [640, 292] width 173 height 18
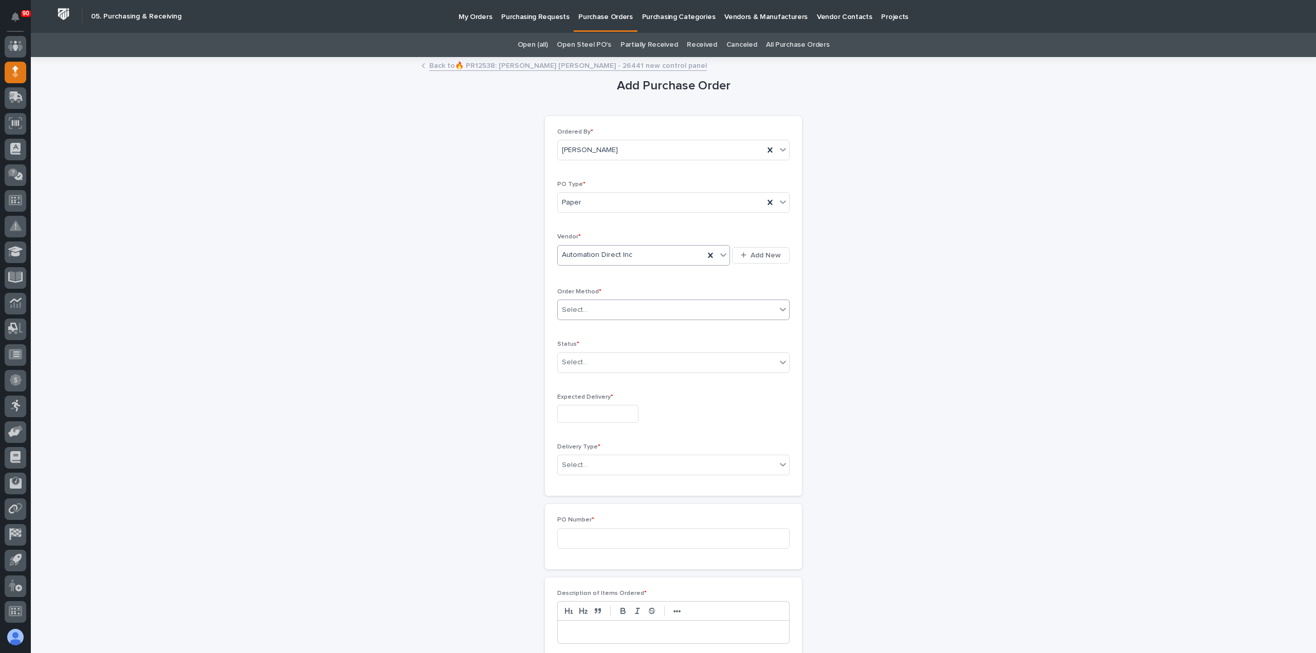
click at [620, 306] on div "Select..." at bounding box center [667, 310] width 218 height 17
click at [590, 329] on div "Online Order" at bounding box center [669, 328] width 231 height 18
drag, startPoint x: 599, startPoint y: 358, endPoint x: 597, endPoint y: 368, distance: 10.1
click at [599, 359] on div "Select..." at bounding box center [667, 362] width 218 height 17
drag, startPoint x: 578, startPoint y: 395, endPoint x: 580, endPoint y: 409, distance: 14.0
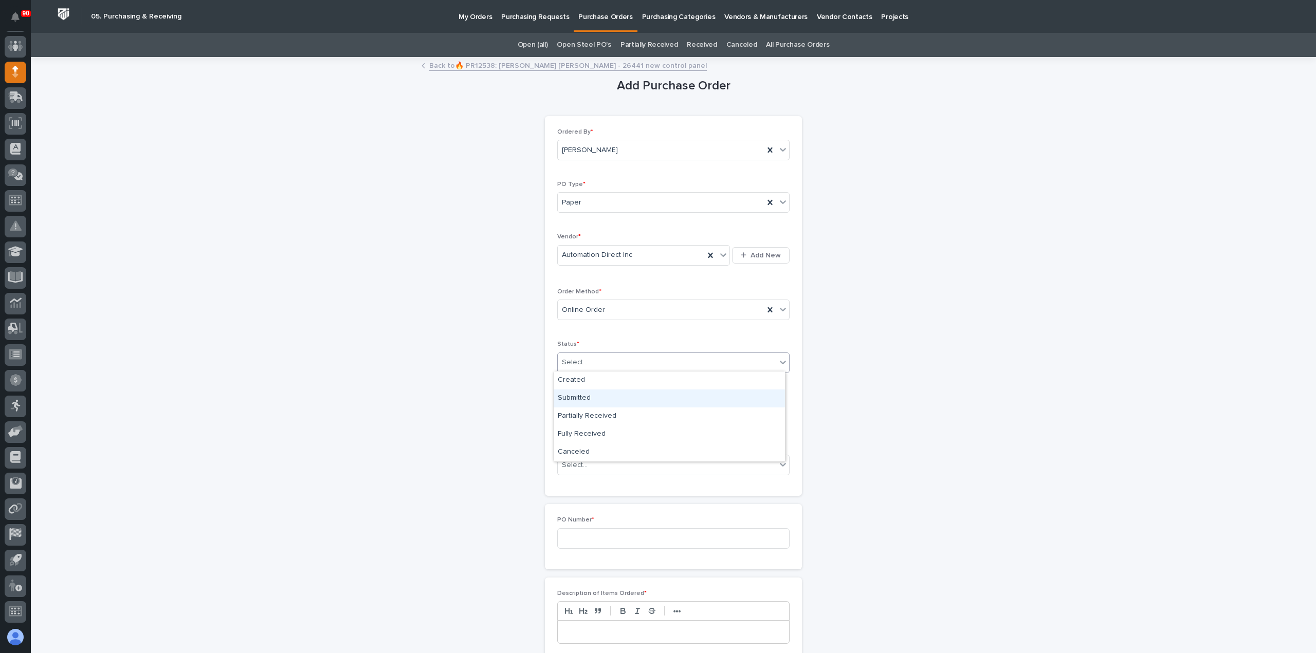
click at [577, 395] on div "Submitted" at bounding box center [669, 399] width 231 height 18
click at [579, 412] on input "text" at bounding box center [597, 414] width 81 height 18
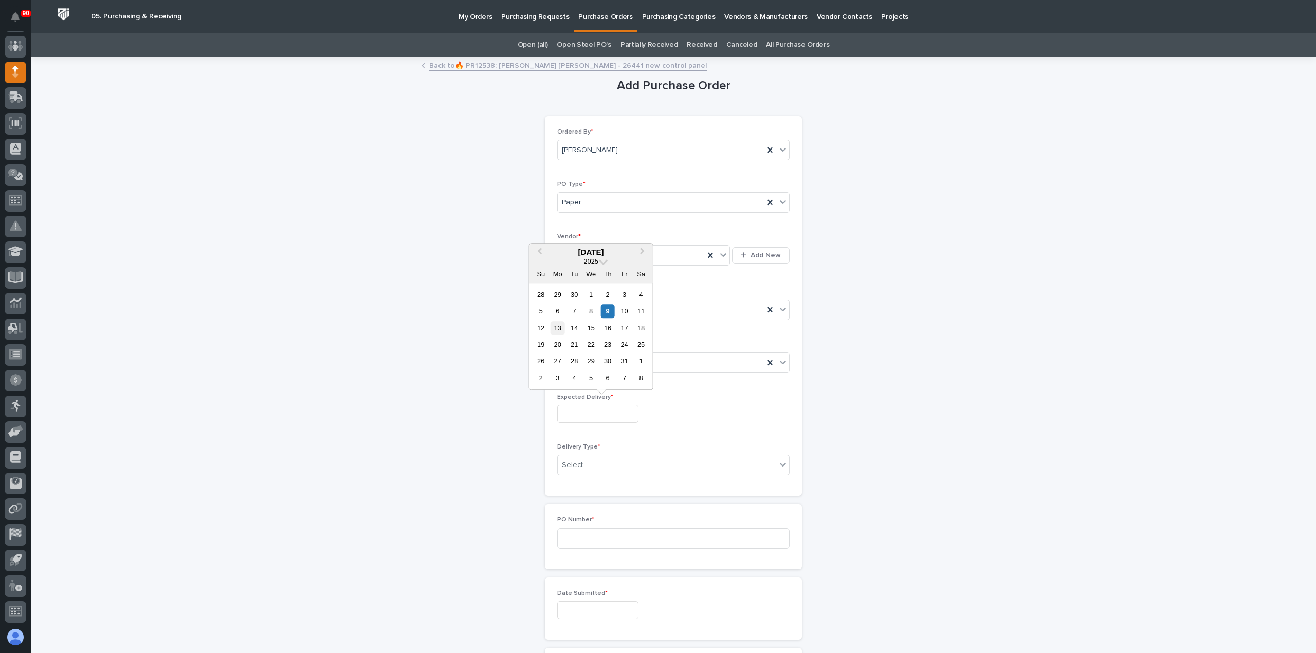
click at [559, 327] on div "13" at bounding box center [558, 328] width 14 height 14
type input "**********"
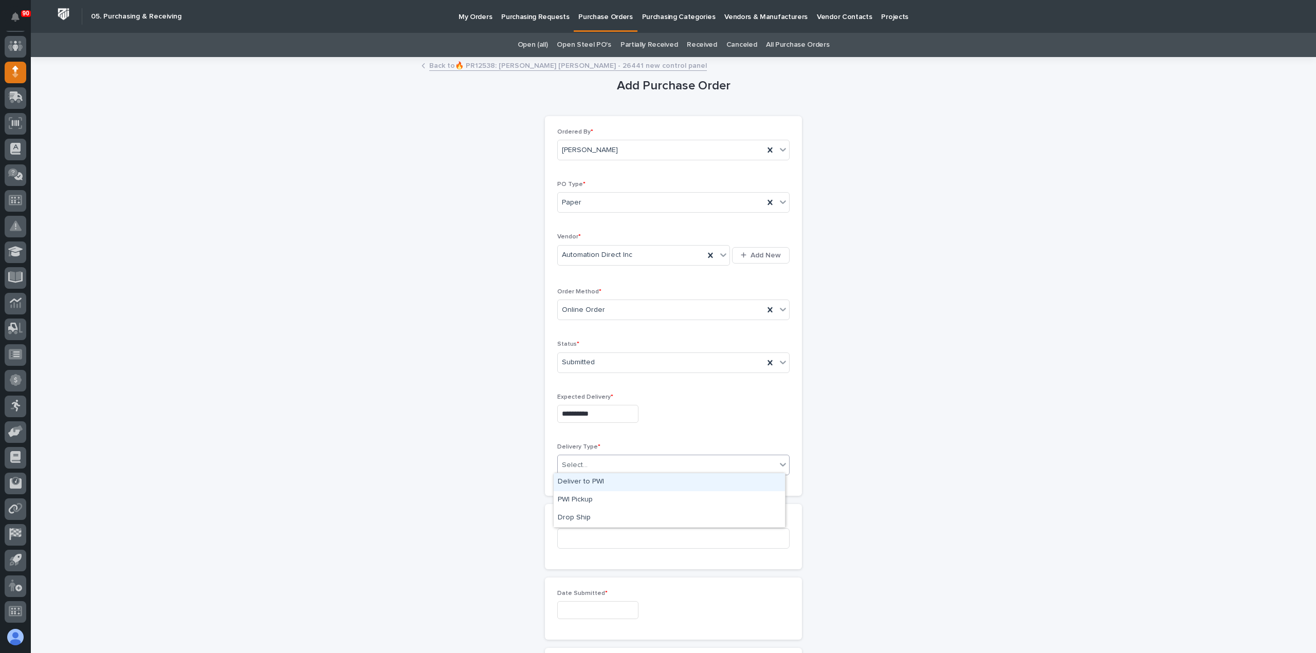
click at [596, 461] on div "Select..." at bounding box center [667, 465] width 218 height 17
click at [593, 478] on div "Deliver to PWI" at bounding box center [669, 482] width 231 height 18
drag, startPoint x: 603, startPoint y: 534, endPoint x: 608, endPoint y: 535, distance: 5.4
click at [604, 534] on input at bounding box center [673, 538] width 232 height 21
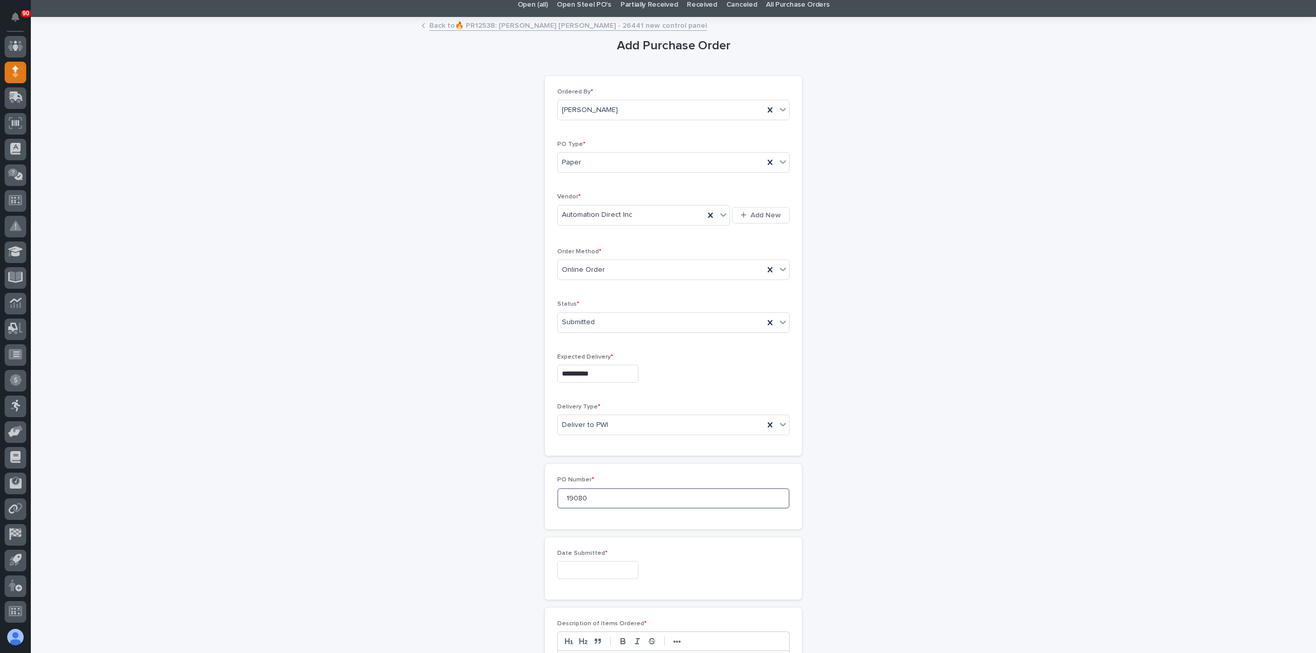
scroll to position [154, 0]
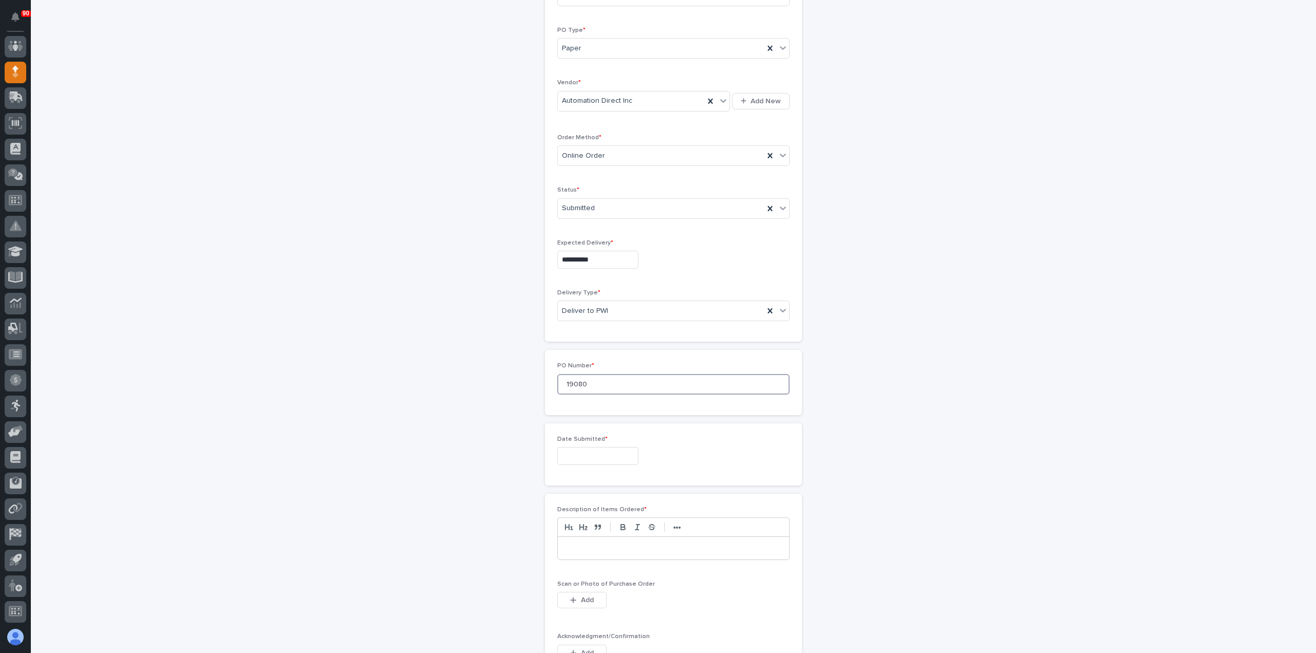
type input "19080"
click at [594, 456] on input "text" at bounding box center [597, 456] width 81 height 18
click at [603, 352] on div "9" at bounding box center [608, 353] width 14 height 14
type input "**********"
click at [594, 557] on div at bounding box center [673, 549] width 232 height 24
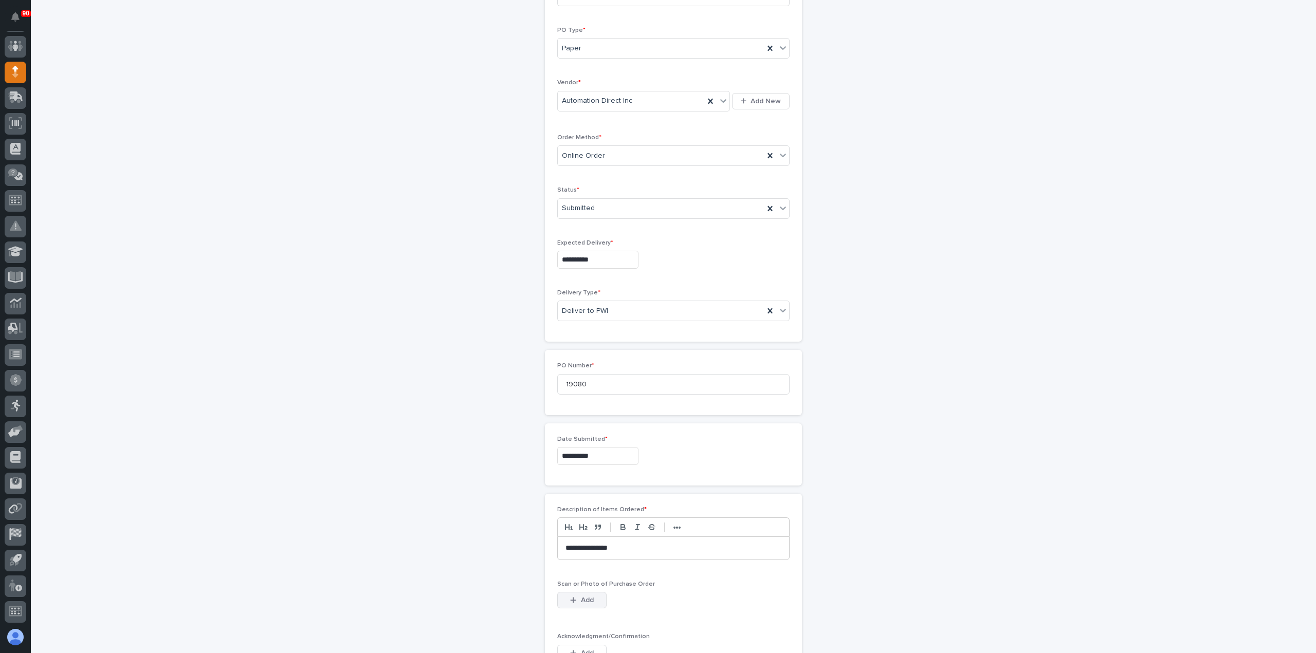
click at [585, 596] on span "Add" at bounding box center [587, 600] width 13 height 9
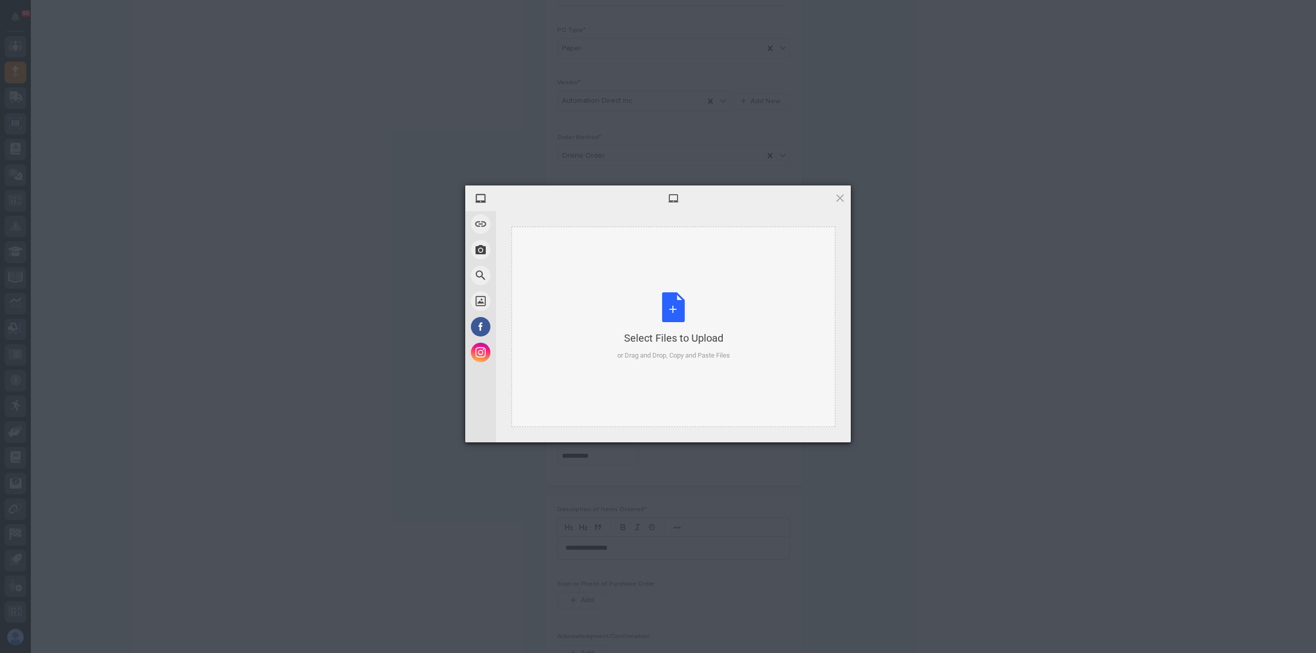
click at [676, 302] on div "Select Files to Upload or Drag and Drop, Copy and Paste Files" at bounding box center [673, 326] width 113 height 68
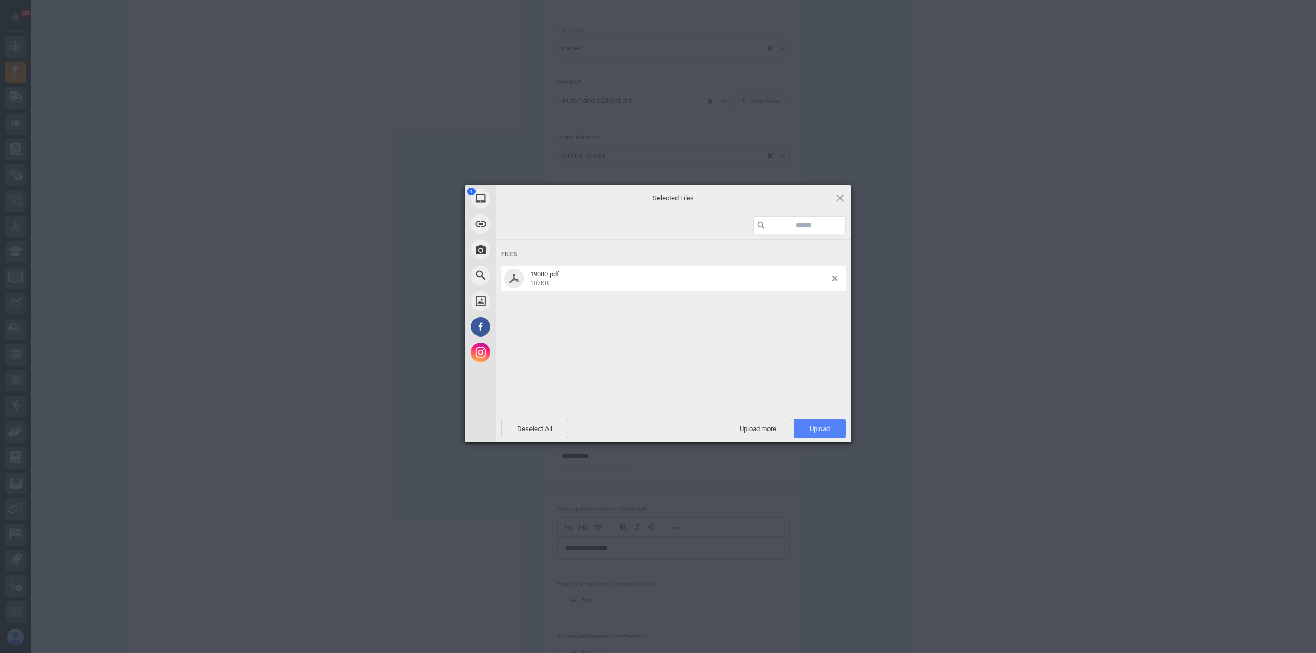
click at [808, 422] on span "Upload 1" at bounding box center [820, 429] width 52 height 20
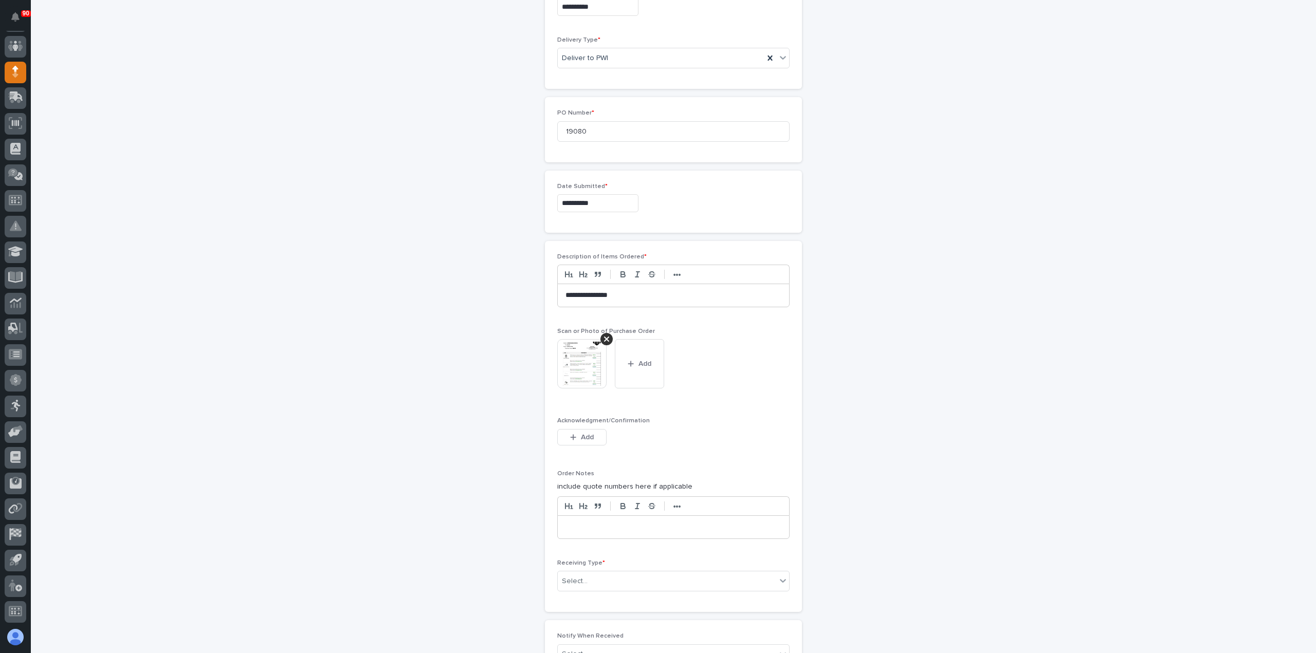
scroll to position [481, 0]
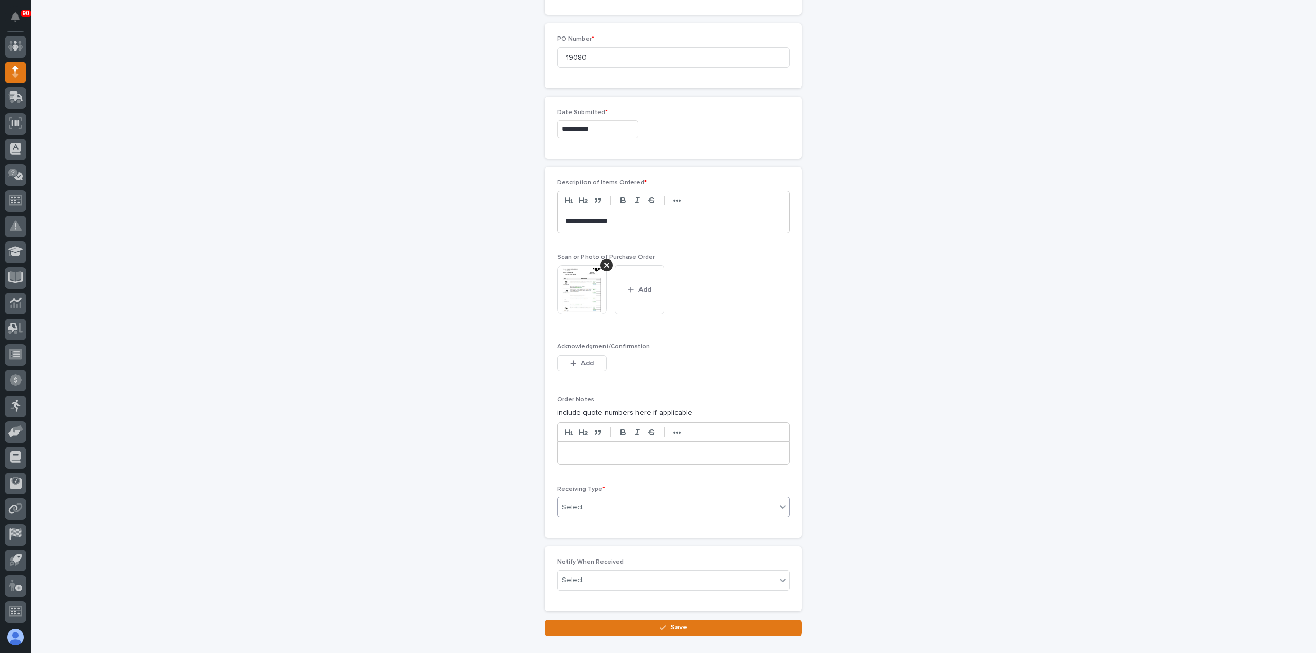
click at [596, 502] on div "Select..." at bounding box center [667, 507] width 218 height 17
click at [593, 570] on div "Deliver to" at bounding box center [669, 577] width 231 height 18
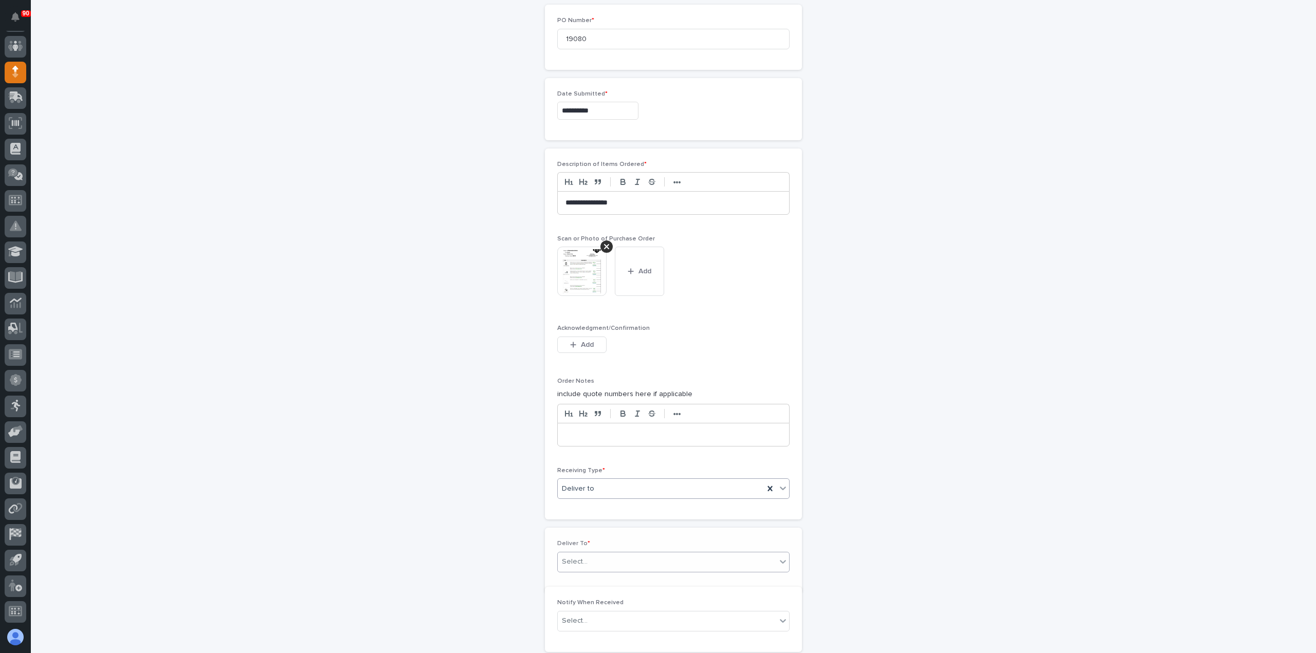
scroll to position [518, 0]
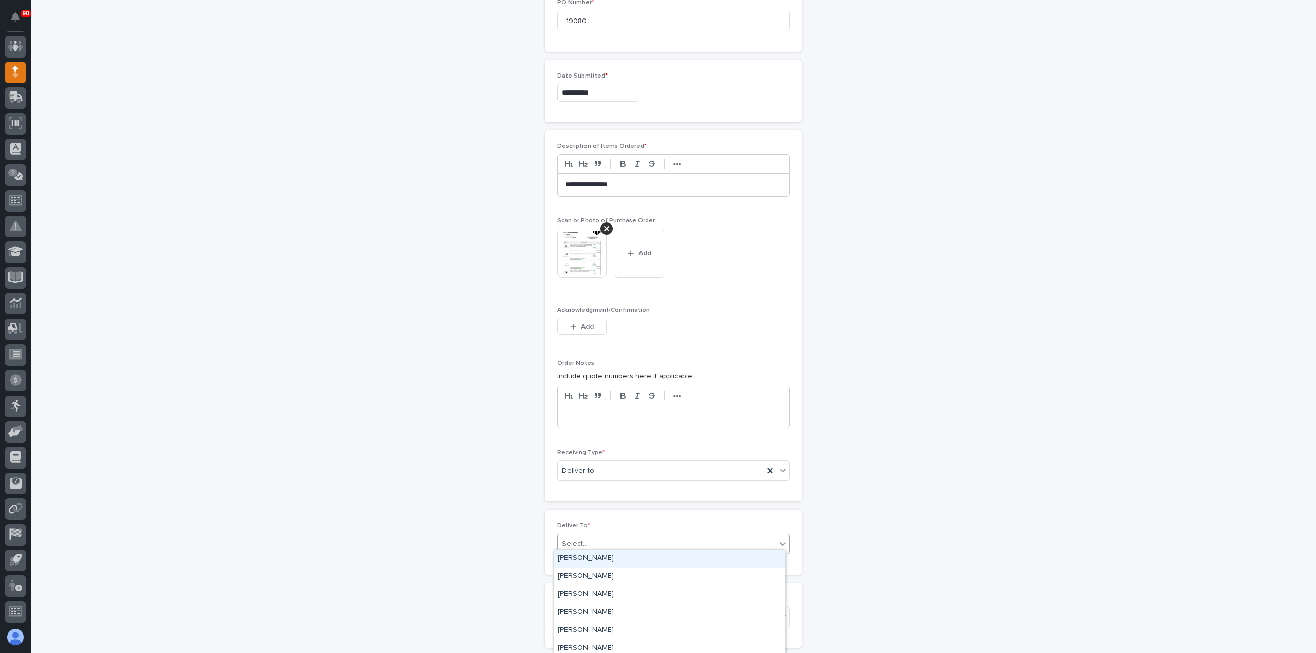
click at [603, 540] on div "Select..." at bounding box center [667, 544] width 218 height 17
type input "****"
click at [593, 576] on div "[PERSON_NAME] [PERSON_NAME]" at bounding box center [669, 577] width 231 height 18
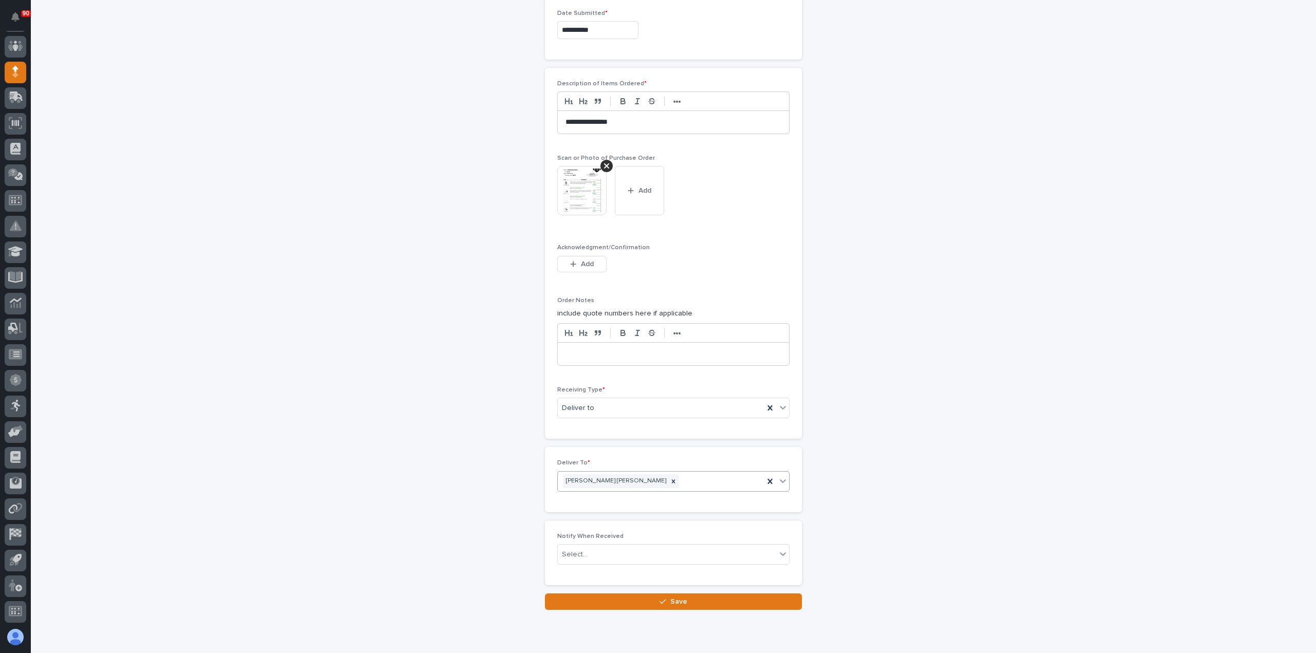
scroll to position [613, 0]
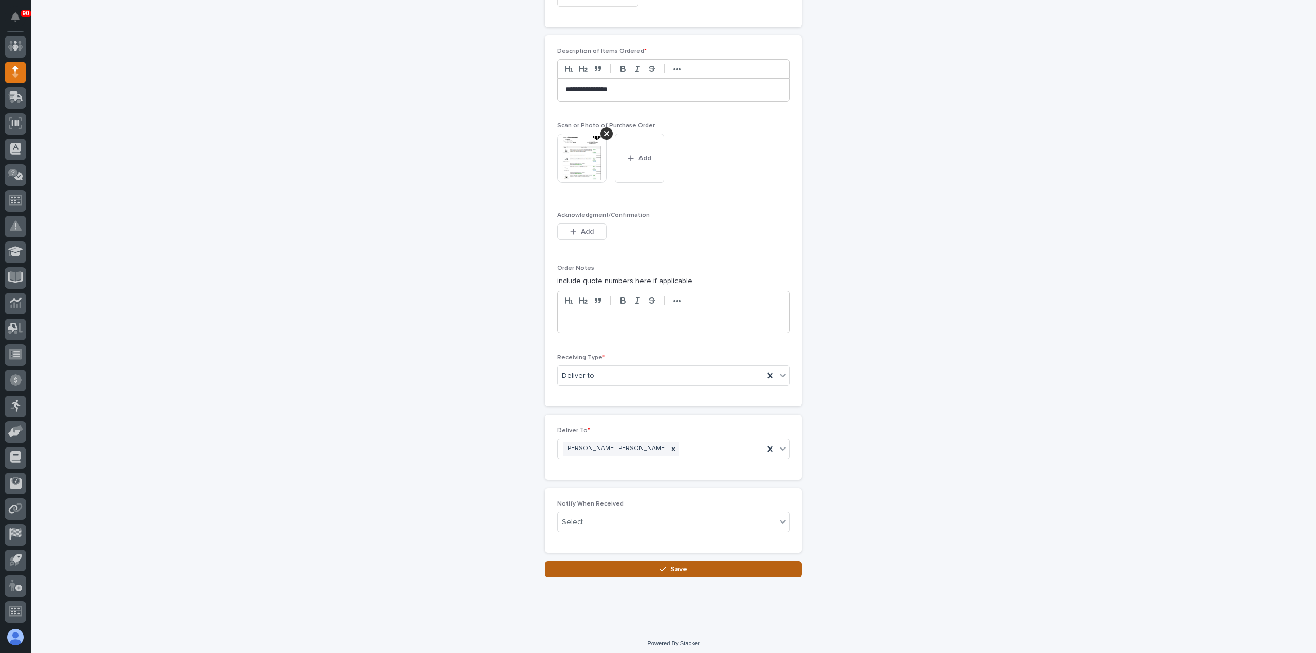
click at [671, 565] on span "Save" at bounding box center [678, 569] width 17 height 9
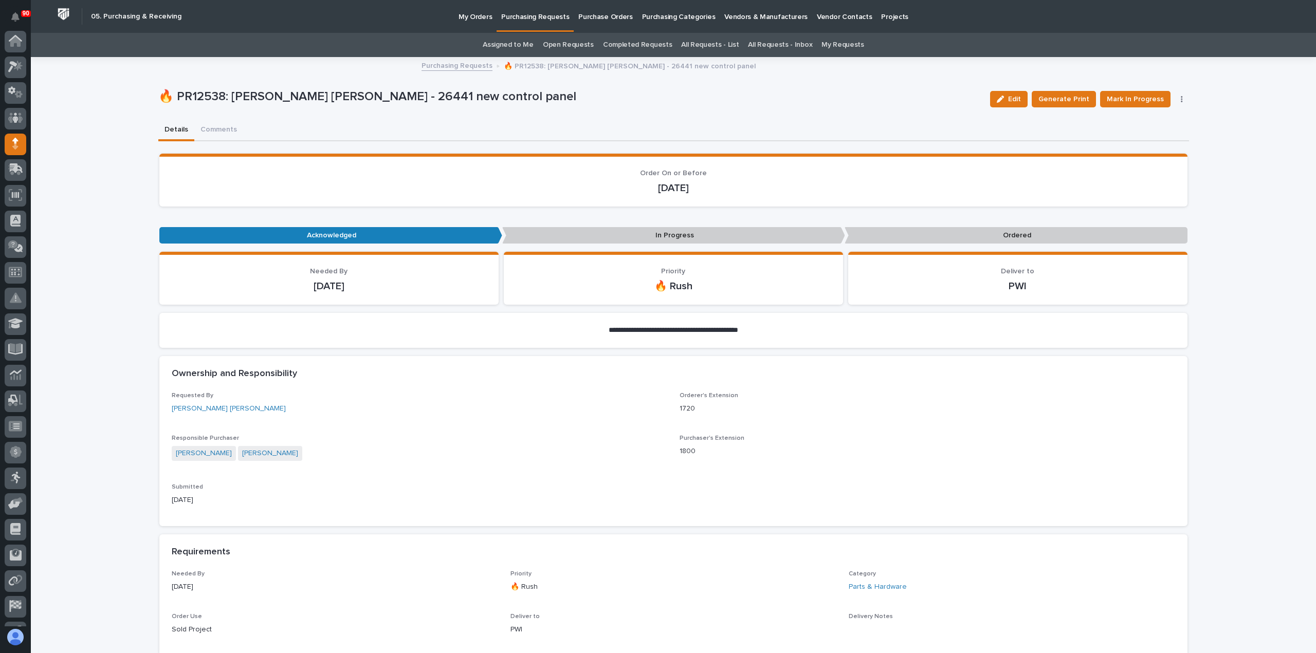
scroll to position [72, 0]
click at [1136, 97] on span "Mark In Progress" at bounding box center [1135, 99] width 57 height 12
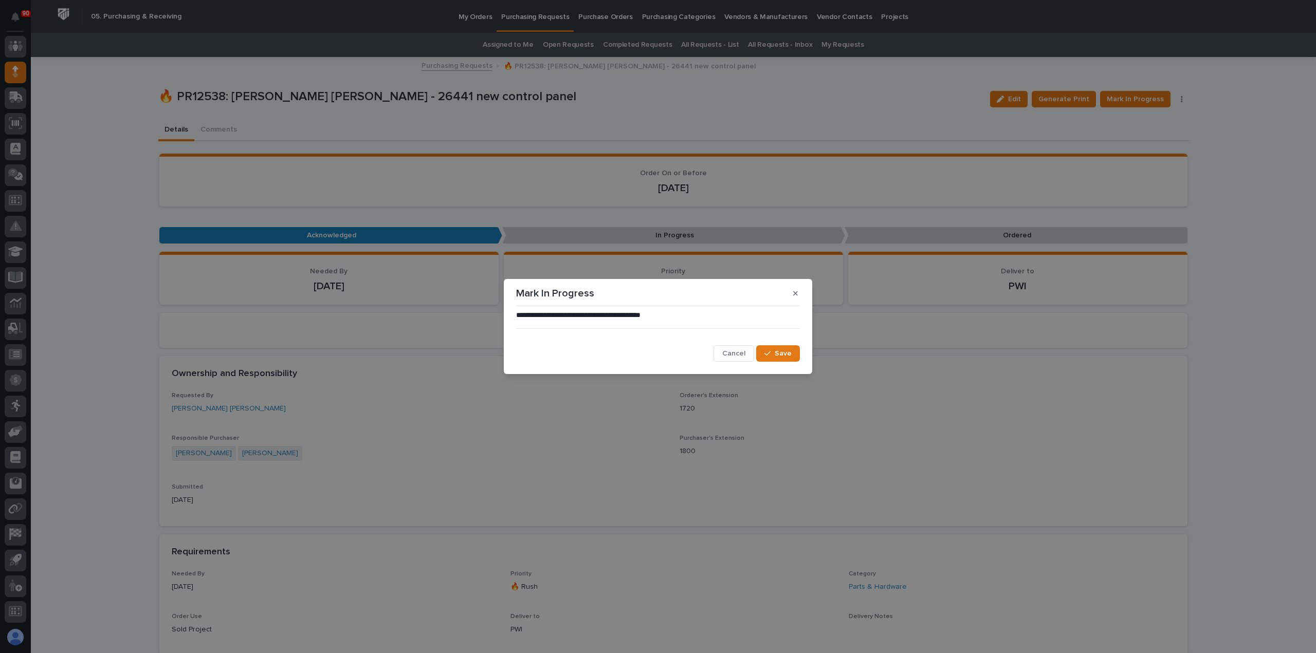
drag, startPoint x: 790, startPoint y: 352, endPoint x: 810, endPoint y: 341, distance: 23.2
click at [790, 351] on span "Save" at bounding box center [783, 353] width 17 height 9
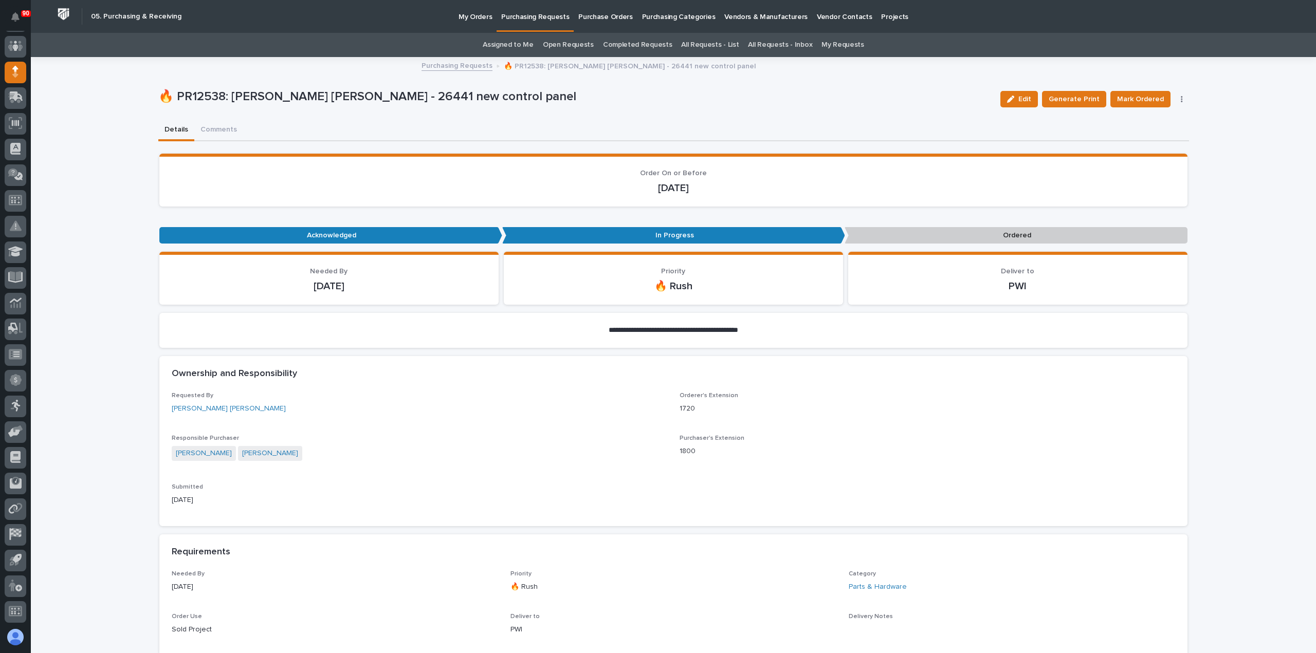
click at [1144, 95] on span "Mark Ordered" at bounding box center [1140, 99] width 47 height 12
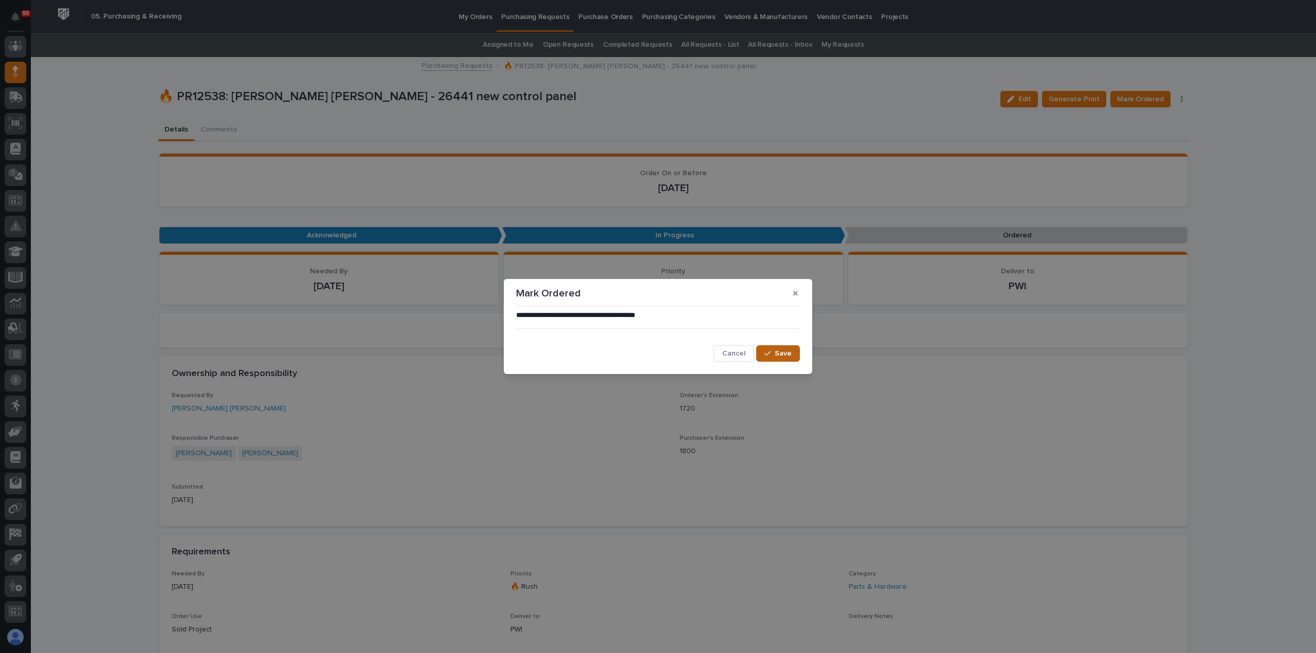
click at [772, 356] on div "button" at bounding box center [769, 353] width 10 height 7
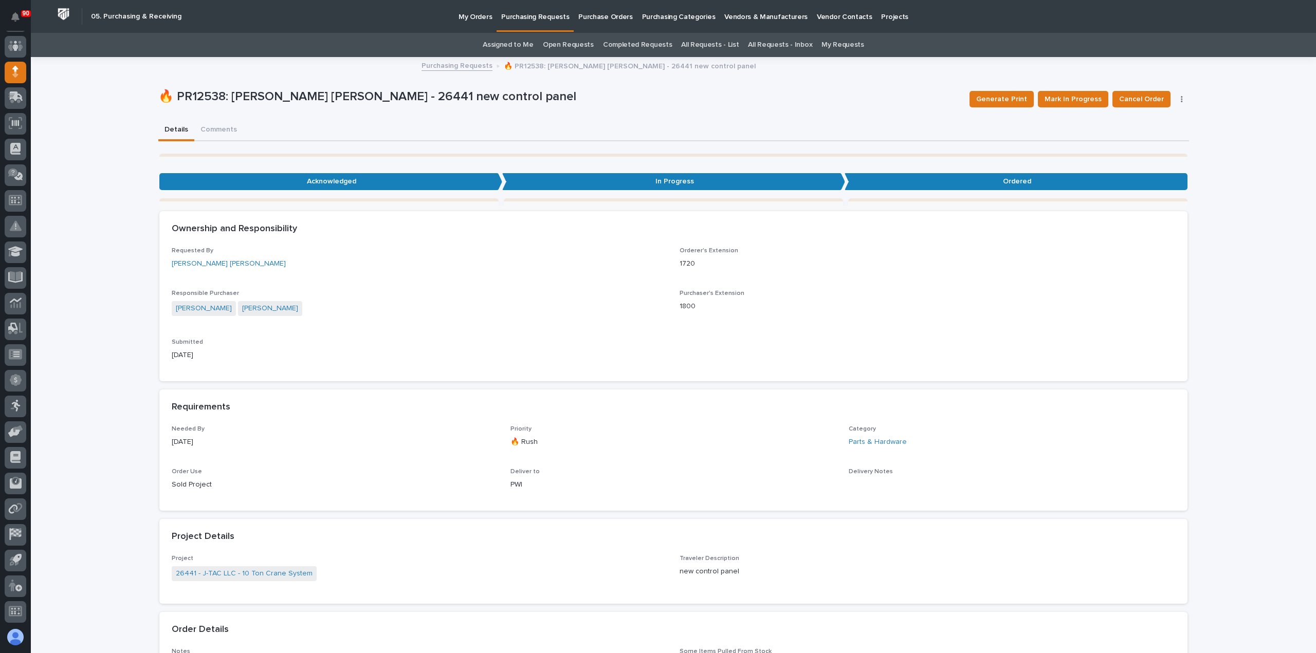
click at [546, 16] on p "Purchasing Requests" at bounding box center [535, 11] width 68 height 22
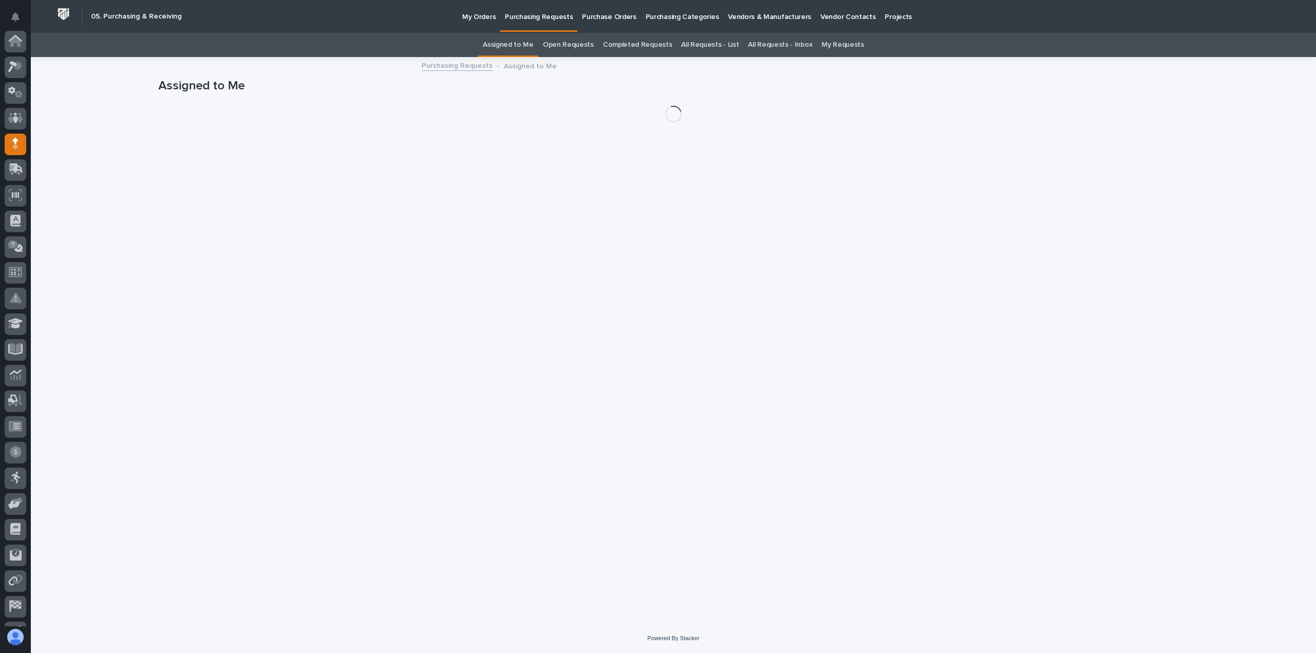
scroll to position [72, 0]
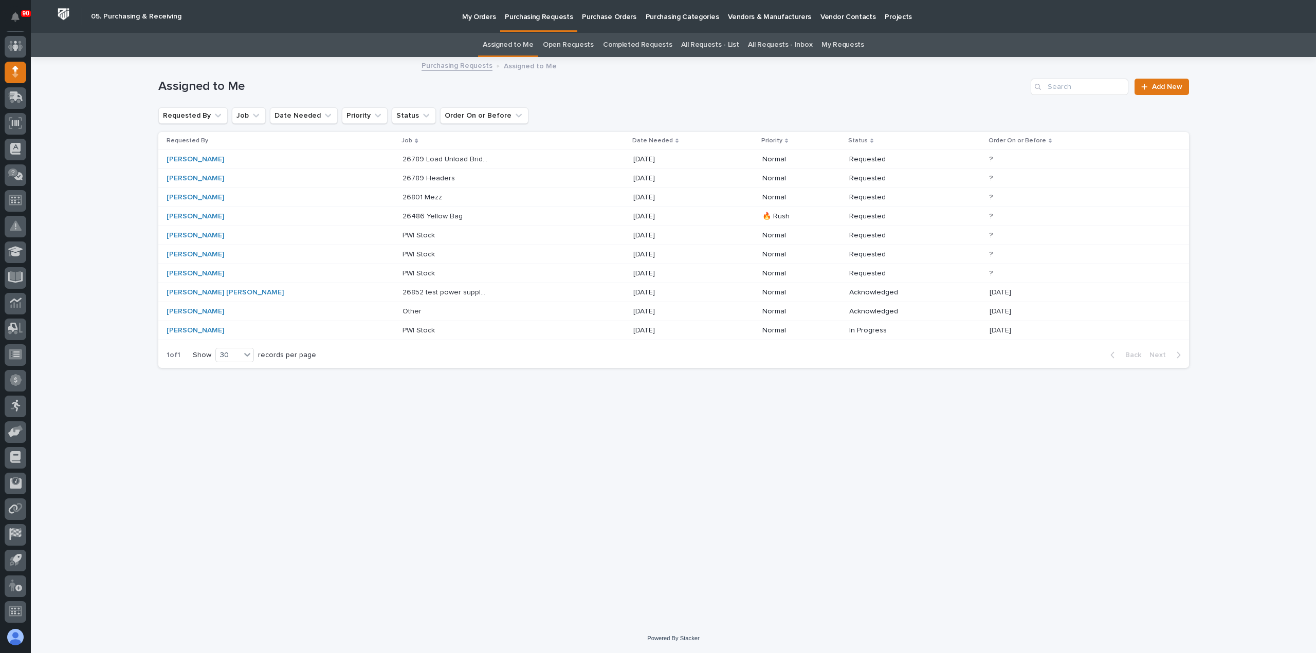
click at [402, 215] on p at bounding box center [445, 216] width 86 height 9
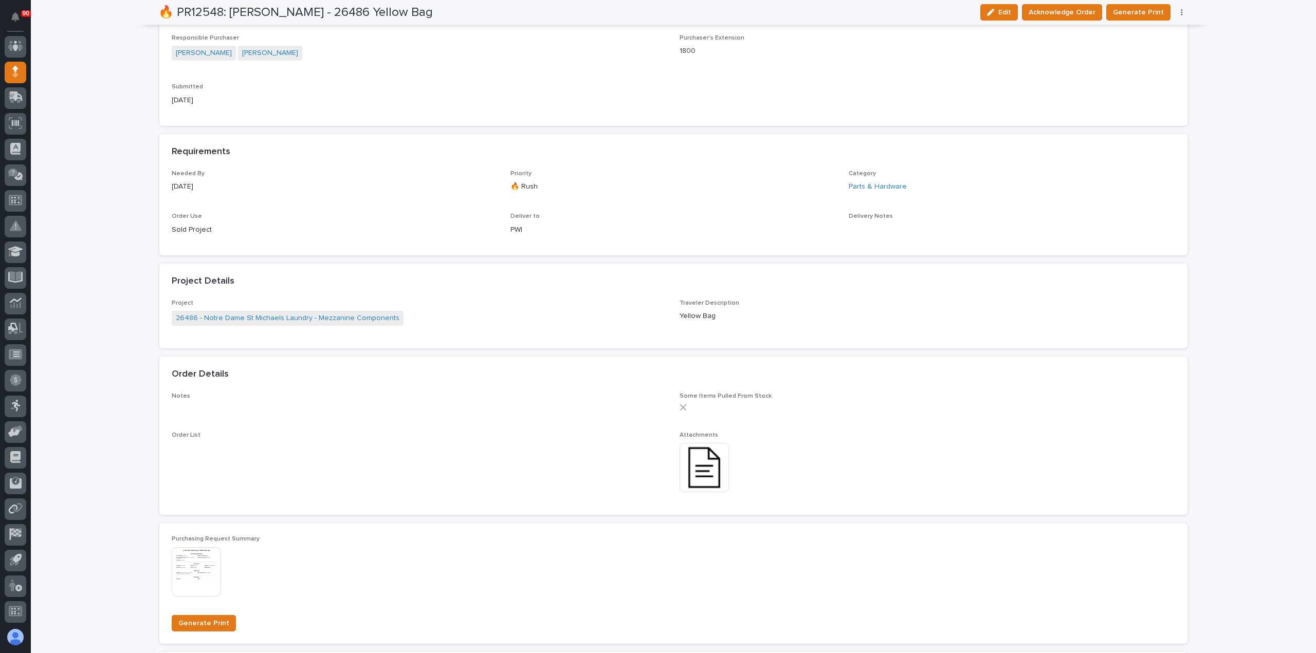
scroll to position [360, 0]
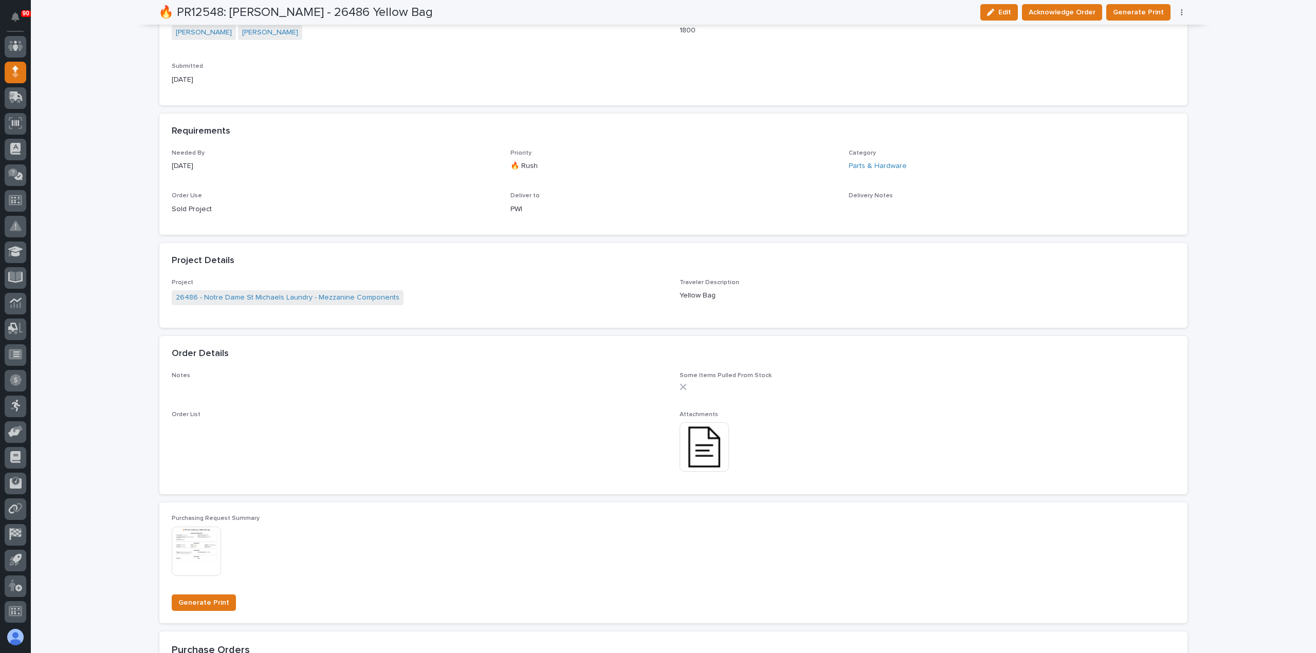
click at [700, 441] on img at bounding box center [704, 447] width 49 height 49
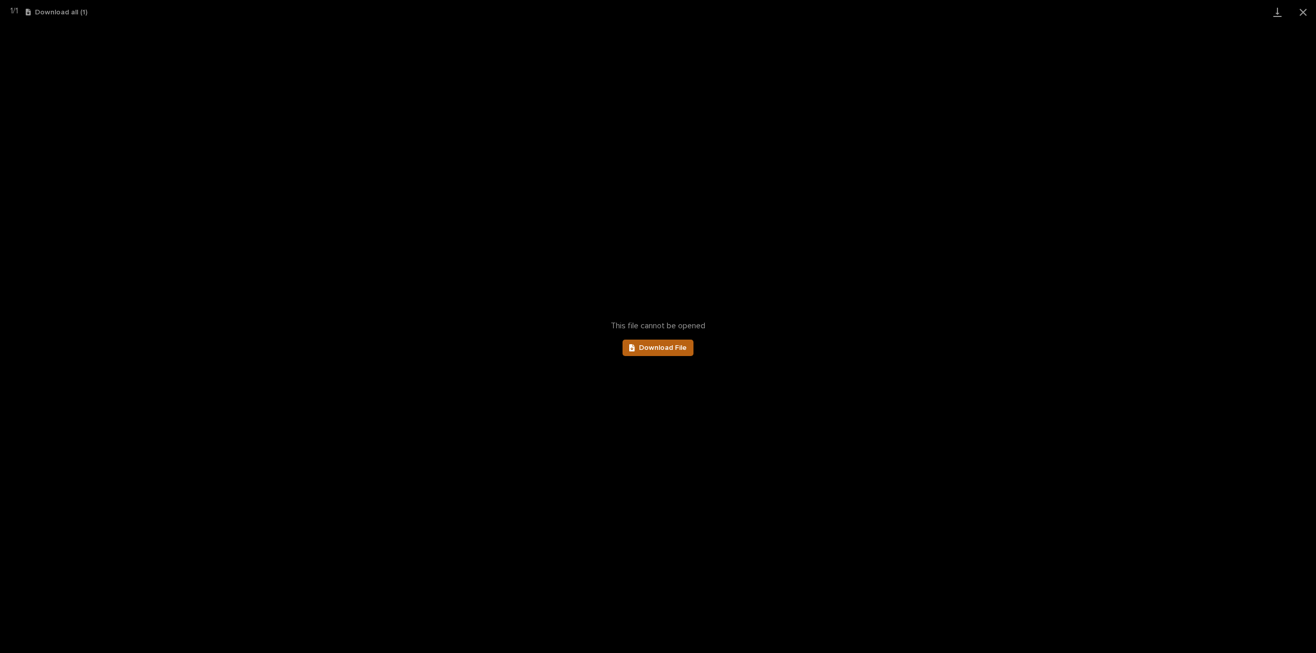
click at [640, 349] on span "Download File" at bounding box center [663, 347] width 48 height 7
click at [1302, 9] on button "Close gallery" at bounding box center [1303, 12] width 26 height 24
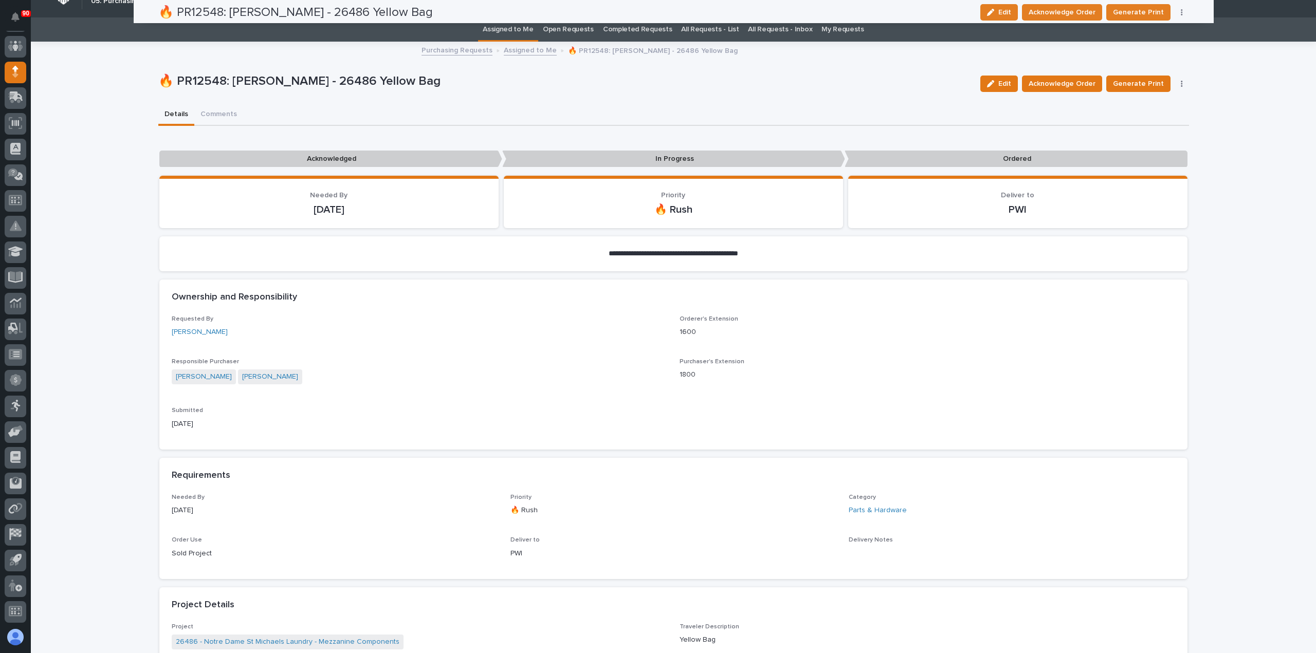
scroll to position [0, 0]
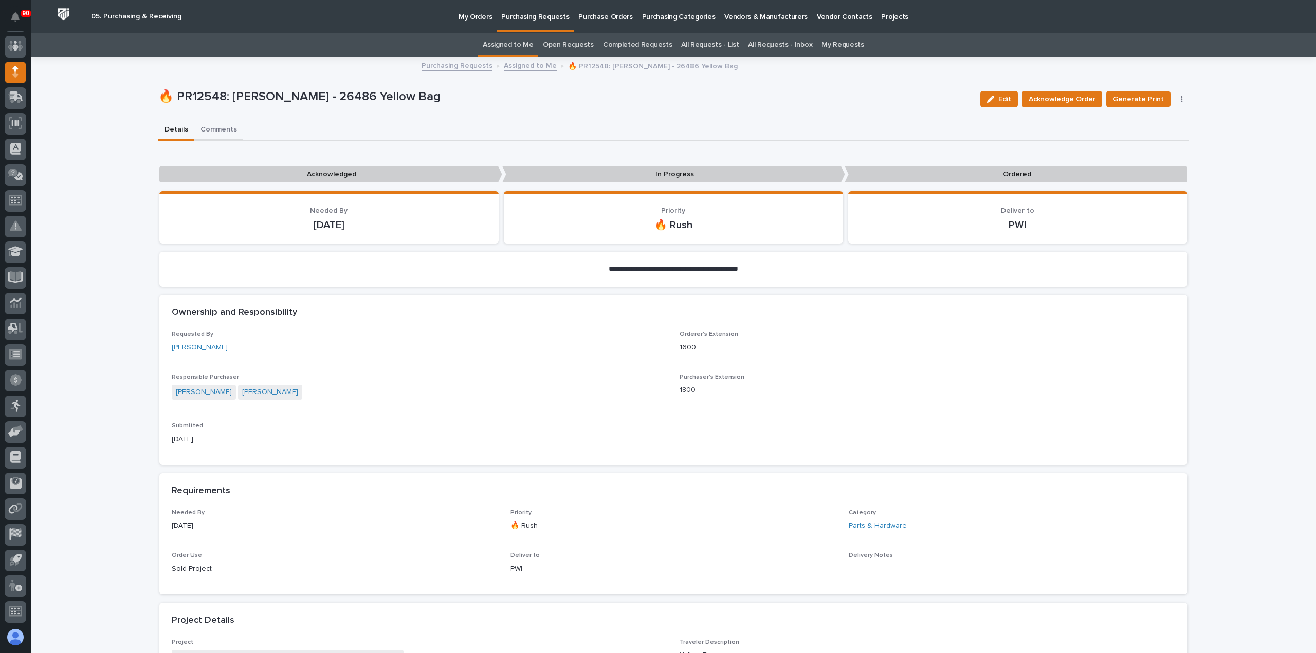
click at [210, 129] on button "Comments" at bounding box center [218, 131] width 49 height 22
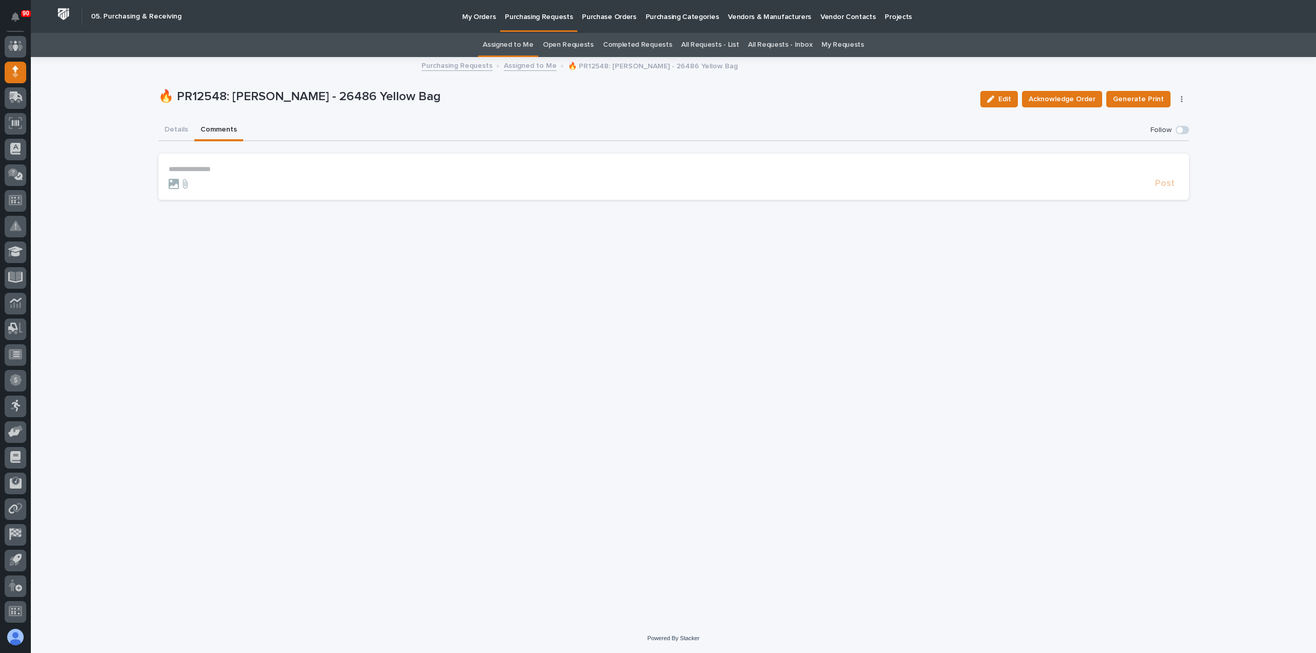
click at [183, 171] on p "**********" at bounding box center [674, 169] width 1010 height 9
click at [1079, 96] on span "Acknowledge Order" at bounding box center [1062, 99] width 67 height 12
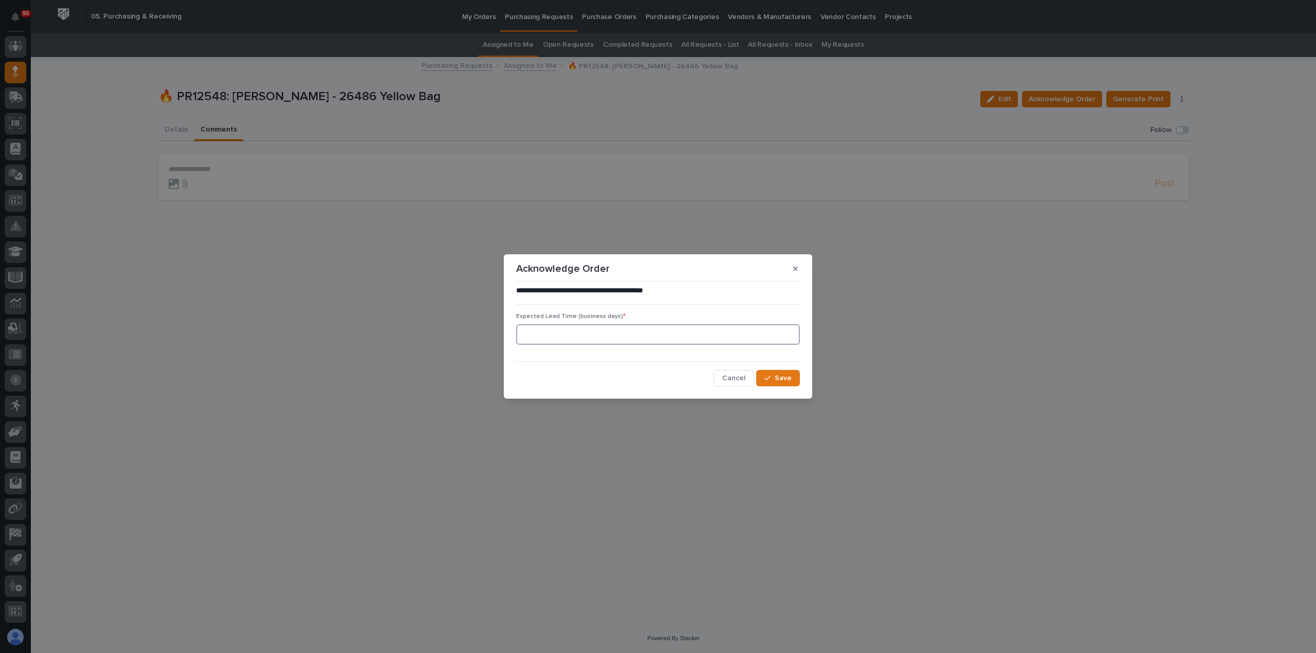
drag, startPoint x: 582, startPoint y: 338, endPoint x: 609, endPoint y: 337, distance: 26.7
click at [584, 337] on input at bounding box center [658, 334] width 284 height 21
type input "0"
click at [769, 375] on icon "button" at bounding box center [767, 378] width 6 height 7
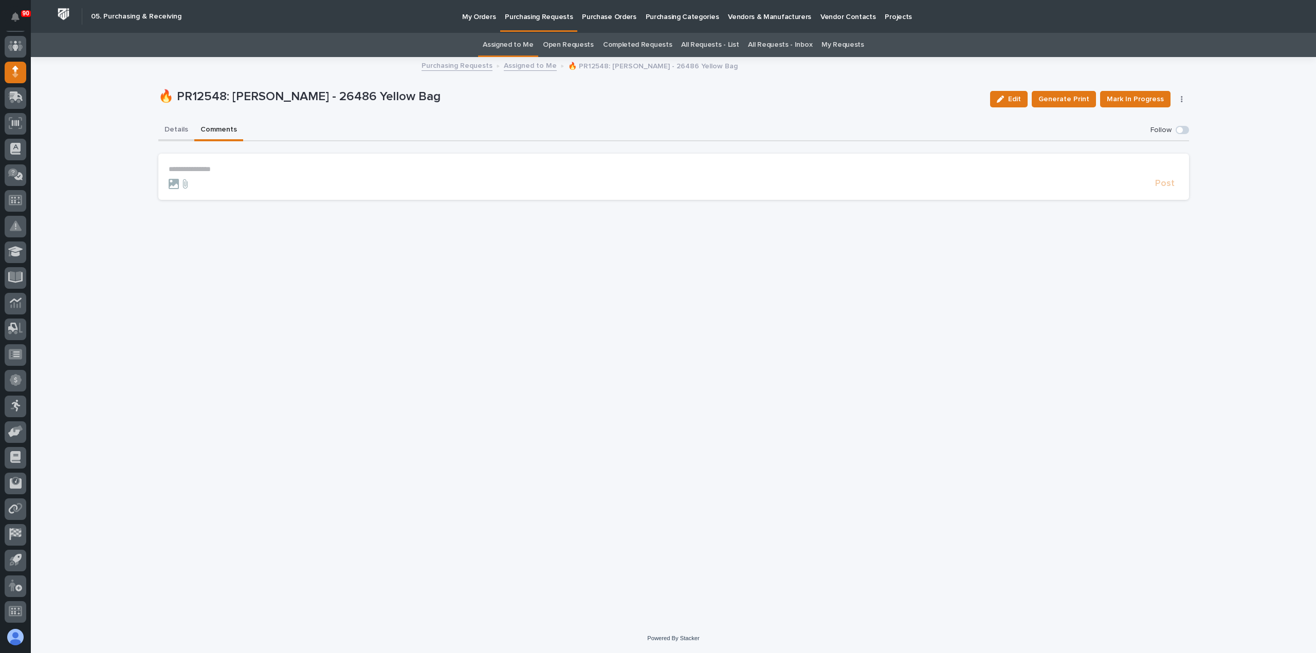
click at [168, 127] on button "Details" at bounding box center [176, 131] width 36 height 22
click at [210, 128] on button "Comments" at bounding box center [218, 131] width 49 height 22
click at [171, 129] on button "Details" at bounding box center [176, 131] width 36 height 22
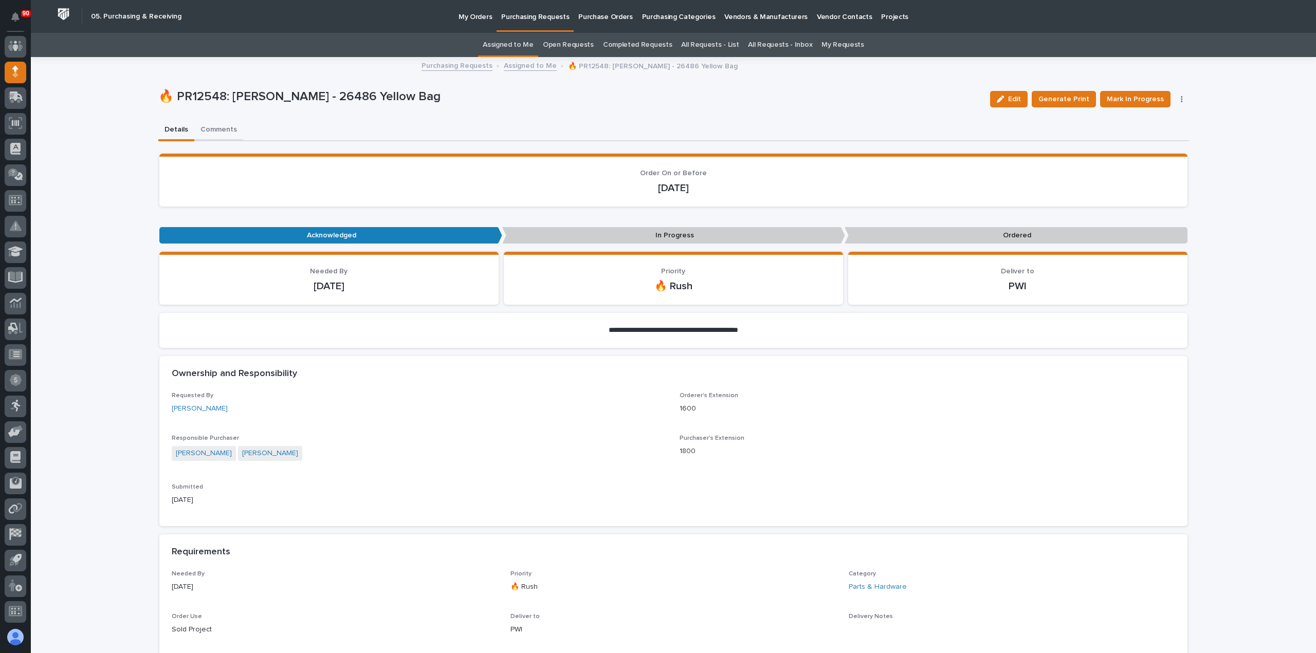
click at [211, 130] on button "Comments" at bounding box center [218, 131] width 49 height 22
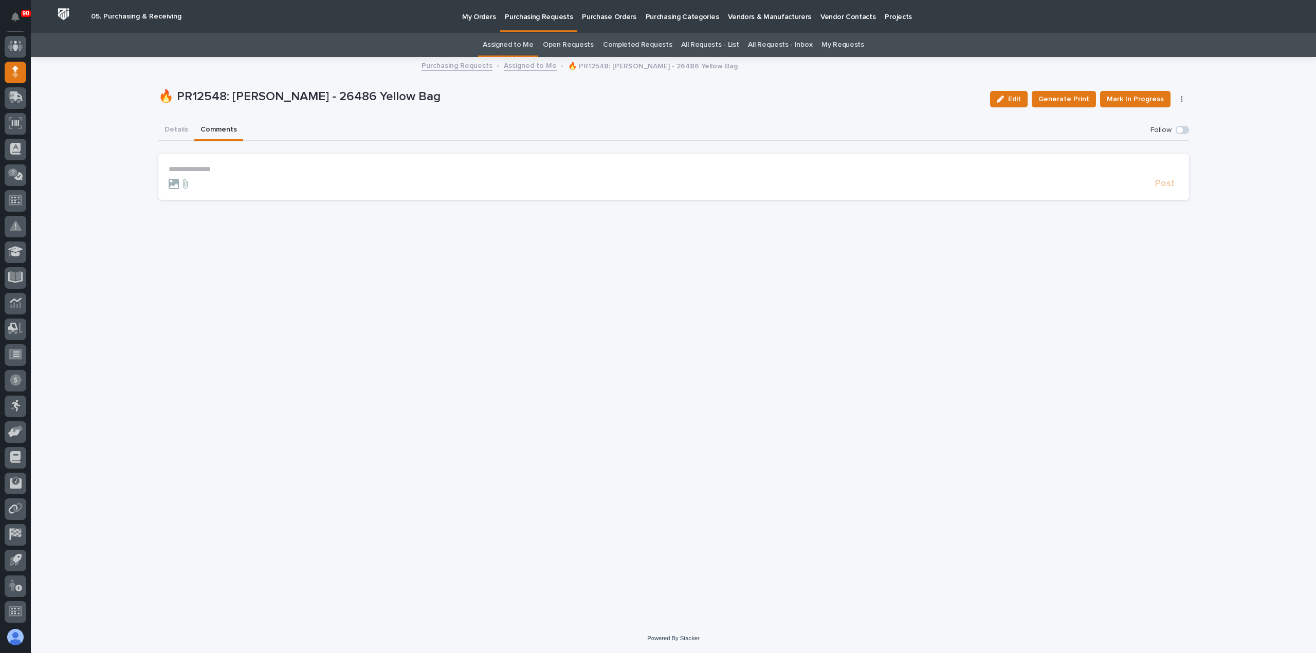
click at [190, 164] on section "**********" at bounding box center [673, 177] width 1031 height 46
click at [184, 168] on p "**********" at bounding box center [674, 169] width 1010 height 9
click at [1158, 189] on span "Post" at bounding box center [1165, 188] width 20 height 12
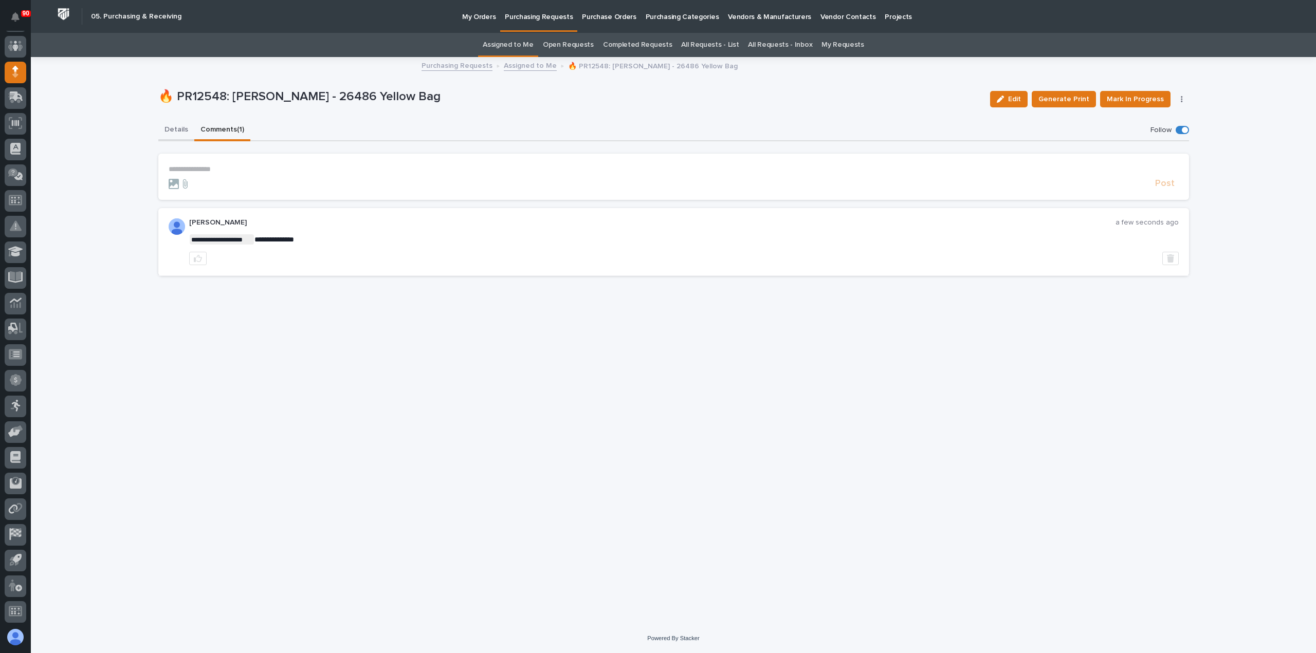
click at [180, 131] on button "Details" at bounding box center [176, 131] width 36 height 22
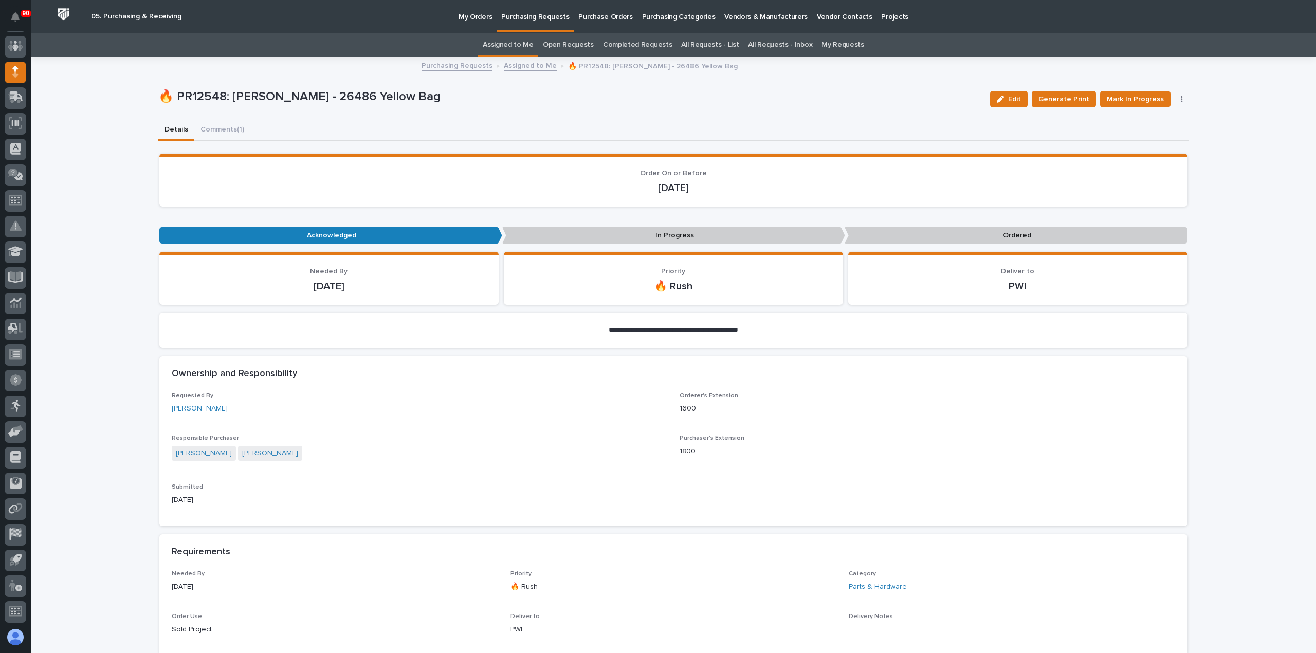
click at [538, 17] on p "Purchasing Requests" at bounding box center [535, 11] width 68 height 22
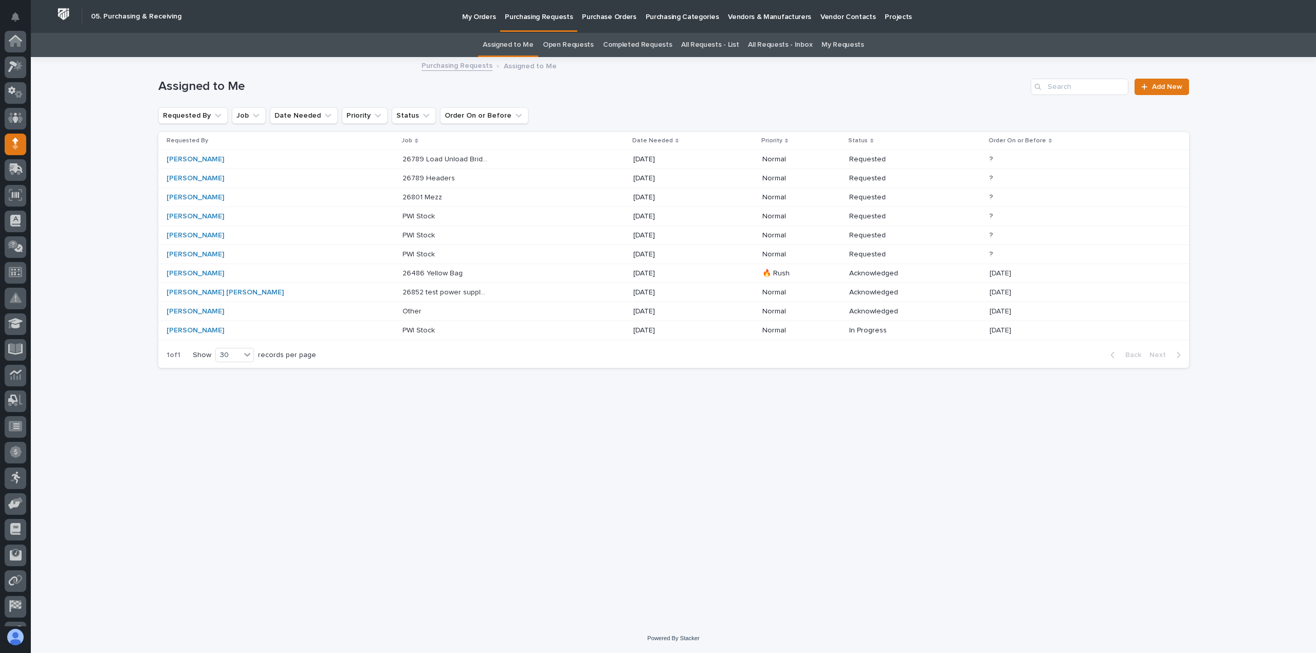
scroll to position [72, 0]
click at [402, 250] on p "PWI Stock" at bounding box center [419, 253] width 34 height 11
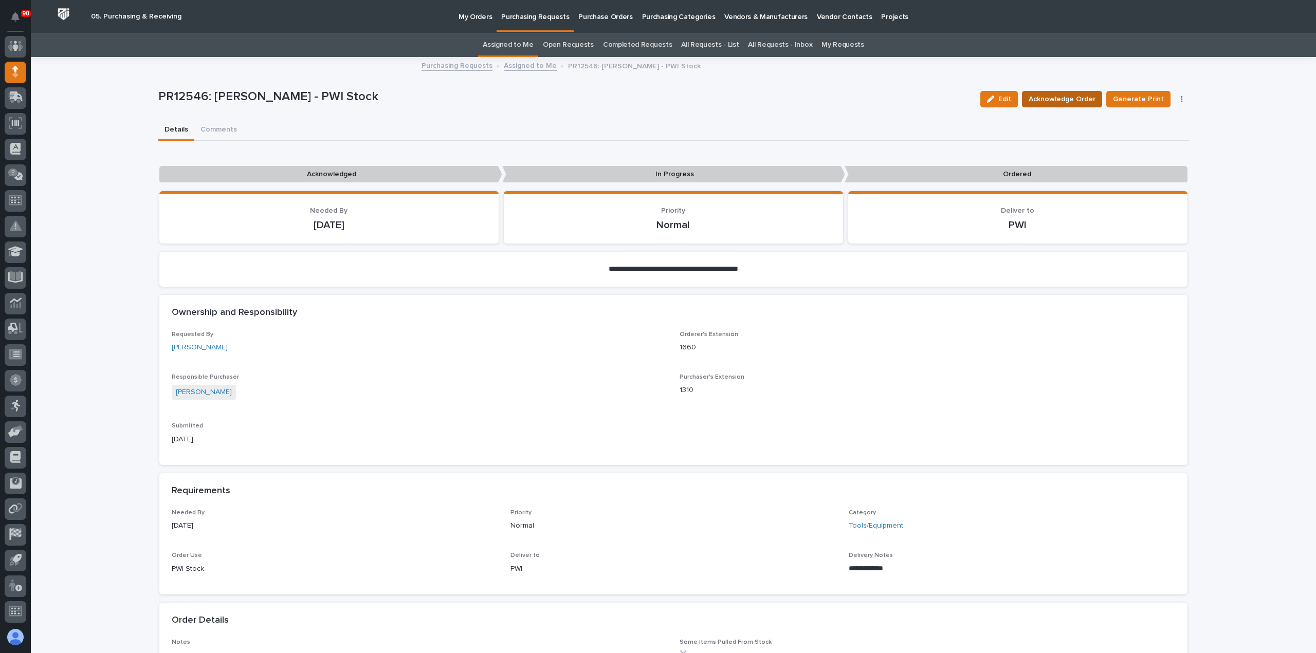
click at [1079, 96] on span "Acknowledge Order" at bounding box center [1062, 99] width 67 height 12
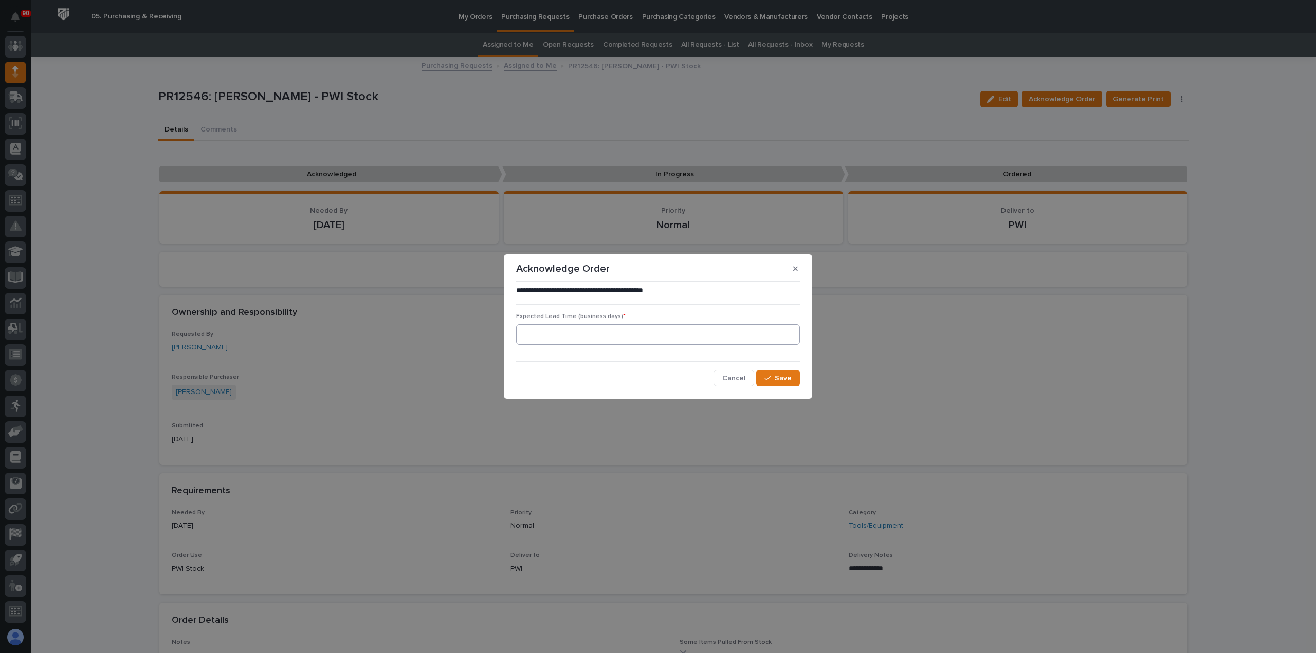
click at [589, 324] on div "Expected Lead Time (business days) *" at bounding box center [658, 333] width 284 height 40
click at [585, 334] on input at bounding box center [658, 334] width 284 height 21
type input "5"
drag, startPoint x: 781, startPoint y: 375, endPoint x: 786, endPoint y: 370, distance: 7.3
click at [781, 374] on span "Save" at bounding box center [783, 378] width 17 height 9
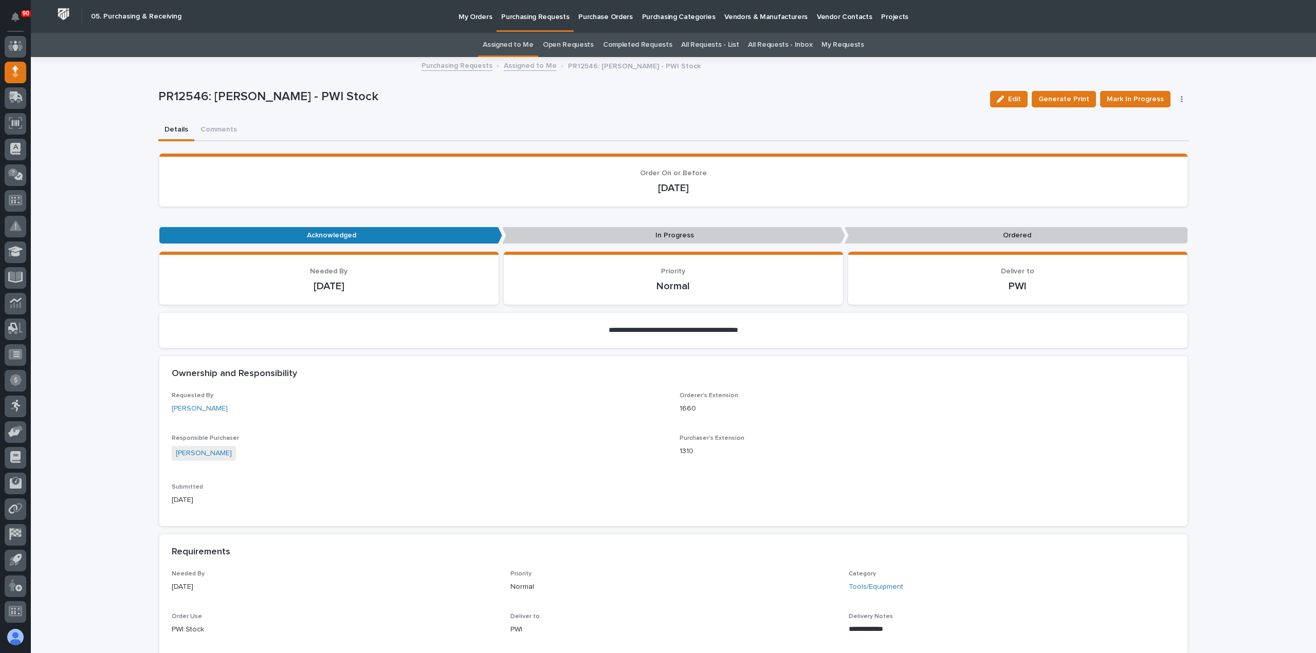
click at [540, 14] on p "Purchasing Requests" at bounding box center [535, 11] width 68 height 22
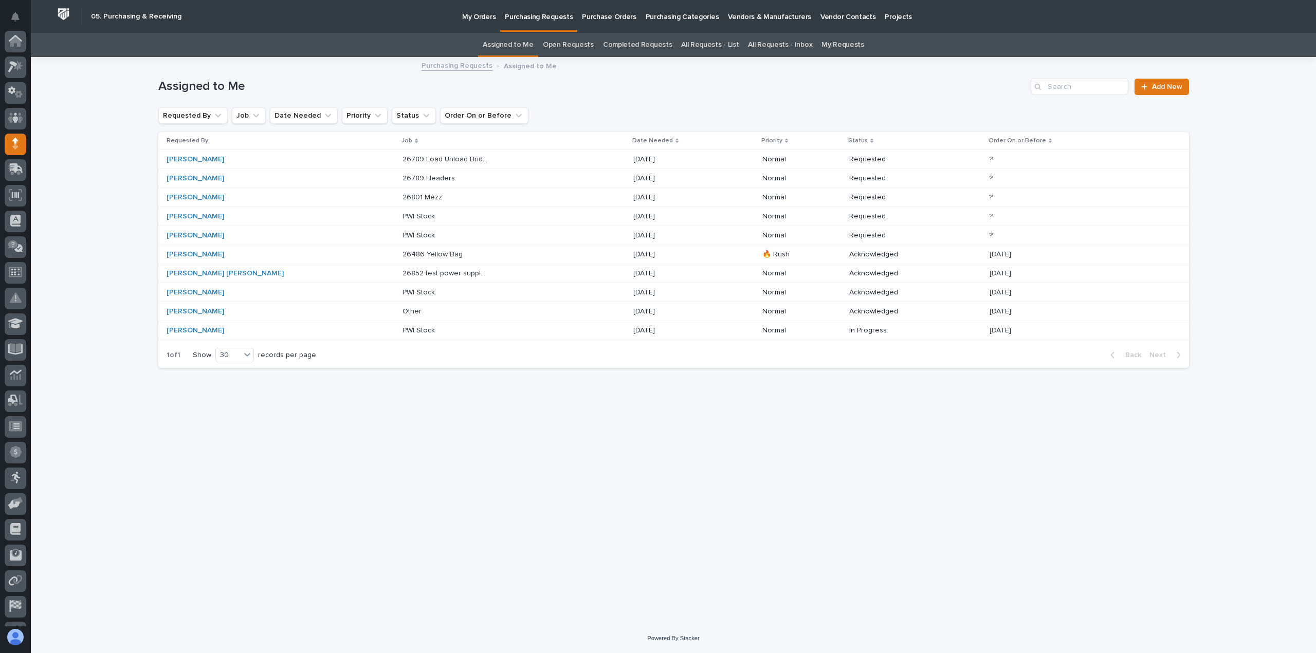
scroll to position [72, 0]
click at [402, 232] on p "PWI Stock" at bounding box center [419, 234] width 34 height 11
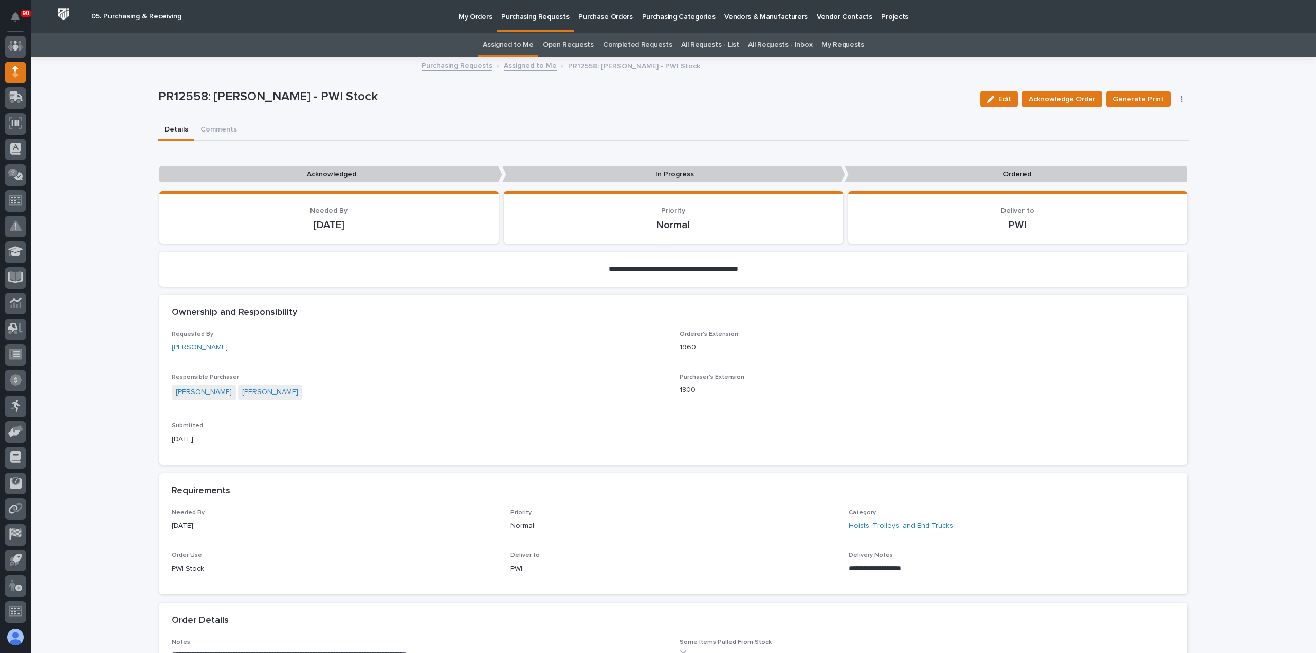
click at [539, 16] on p "Purchasing Requests" at bounding box center [535, 11] width 68 height 22
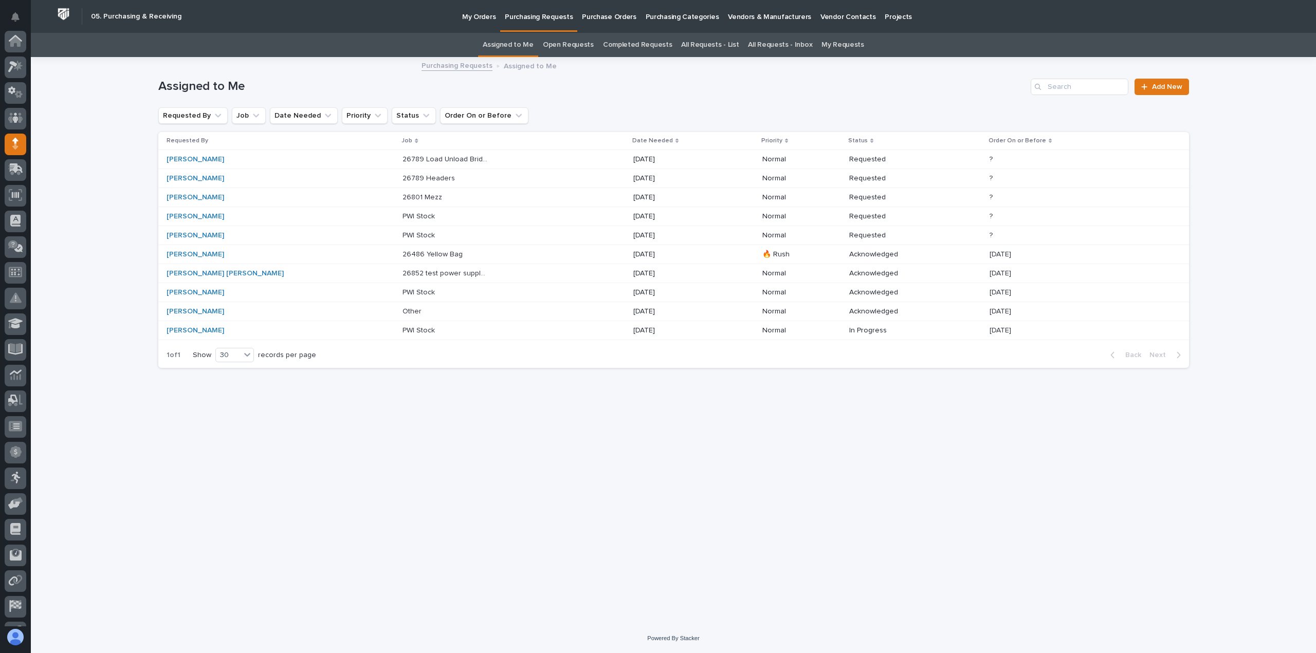
scroll to position [72, 0]
click at [402, 215] on p "PWI Stock" at bounding box center [419, 215] width 34 height 11
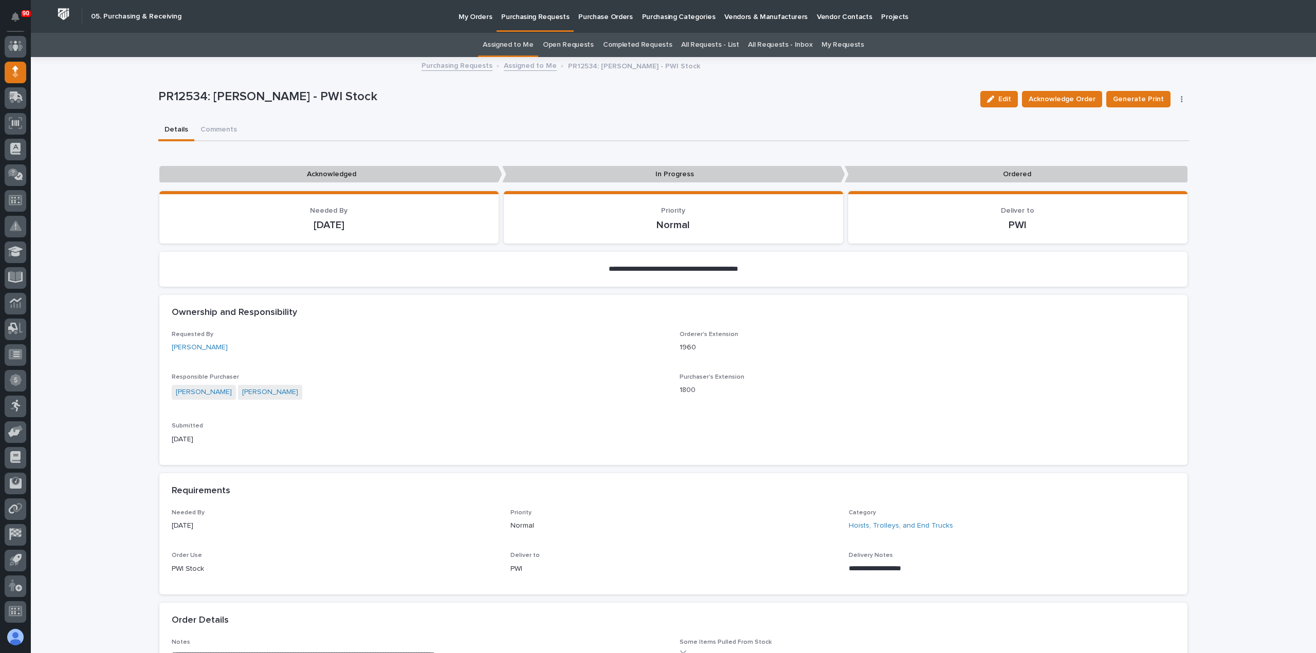
click at [536, 17] on p "Purchasing Requests" at bounding box center [535, 11] width 68 height 22
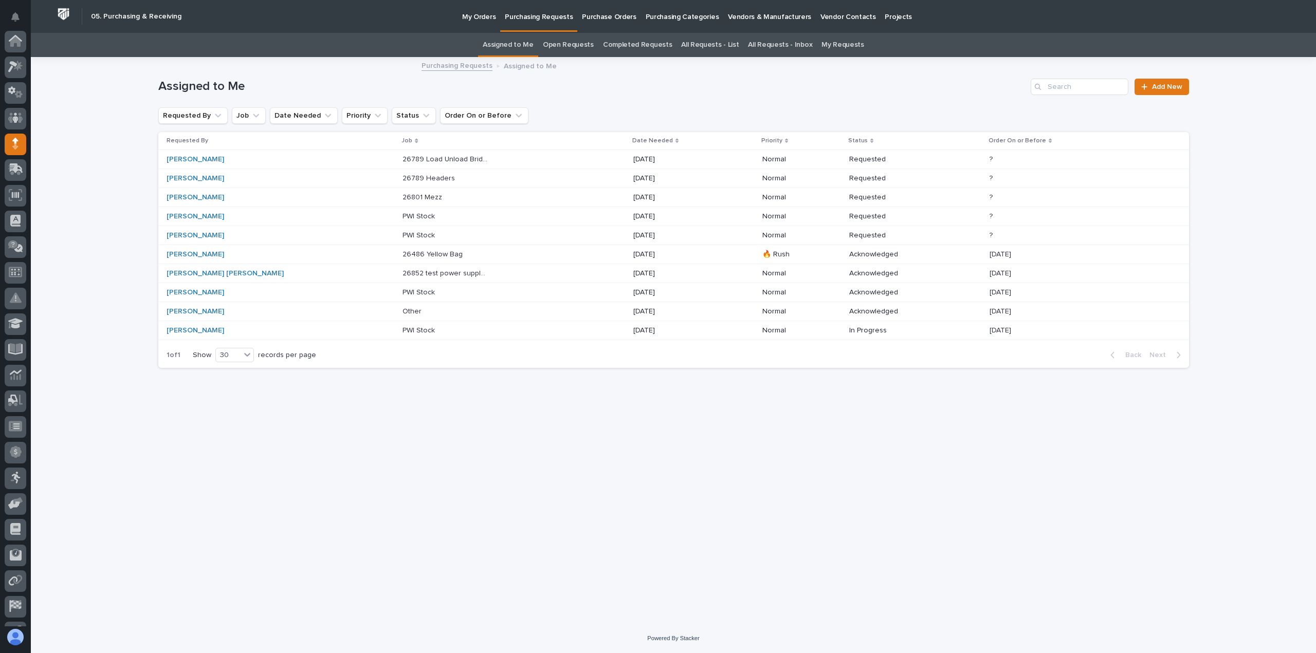
scroll to position [72, 0]
click at [402, 197] on p "26801 Mezz" at bounding box center [423, 196] width 42 height 11
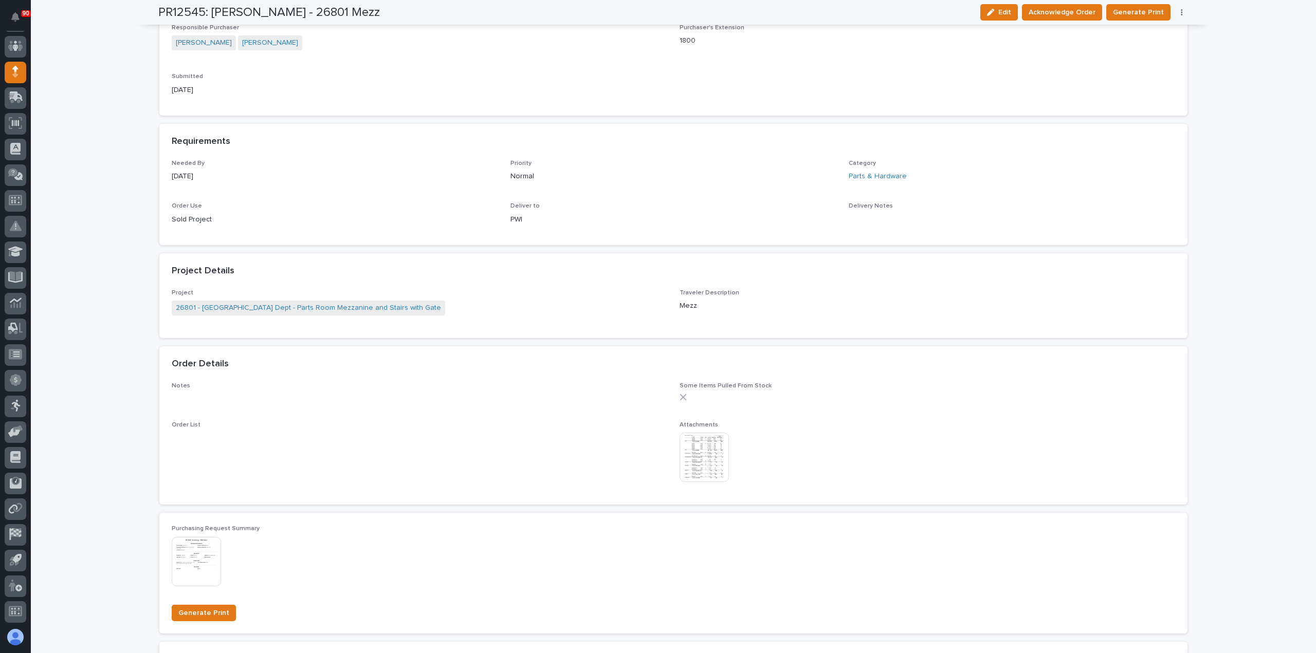
scroll to position [411, 0]
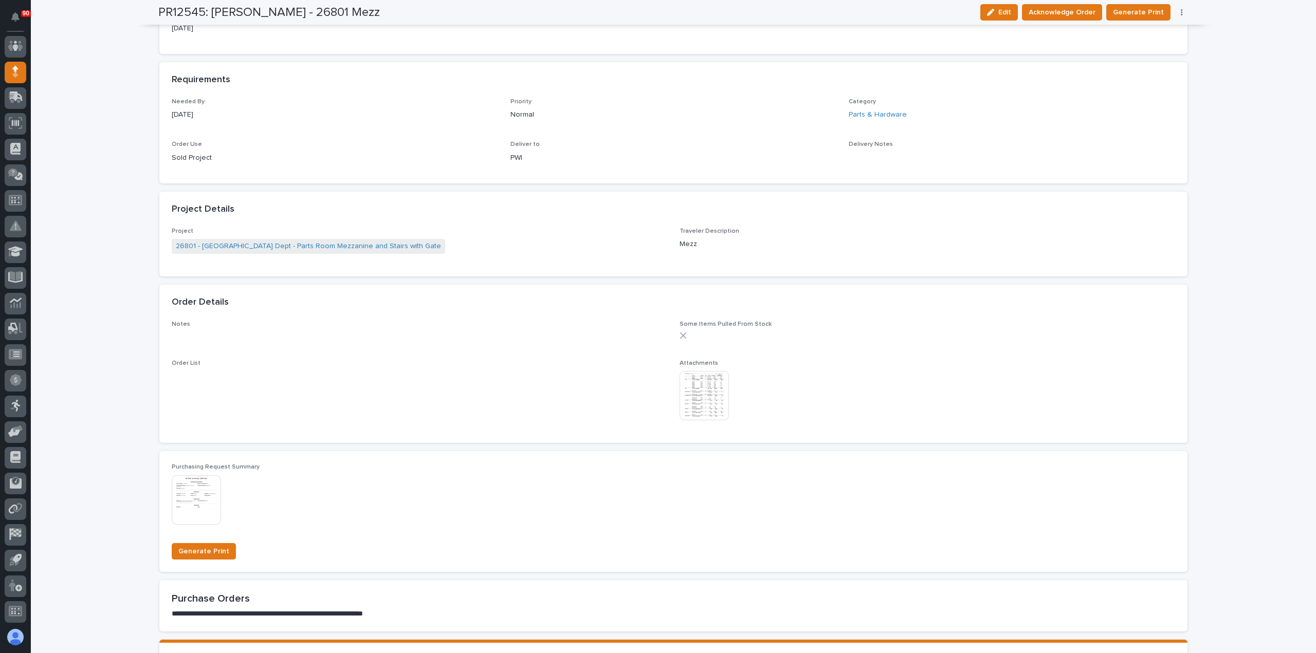
click at [705, 379] on img at bounding box center [704, 395] width 49 height 49
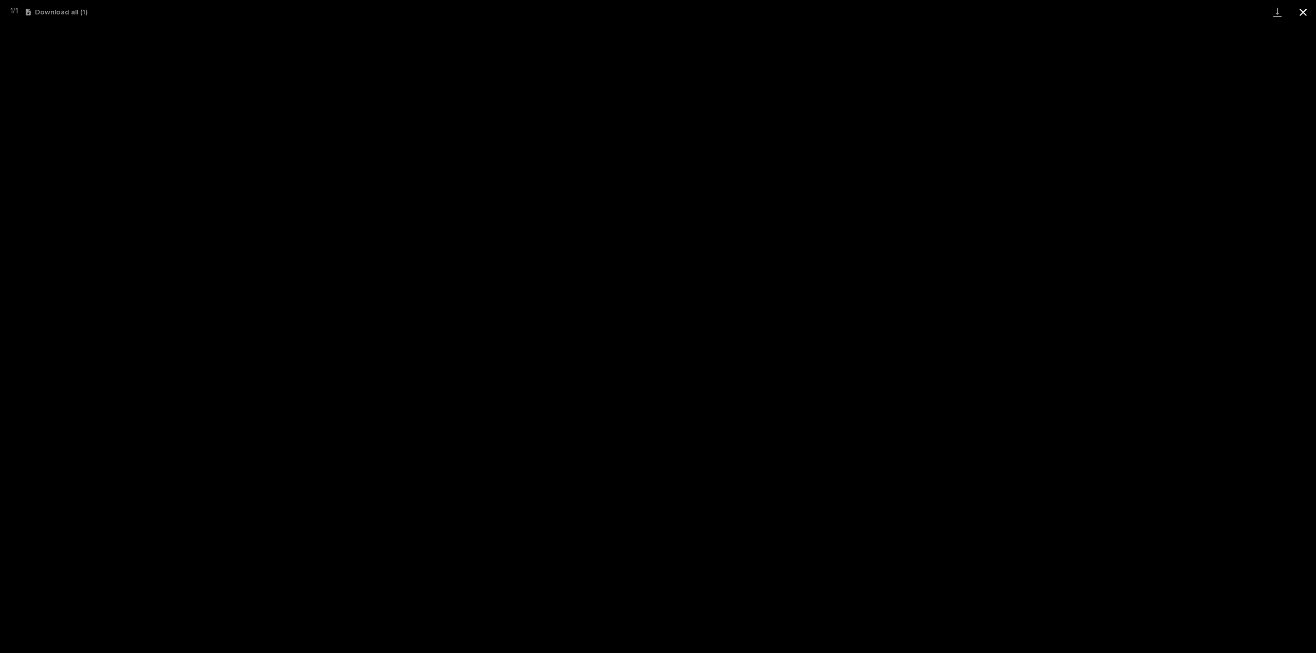
click at [1304, 9] on button "Close gallery" at bounding box center [1303, 12] width 26 height 24
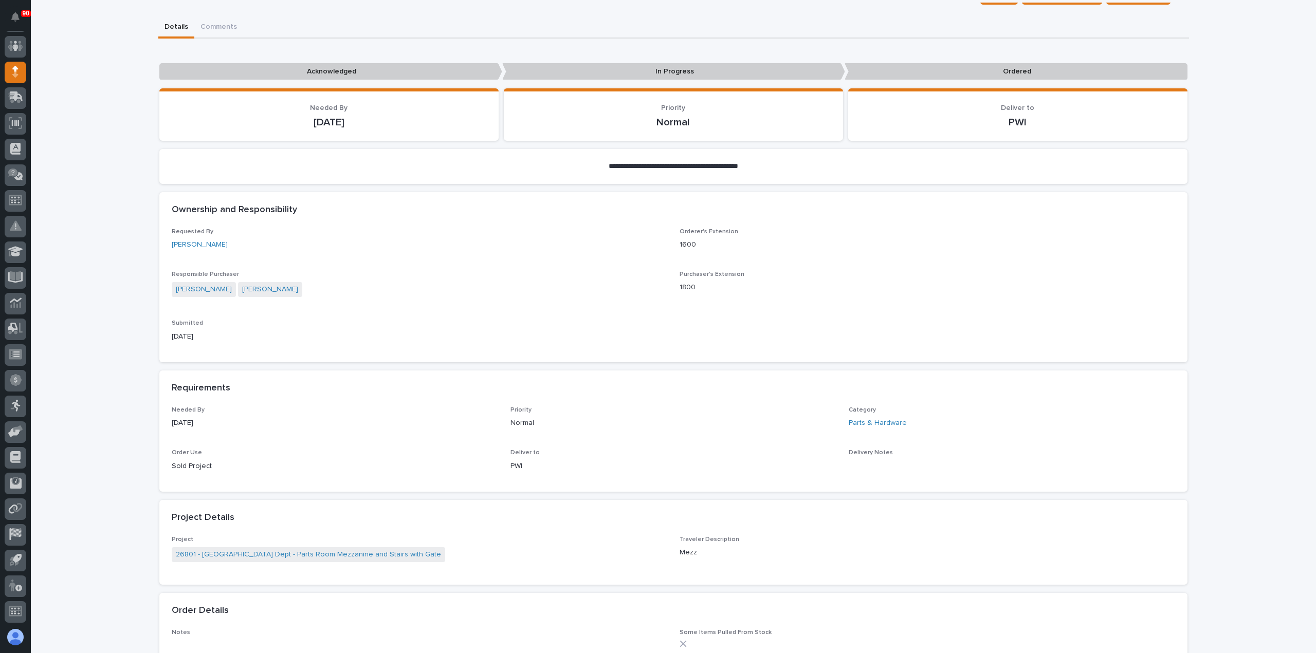
scroll to position [0, 0]
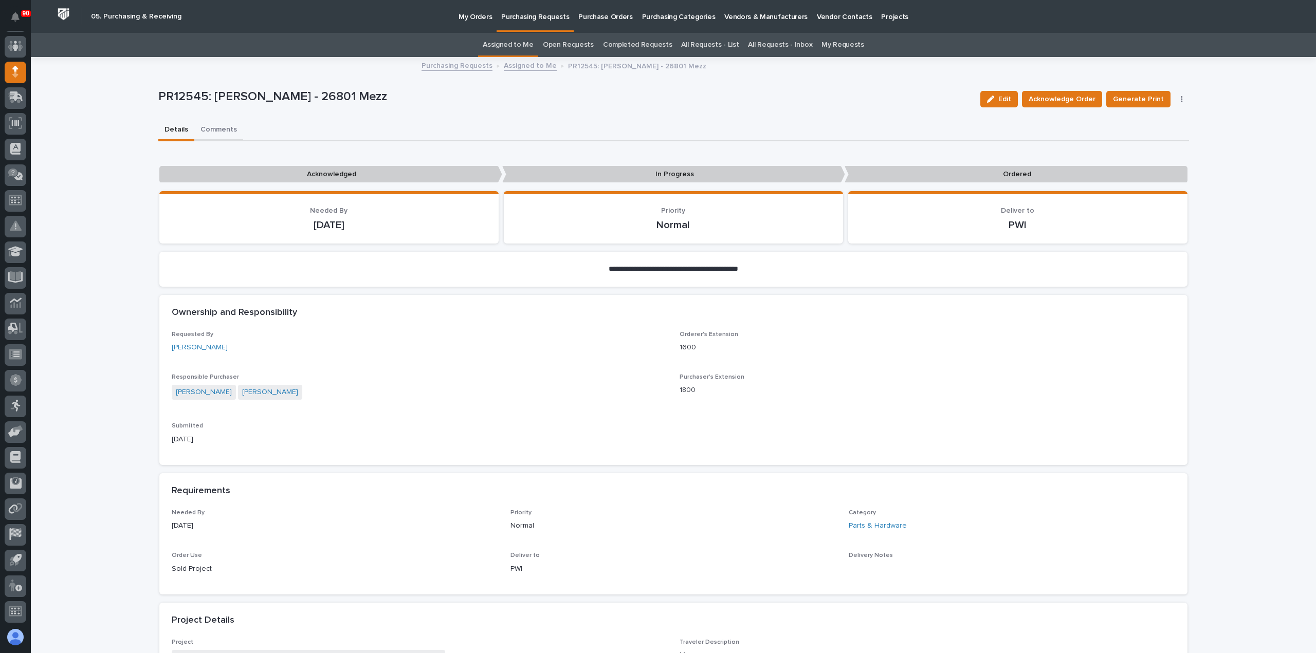
click at [215, 129] on button "Comments" at bounding box center [218, 131] width 49 height 22
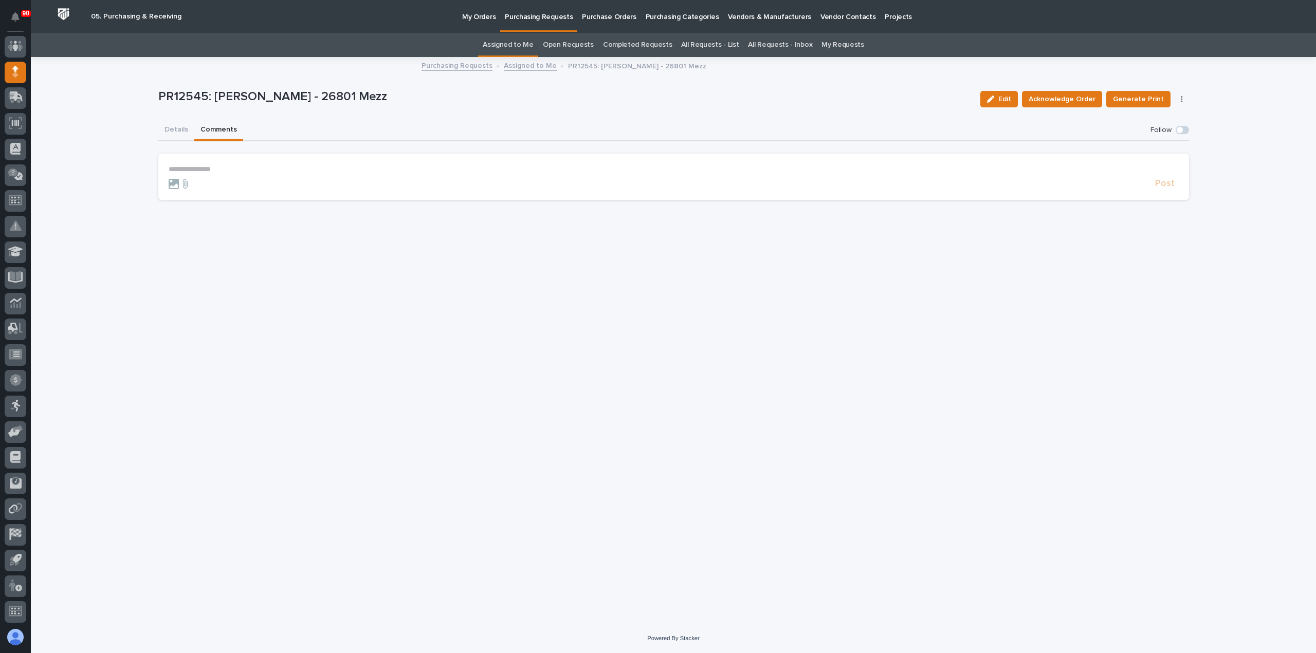
click at [172, 164] on section "**********" at bounding box center [673, 177] width 1031 height 46
click at [172, 166] on p "**********" at bounding box center [674, 169] width 1010 height 9
click at [178, 130] on button "Details" at bounding box center [176, 131] width 36 height 22
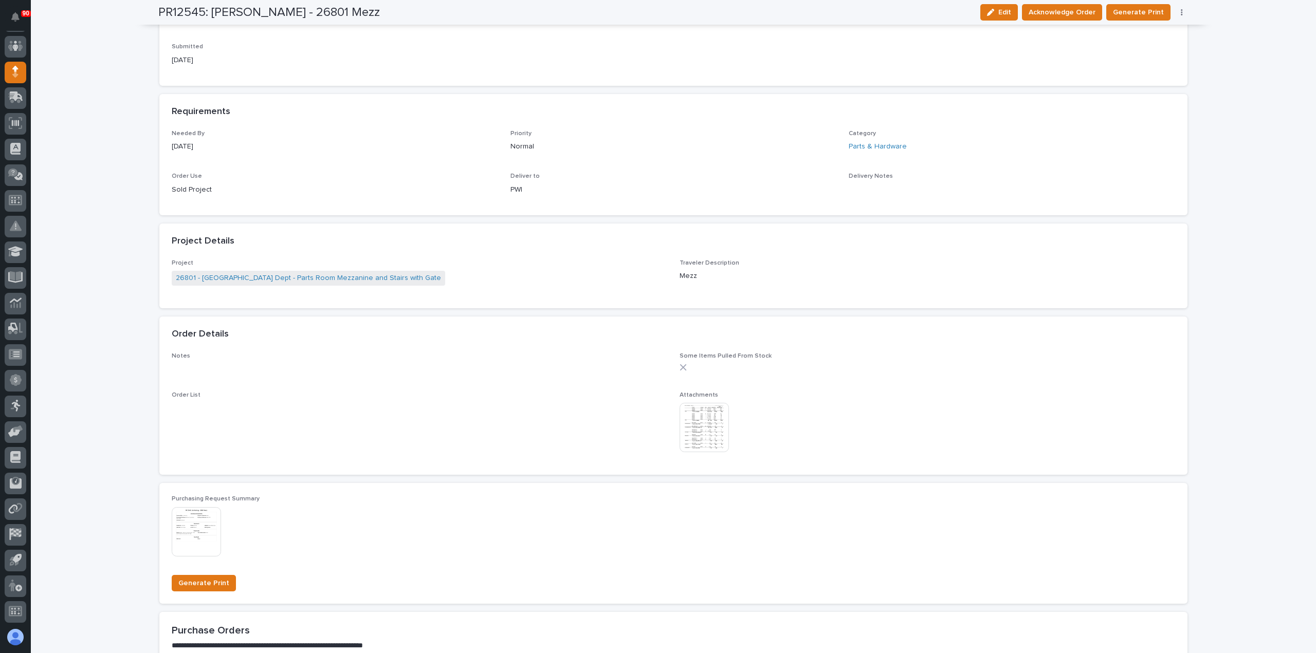
scroll to position [376, 0]
click at [696, 428] on img at bounding box center [704, 430] width 49 height 49
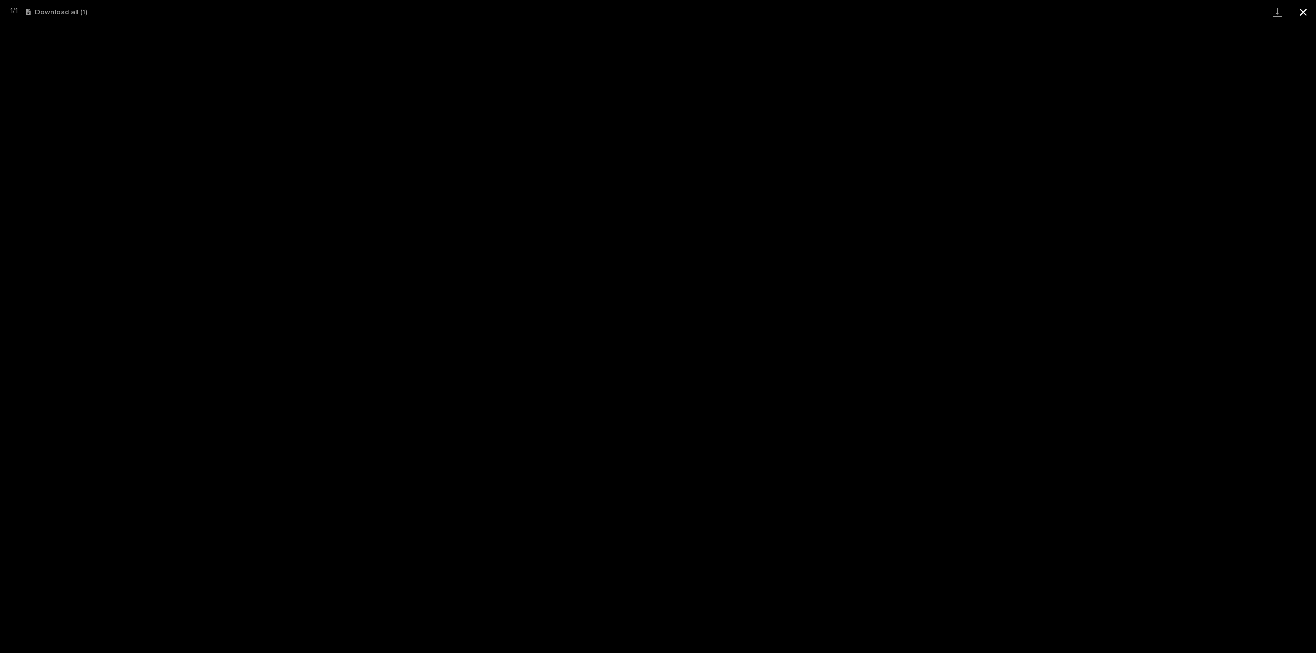
click at [1301, 11] on button "Close gallery" at bounding box center [1303, 12] width 26 height 24
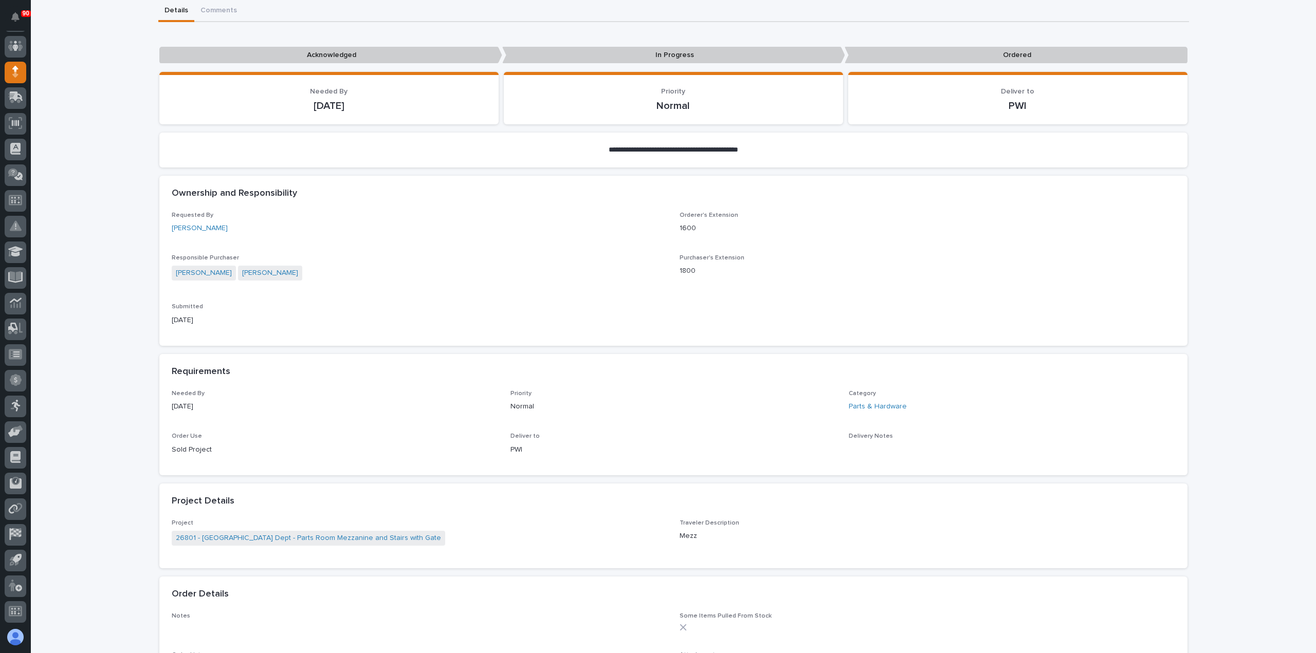
scroll to position [16, 0]
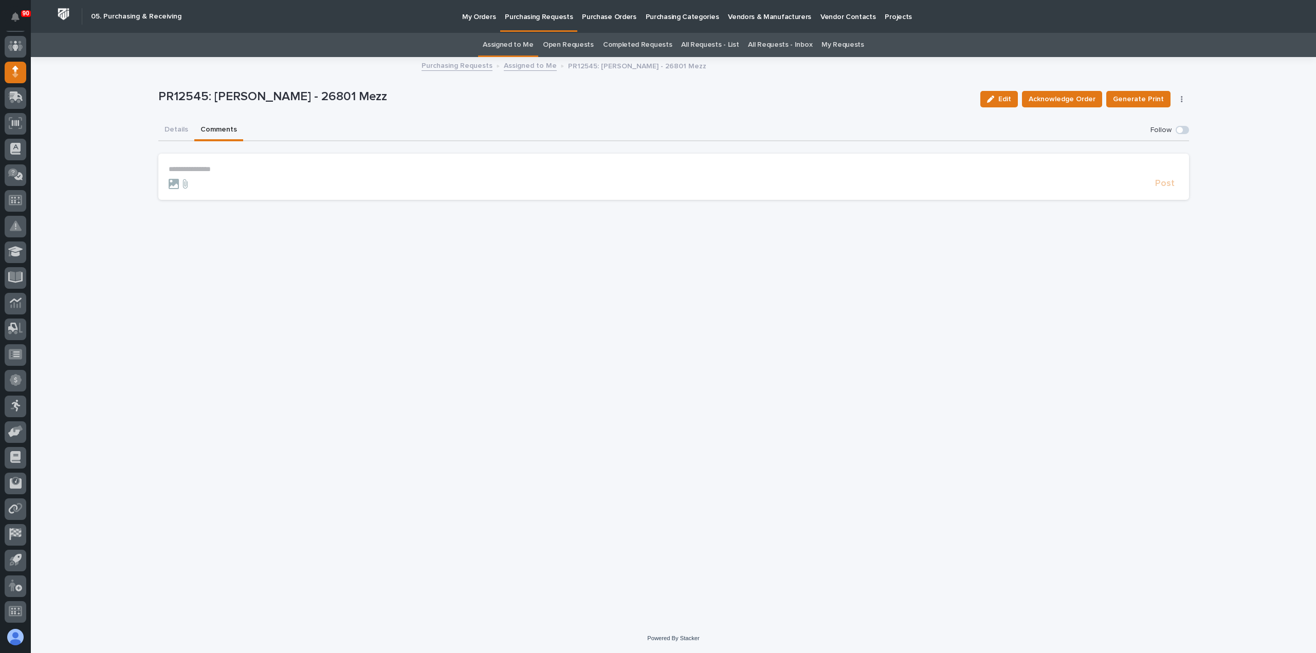
click at [211, 113] on div "**********" at bounding box center [673, 133] width 1031 height 150
click at [177, 169] on p "**********" at bounding box center [674, 169] width 1010 height 9
click at [1163, 187] on span "Post" at bounding box center [1165, 188] width 20 height 12
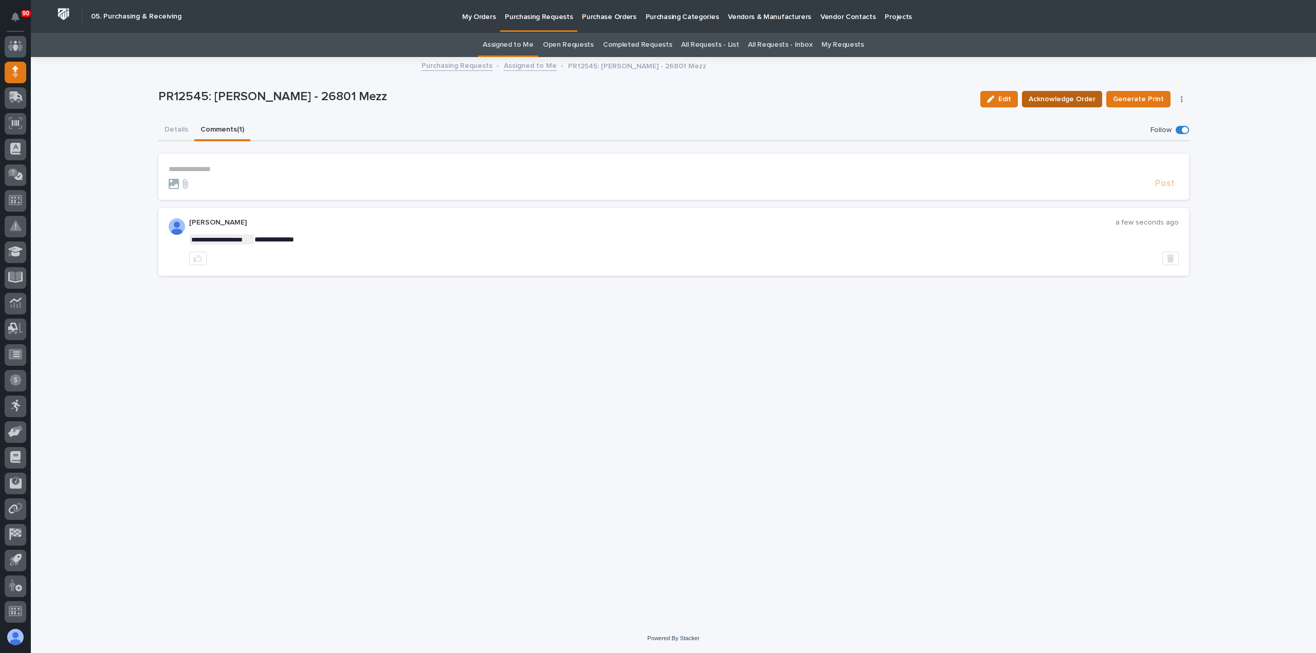
click at [1062, 99] on span "Acknowledge Order" at bounding box center [1062, 99] width 67 height 12
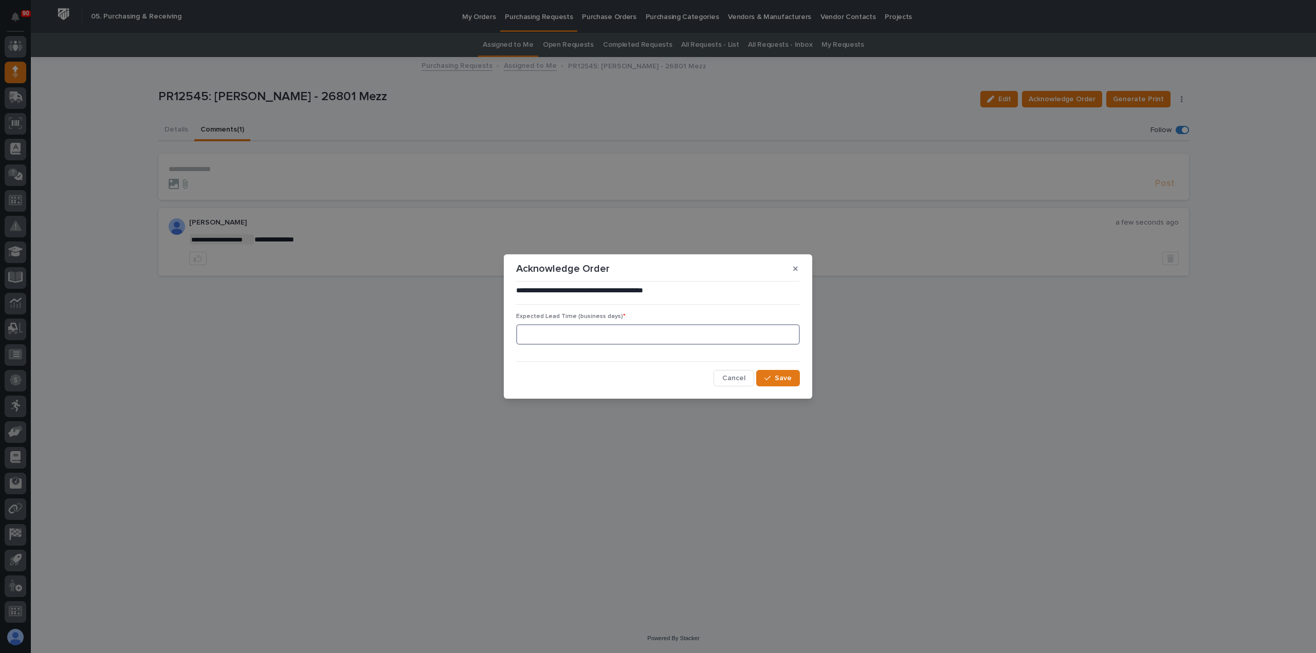
click at [585, 338] on input at bounding box center [658, 334] width 284 height 21
type input "0"
click at [781, 374] on span "Save" at bounding box center [783, 378] width 17 height 9
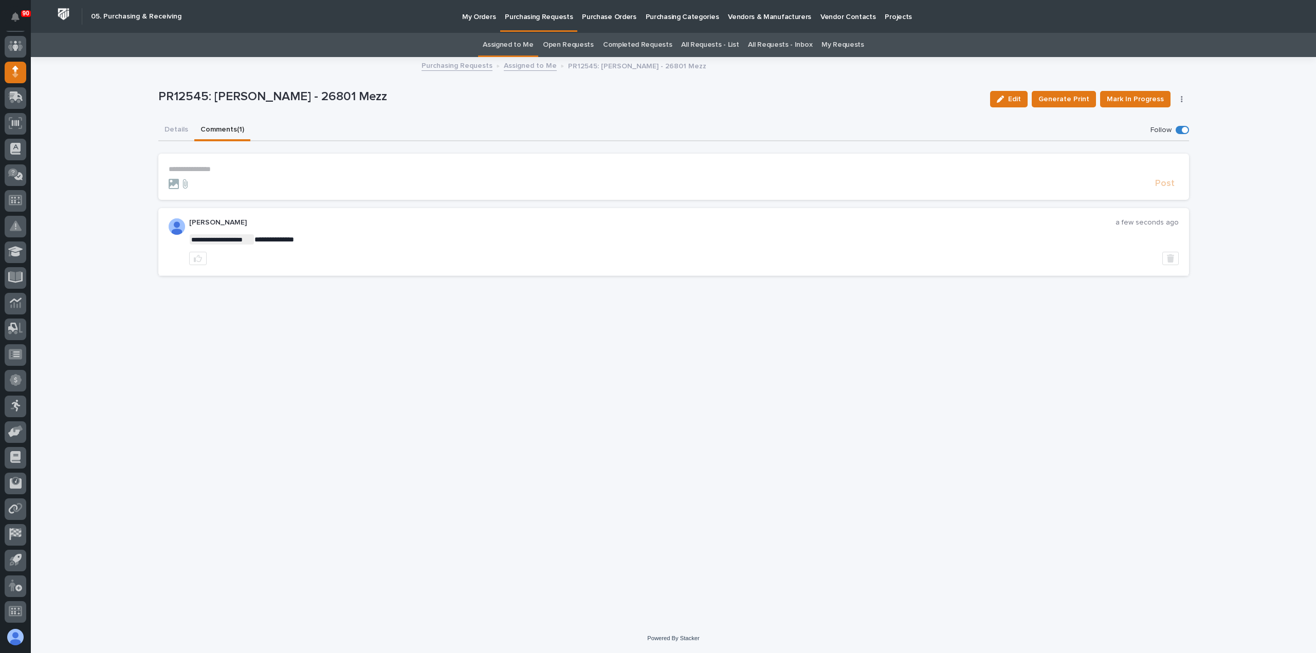
click at [536, 19] on p "Purchasing Requests" at bounding box center [539, 11] width 68 height 22
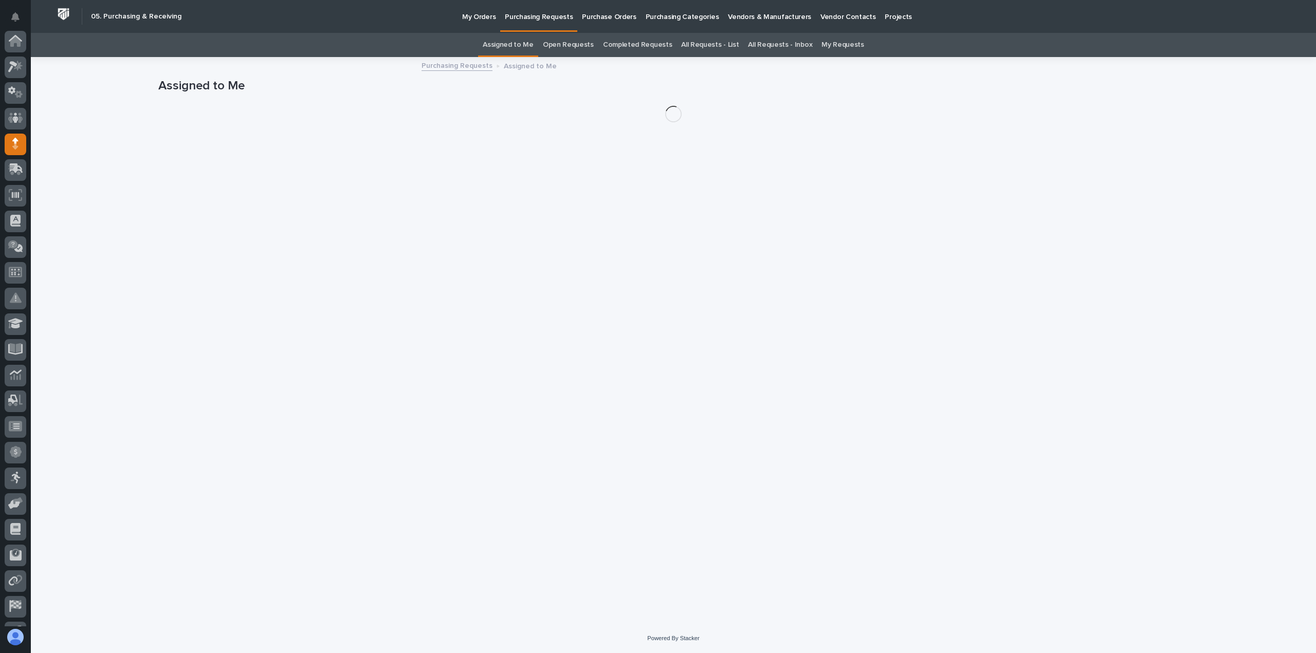
scroll to position [72, 0]
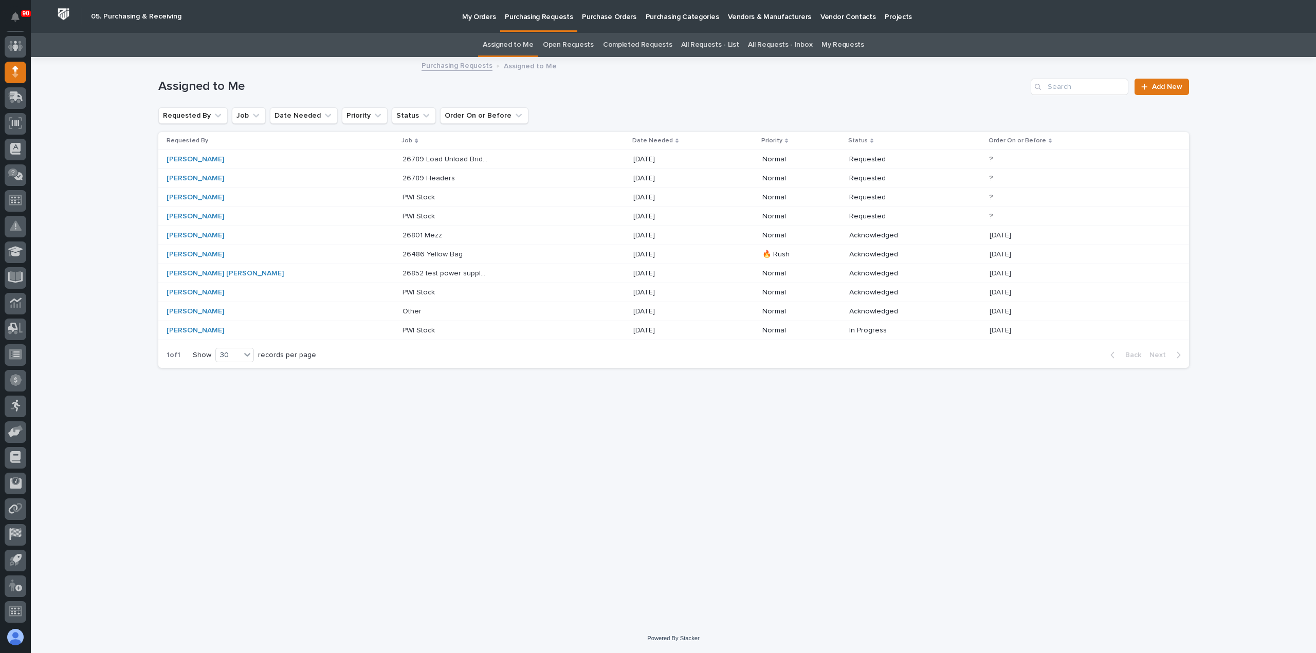
click at [402, 175] on p "26789 Headers" at bounding box center [429, 177] width 54 height 11
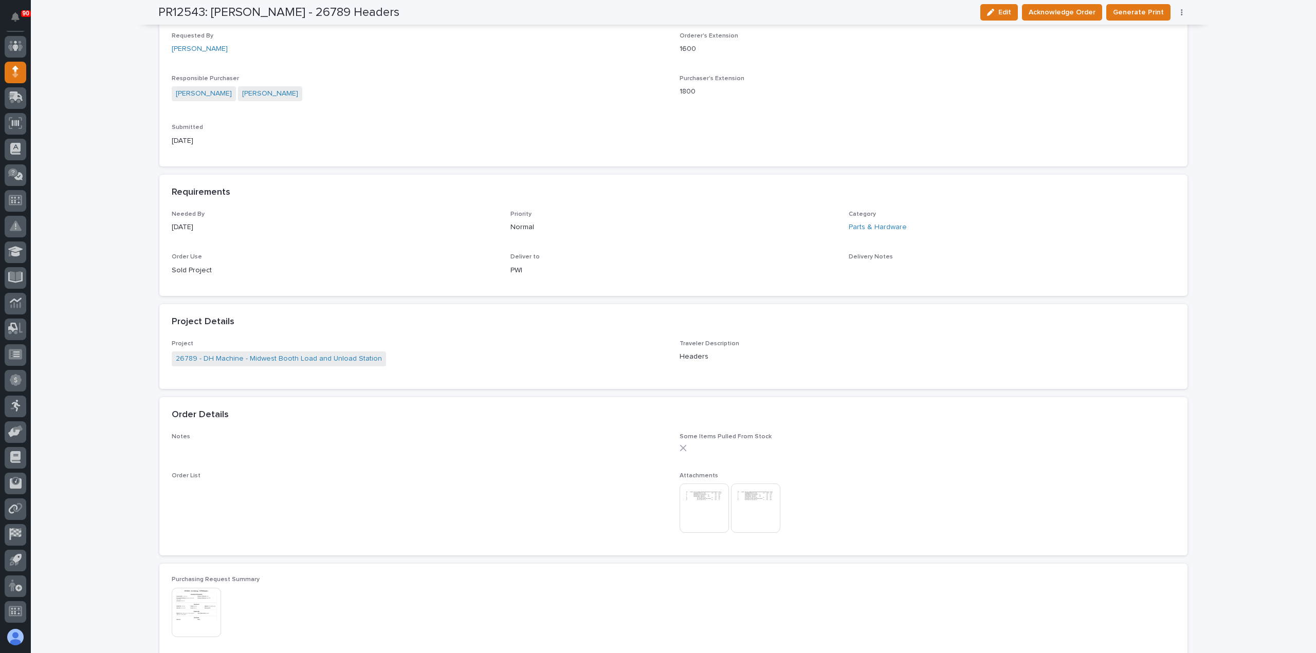
scroll to position [308, 0]
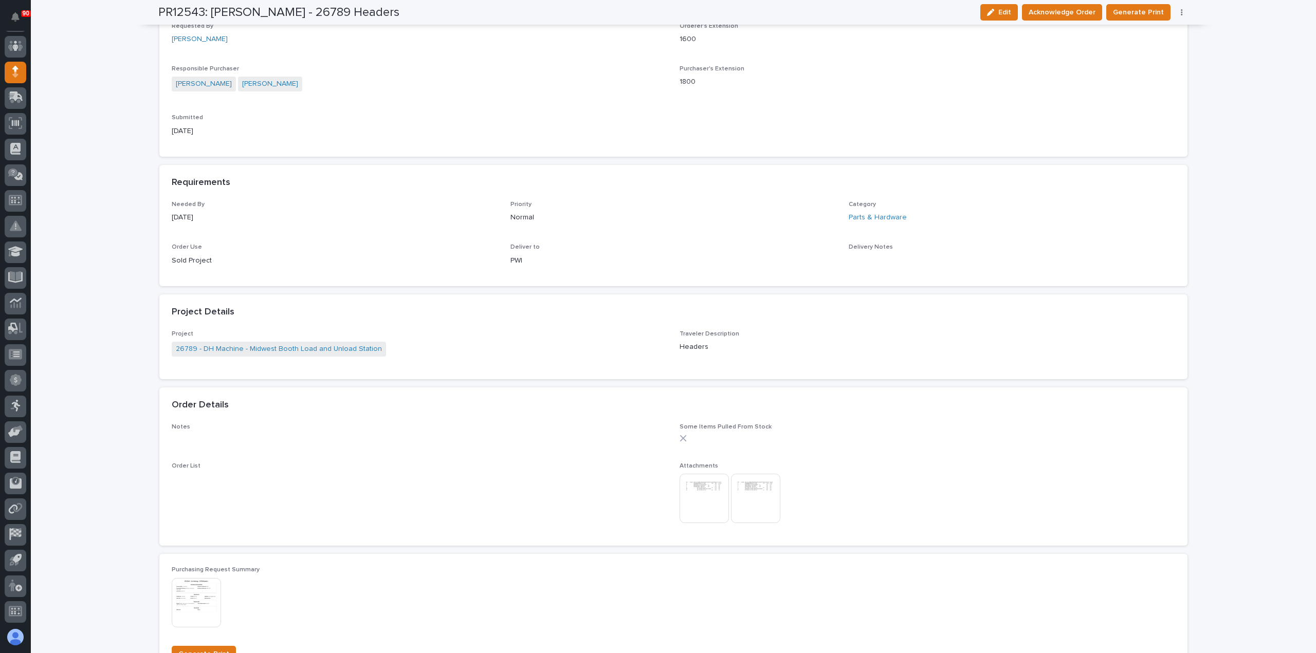
click at [702, 491] on img at bounding box center [704, 498] width 49 height 49
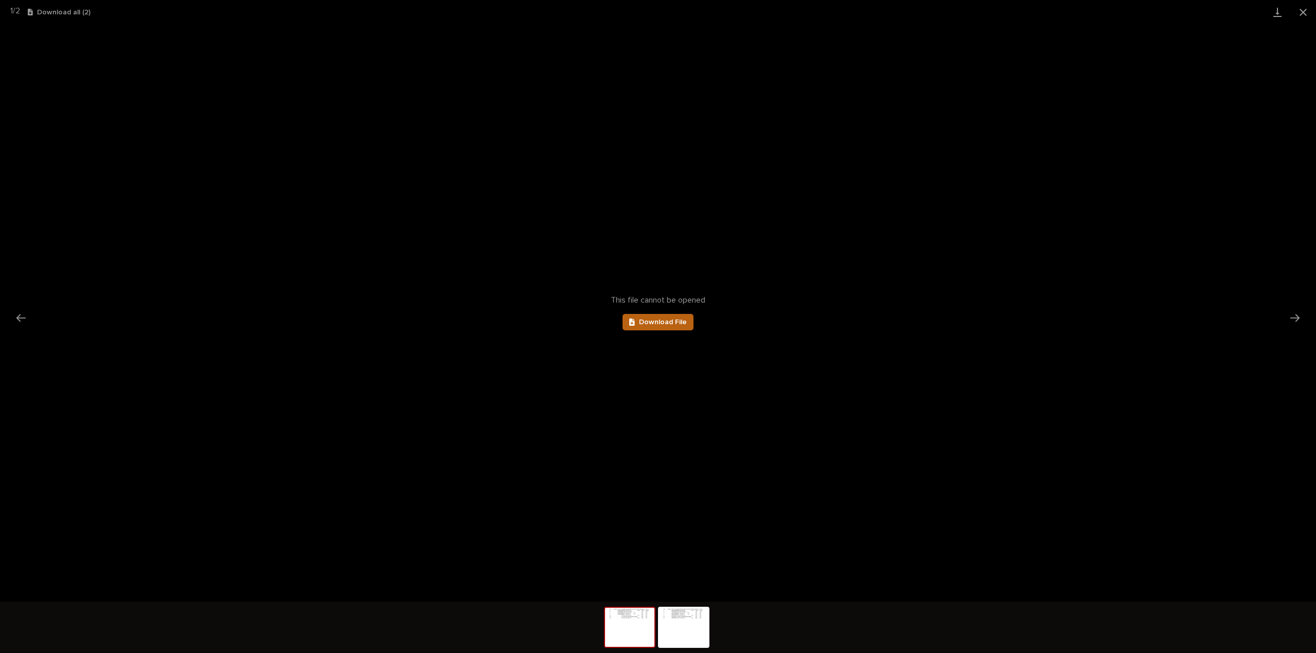
scroll to position [0, 0]
click at [673, 317] on link "Download File" at bounding box center [657, 322] width 71 height 16
click at [1295, 315] on button "Next slide" at bounding box center [1295, 318] width 22 height 20
click at [672, 322] on span "Download File" at bounding box center [663, 322] width 48 height 7
click at [1300, 9] on button "Close gallery" at bounding box center [1303, 12] width 26 height 24
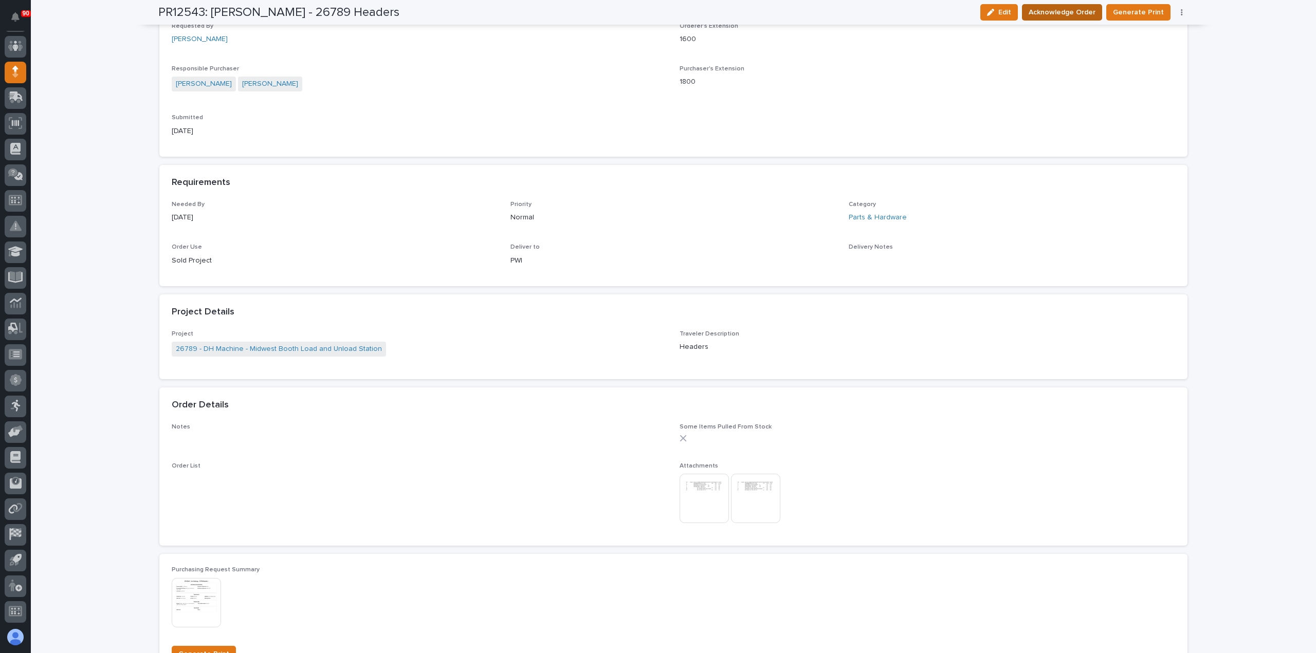
click at [1049, 12] on span "Acknowledge Order" at bounding box center [1062, 12] width 67 height 12
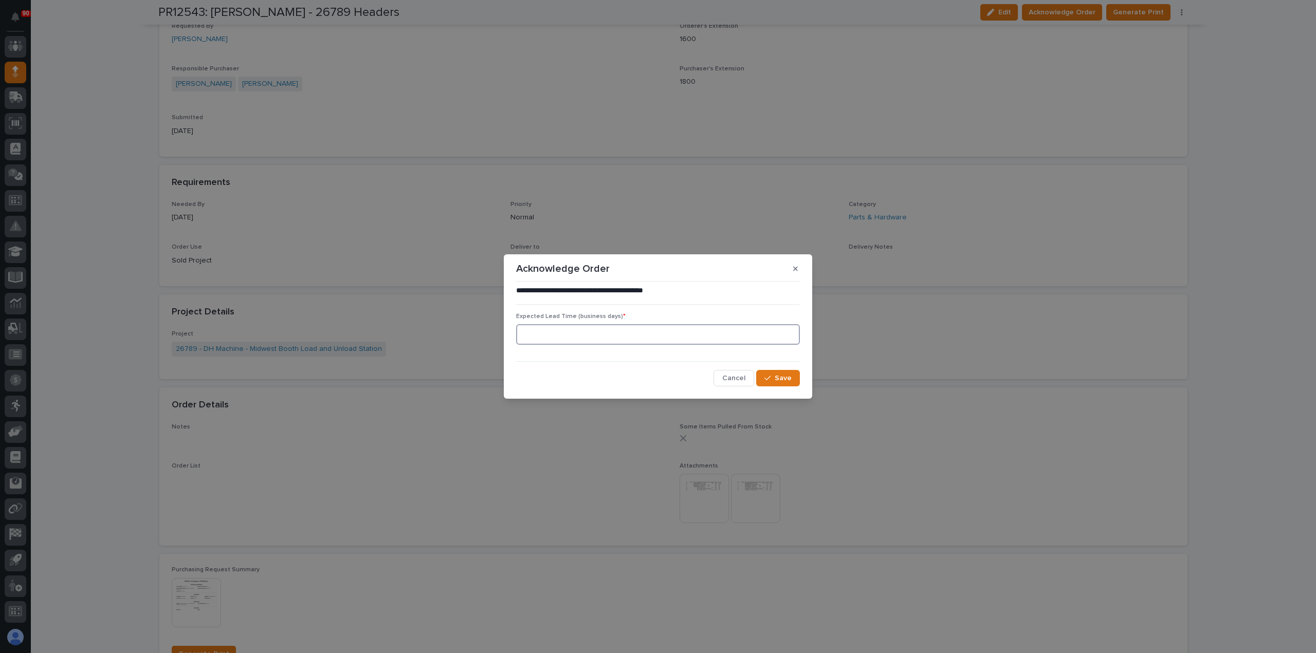
click at [614, 325] on input at bounding box center [658, 334] width 284 height 21
type input "0"
click at [781, 380] on span "Save" at bounding box center [783, 378] width 17 height 9
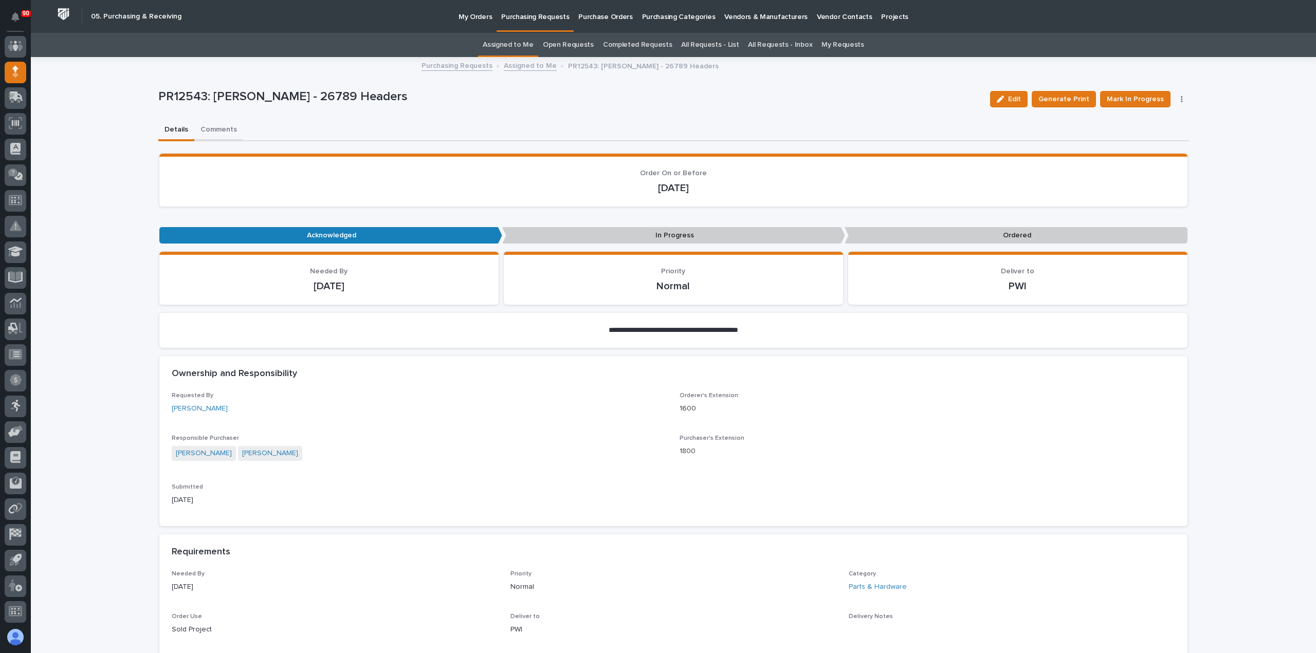
click at [211, 129] on button "Comments" at bounding box center [218, 131] width 49 height 22
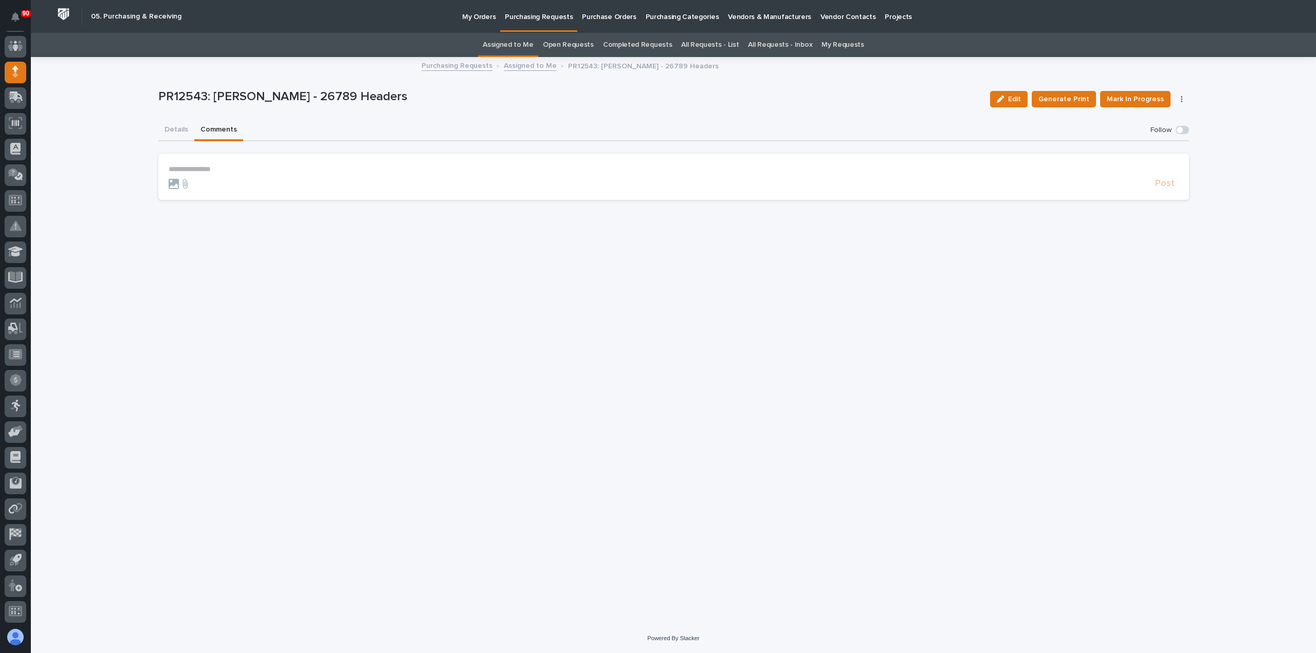
click at [192, 166] on p "**********" at bounding box center [674, 169] width 1010 height 9
click at [1163, 186] on span "Post" at bounding box center [1165, 188] width 20 height 12
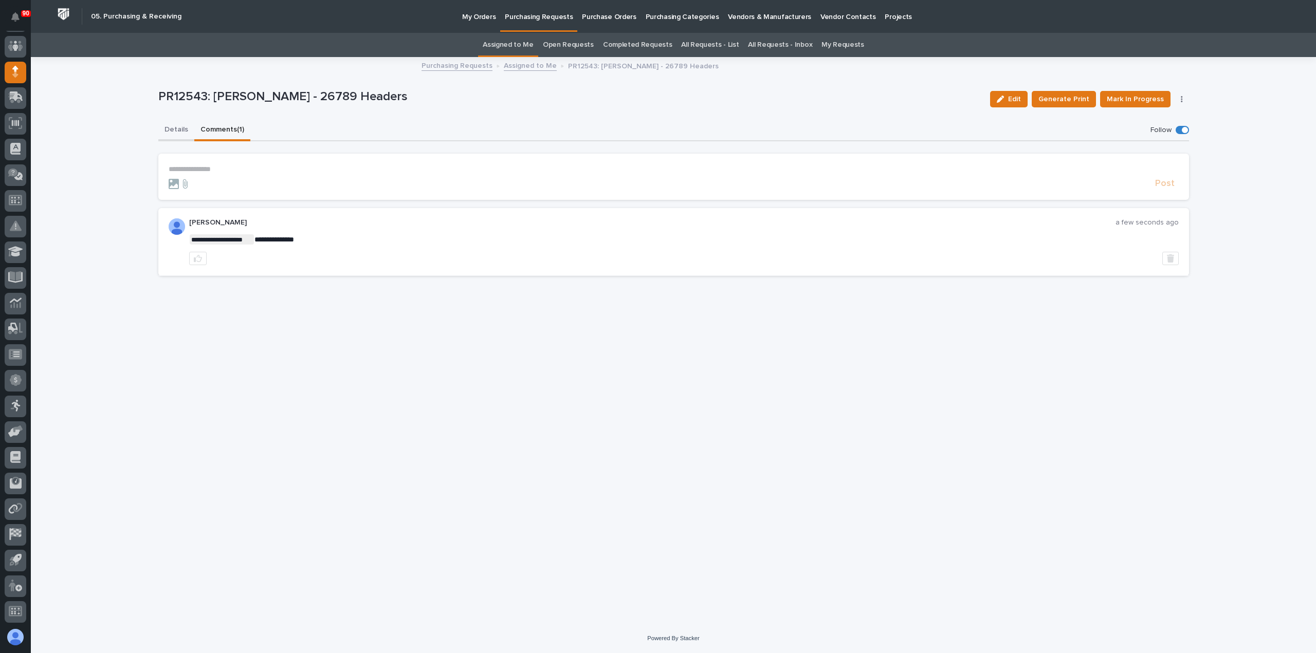
click at [179, 132] on button "Details" at bounding box center [176, 131] width 36 height 22
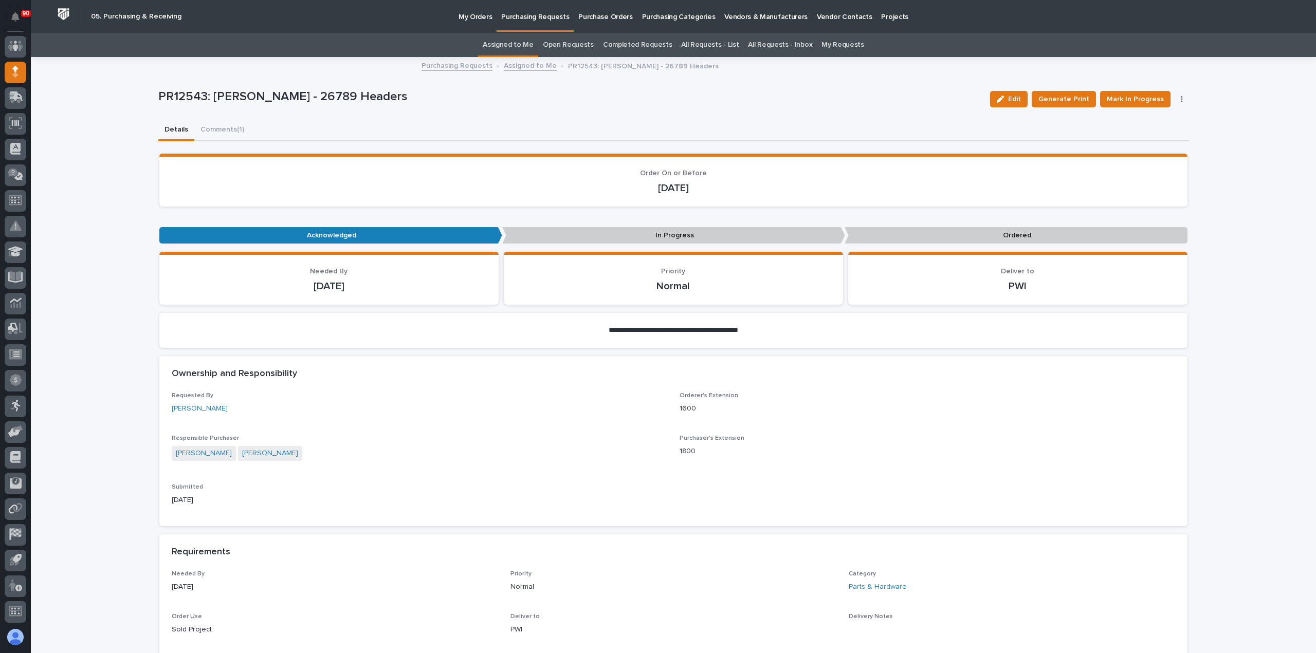
click at [538, 14] on p "Purchasing Requests" at bounding box center [535, 11] width 68 height 22
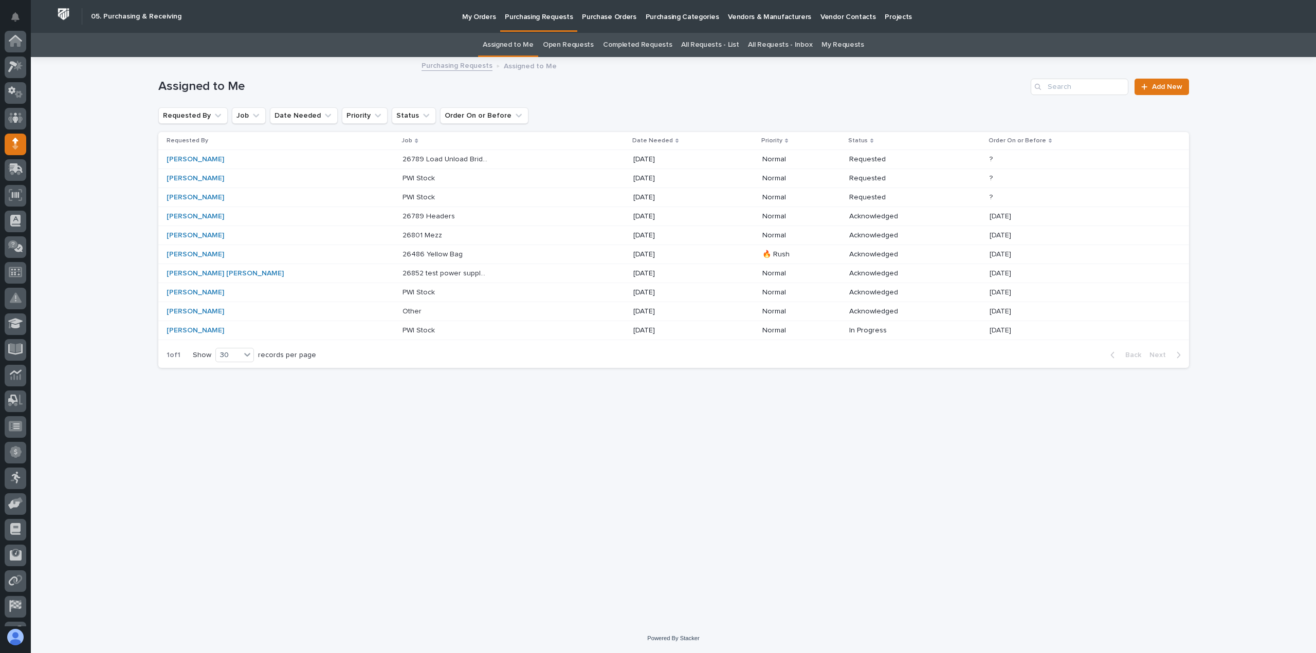
scroll to position [72, 0]
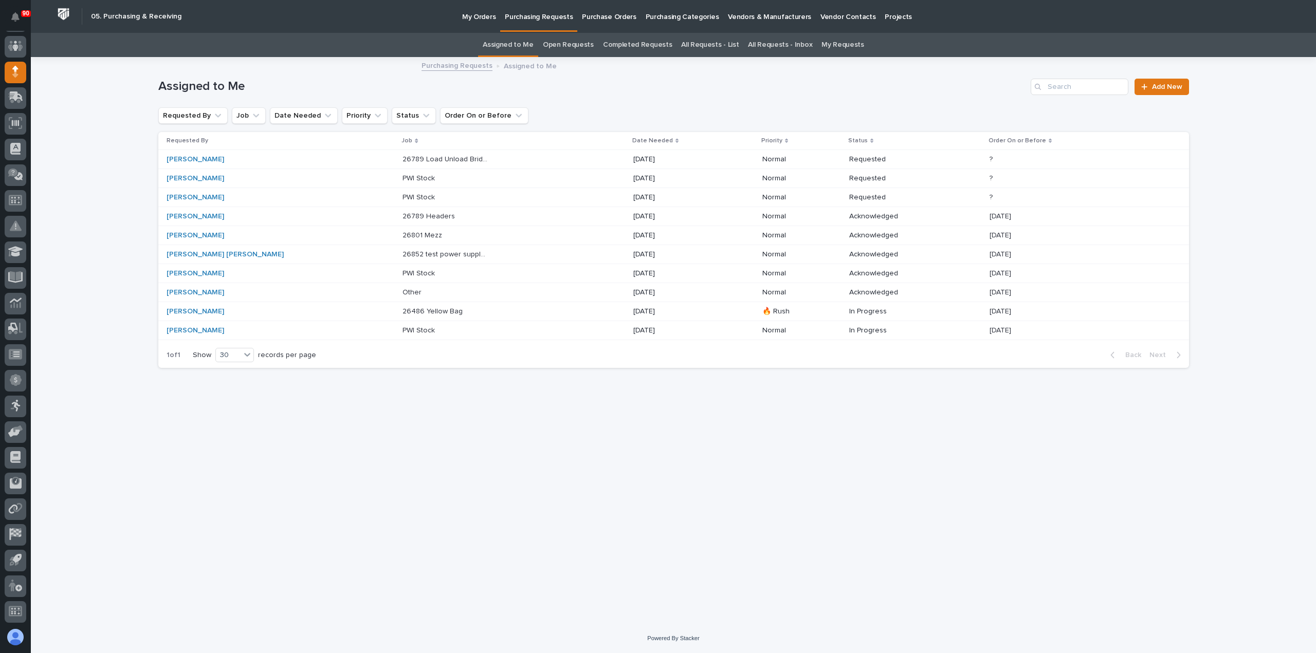
click at [402, 158] on p "26789 Load Unload Bridges" at bounding box center [446, 158] width 88 height 11
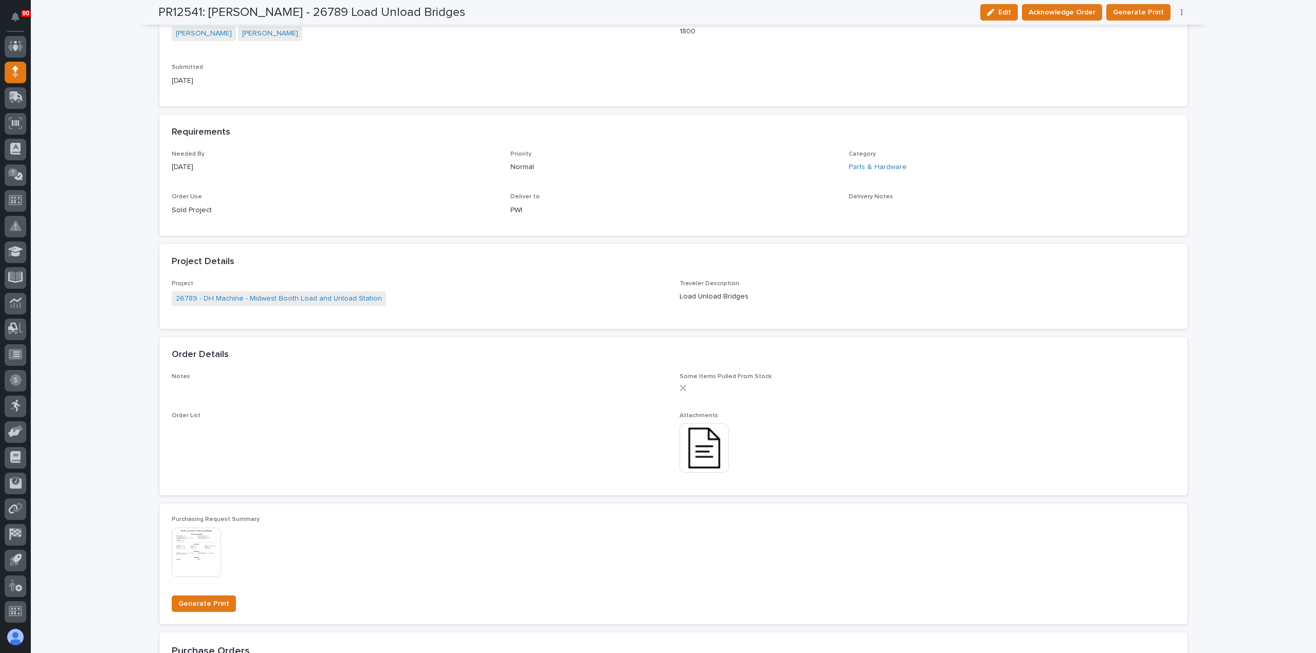
scroll to position [360, 0]
click at [703, 446] on img at bounding box center [704, 447] width 49 height 49
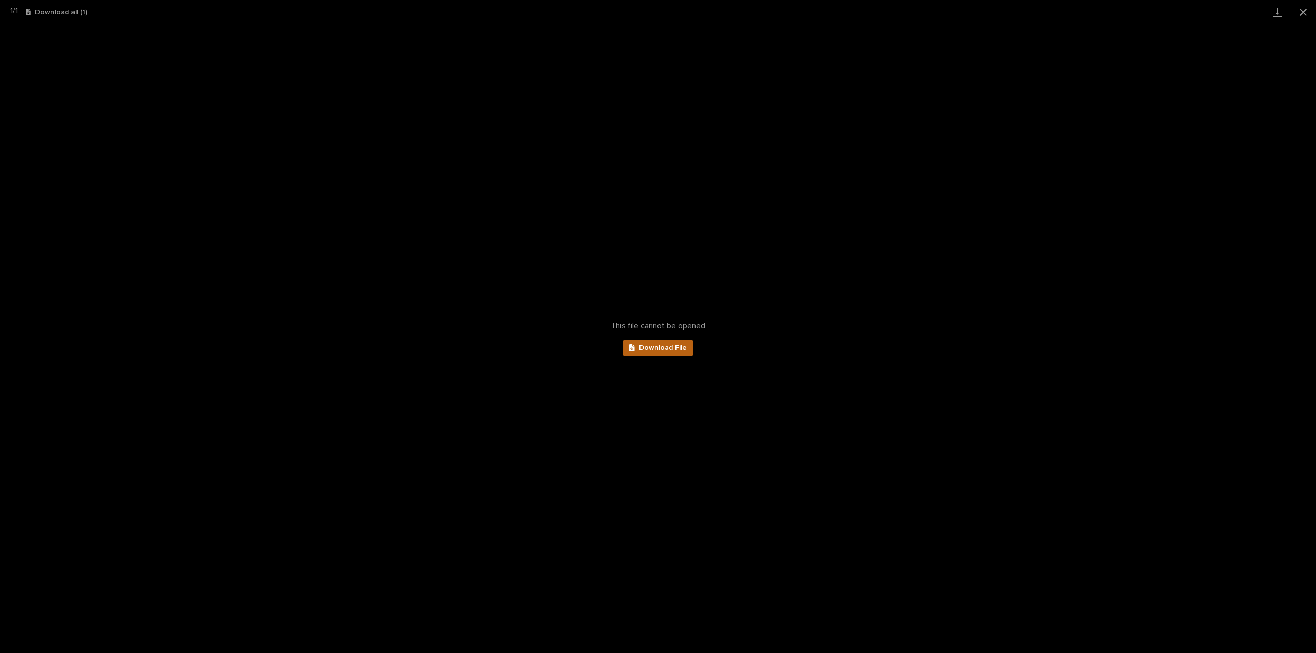
click at [670, 347] on span "Download File" at bounding box center [663, 347] width 48 height 7
click at [670, 344] on span "Download File" at bounding box center [663, 347] width 48 height 7
click at [1304, 12] on button "Close gallery" at bounding box center [1303, 12] width 26 height 24
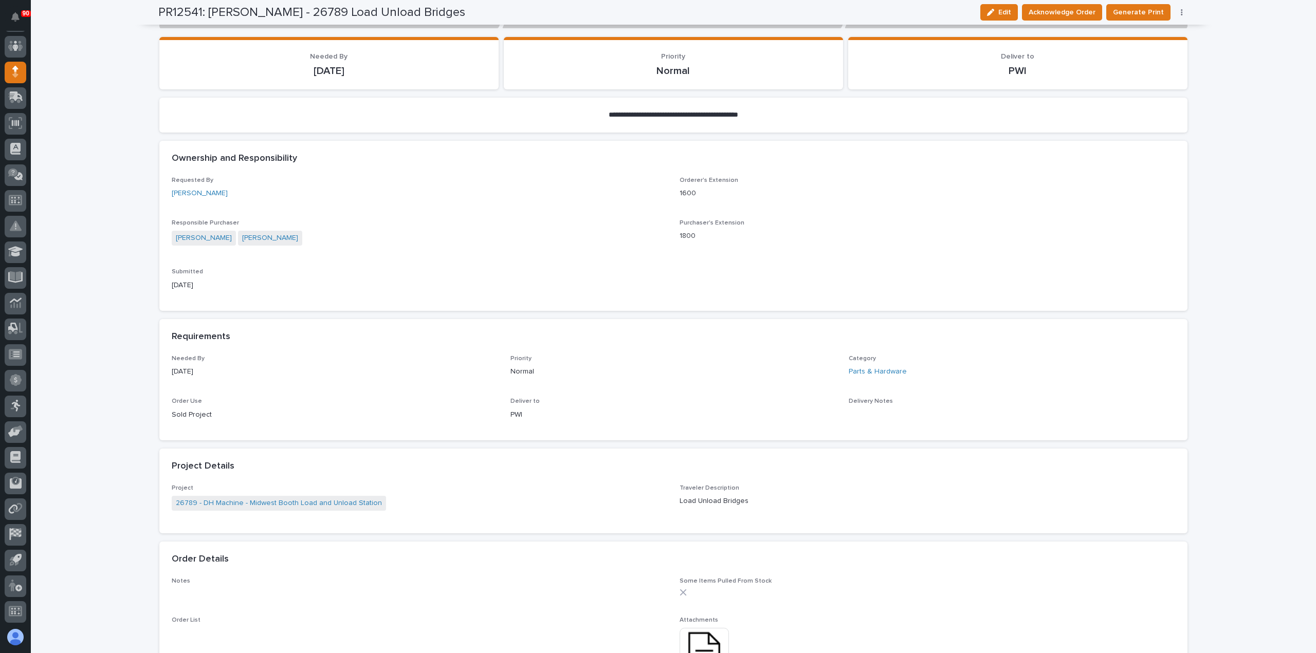
scroll to position [0, 0]
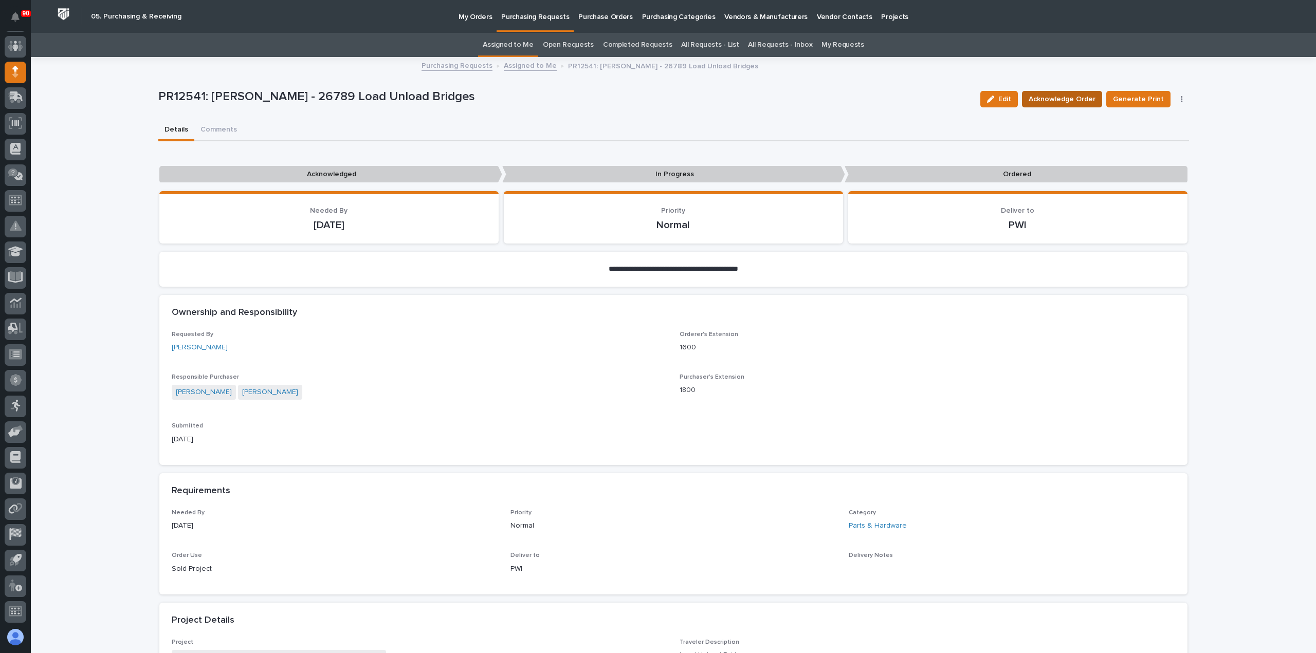
click at [1061, 99] on span "Acknowledge Order" at bounding box center [1062, 99] width 67 height 12
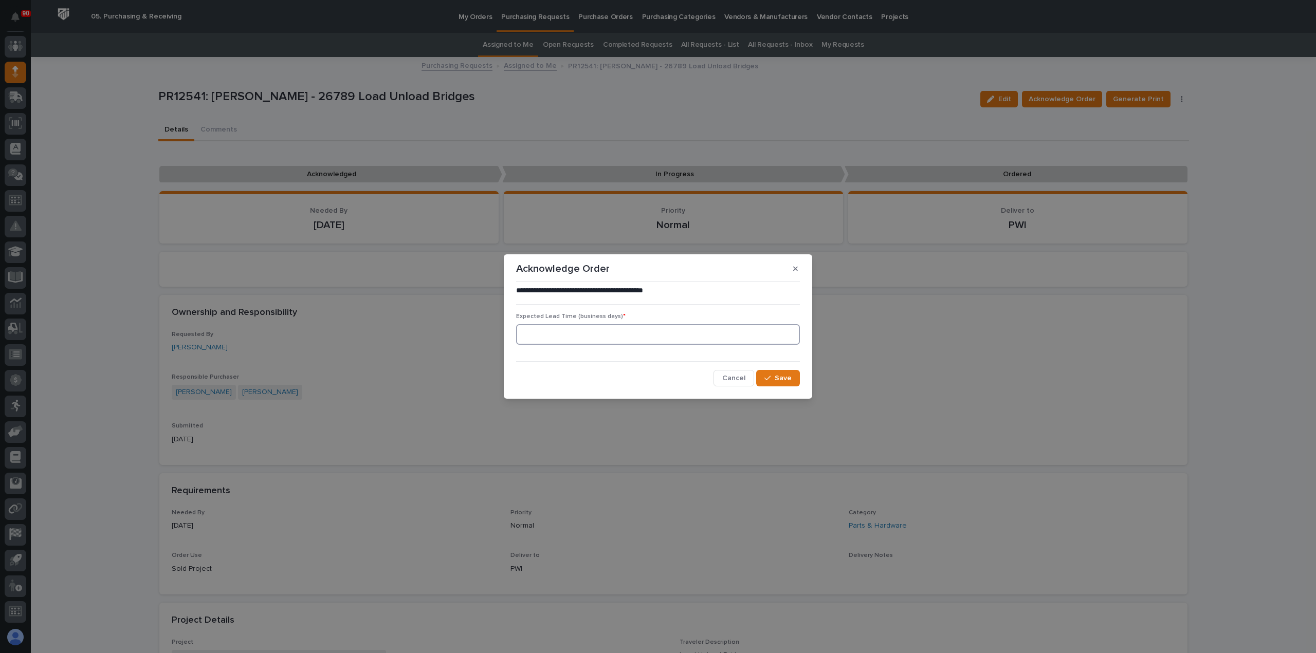
click at [535, 331] on input at bounding box center [658, 334] width 284 height 21
type input "0"
click at [790, 374] on span "Save" at bounding box center [783, 378] width 17 height 9
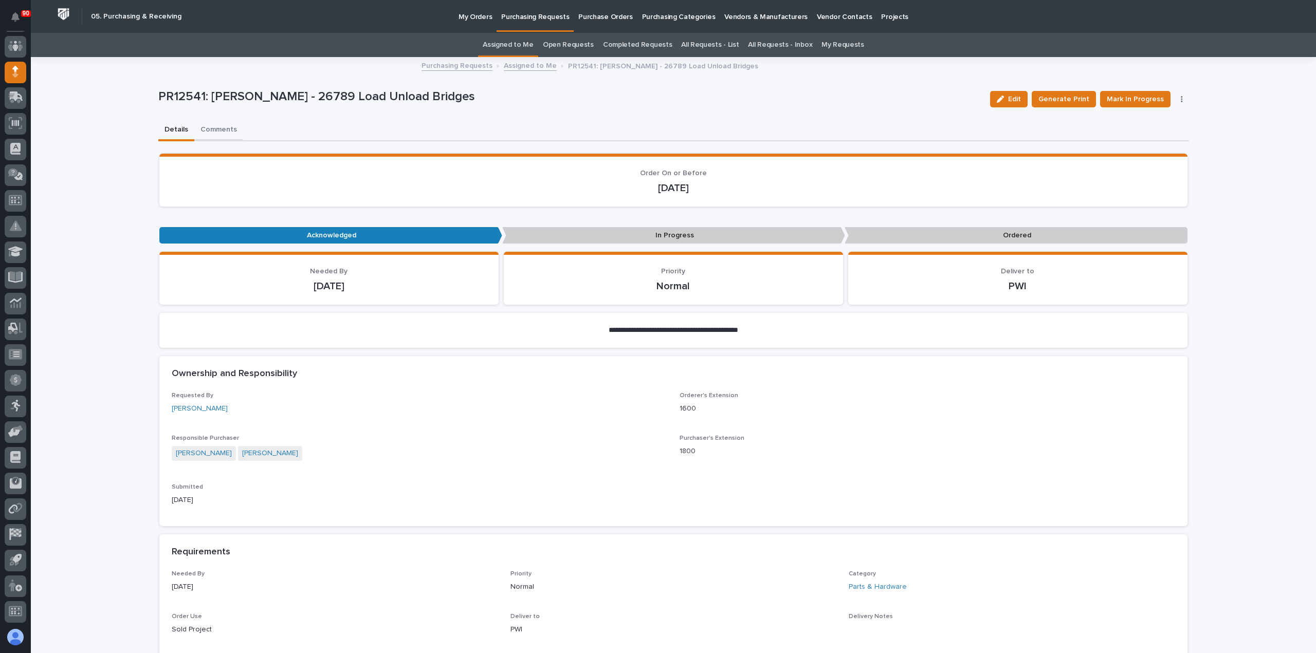
click at [208, 127] on button "Comments" at bounding box center [218, 131] width 49 height 22
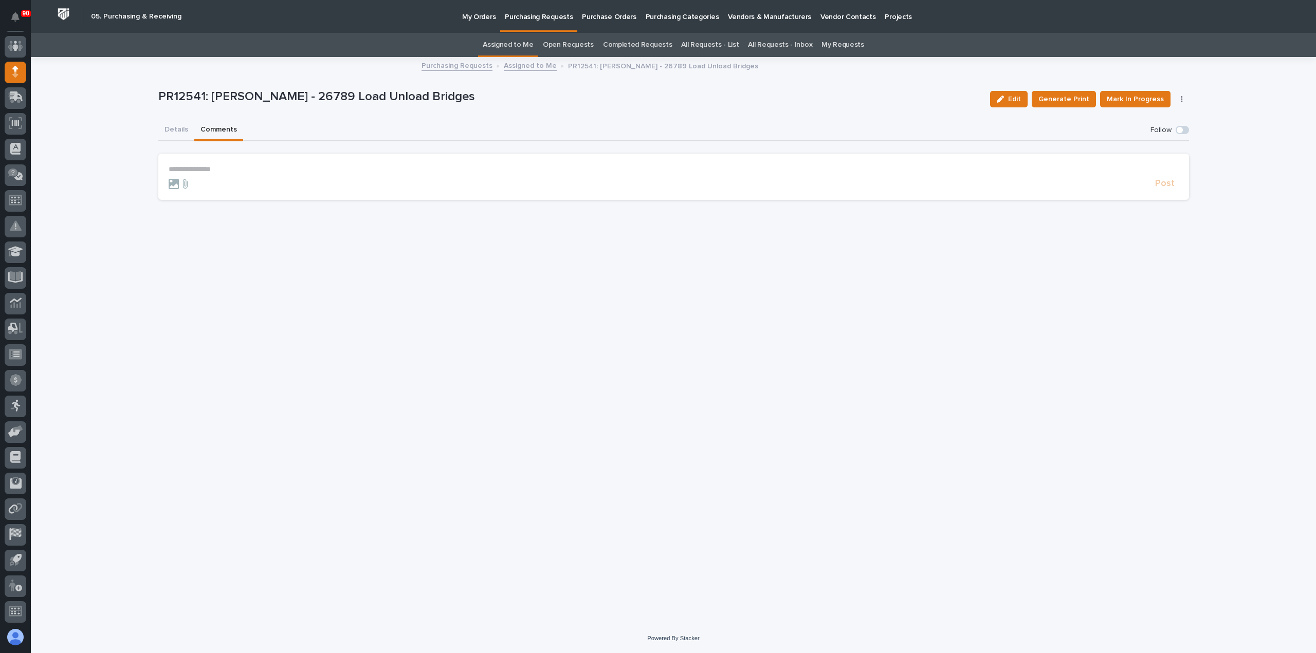
click at [184, 169] on p "**********" at bounding box center [674, 169] width 1010 height 9
click at [1165, 188] on span "Post" at bounding box center [1165, 188] width 20 height 12
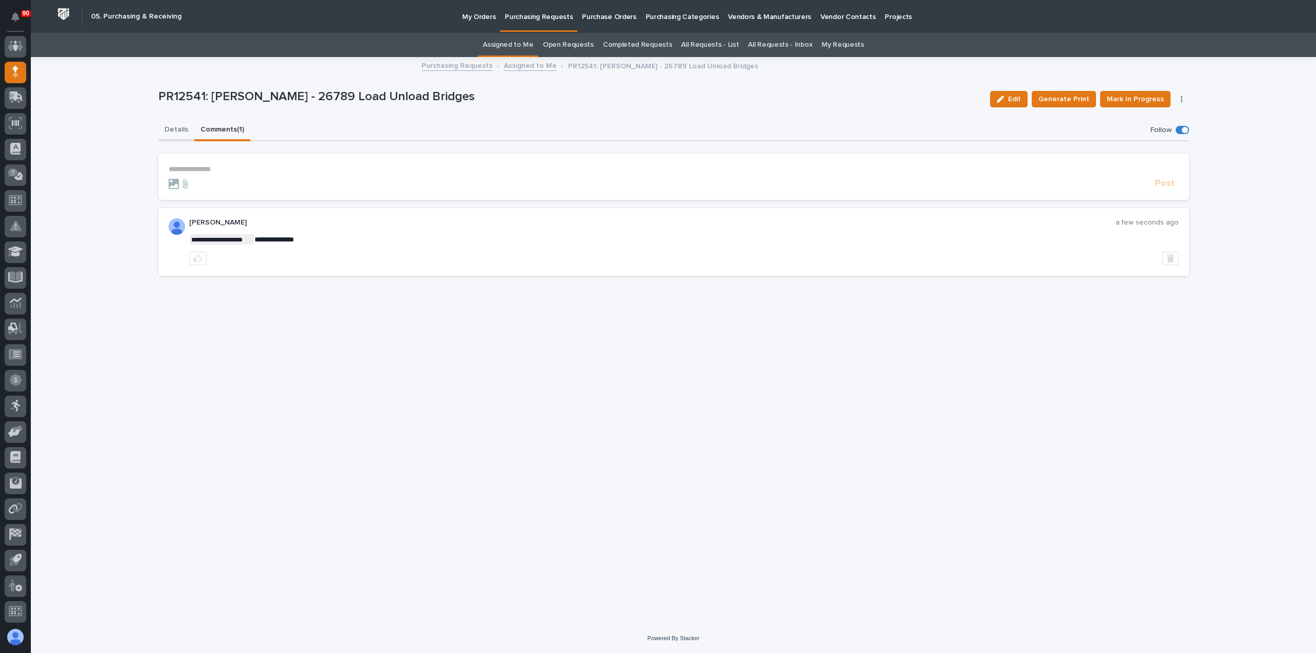
click at [176, 128] on button "Details" at bounding box center [176, 131] width 36 height 22
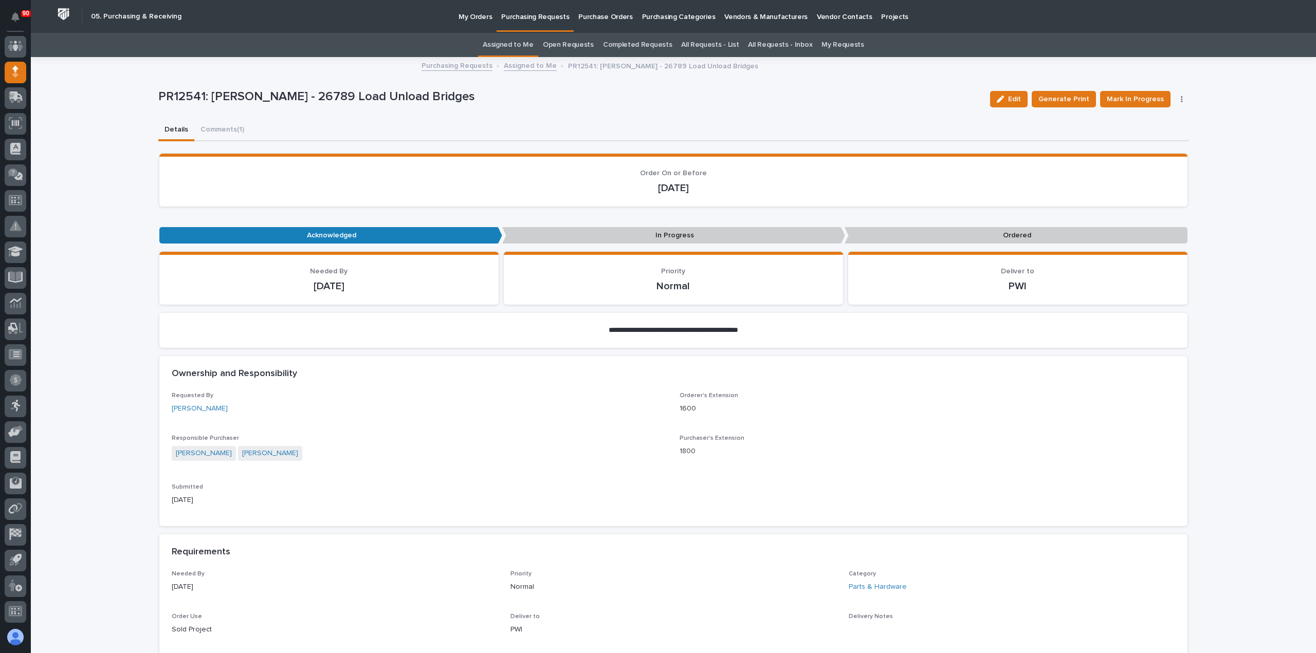
click at [520, 17] on p "Purchasing Requests" at bounding box center [535, 11] width 68 height 22
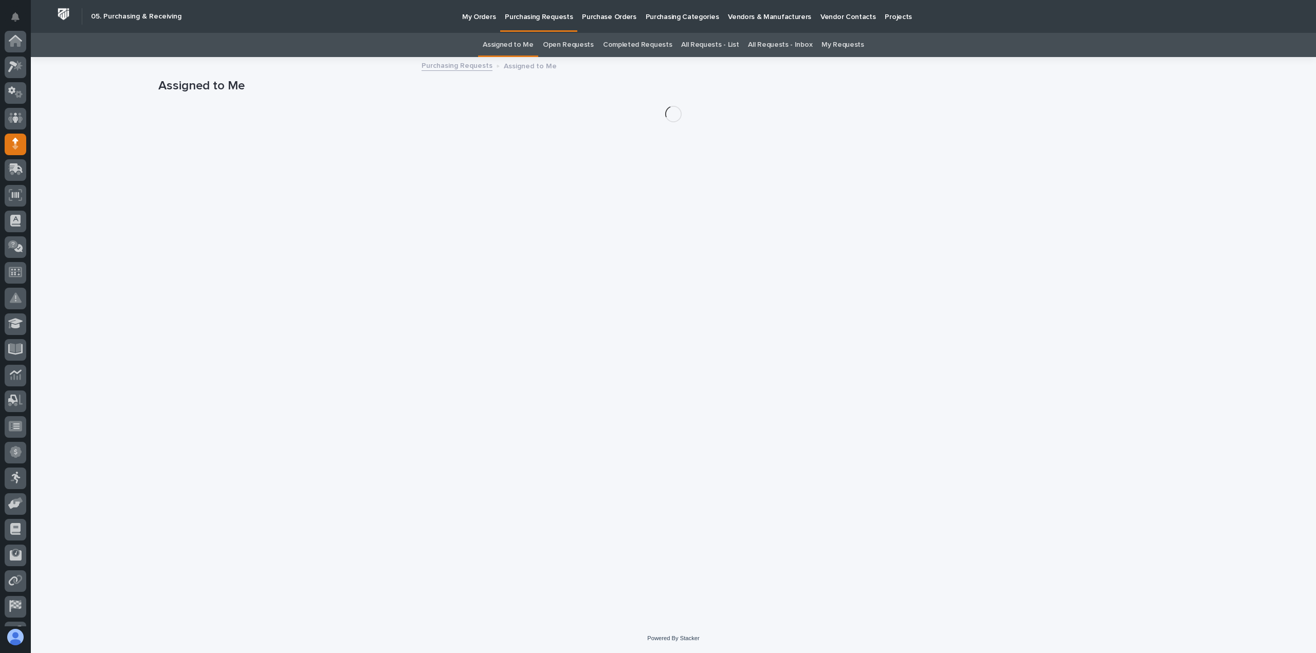
scroll to position [72, 0]
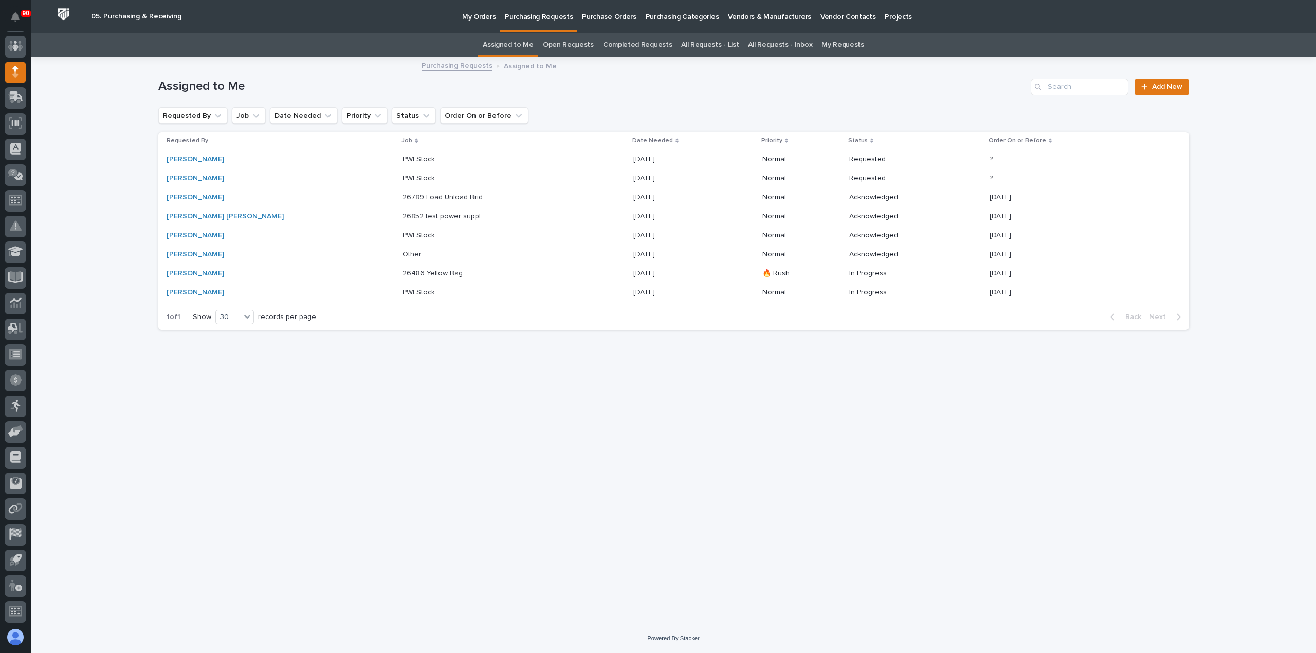
click at [402, 268] on p "26486 Yellow Bag" at bounding box center [433, 272] width 62 height 11
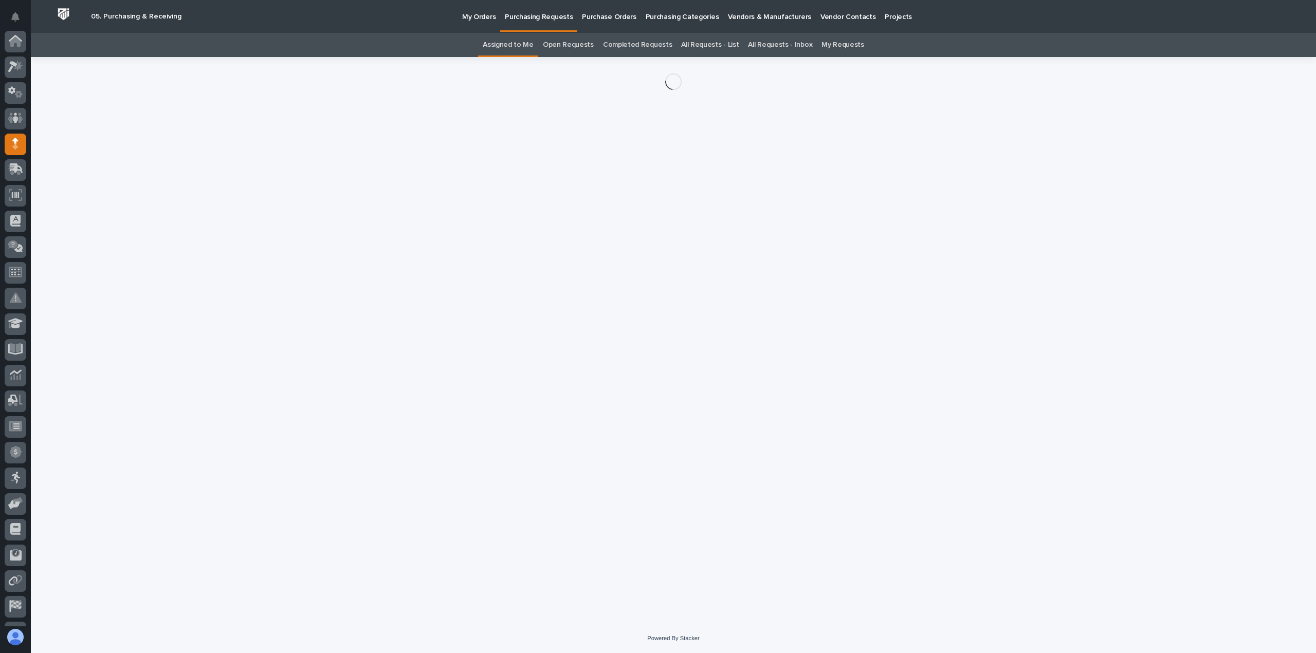
scroll to position [72, 0]
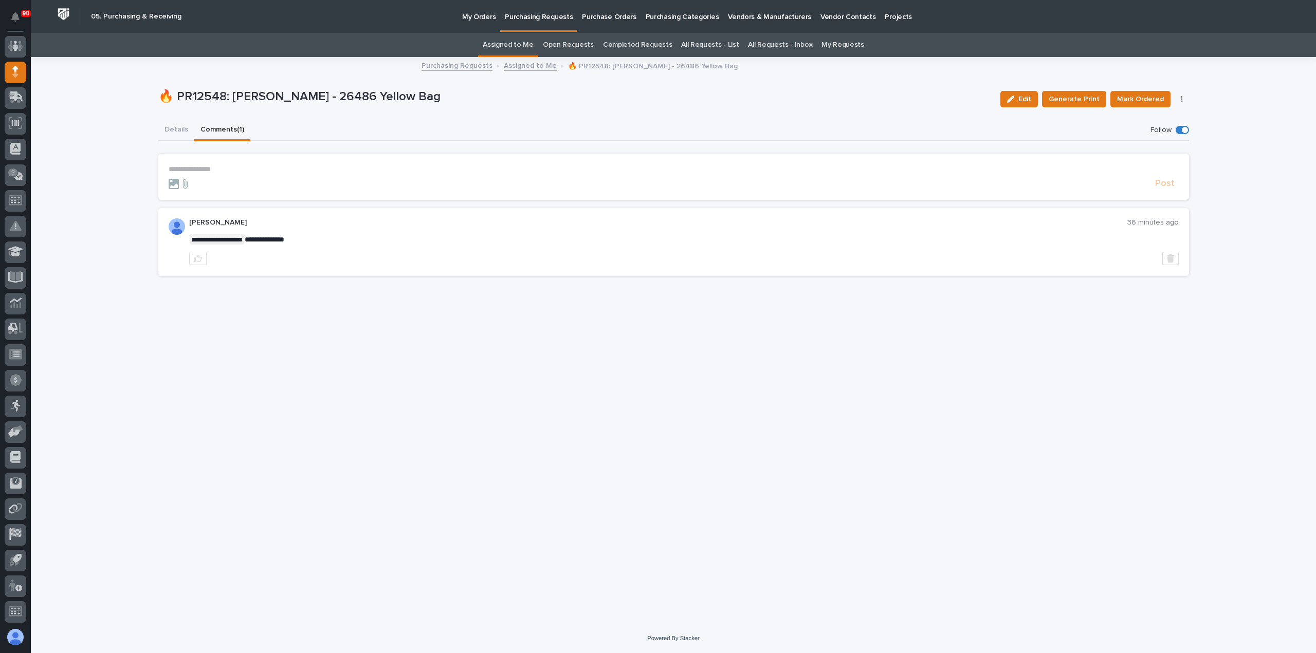
click at [215, 127] on button "Comments (1)" at bounding box center [222, 131] width 56 height 22
click at [179, 127] on button "Details" at bounding box center [176, 131] width 36 height 22
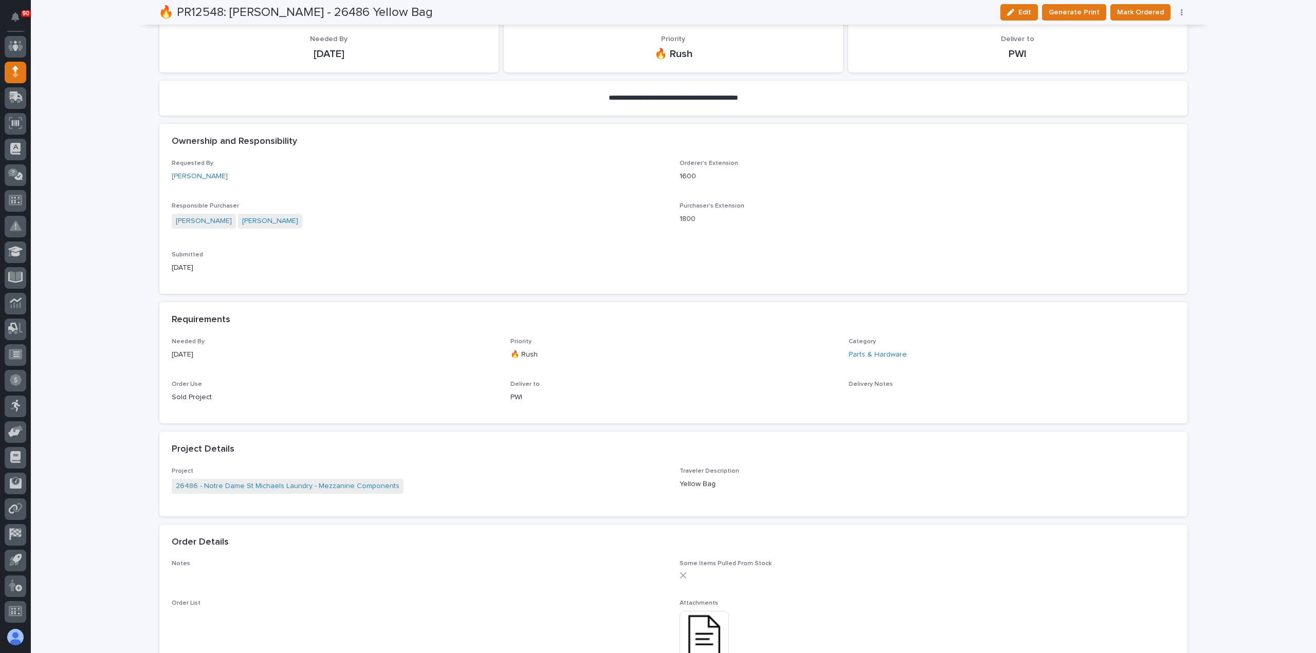
scroll to position [308, 0]
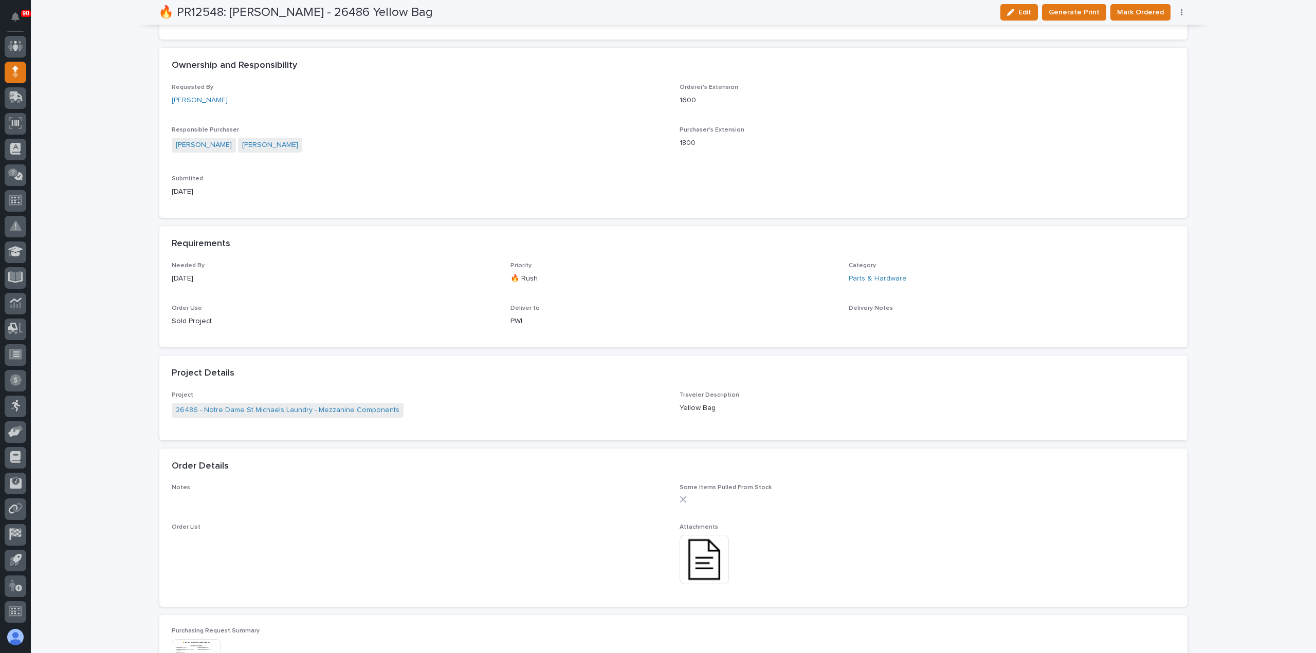
click at [700, 562] on img at bounding box center [704, 559] width 49 height 49
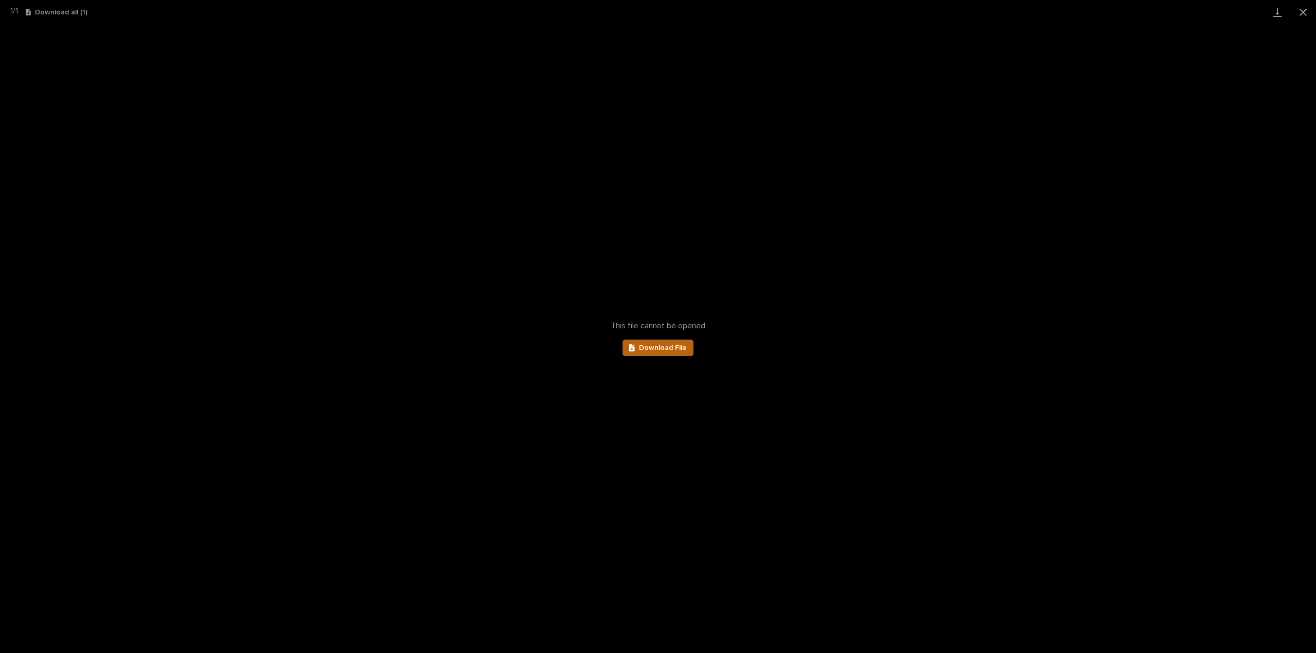
click at [653, 346] on span "Download File" at bounding box center [663, 347] width 48 height 7
click at [1304, 10] on button "Close gallery" at bounding box center [1303, 12] width 26 height 24
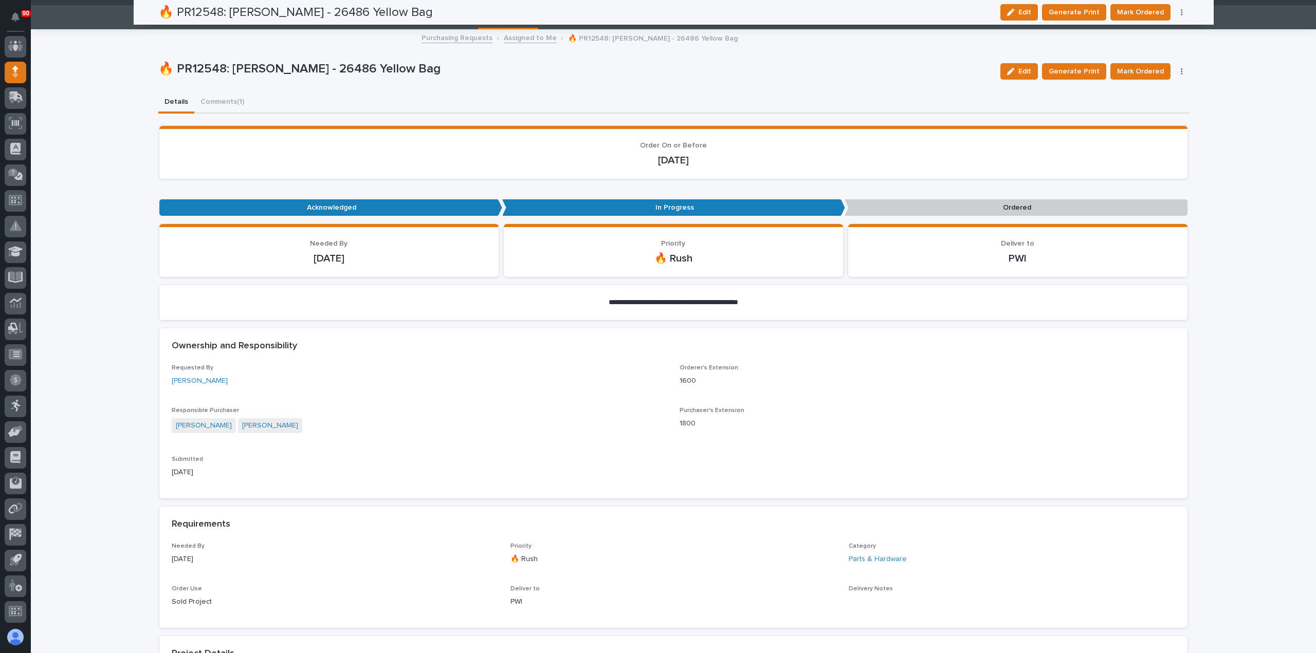
scroll to position [0, 0]
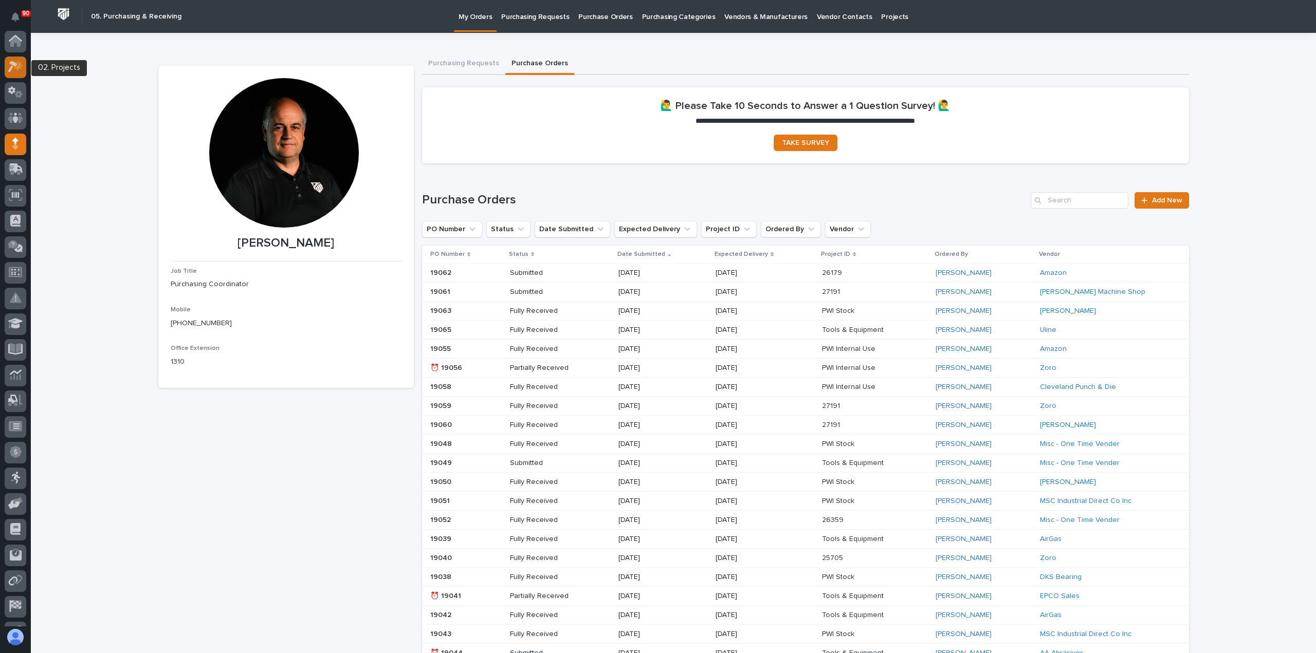
click at [15, 67] on icon at bounding box center [18, 66] width 9 height 10
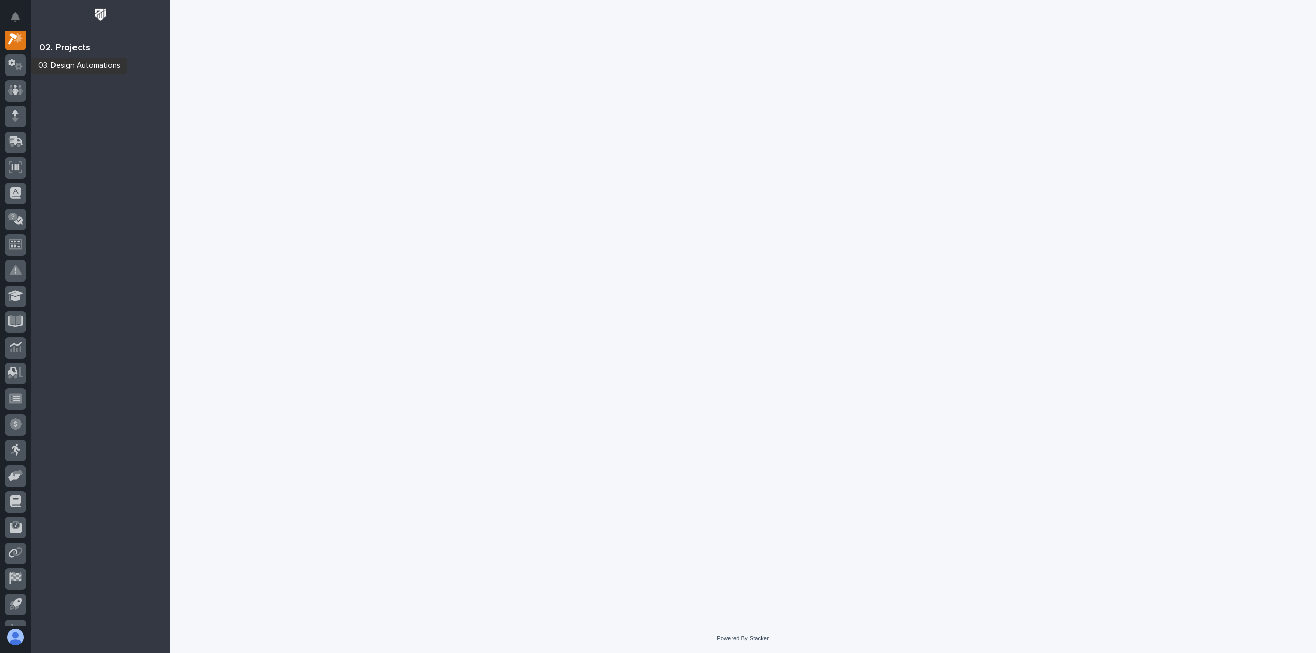
scroll to position [26, 0]
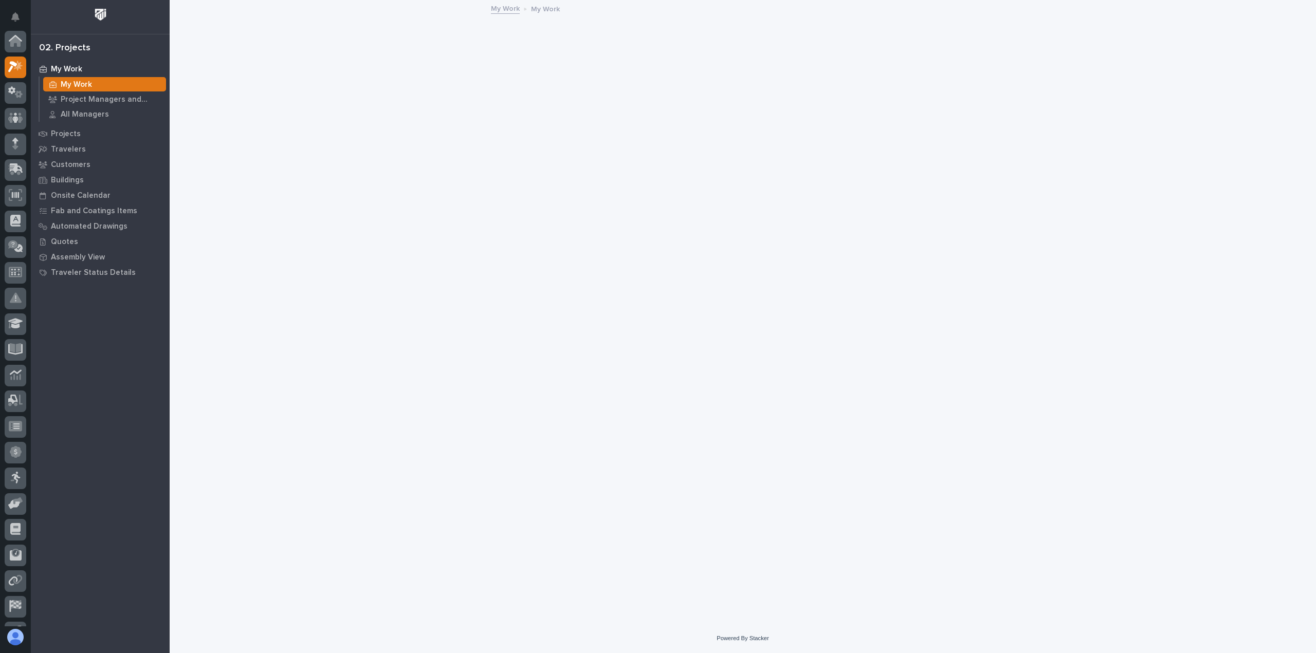
scroll to position [26, 0]
click at [66, 132] on p "Projects" at bounding box center [66, 134] width 30 height 9
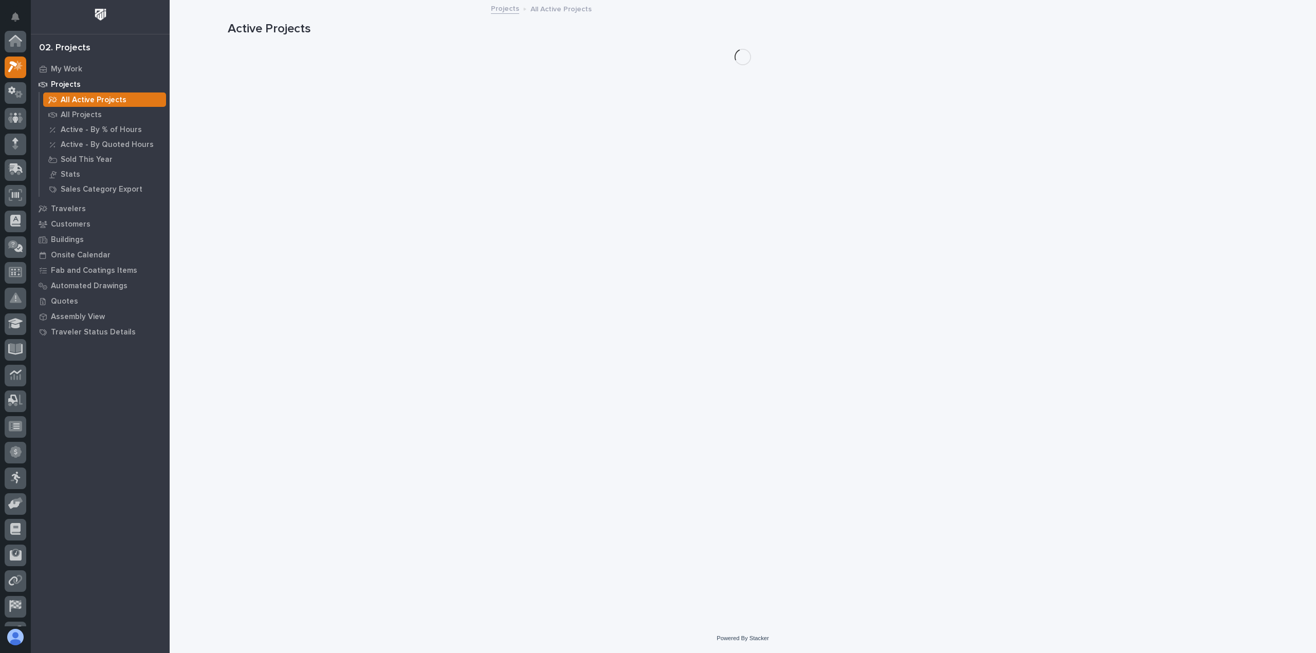
scroll to position [26, 0]
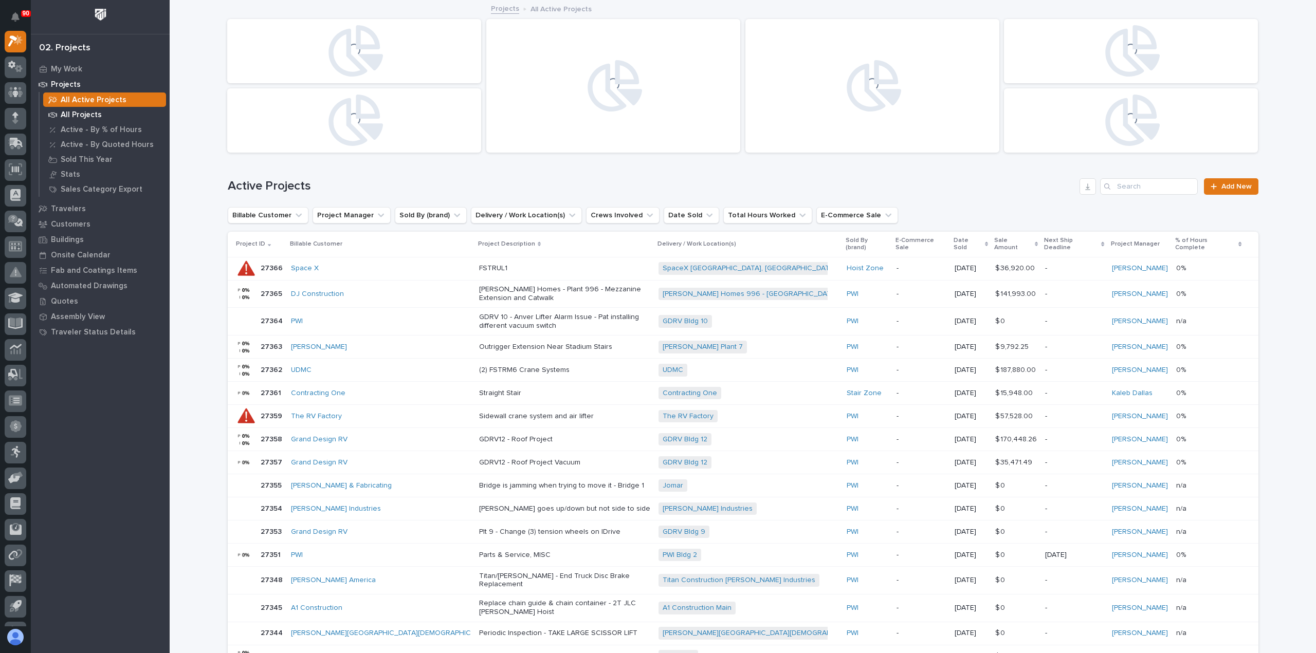
click at [85, 112] on p "All Projects" at bounding box center [81, 115] width 41 height 9
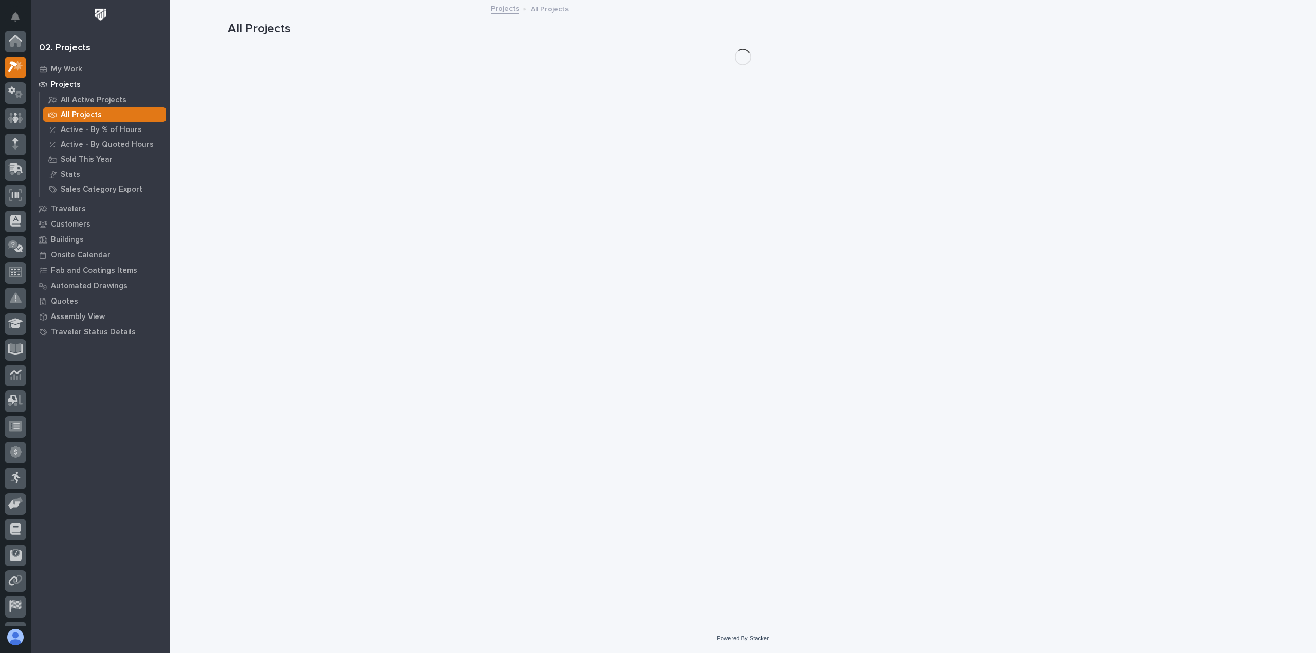
scroll to position [26, 0]
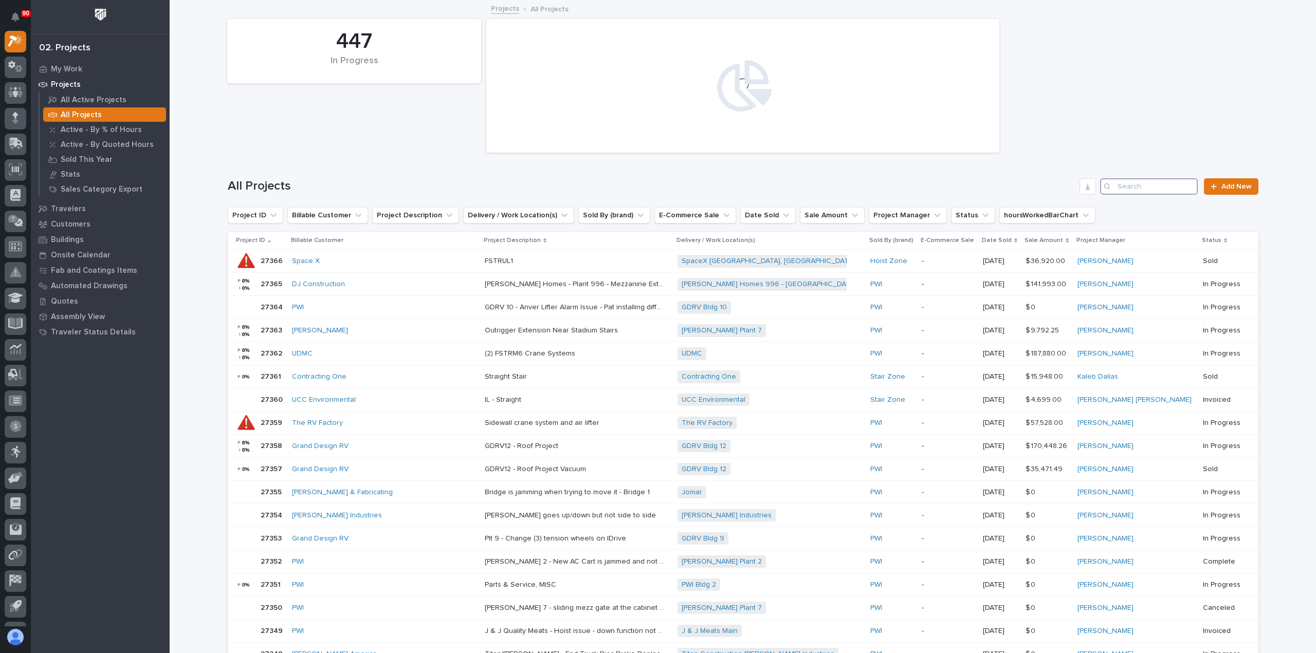
drag, startPoint x: 1120, startPoint y: 180, endPoint x: 1129, endPoint y: 182, distance: 9.5
click at [1121, 182] on input "Search" at bounding box center [1149, 186] width 98 height 16
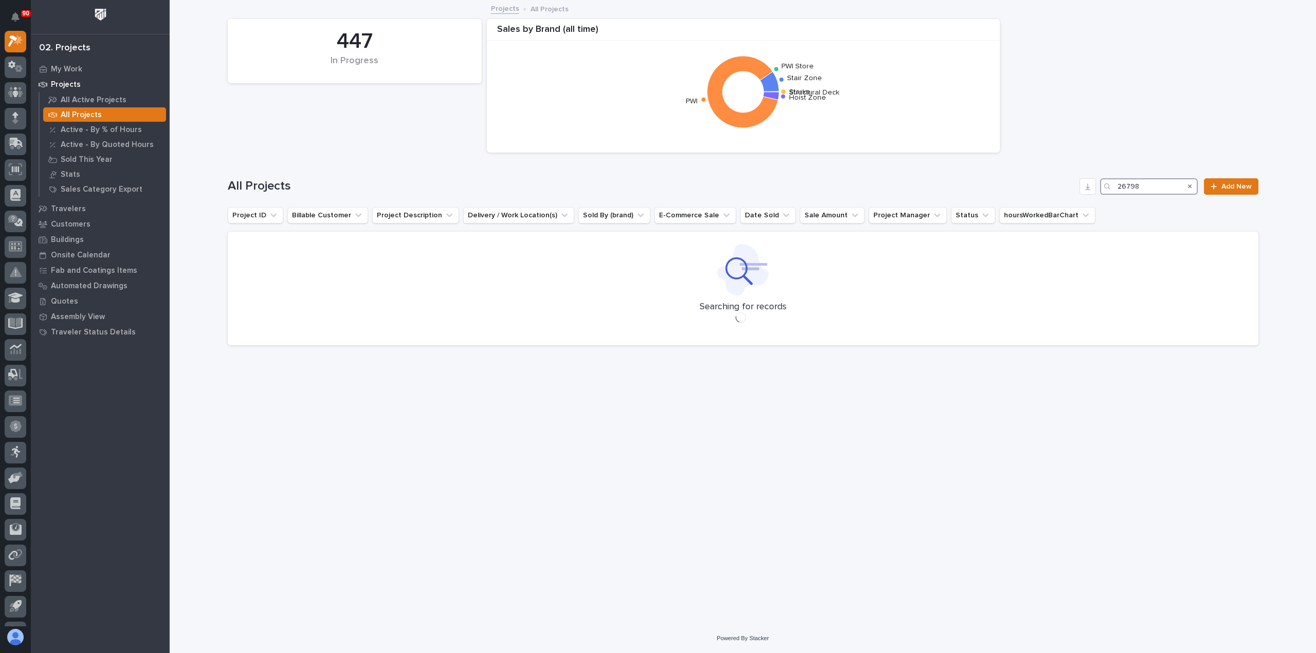
type input "26798"
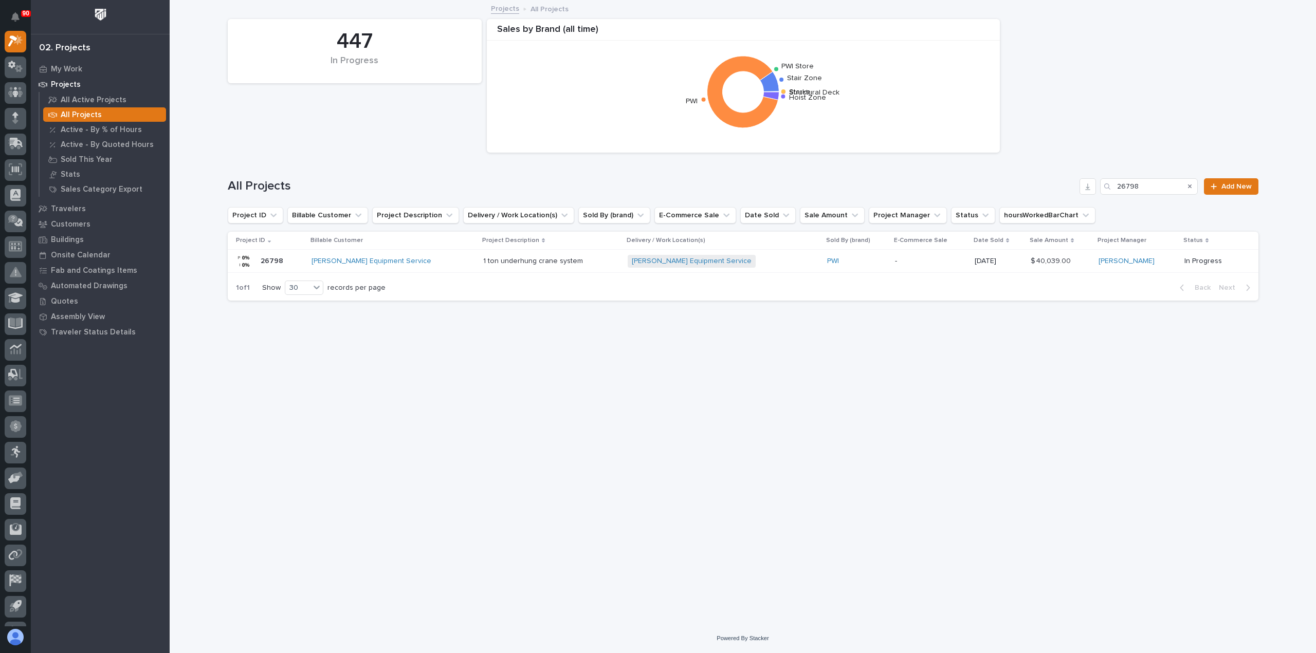
click at [580, 261] on p at bounding box center [551, 261] width 136 height 9
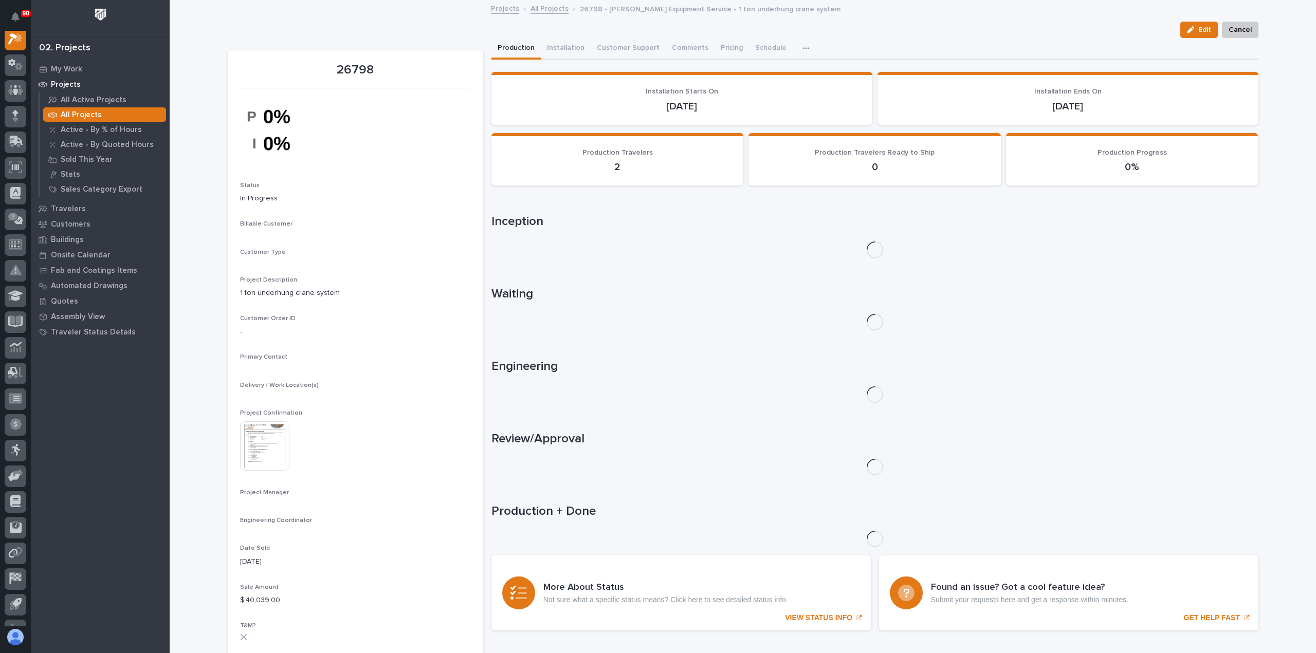
scroll to position [26, 0]
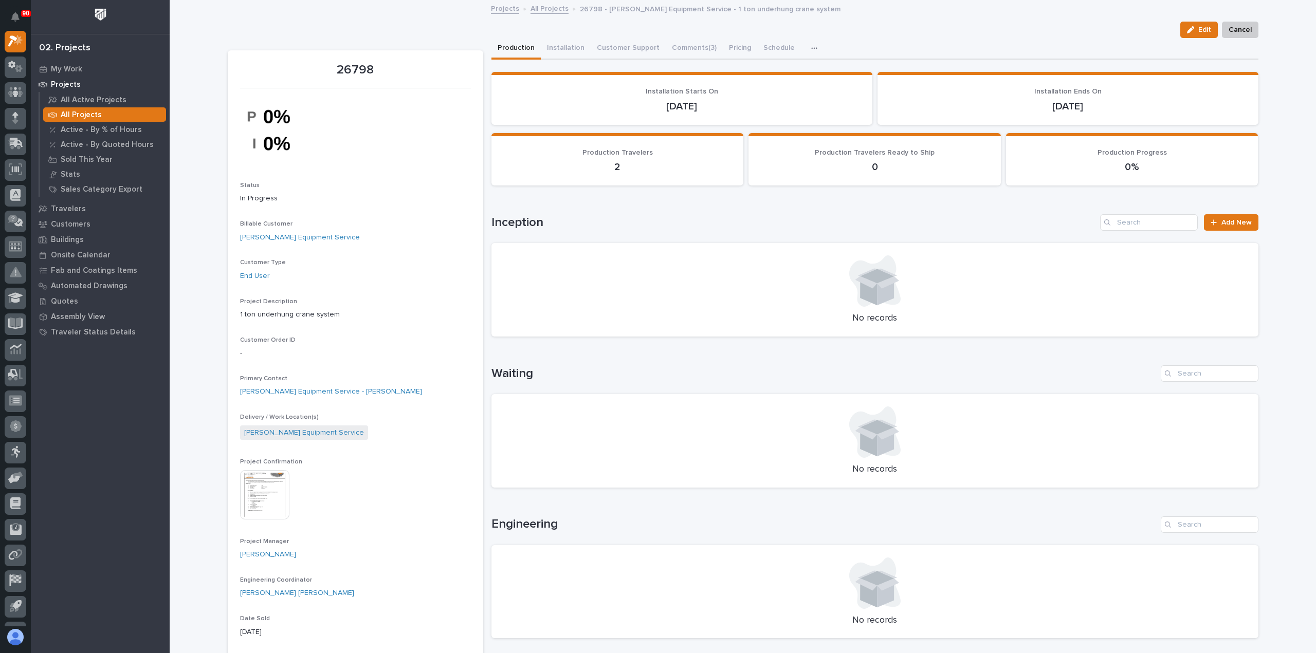
click at [263, 484] on img at bounding box center [264, 494] width 49 height 49
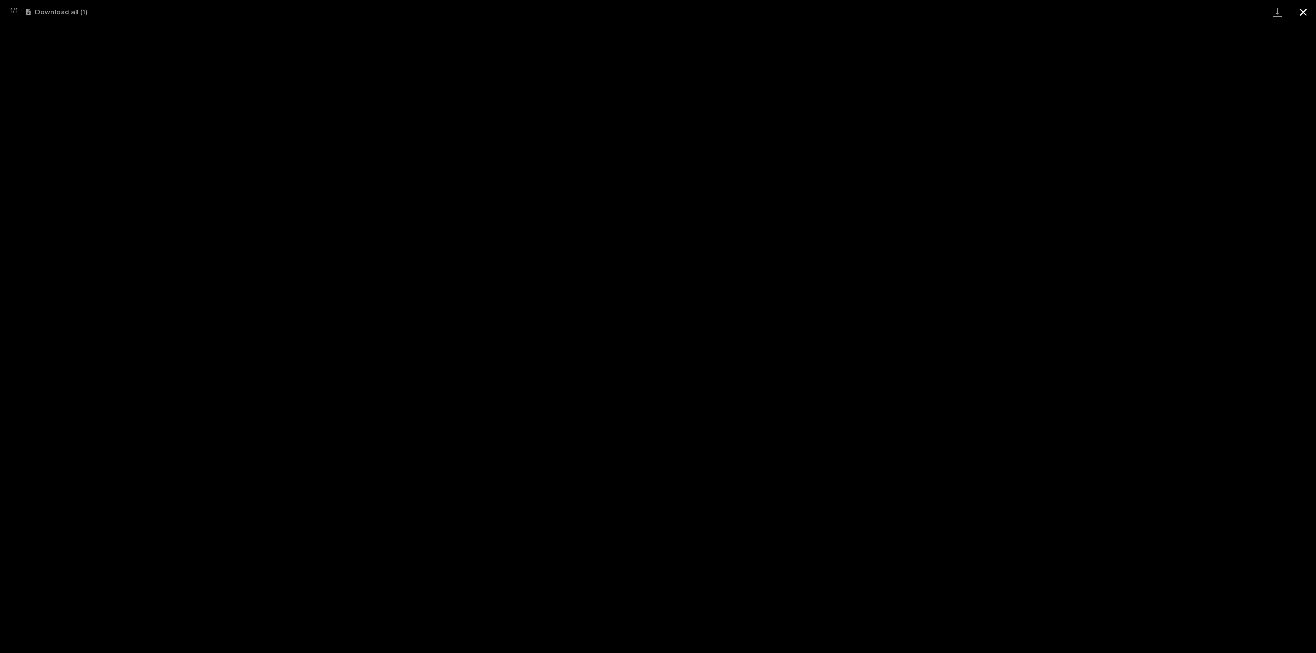
click at [1305, 8] on button "Close gallery" at bounding box center [1303, 12] width 26 height 24
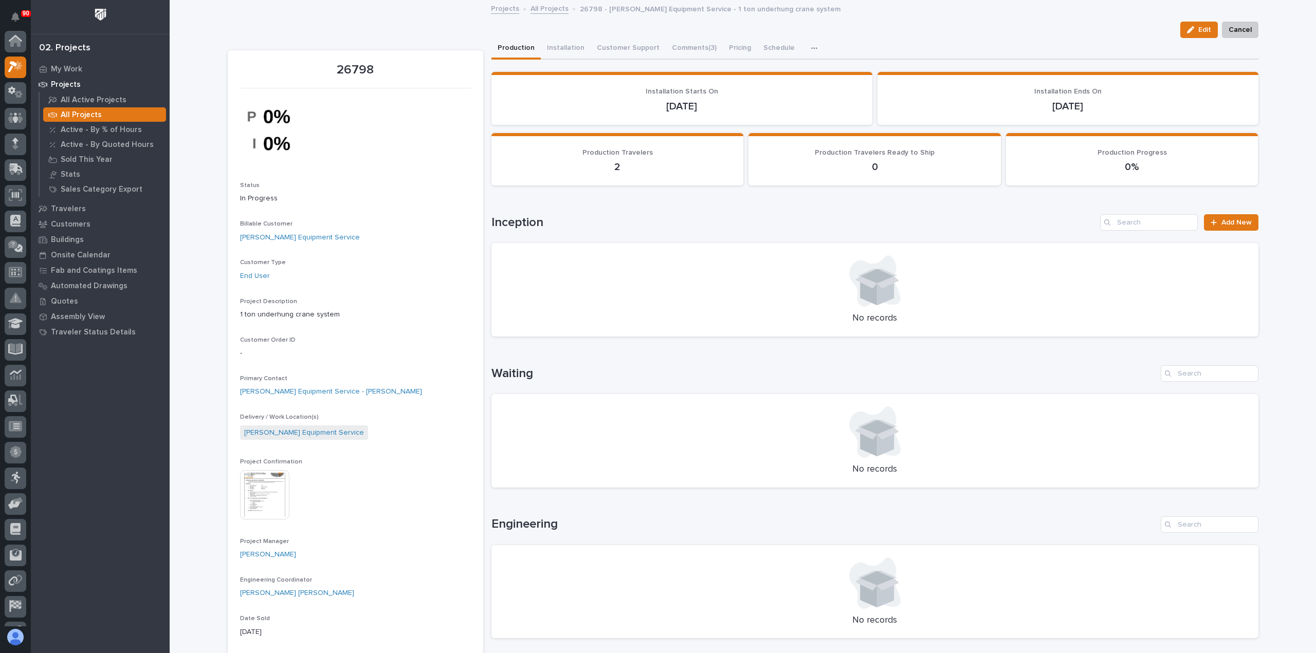
scroll to position [26, 0]
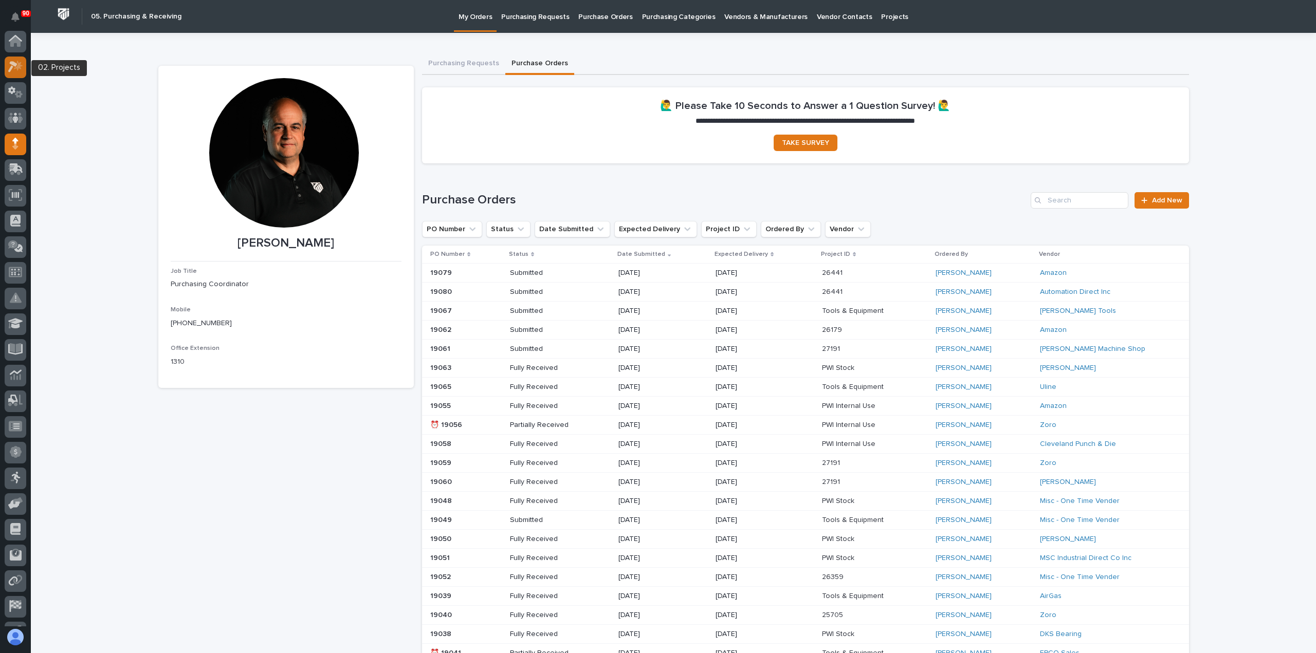
click at [15, 65] on icon at bounding box center [12, 67] width 9 height 11
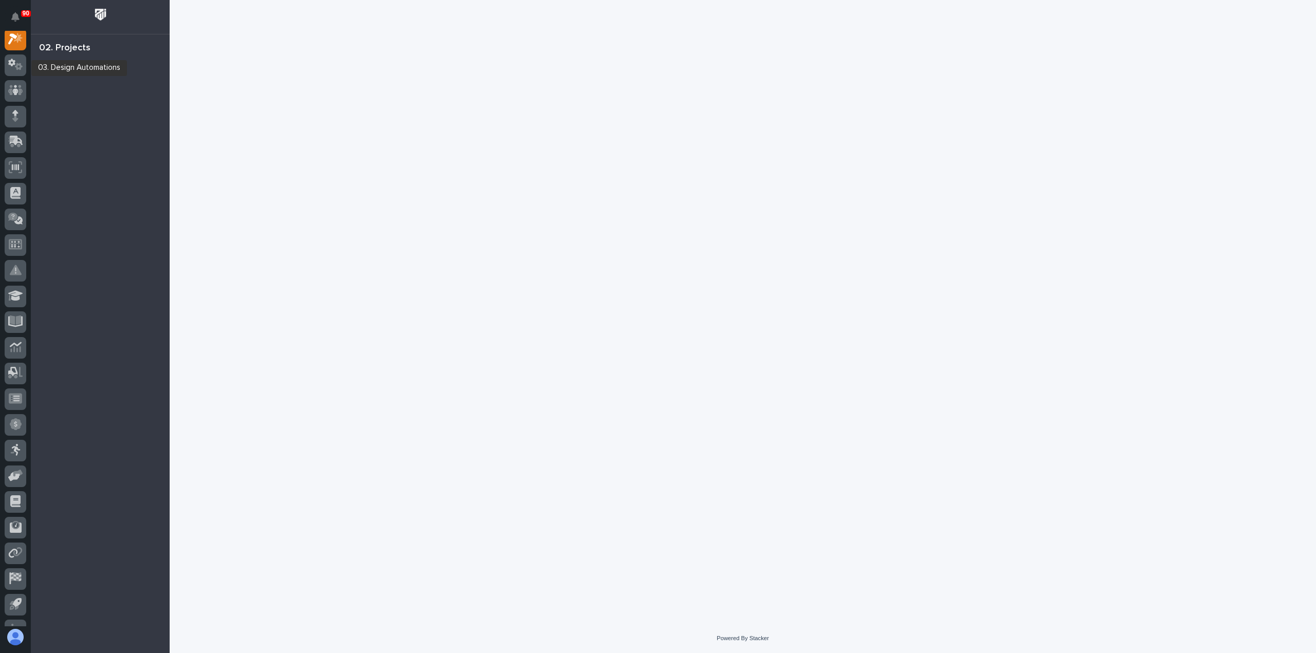
scroll to position [26, 0]
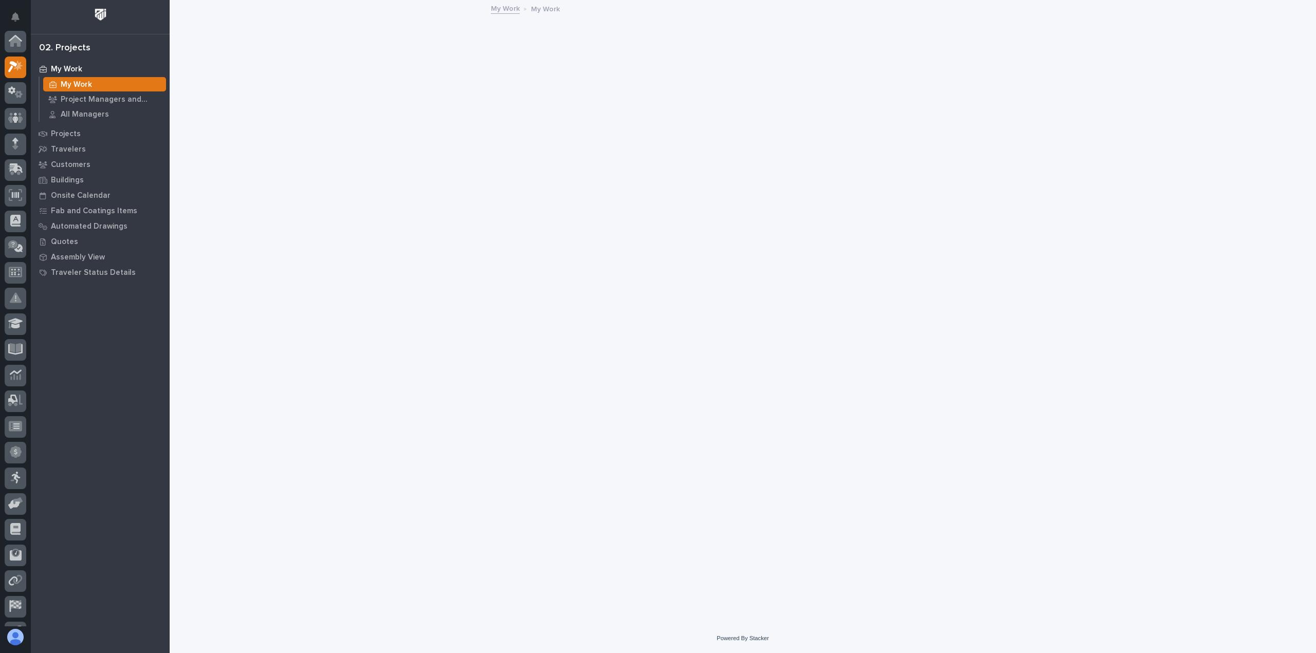
scroll to position [26, 0]
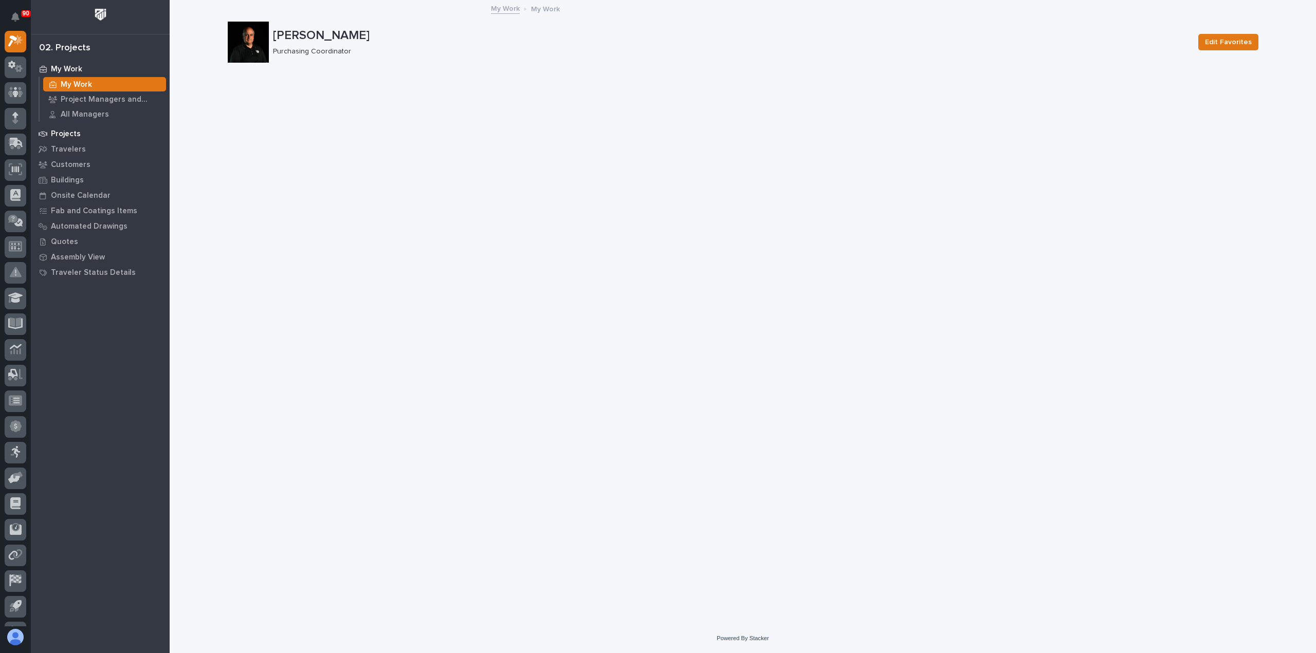
click at [63, 133] on p "Projects" at bounding box center [66, 134] width 30 height 9
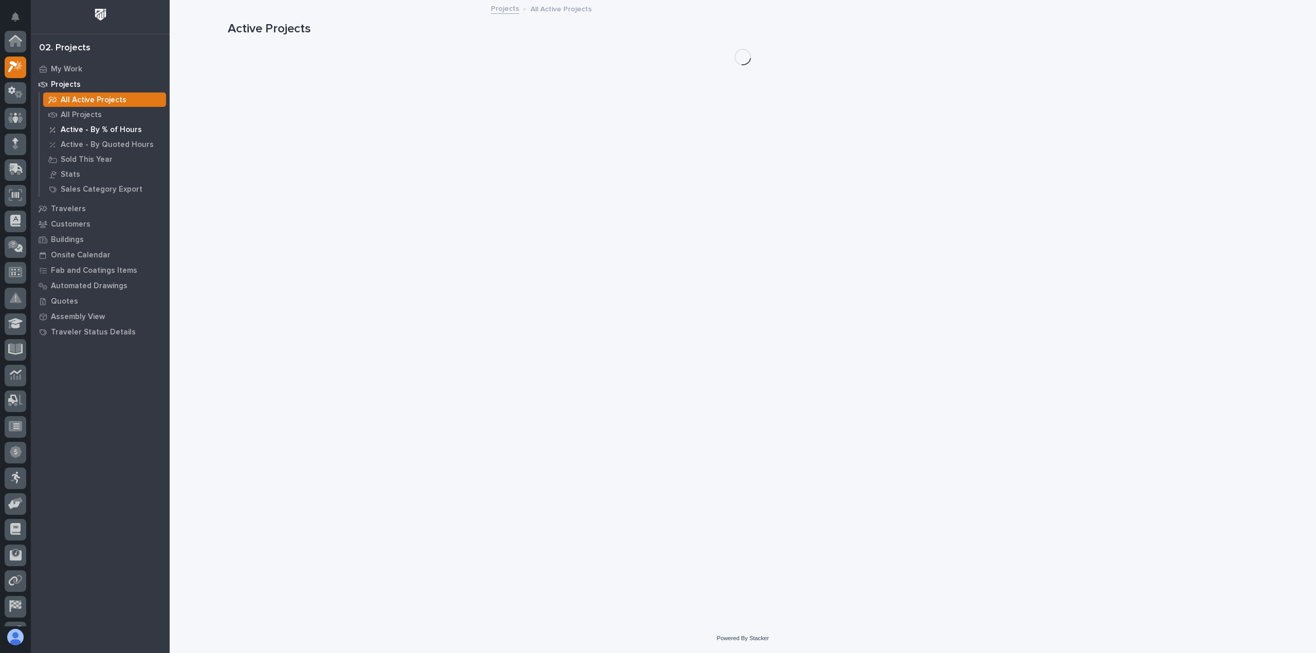
scroll to position [26, 0]
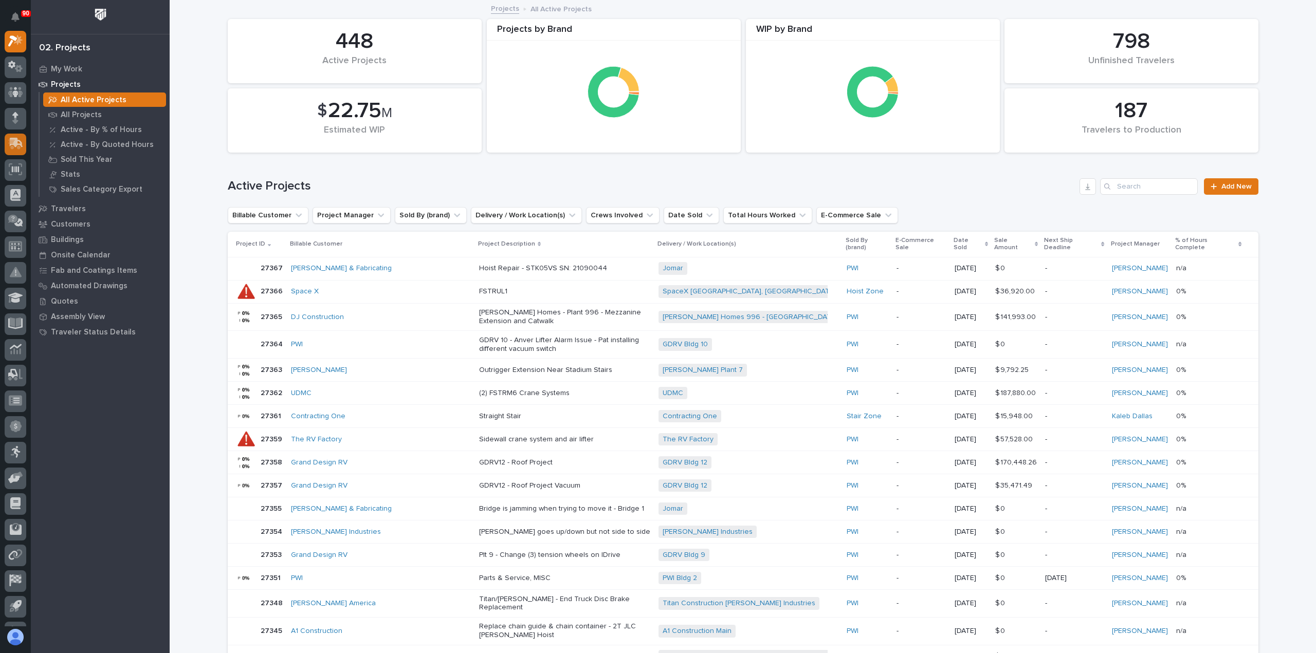
click at [13, 144] on icon at bounding box center [16, 143] width 13 height 10
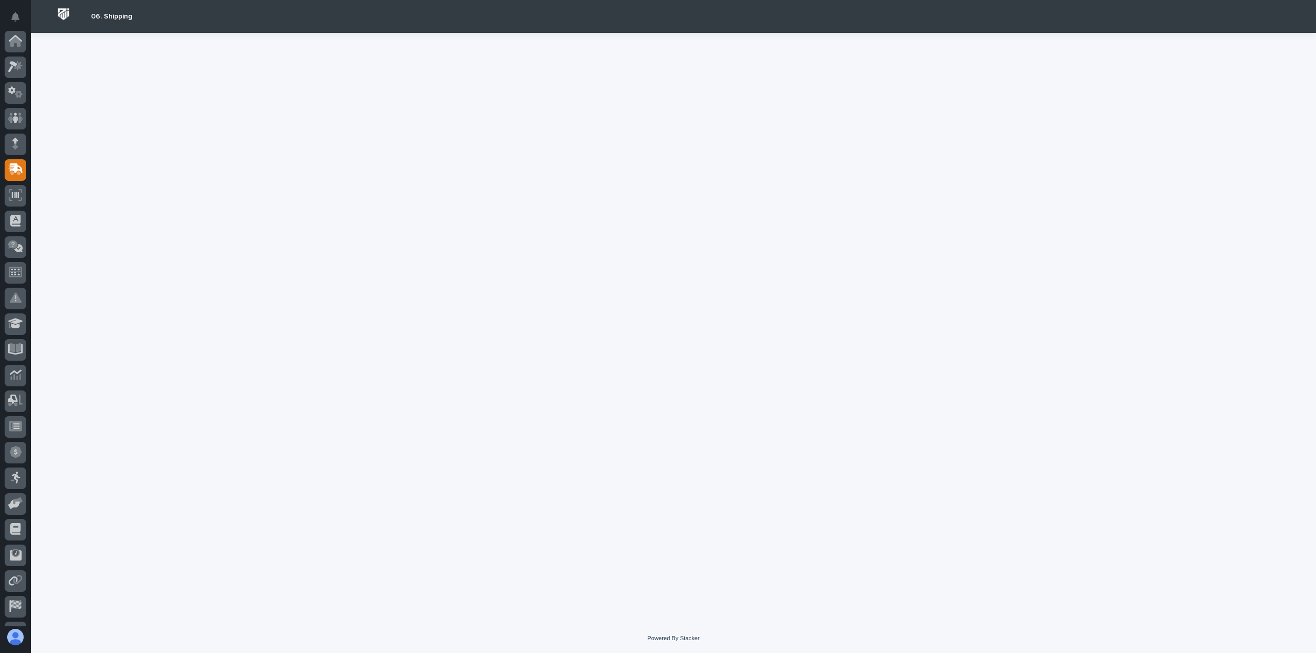
scroll to position [72, 0]
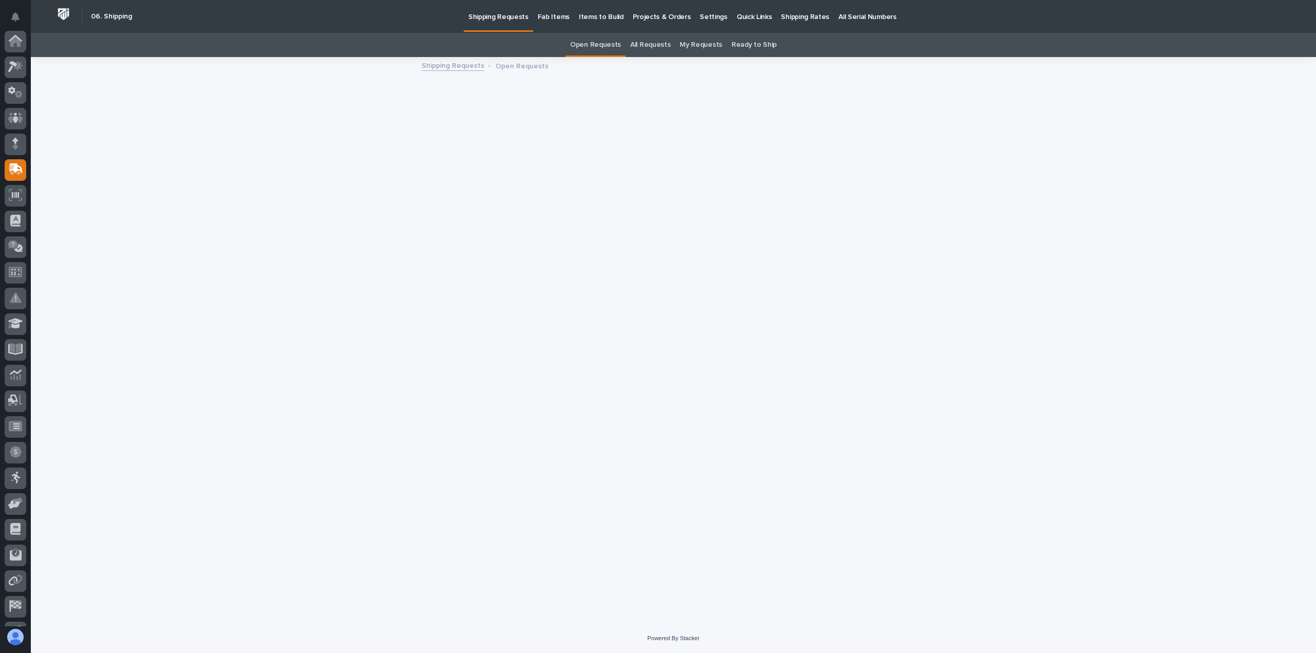
scroll to position [72, 0]
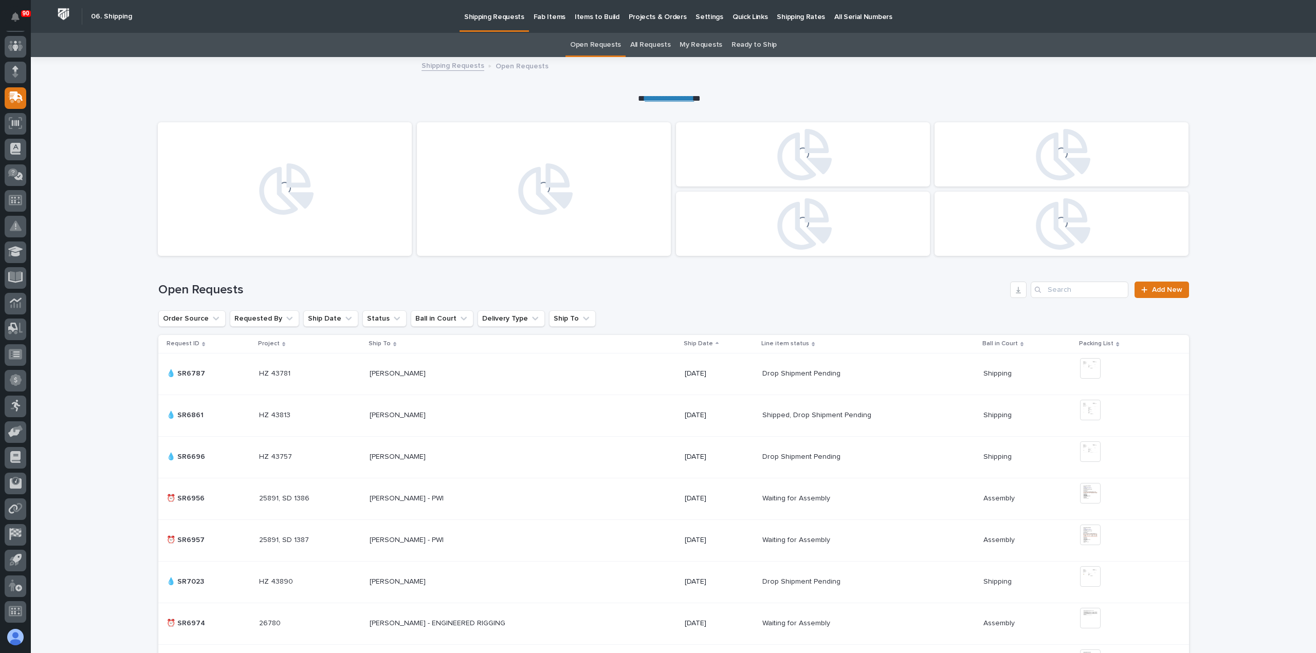
click at [554, 18] on p "Fab Items" at bounding box center [550, 11] width 32 height 22
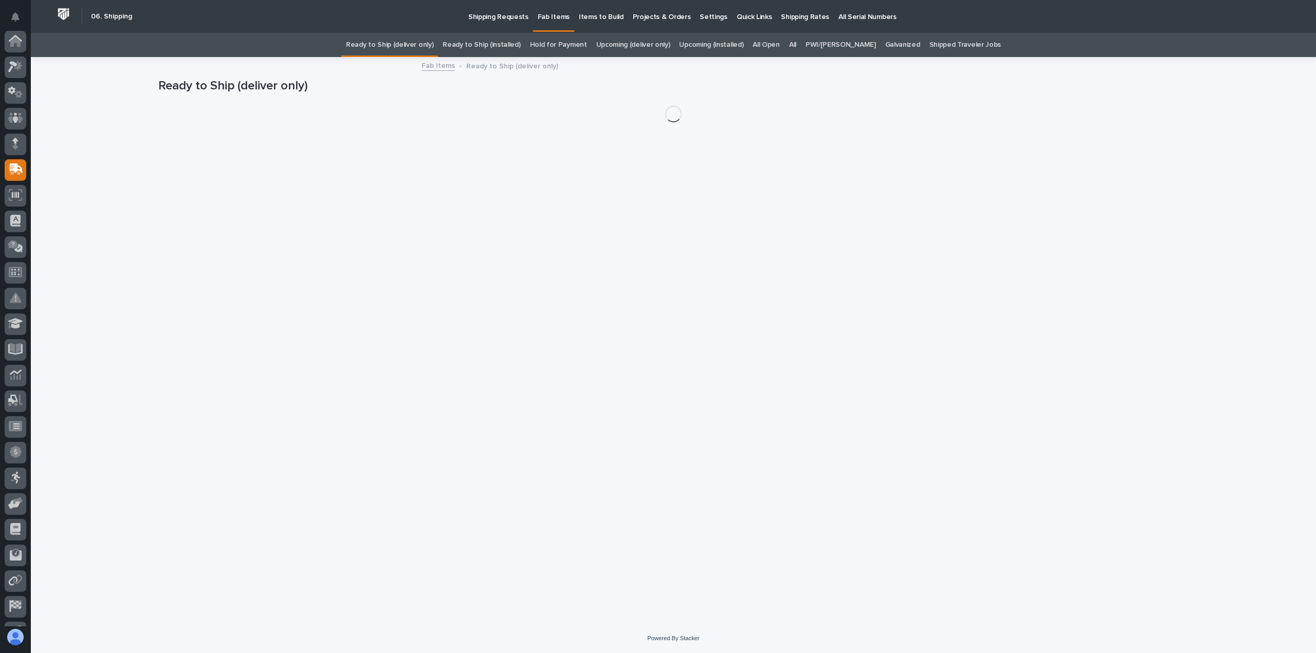
scroll to position [72, 0]
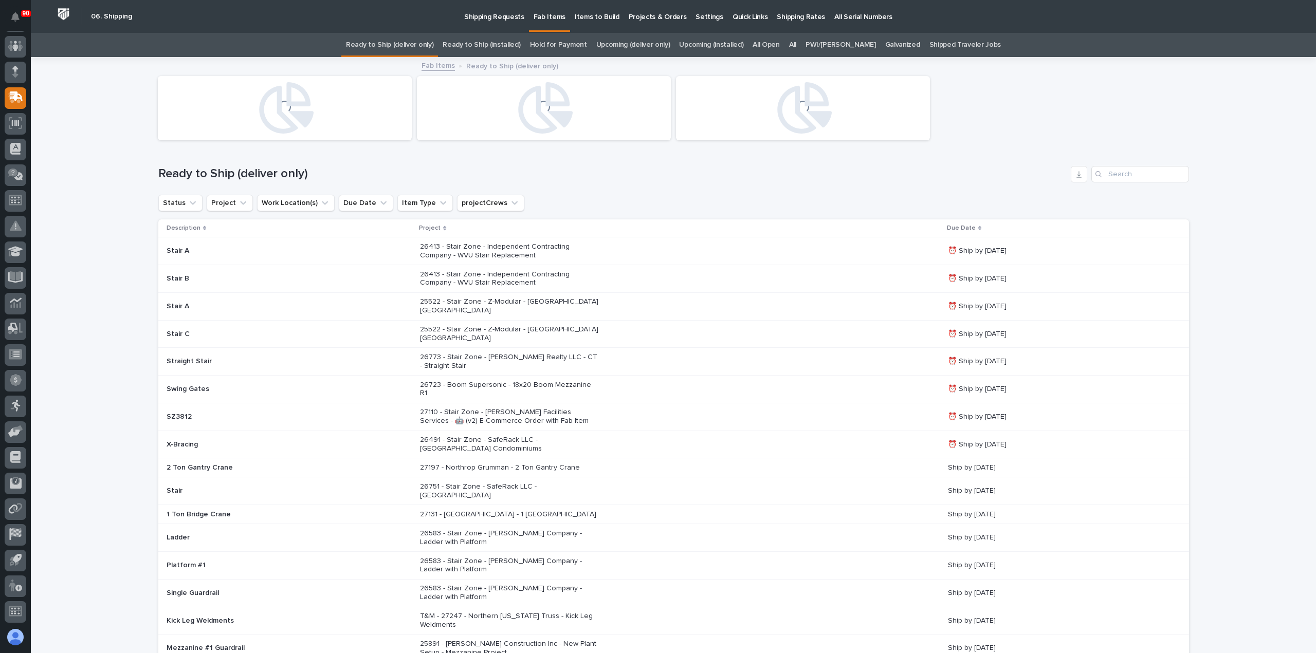
click at [801, 45] on div "All" at bounding box center [792, 45] width 16 height 24
click at [796, 43] on link "All" at bounding box center [792, 45] width 7 height 24
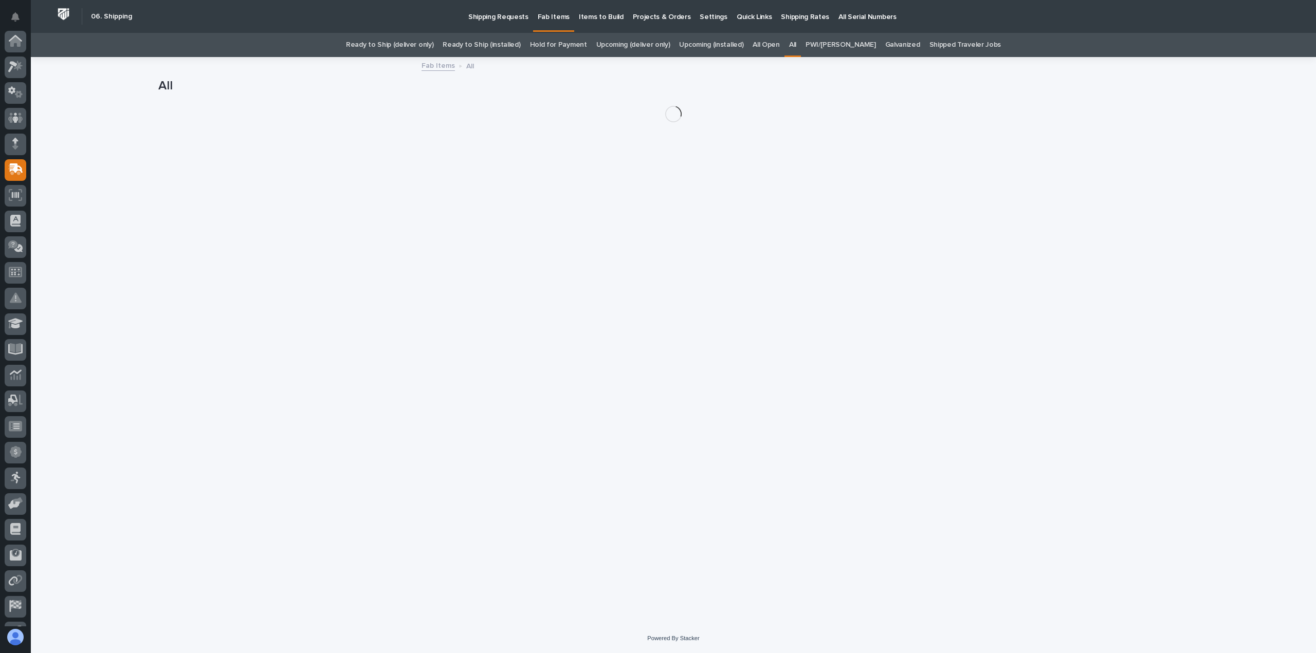
scroll to position [72, 0]
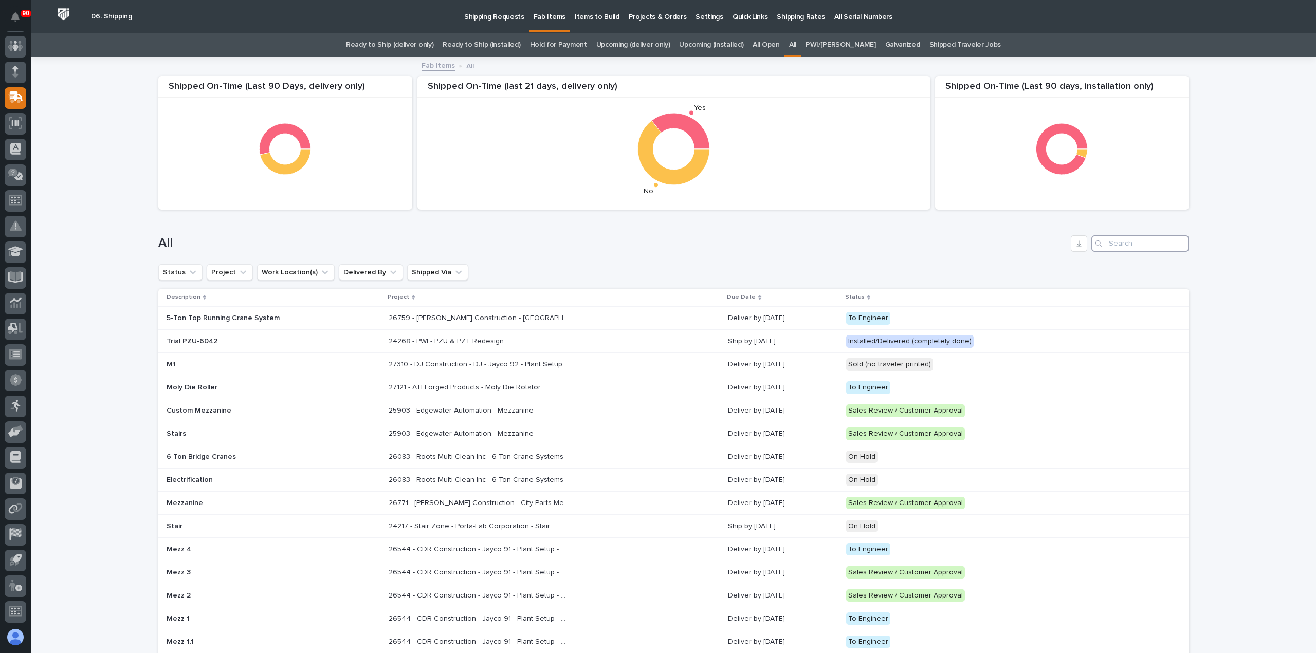
click at [1127, 242] on input "Search" at bounding box center [1140, 243] width 98 height 16
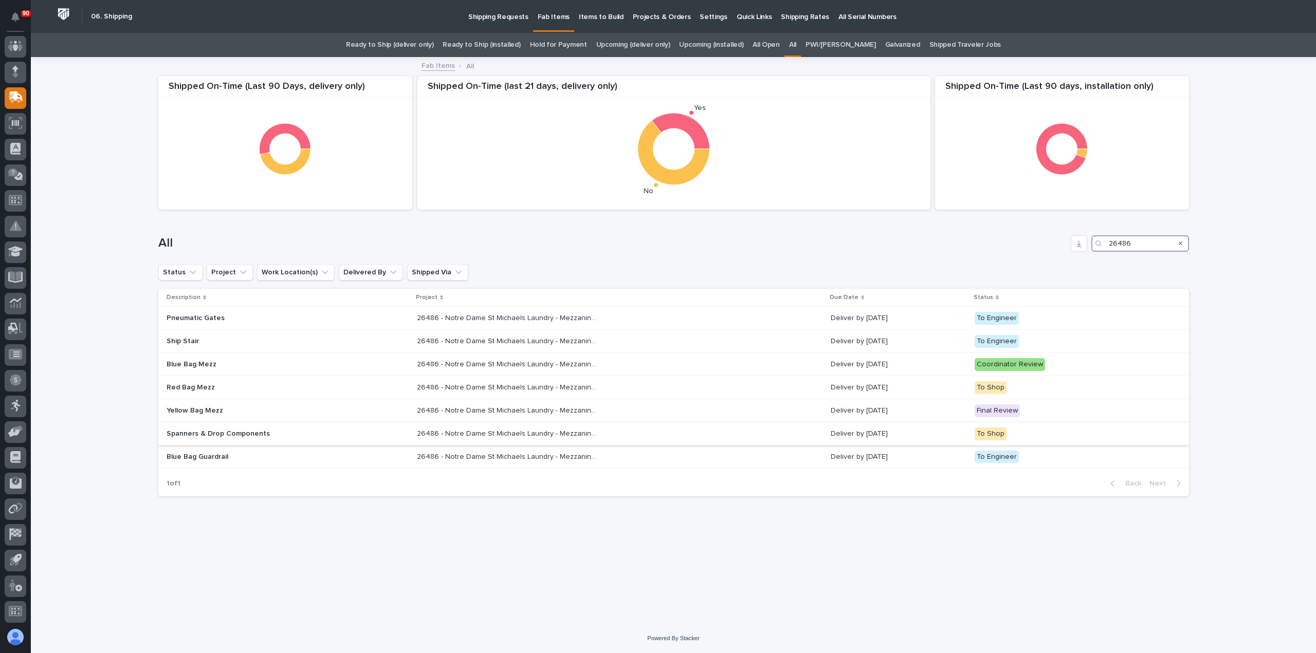
type input "26486"
click at [318, 431] on p "Spanners & Drop Components" at bounding box center [257, 434] width 180 height 9
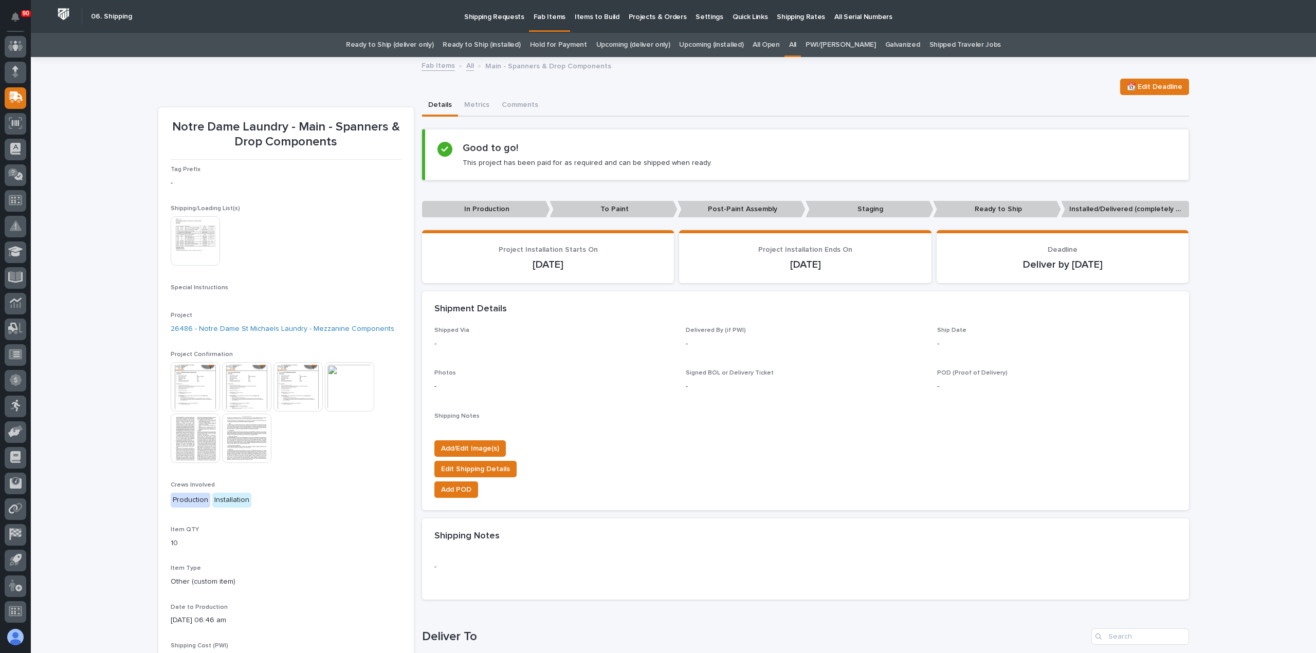
click at [192, 228] on img at bounding box center [195, 240] width 49 height 49
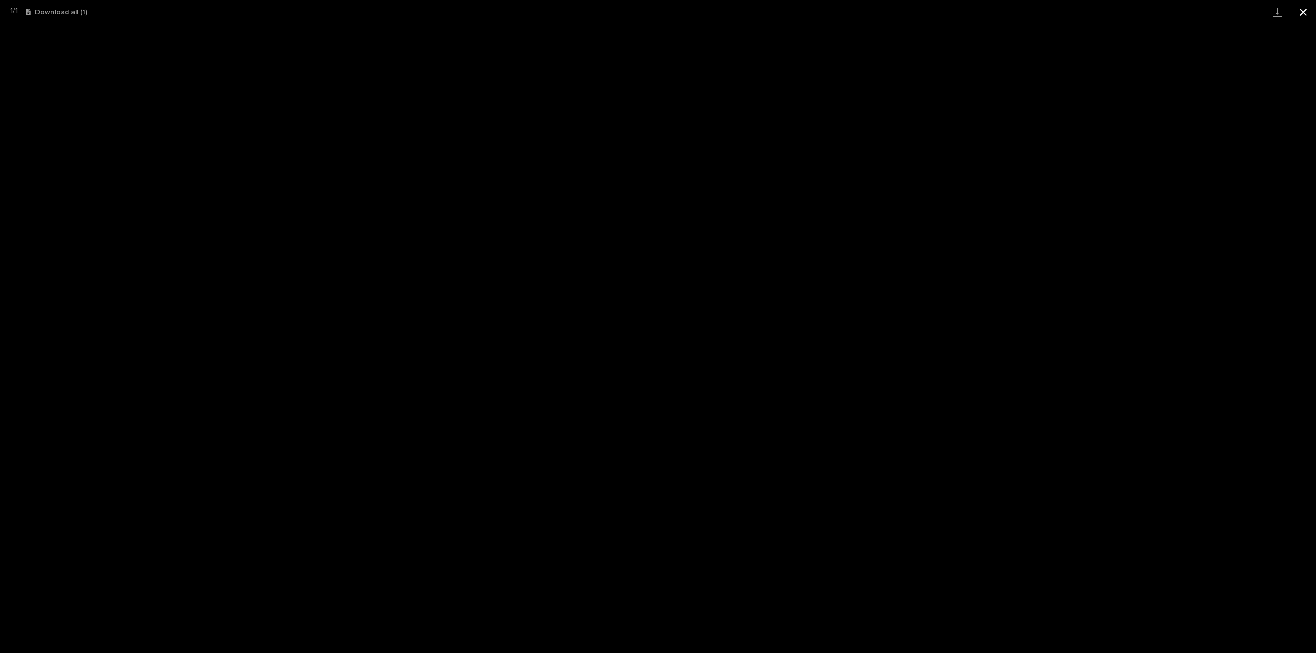
click at [1306, 12] on button "Close gallery" at bounding box center [1303, 12] width 26 height 24
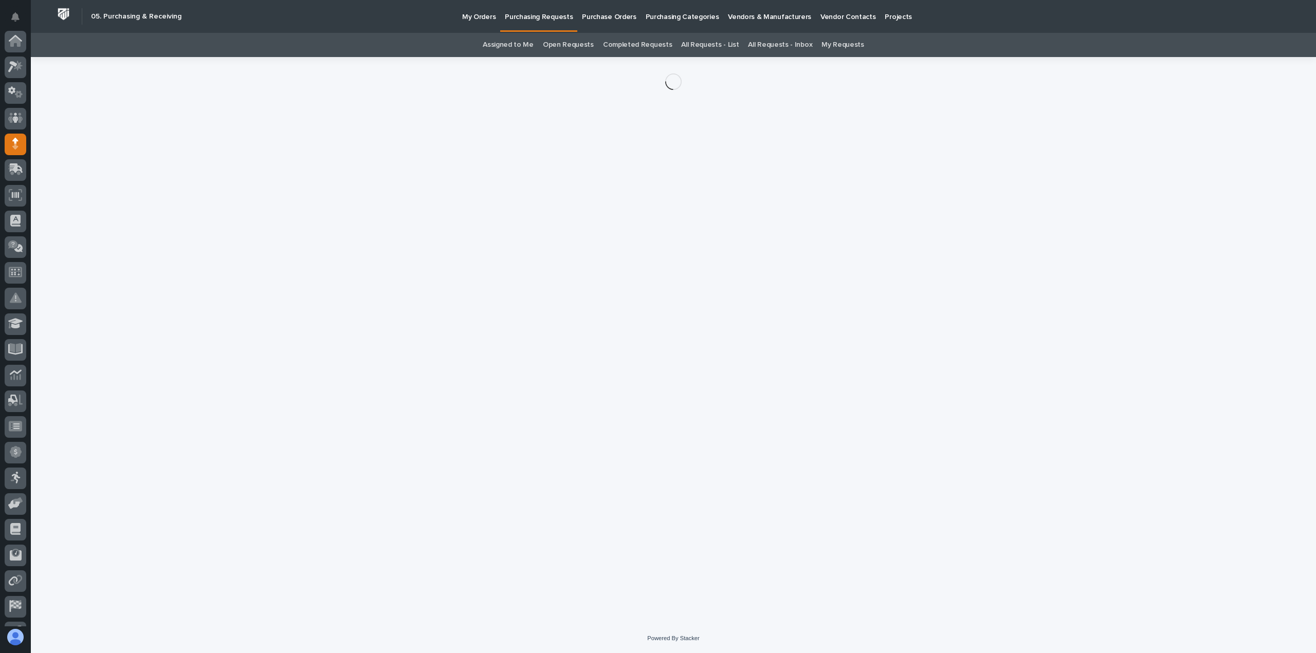
scroll to position [72, 0]
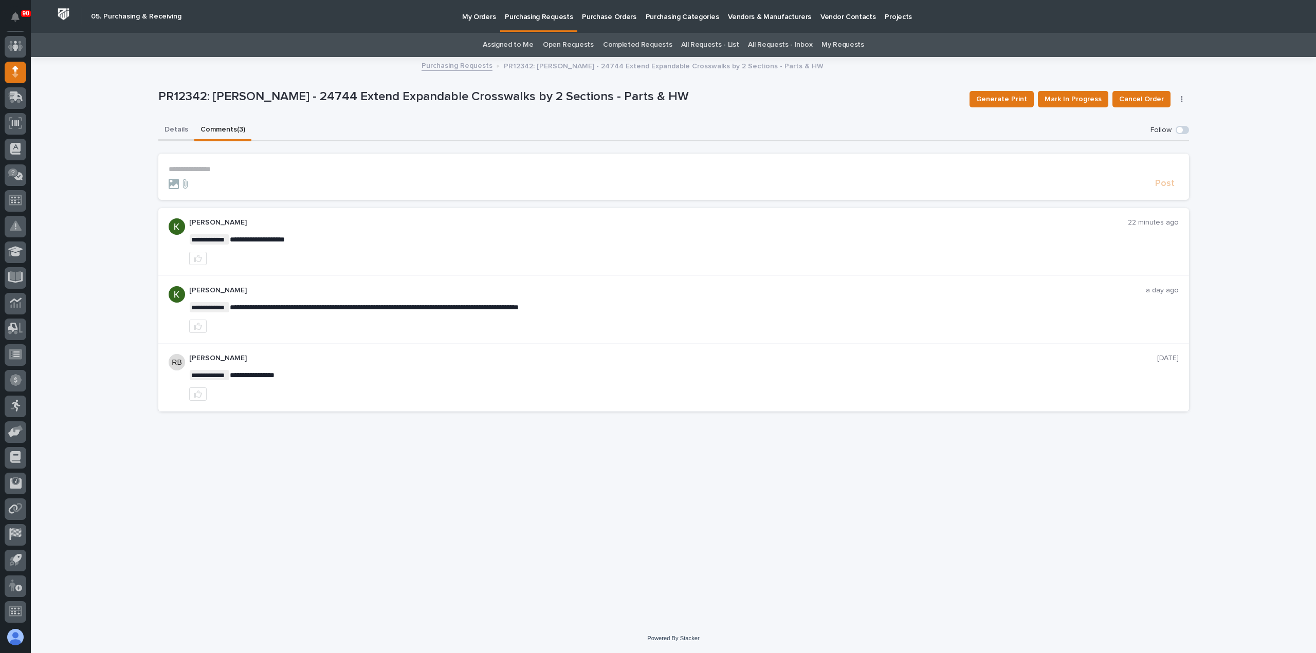
click at [177, 130] on button "Details" at bounding box center [176, 131] width 36 height 22
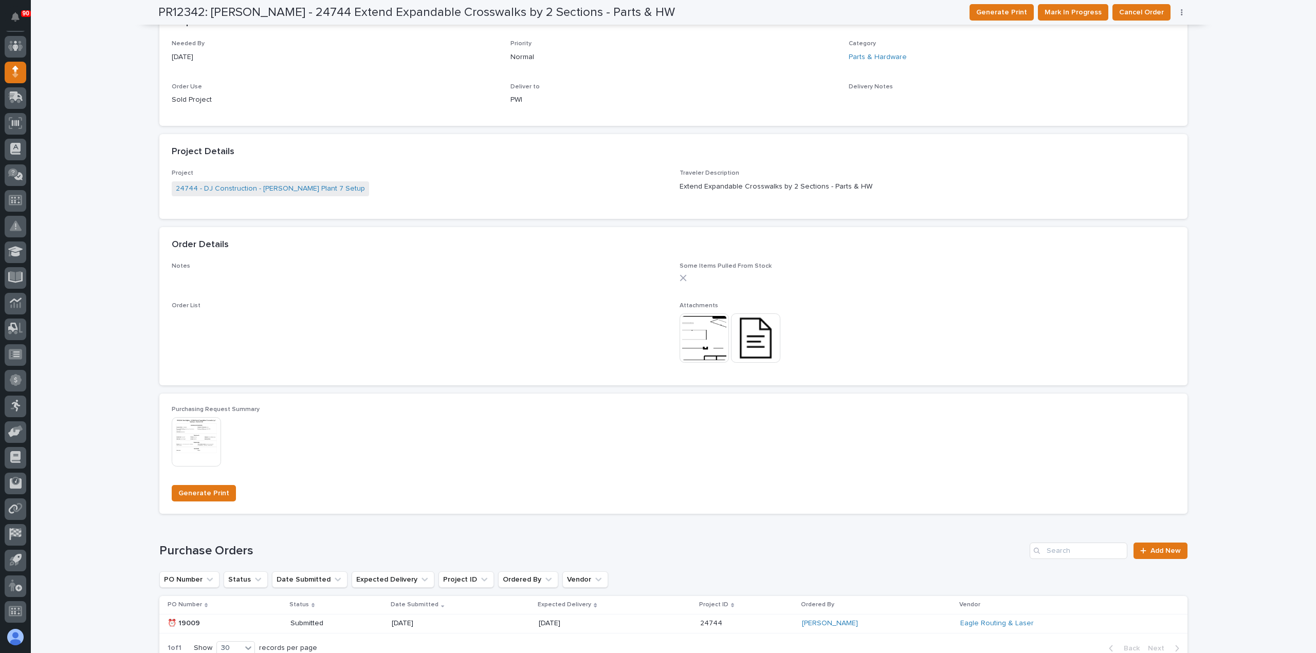
scroll to position [514, 0]
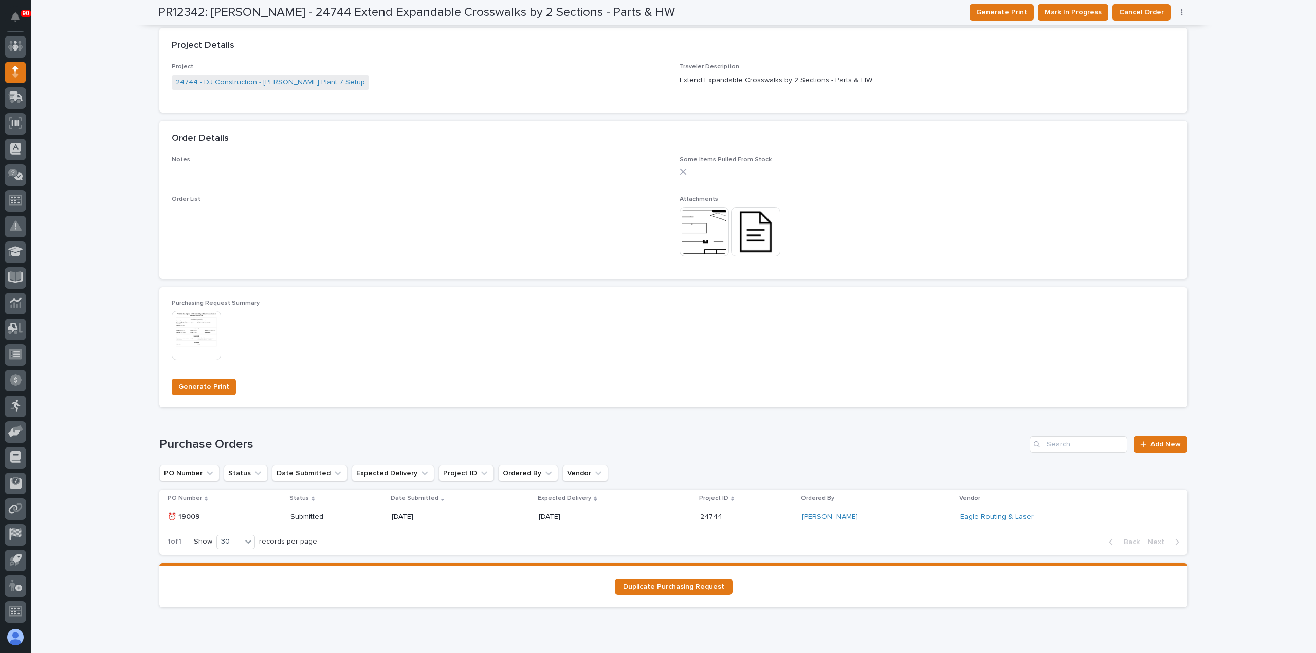
click at [423, 518] on p "[DATE]" at bounding box center [429, 517] width 74 height 9
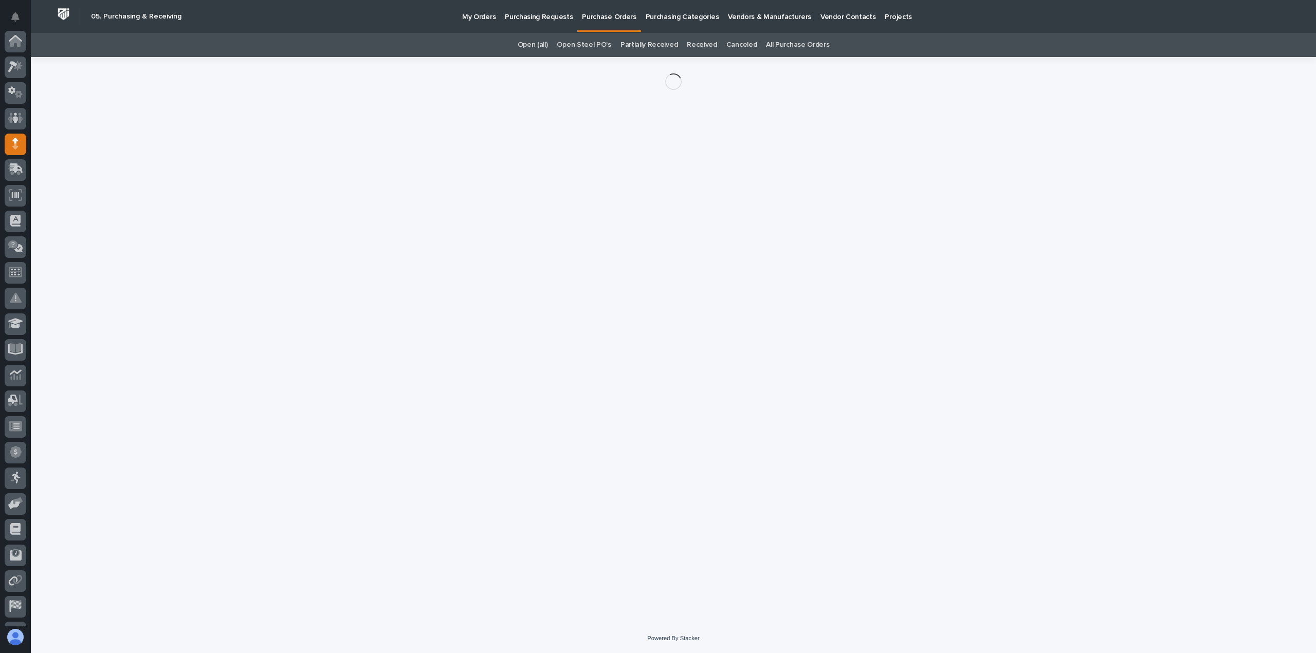
scroll to position [72, 0]
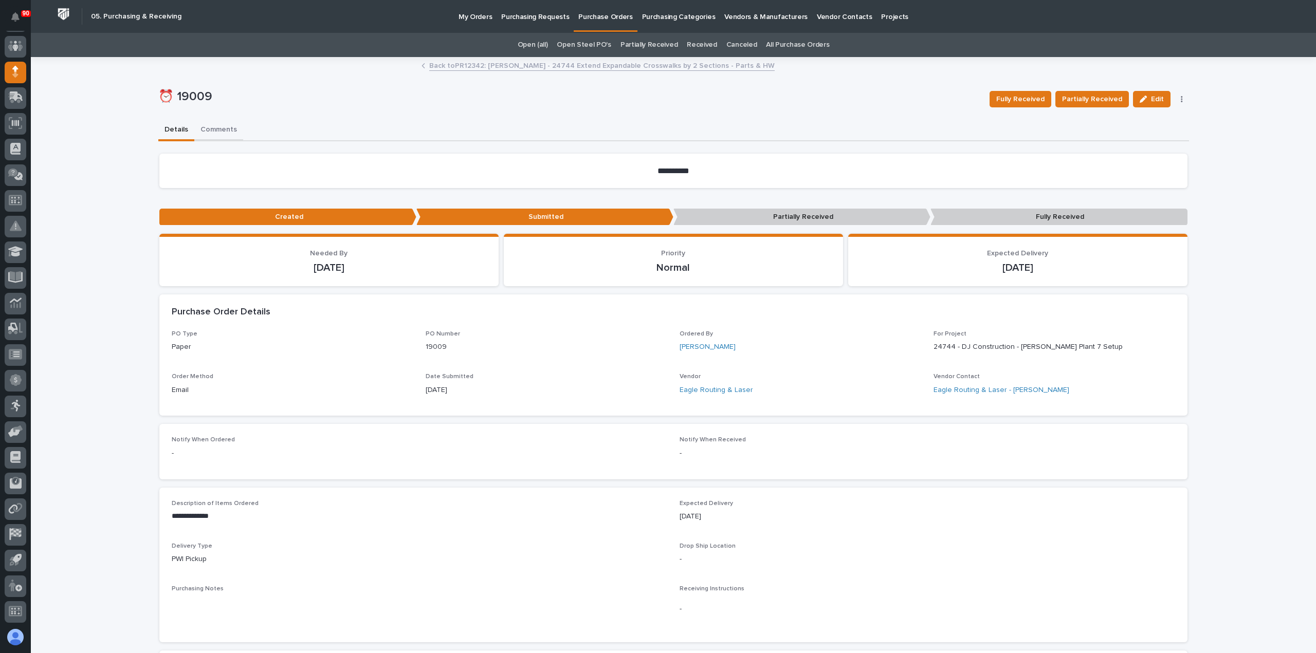
click at [221, 126] on button "Comments" at bounding box center [218, 131] width 49 height 22
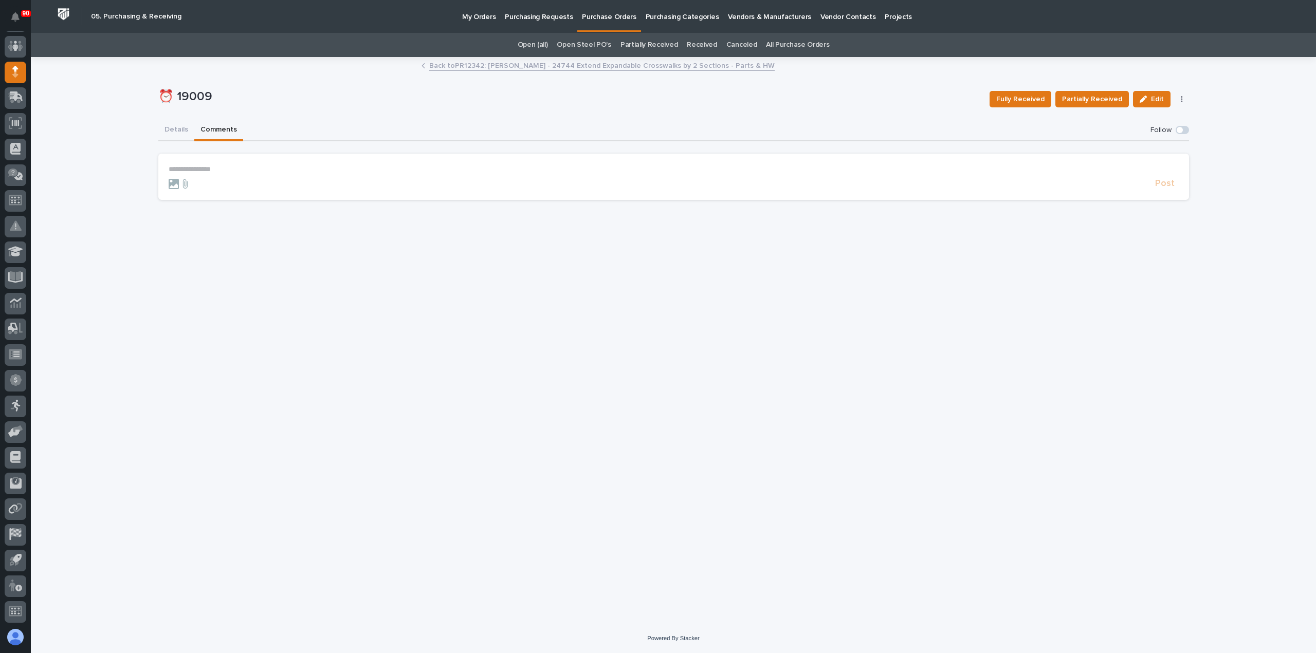
click at [193, 169] on p "**********" at bounding box center [674, 169] width 1010 height 9
click at [629, 65] on link "Back to PR12342: [PERSON_NAME] - 24744 Extend Expandable Crosswalks by 2 Sectio…" at bounding box center [601, 65] width 345 height 12
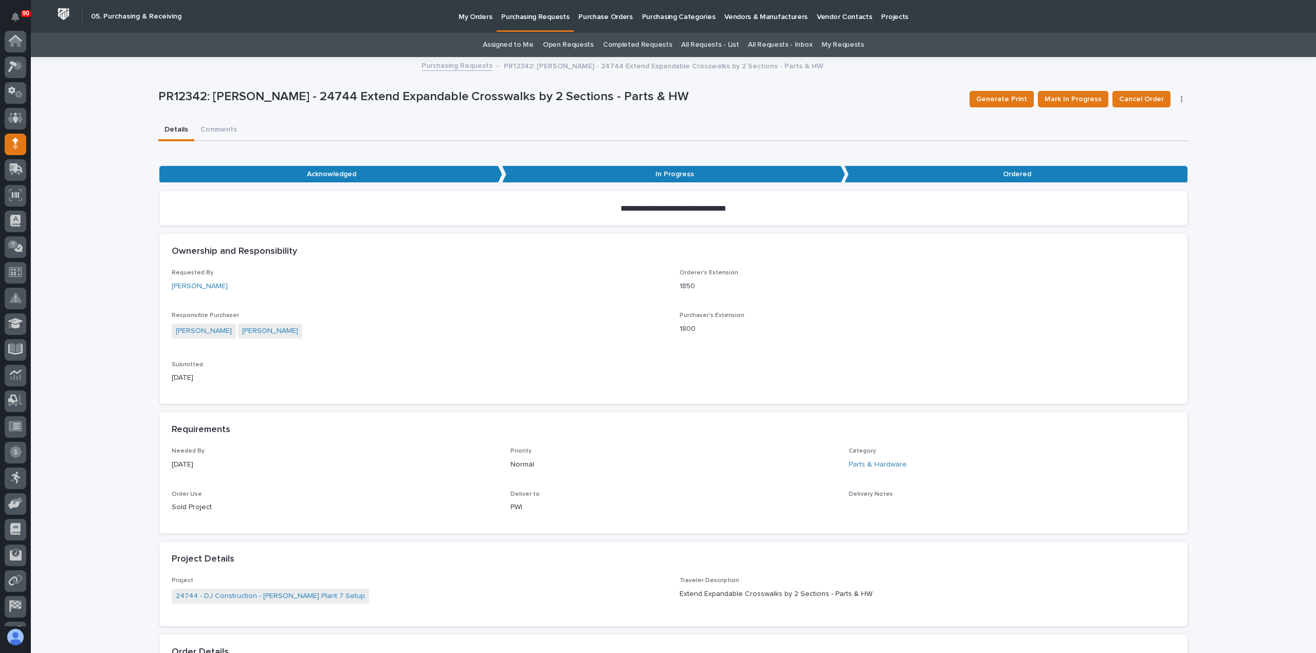
scroll to position [72, 0]
click at [216, 126] on button "Comments (3)" at bounding box center [222, 131] width 57 height 22
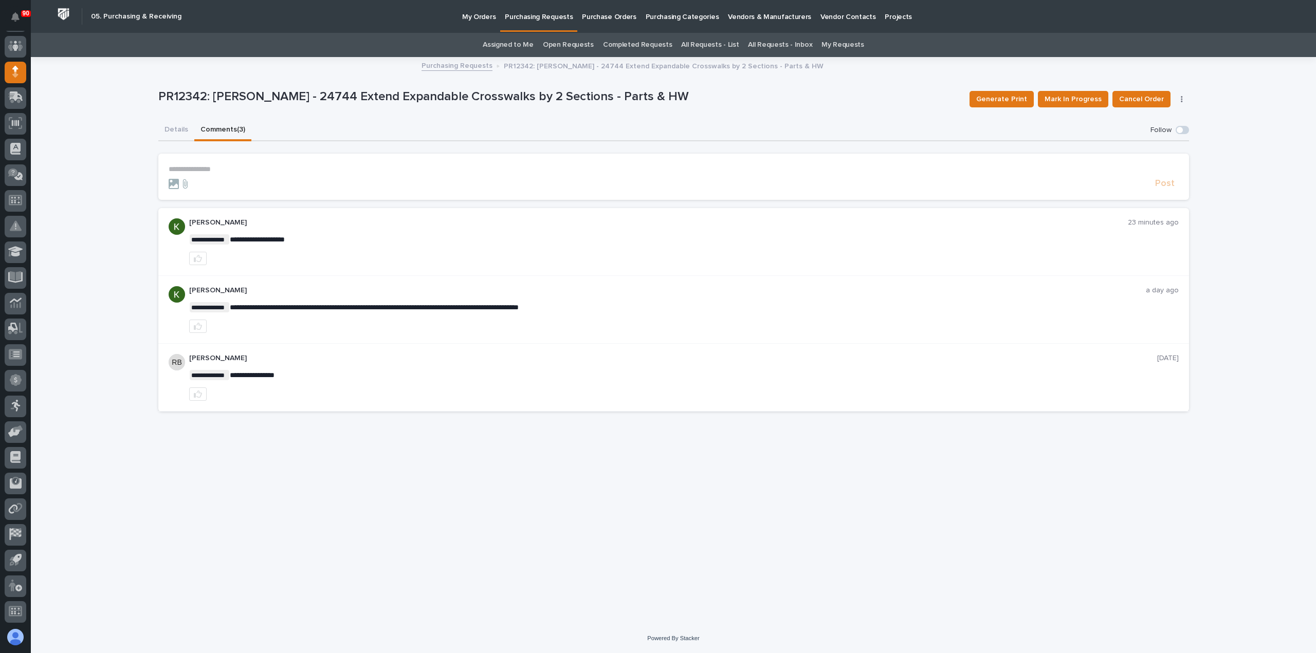
click at [175, 167] on p "**********" at bounding box center [674, 169] width 1010 height 9
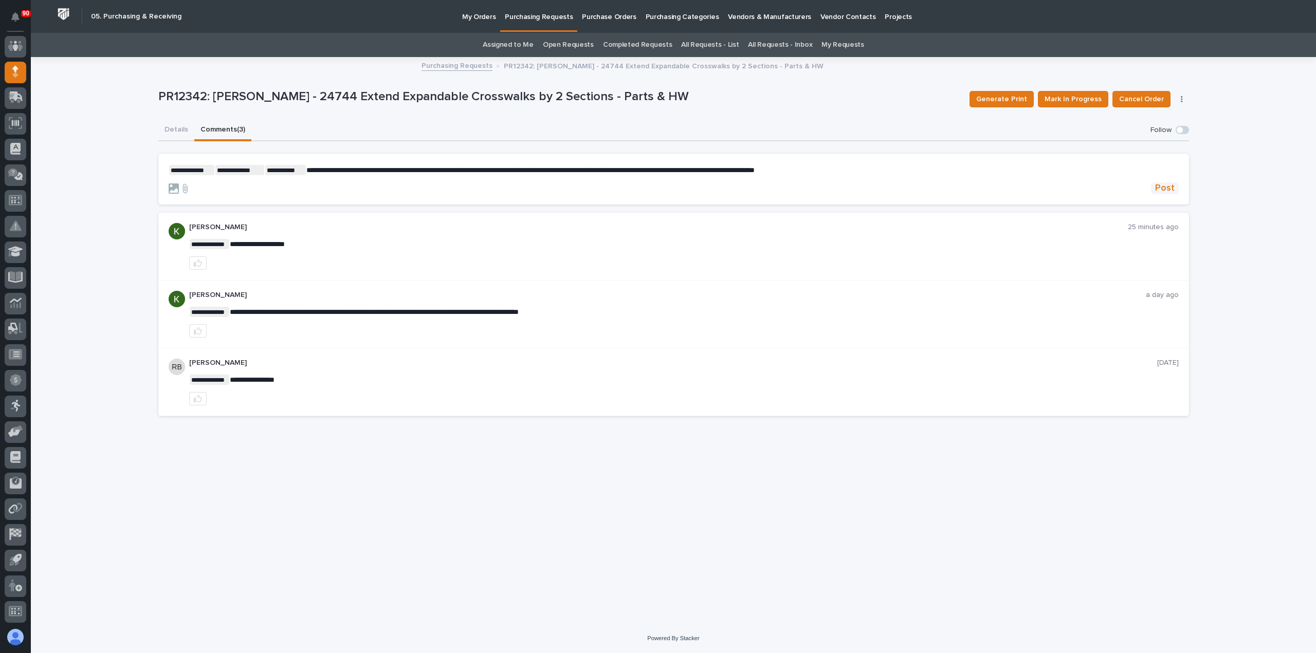
click at [1166, 187] on span "Post" at bounding box center [1165, 188] width 20 height 12
